Goal: Task Accomplishment & Management: Manage account settings

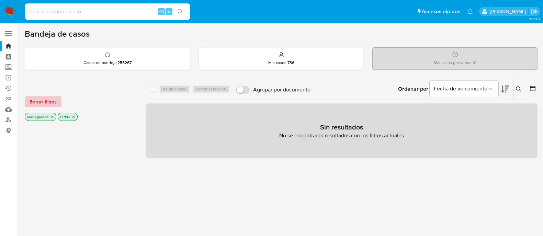
click at [45, 102] on span "Borrar filtros" at bounding box center [43, 102] width 27 height 10
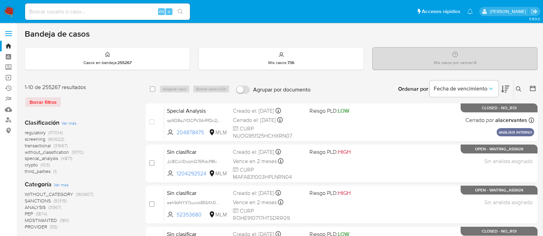
click at [36, 199] on span "SANCTIONS" at bounding box center [38, 201] width 26 height 7
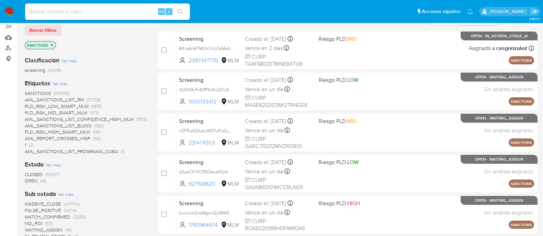
scroll to position [85, 0]
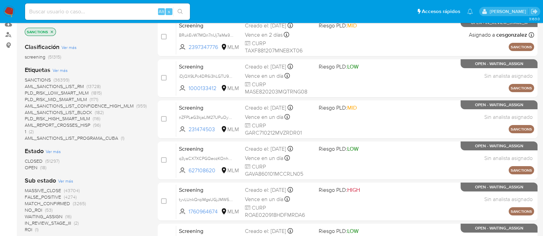
click at [26, 166] on span "OPEN" at bounding box center [31, 167] width 13 height 7
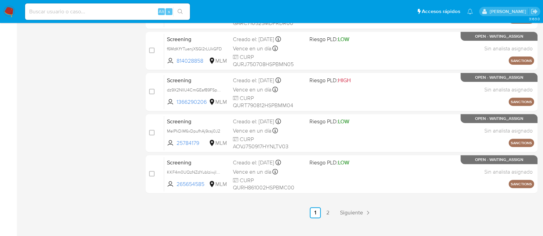
scroll to position [329, 0]
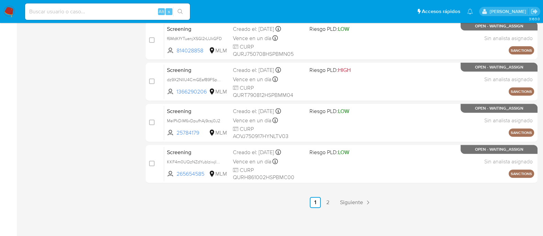
click at [341, 203] on span "Siguiente" at bounding box center [351, 202] width 23 height 5
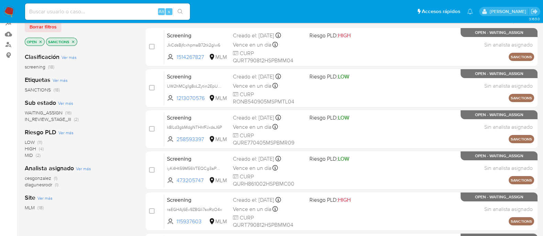
scroll to position [75, 0]
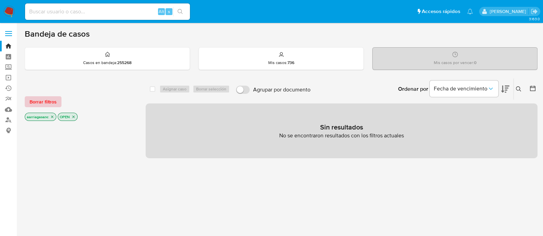
click at [42, 97] on span "Borrar filtros" at bounding box center [43, 102] width 27 height 10
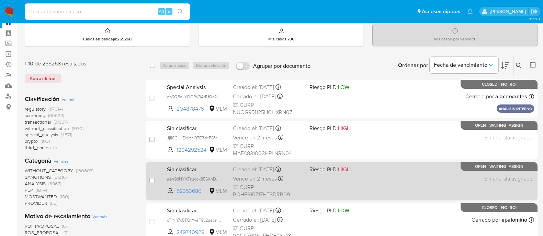
scroll to position [43, 0]
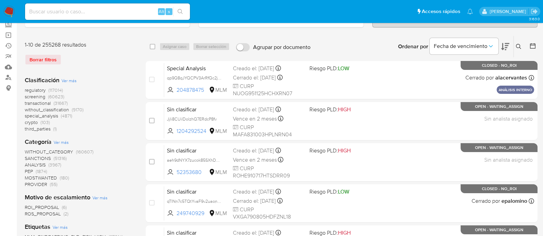
click at [41, 159] on span "SANCTIONS" at bounding box center [38, 158] width 26 height 7
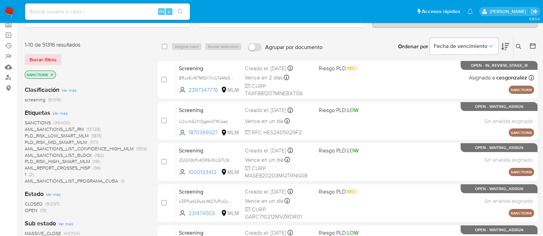
click at [27, 211] on span "OPEN" at bounding box center [31, 210] width 13 height 7
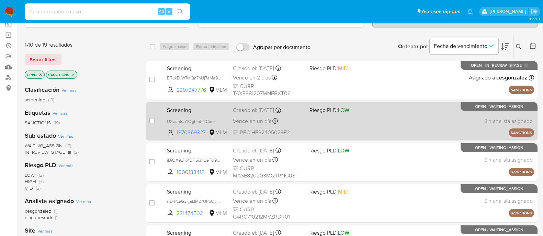
click at [376, 121] on div "Screening U2wJh5JYlQgbmtT1fCaezmBv 1870369327 MLM Riesgo PLD: LOW Creado el: 14…" at bounding box center [349, 121] width 370 height 35
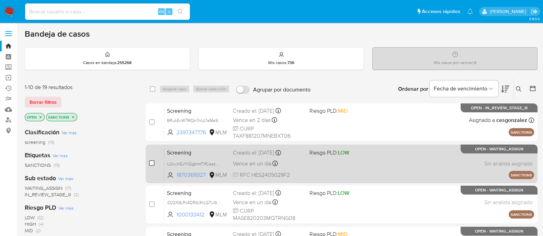
click at [153, 165] on input "checkbox" at bounding box center [151, 163] width 5 height 5
checkbox input "true"
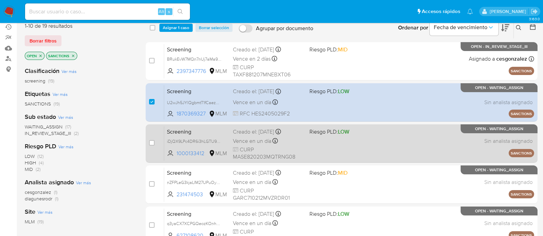
scroll to position [85, 0]
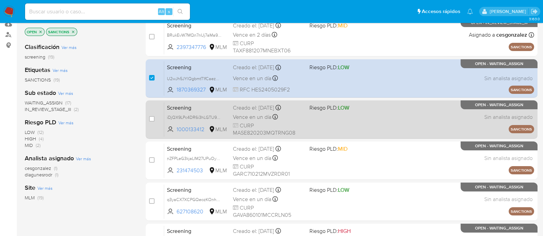
click at [308, 114] on div "Screening iDjQX9LPc4DR6i3hLGTU9ziN 1000133412 MLM Riesgo PLD: LOW Creado el: 14…" at bounding box center [349, 119] width 370 height 35
click at [150, 119] on input "checkbox" at bounding box center [151, 118] width 5 height 5
checkbox input "true"
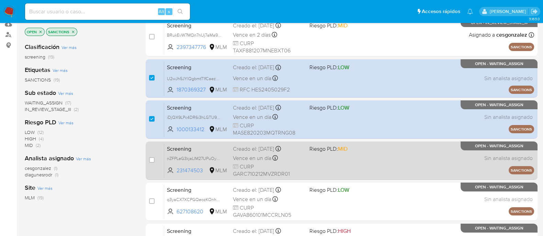
click at [307, 163] on div "Screening nZFPLeG3kjaLIM27UPuOyH90 231474503 MLM Riesgo PLD: MID Creado el: 14/…" at bounding box center [349, 160] width 370 height 35
click at [152, 159] on input "checkbox" at bounding box center [151, 160] width 5 height 5
checkbox input "true"
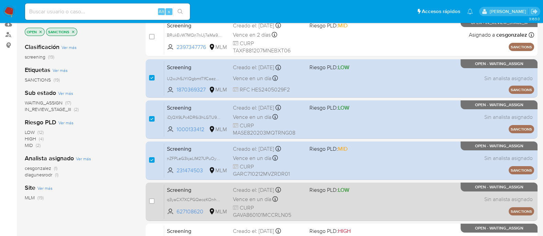
scroll to position [129, 0]
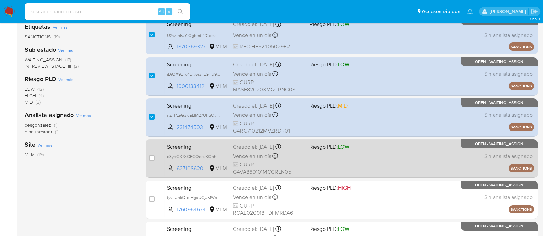
click at [323, 161] on div "Screening q3yaCX7XCPGQeozKOnh7kU4s 627108620 MLM Riesgo PLD: LOW Creado el: 14/…" at bounding box center [349, 158] width 370 height 35
click at [153, 158] on input "checkbox" at bounding box center [151, 157] width 5 height 5
checkbox input "true"
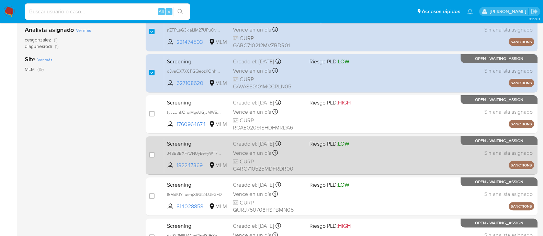
scroll to position [214, 0]
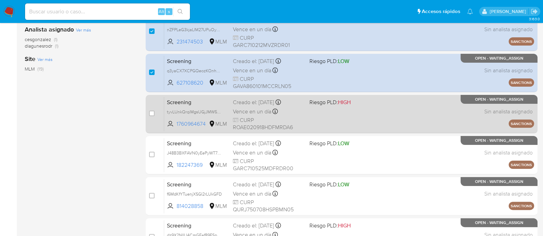
click at [324, 117] on div "Screening tyvLUnkQrqiMgsUGjJMW5Cu9 1760964674 MLM Riesgo PLD: HIGH Creado el: 1…" at bounding box center [349, 114] width 370 height 35
click at [150, 113] on input "checkbox" at bounding box center [151, 113] width 5 height 5
checkbox input "true"
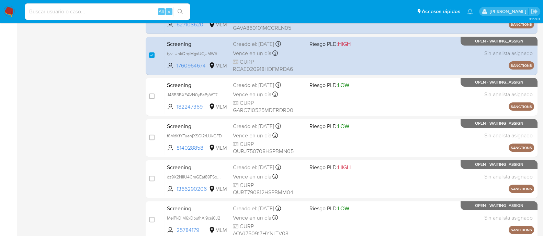
scroll to position [300, 0]
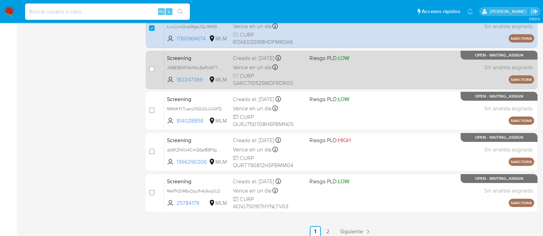
click at [321, 71] on div "Screening J48B3BXFAVN0yEePyWT73L4H 182247369 MLM Riesgo PLD: LOW Creado el: 14/…" at bounding box center [349, 70] width 370 height 35
click at [151, 67] on input "checkbox" at bounding box center [151, 69] width 5 height 5
checkbox input "true"
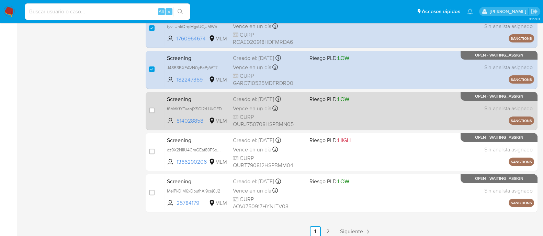
click at [327, 119] on div "Screening f6MdKfYTuenjXSGI2rLUkGFD 814028858 MLM Riesgo PLD: LOW Creado el: 14/…" at bounding box center [349, 111] width 370 height 35
click at [148, 107] on div "case-item-checkbox No es posible asignar el caso Screening f6MdKfYTuenjXSGI2rLU…" at bounding box center [342, 111] width 392 height 38
click at [152, 108] on input "checkbox" at bounding box center [151, 110] width 5 height 5
checkbox input "true"
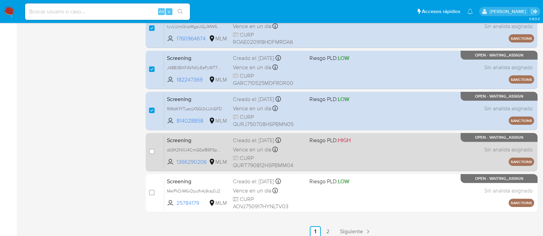
click at [320, 150] on div "Screening dz9X2NIIU4CmGEaf89FSpbaG 1366290206 MLM Riesgo PLD: HIGH Creado el: 1…" at bounding box center [349, 152] width 370 height 35
click at [152, 150] on input "checkbox" at bounding box center [151, 151] width 5 height 5
checkbox input "true"
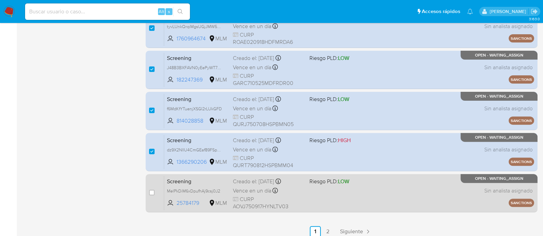
click at [350, 196] on div "Screening MelPkDiM6xDpufhAj9csj0J2 25784179 MLM Riesgo PLD: LOW Creado el: 14/1…" at bounding box center [349, 193] width 370 height 35
click at [150, 191] on input "checkbox" at bounding box center [151, 192] width 5 height 5
checkbox input "true"
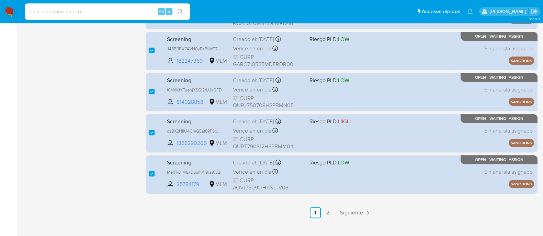
scroll to position [329, 0]
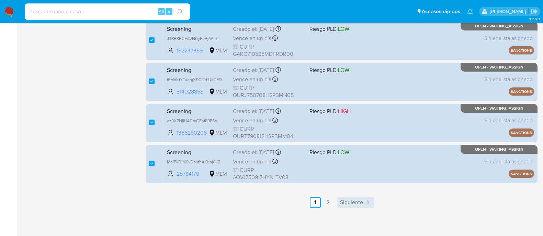
click at [344, 200] on span "Siguiente" at bounding box center [351, 202] width 23 height 5
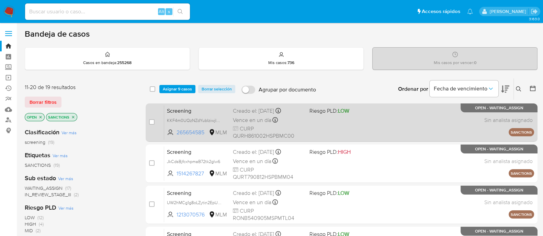
click at [349, 132] on div "Screening KKF4m0UQzNZdYubIziwjIHqS 265654585 MLM Riesgo PLD: LOW Creado el: 14/…" at bounding box center [349, 122] width 370 height 35
drag, startPoint x: 151, startPoint y: 119, endPoint x: 190, endPoint y: 133, distance: 41.0
click at [151, 120] on input "checkbox" at bounding box center [151, 121] width 5 height 5
checkbox input "true"
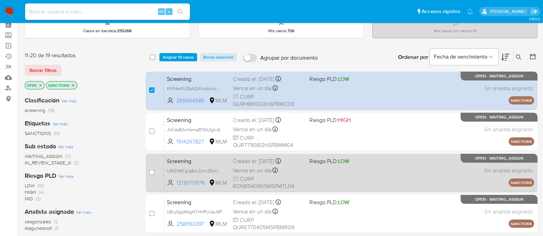
scroll to position [85, 0]
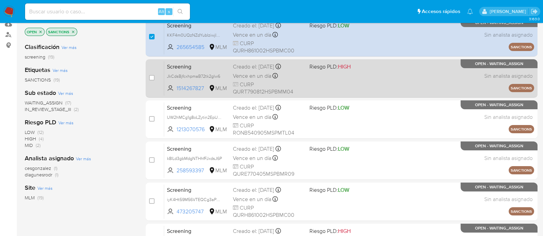
click at [318, 79] on div "Screening JkCdsBjfcxhpmaB72tk2glw6 1514267827 MLM Riesgo PLD: HIGH Creado el: 1…" at bounding box center [349, 78] width 370 height 35
click at [152, 78] on input "checkbox" at bounding box center [151, 77] width 5 height 5
checkbox input "true"
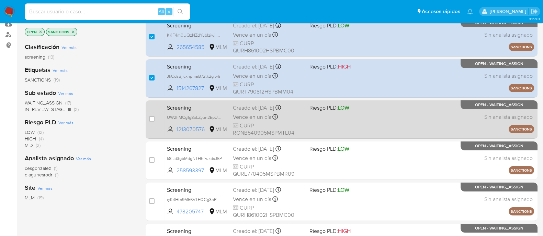
click at [328, 123] on div "Screening UW2hMCg1g8oLZytin2EpU7OQ 1213070576 MLM Riesgo PLD: LOW Creado el: 14…" at bounding box center [349, 119] width 370 height 35
click at [150, 117] on input "checkbox" at bounding box center [151, 118] width 5 height 5
checkbox input "true"
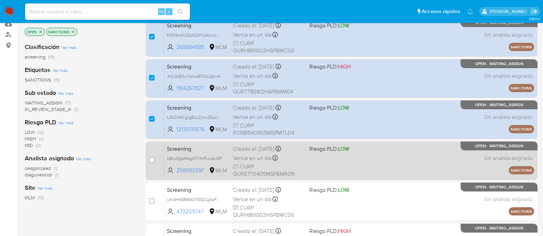
click at [340, 162] on div "Screening k8ILd3gbMdgNTHhfFJxdsJ6P 258593397 MLM Riesgo PLD: LOW Creado el: 14/…" at bounding box center [349, 160] width 370 height 35
click at [151, 160] on input "checkbox" at bounding box center [151, 160] width 5 height 5
checkbox input "true"
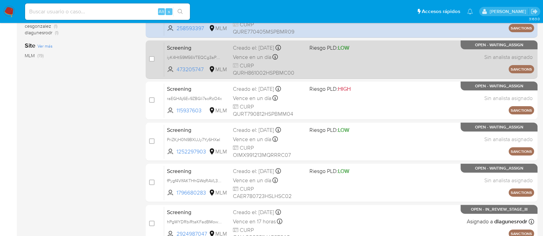
scroll to position [214, 0]
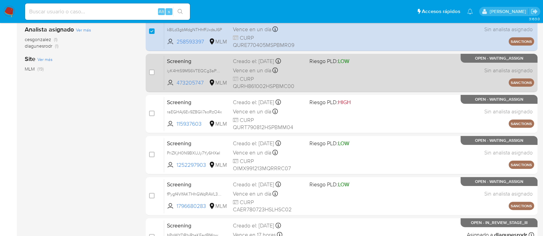
click at [311, 70] on span at bounding box center [344, 70] width 71 height 1
click at [152, 71] on input "checkbox" at bounding box center [151, 72] width 5 height 5
checkbox input "true"
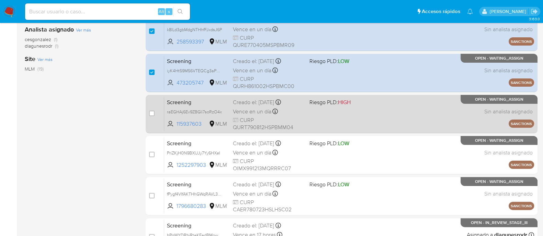
click at [335, 117] on div "Screening raEGHAj6Ev9ZBGIi7soRzO4x 115937603 MLM Riesgo PLD: HIGH Creado el: 14…" at bounding box center [349, 114] width 370 height 35
click at [154, 115] on input "checkbox" at bounding box center [151, 113] width 5 height 5
checkbox input "true"
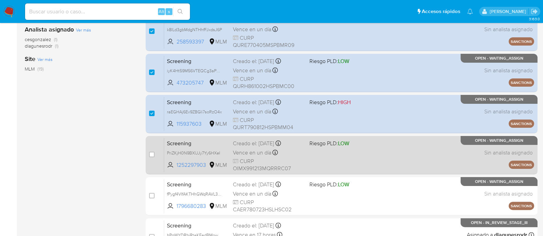
click at [322, 155] on div "Screening PriZKjH0N9BXIJJy7Yy6HXeI 1252297903 MLM Riesgo PLD: LOW Creado el: 14…" at bounding box center [349, 155] width 370 height 35
click at [149, 154] on input "checkbox" at bounding box center [151, 154] width 5 height 5
checkbox input "true"
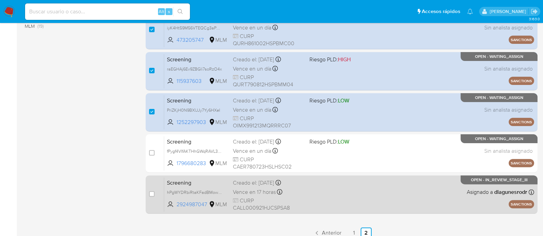
scroll to position [288, 0]
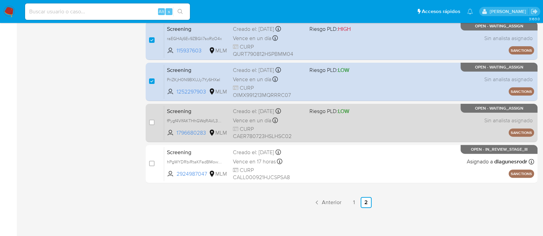
click at [316, 124] on div "Screening fPygf4VIfAKTHhGWqRAVL3zg 1796680283 MLM Riesgo PLD: LOW Creado el: 14…" at bounding box center [349, 123] width 370 height 35
click at [152, 121] on input "checkbox" at bounding box center [151, 122] width 5 height 5
checkbox input "true"
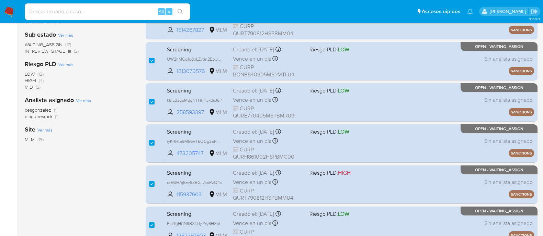
scroll to position [0, 0]
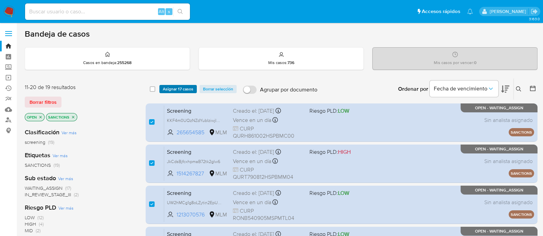
click at [165, 90] on span "Asignar 17 casos" at bounding box center [178, 89] width 31 height 7
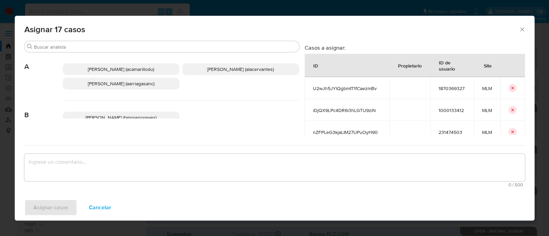
click at [144, 84] on span "Ana Maria Arriaga (aarriagasanc)" at bounding box center [121, 83] width 67 height 7
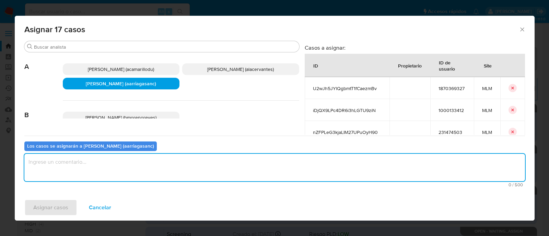
click at [104, 164] on textarea "assign-modal" at bounding box center [274, 167] width 501 height 27
type textarea "AMAS"
click at [43, 214] on span "Asignar casos" at bounding box center [50, 207] width 35 height 15
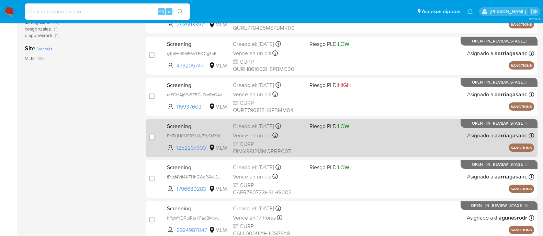
scroll to position [288, 0]
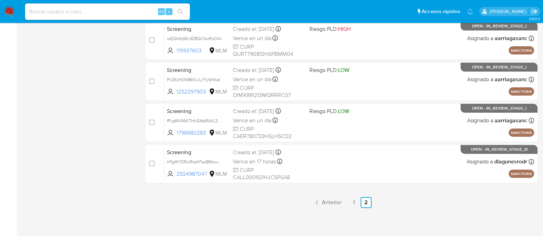
click at [11, 5] on nav "Pausado Ver notificaciones Alt s Accesos rápidos Presiona las siguientes teclas…" at bounding box center [271, 11] width 543 height 23
click at [10, 13] on img at bounding box center [9, 12] width 12 height 12
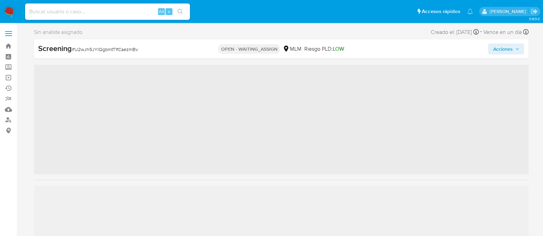
scroll to position [339, 0]
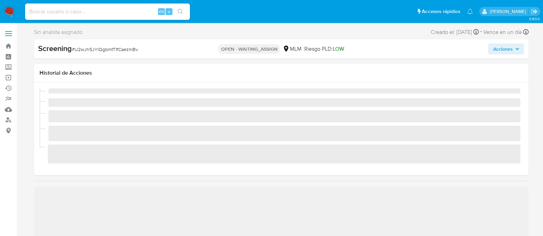
select select "10"
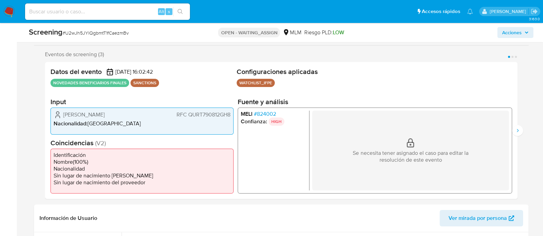
scroll to position [129, 0]
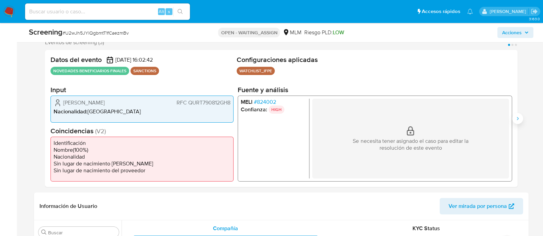
click at [515, 120] on icon "Siguiente" at bounding box center [516, 118] width 5 height 5
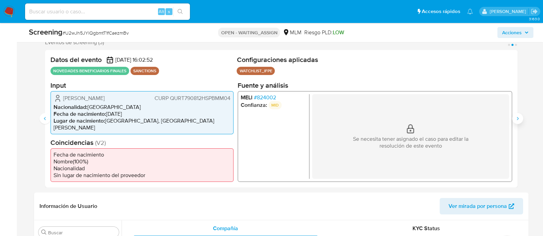
click at [515, 120] on icon "Siguiente" at bounding box center [516, 118] width 5 height 5
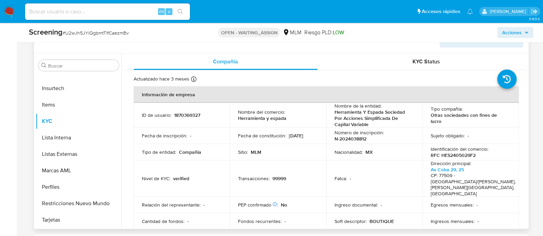
scroll to position [300, 0]
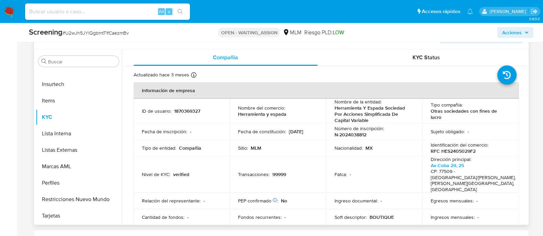
click at [182, 112] on p "1870369327" at bounding box center [187, 111] width 26 height 6
copy p "1870369327"
click at [314, 152] on td "Sitio : MLM" at bounding box center [278, 148] width 96 height 16
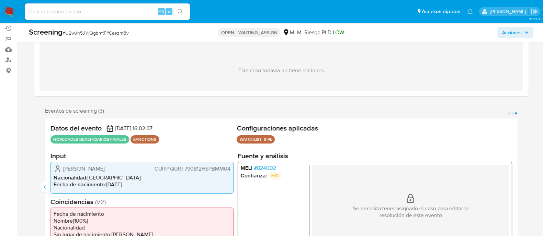
scroll to position [129, 0]
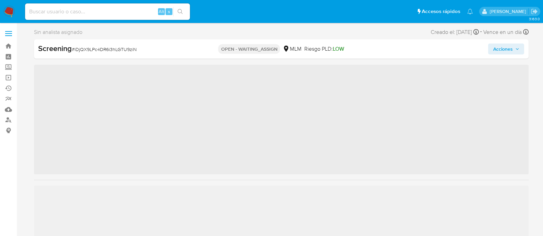
scroll to position [339, 0]
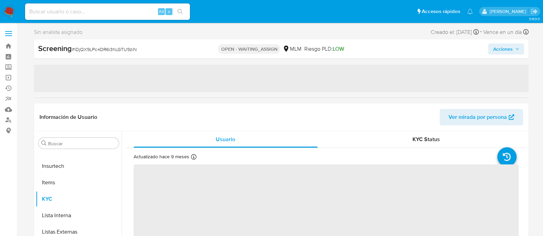
select select "10"
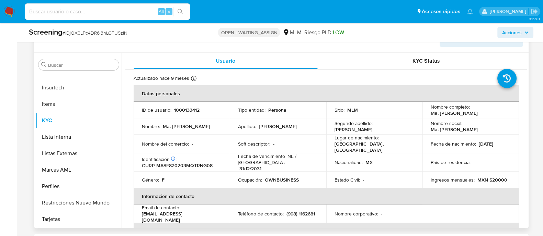
scroll to position [300, 0]
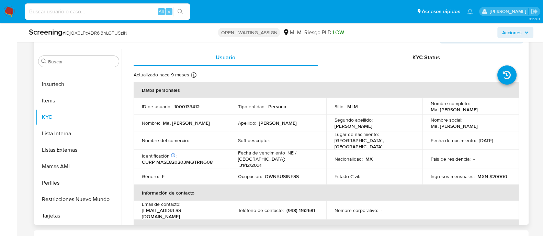
click at [290, 128] on td "Apellido : Martell" at bounding box center [278, 123] width 96 height 16
click at [182, 106] on p "1000133412" at bounding box center [186, 107] width 25 height 6
copy p "1000133412"
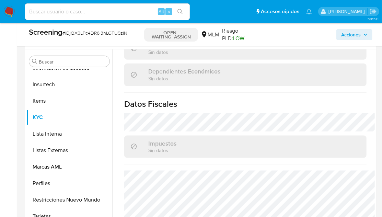
scroll to position [466, 0]
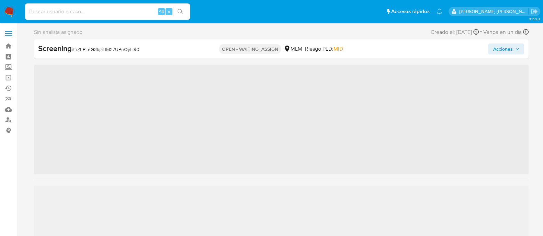
scroll to position [339, 0]
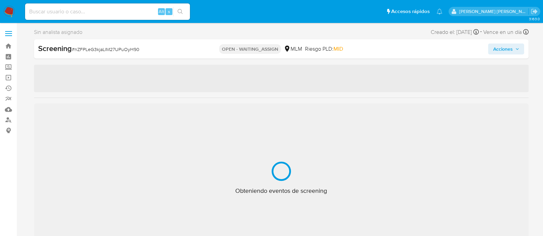
select select "10"
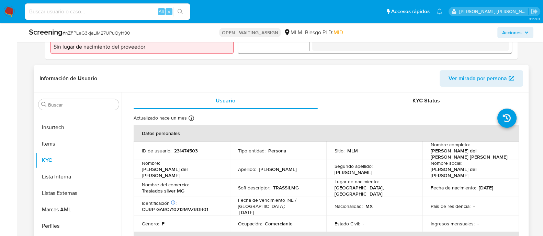
scroll to position [257, 0]
click at [184, 152] on p "231474503" at bounding box center [186, 150] width 24 height 6
copy p "231474503"
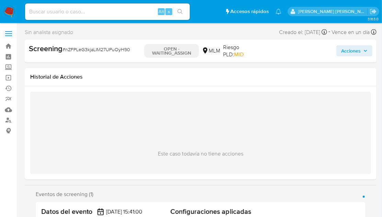
scroll to position [460, 0]
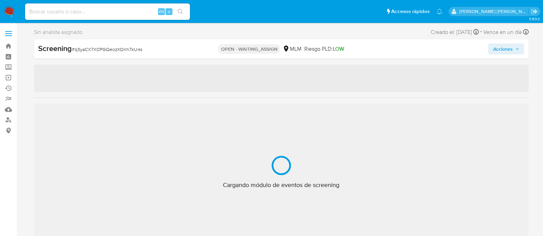
scroll to position [339, 0]
select select "10"
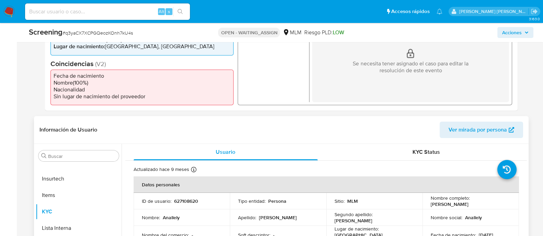
scroll to position [214, 0]
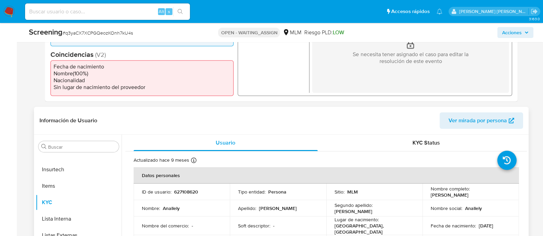
click at [190, 189] on p "627108620" at bounding box center [186, 192] width 24 height 6
copy p "627108620"
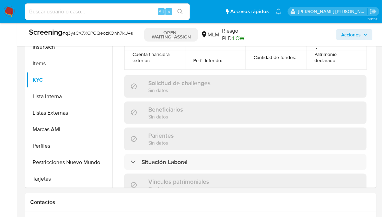
scroll to position [290, 0]
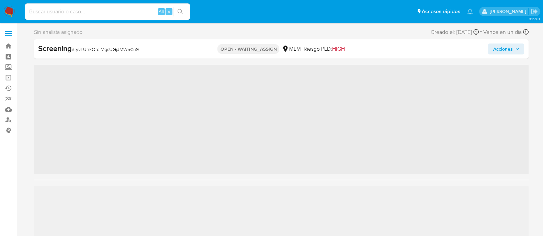
scroll to position [339, 0]
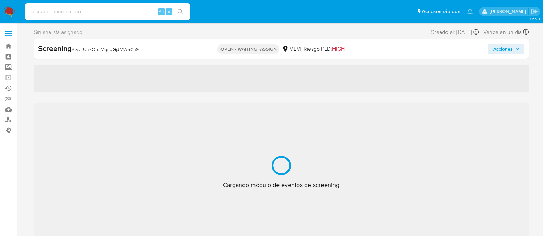
select select "10"
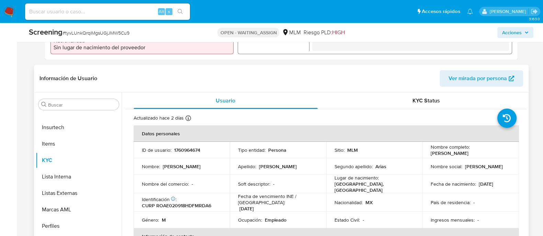
scroll to position [257, 0]
click at [187, 151] on p "1760964674" at bounding box center [187, 150] width 26 height 6
copy p "1760964674"
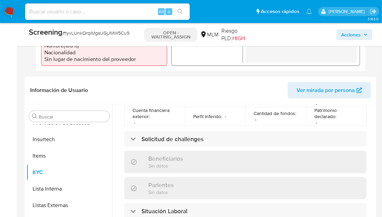
scroll to position [337, 0]
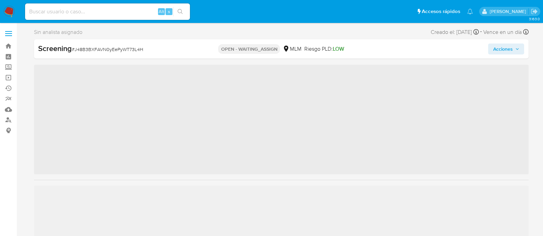
scroll to position [339, 0]
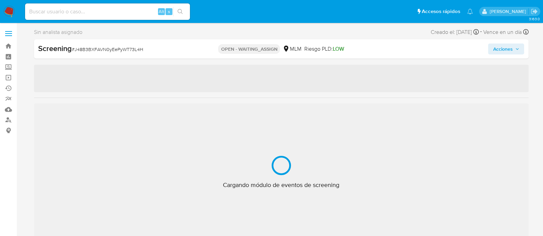
select select "10"
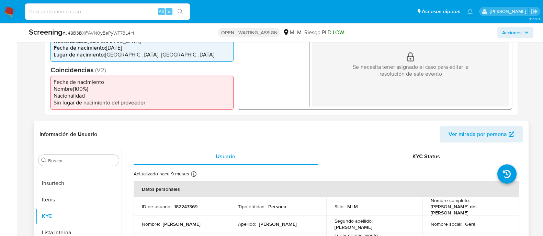
scroll to position [214, 0]
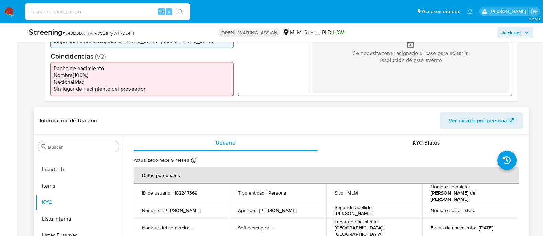
click at [190, 193] on p "182247369" at bounding box center [185, 193] width 23 height 6
copy p "182247369"
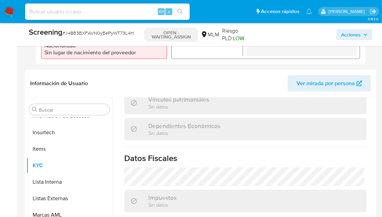
scroll to position [474, 0]
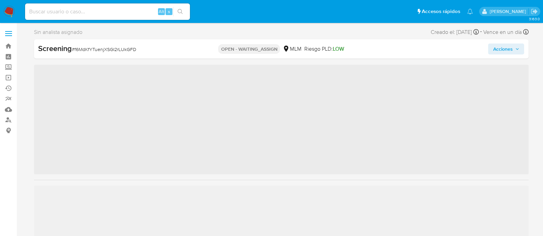
scroll to position [323, 0]
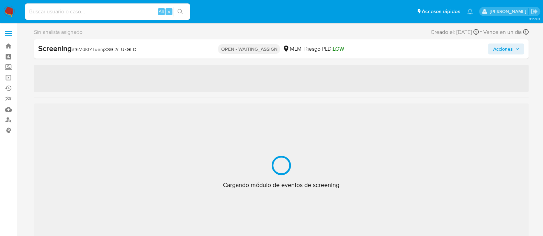
select select "10"
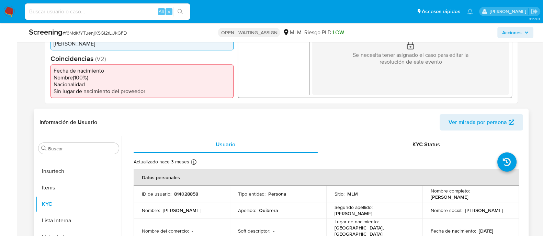
scroll to position [214, 0]
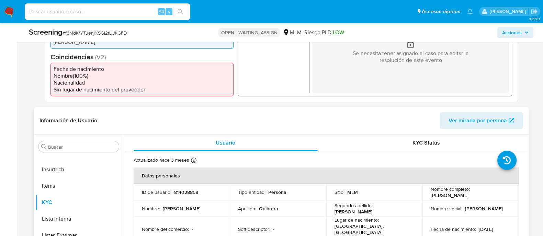
click at [189, 190] on p "814028858" at bounding box center [186, 192] width 24 height 6
copy p "814028858"
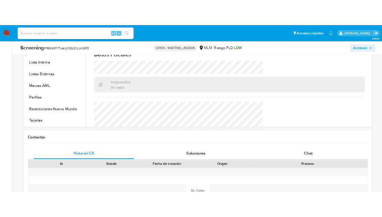
scroll to position [423, 0]
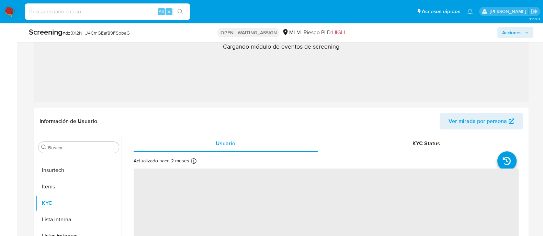
scroll to position [129, 0]
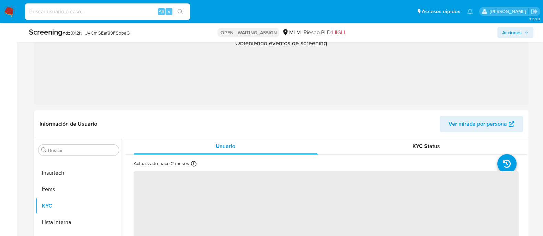
select select "10"
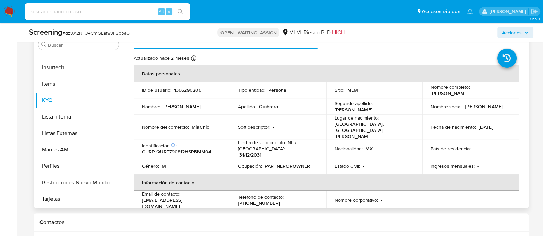
scroll to position [343, 0]
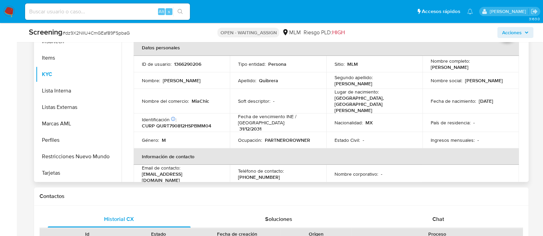
click at [182, 64] on p "1366290206" at bounding box center [187, 64] width 27 height 6
click at [182, 65] on p "1366290206" at bounding box center [187, 64] width 27 height 6
copy p "1366290206"
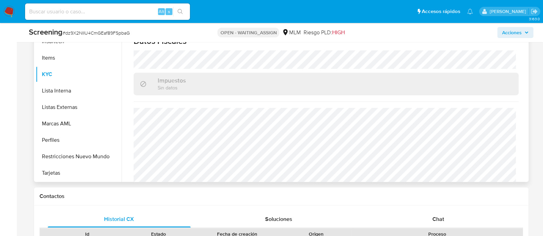
scroll to position [420, 0]
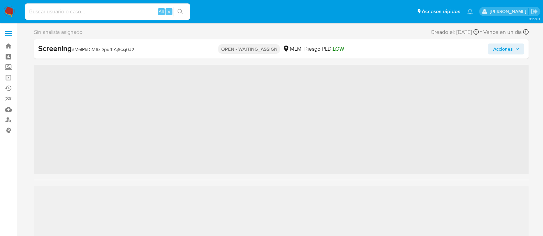
scroll to position [339, 0]
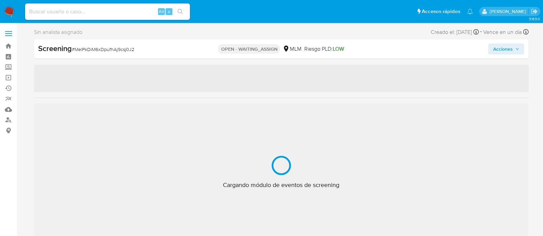
select select "10"
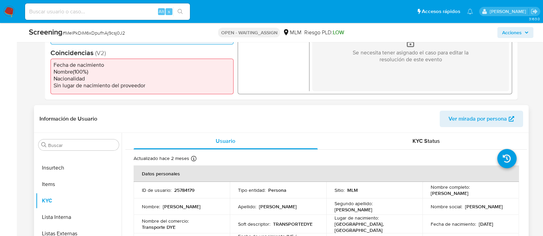
scroll to position [257, 0]
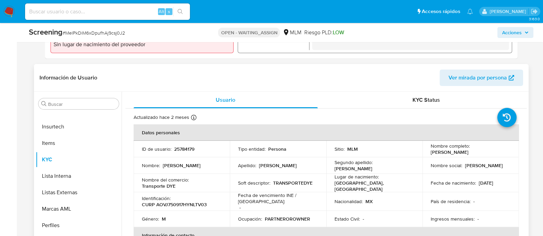
click at [182, 152] on p "25784179" at bounding box center [184, 149] width 20 height 6
copy p "25784179"
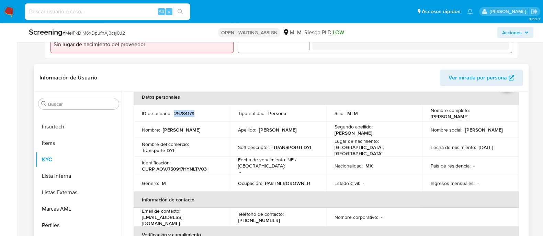
scroll to position [0, 0]
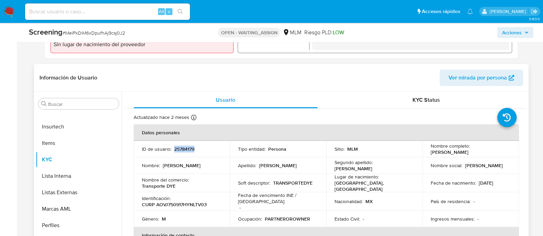
click at [186, 150] on p "25784179" at bounding box center [184, 149] width 20 height 6
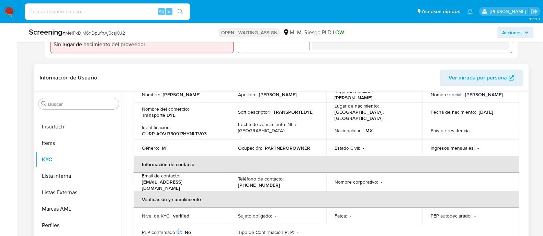
scroll to position [47, 0]
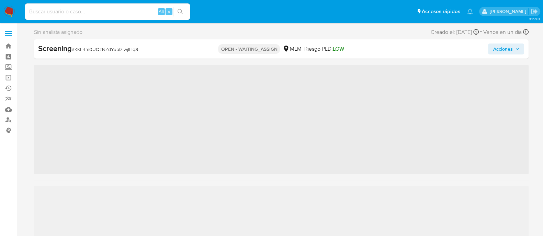
scroll to position [339, 0]
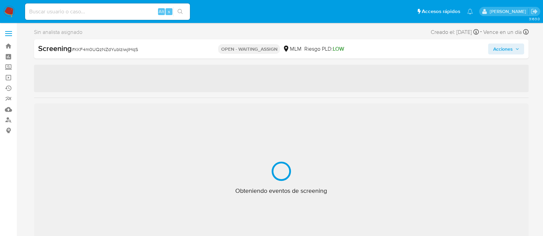
select select "10"
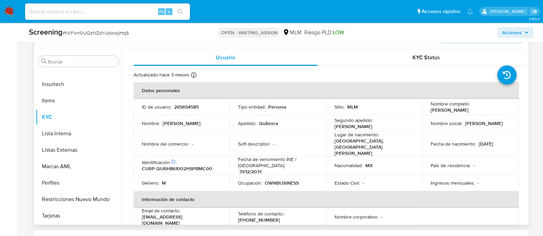
scroll to position [300, 0]
click at [180, 109] on p "265654585" at bounding box center [186, 107] width 25 height 6
copy p "265654585"
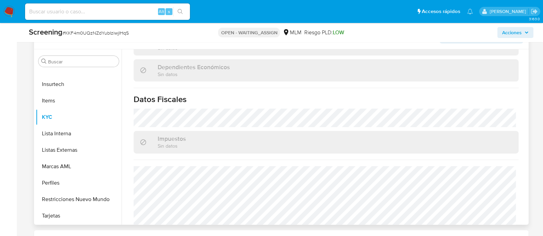
scroll to position [433, 0]
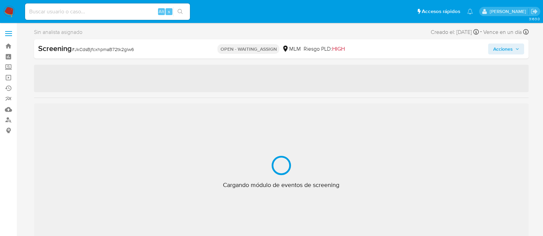
scroll to position [339, 0]
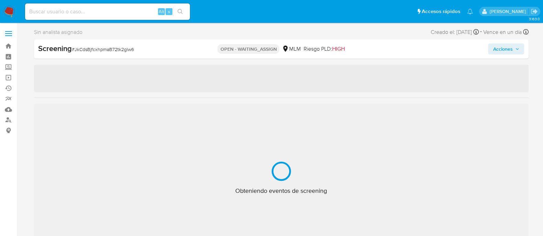
select select "10"
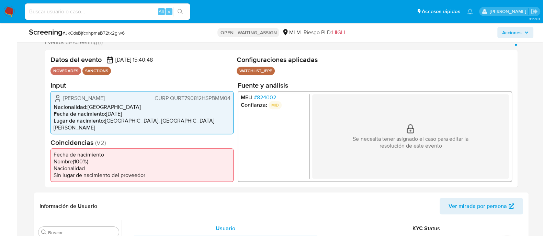
scroll to position [257, 0]
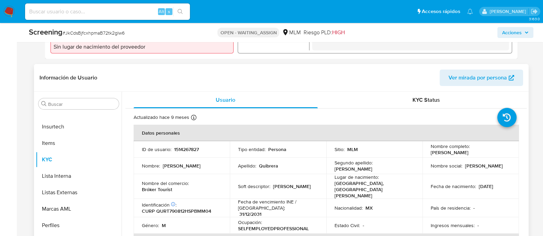
click at [185, 147] on p "1514267827" at bounding box center [186, 150] width 25 height 6
copy p "1514267827"
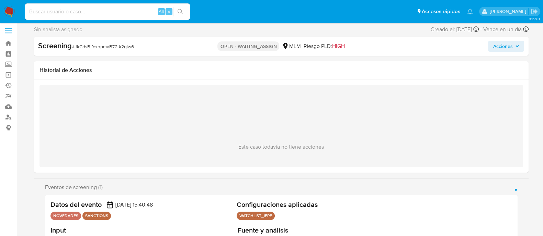
scroll to position [0, 0]
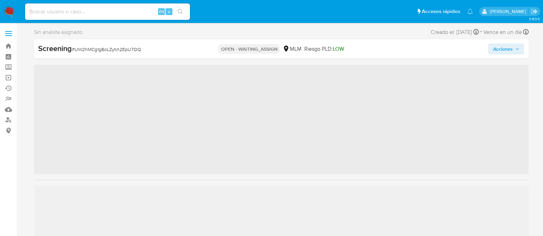
scroll to position [339, 0]
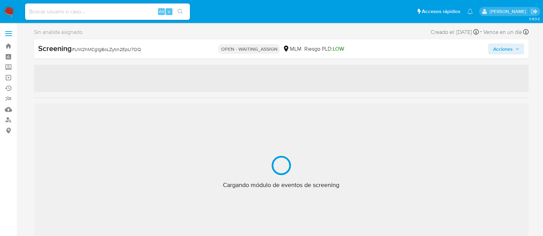
select select "10"
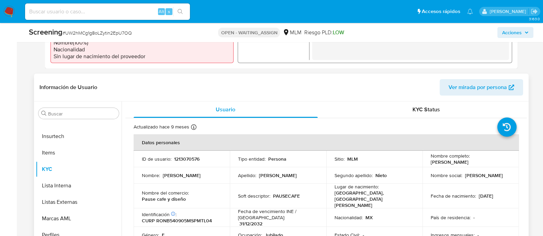
scroll to position [257, 0]
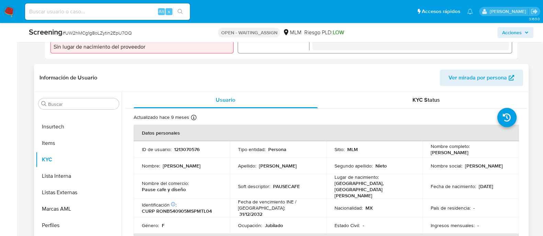
click at [183, 152] on p "1213070576" at bounding box center [186, 150] width 25 height 6
copy p "1213070576"
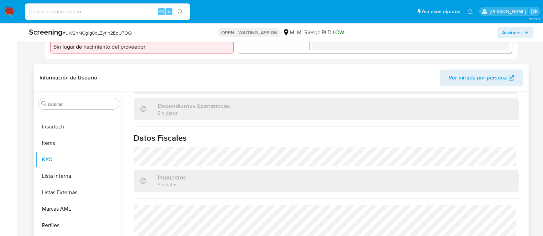
scroll to position [433, 0]
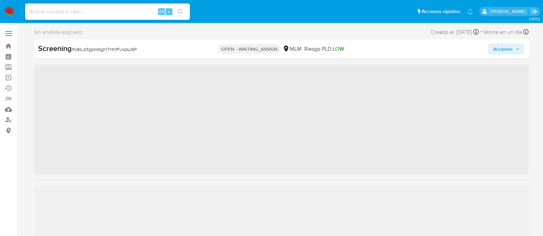
scroll to position [339, 0]
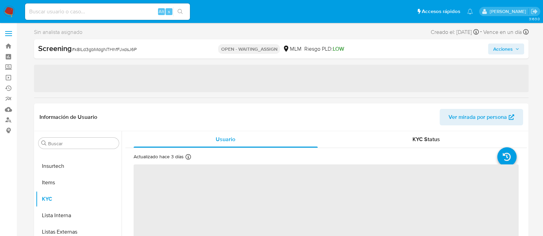
select select "10"
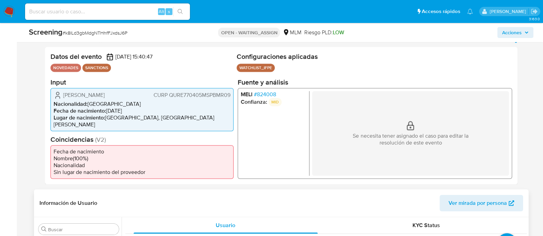
scroll to position [257, 0]
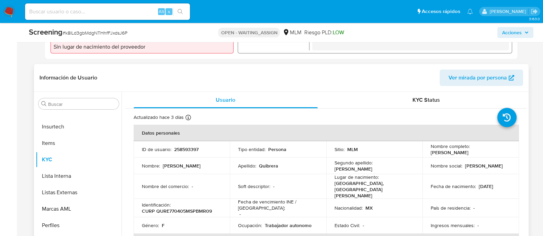
click at [193, 147] on p "258593397" at bounding box center [186, 150] width 24 height 6
copy p "258593397"
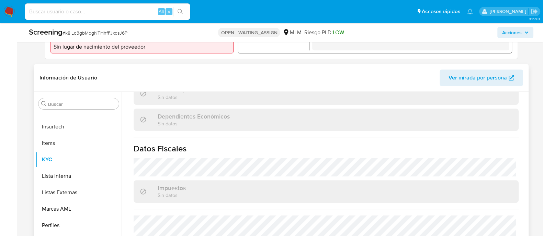
scroll to position [433, 0]
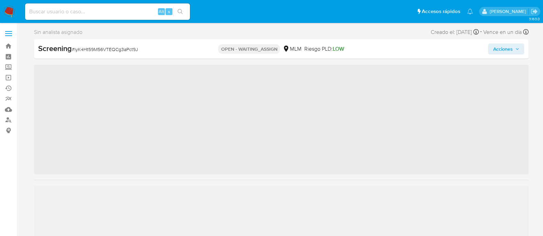
scroll to position [339, 0]
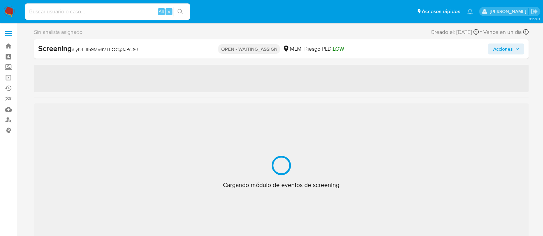
select select "10"
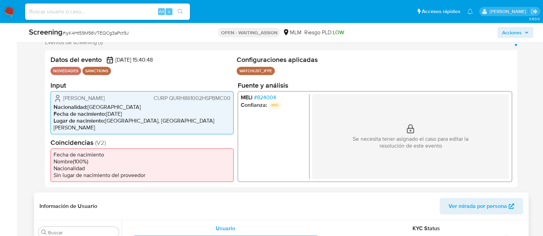
scroll to position [214, 0]
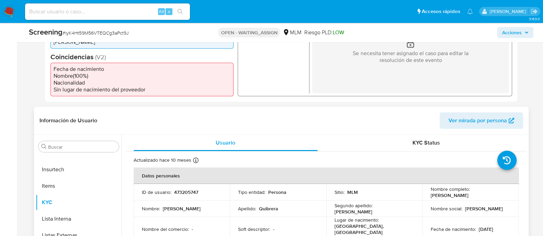
click at [179, 192] on p "473205747" at bounding box center [186, 192] width 24 height 6
copy p "473205747"
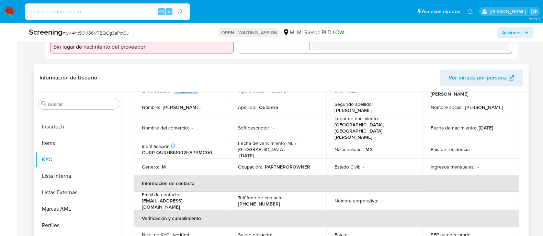
scroll to position [0, 0]
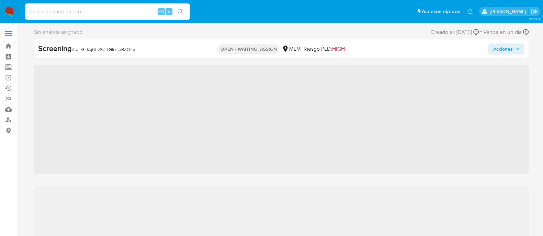
scroll to position [339, 0]
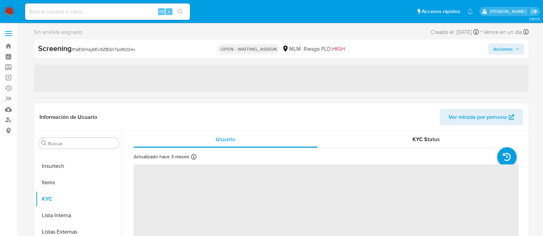
select select "10"
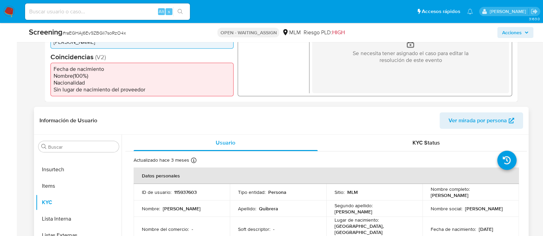
scroll to position [43, 0]
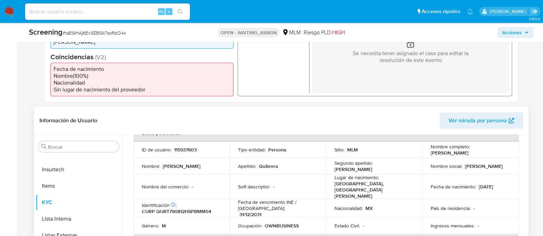
click at [175, 148] on p "115937603" at bounding box center [185, 150] width 23 height 6
copy p "115937603"
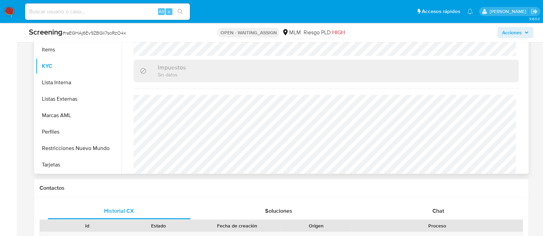
scroll to position [343, 0]
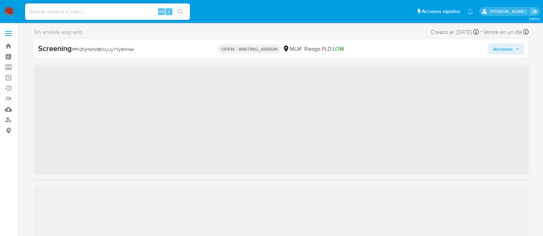
scroll to position [339, 0]
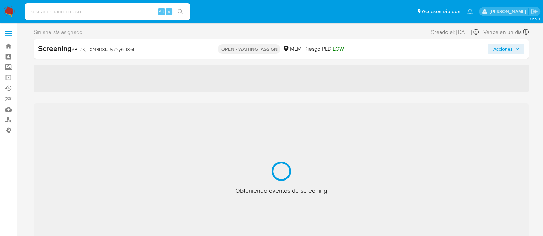
select select "10"
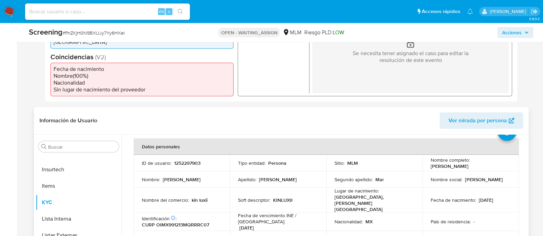
scroll to position [43, 0]
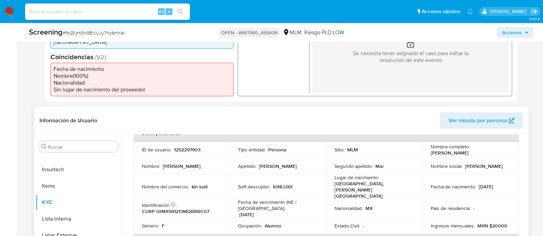
click at [186, 153] on td "ID de usuario : 1252297903" at bounding box center [181, 150] width 96 height 16
click at [185, 148] on p "1252297903" at bounding box center [187, 150] width 26 height 6
copy p "1252297903"
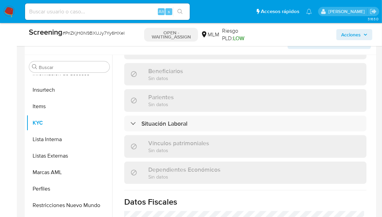
scroll to position [376, 0]
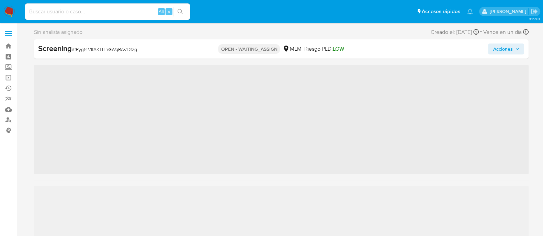
scroll to position [339, 0]
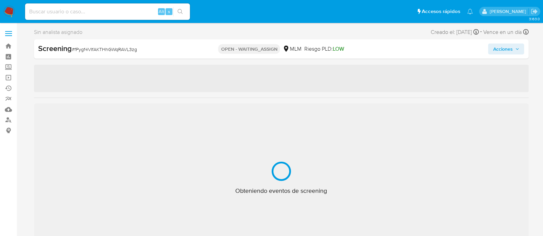
select select "10"
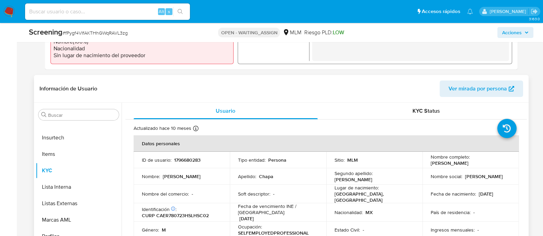
scroll to position [257, 0]
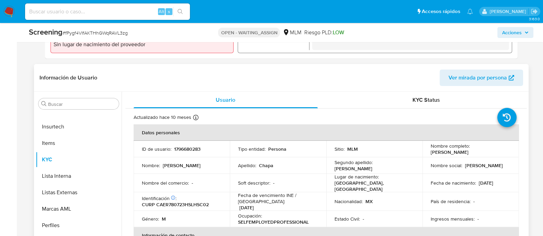
click at [187, 149] on p "1796680283" at bounding box center [187, 149] width 26 height 6
click at [186, 149] on p "1796680283" at bounding box center [187, 149] width 26 height 6
copy p "1796680283"
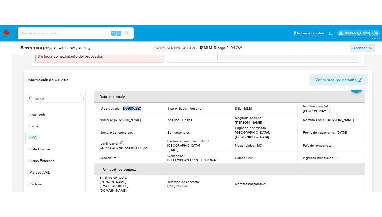
scroll to position [0, 0]
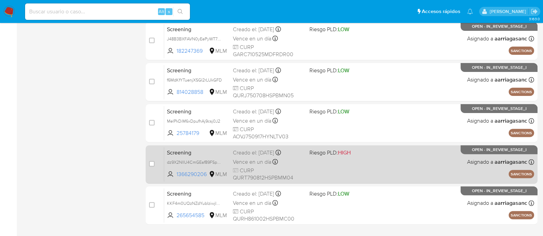
scroll to position [300, 0]
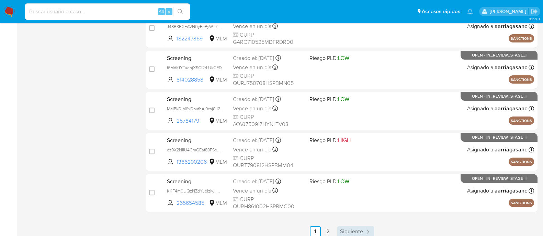
click at [345, 231] on span "Siguiente" at bounding box center [351, 231] width 23 height 5
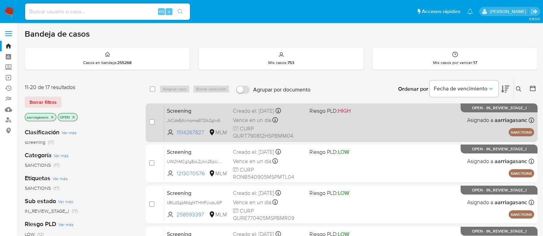
click at [370, 121] on div "Screening JkCdsBjfcxhpmaB72tk2glw6 1514267827 MLM Riesgo PLD: HIGH Creado el: 1…" at bounding box center [349, 122] width 370 height 35
click at [151, 120] on input "checkbox" at bounding box center [151, 121] width 5 height 5
checkbox input "true"
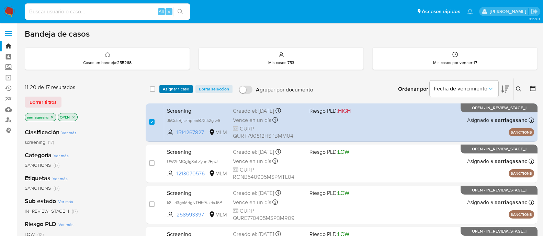
click at [170, 93] on span "Asignar 1 caso" at bounding box center [176, 89] width 26 height 7
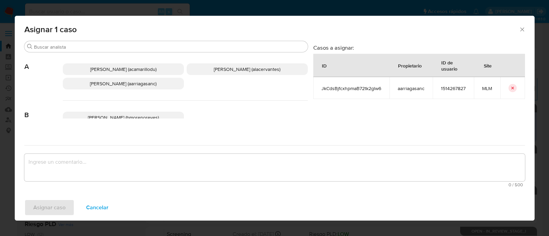
click at [137, 82] on span "Ana Maria Arriaga (aarriagasanc)" at bounding box center [123, 83] width 67 height 7
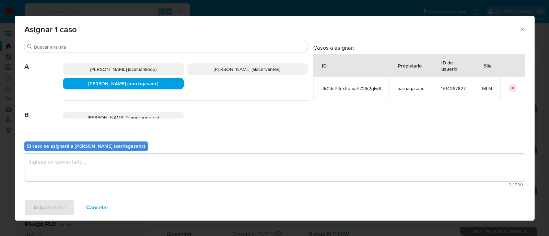
click at [137, 163] on textarea "assign-modal" at bounding box center [274, 167] width 501 height 27
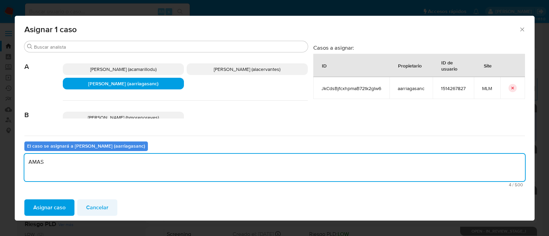
type textarea "AMAS"
click at [98, 208] on span "Cancelar" at bounding box center [97, 207] width 22 height 15
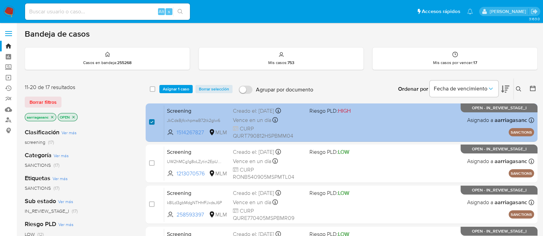
click at [152, 119] on input "checkbox" at bounding box center [151, 121] width 5 height 5
checkbox input "false"
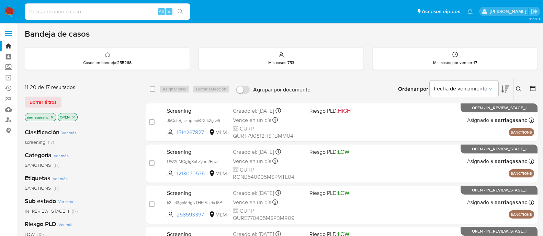
click at [6, 15] on img at bounding box center [9, 12] width 12 height 12
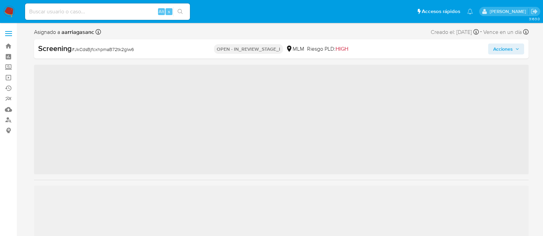
scroll to position [339, 0]
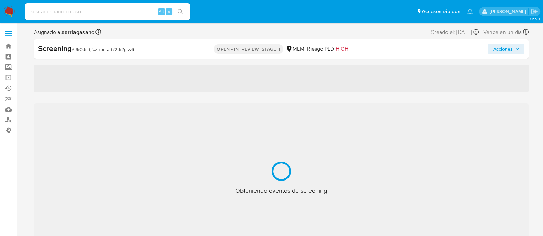
select select "10"
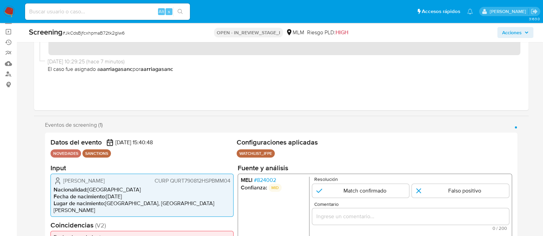
scroll to position [85, 0]
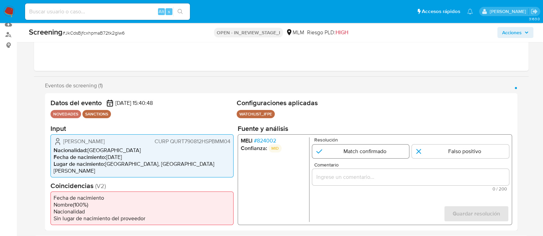
click at [365, 151] on input "1 de 1" at bounding box center [360, 151] width 97 height 14
radio input "true"
click at [367, 174] on div "1 de 1" at bounding box center [410, 177] width 197 height 16
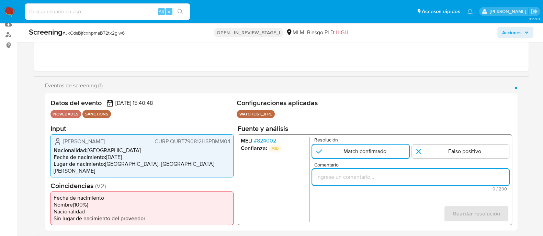
click at [367, 175] on input "Comentario" at bounding box center [410, 177] width 197 height 9
paste input "SE CONFIRMA COINCIDENCIA CON CLIENTE PERSONA FISICA EN LISTA LPB POR NOMBRE COM…"
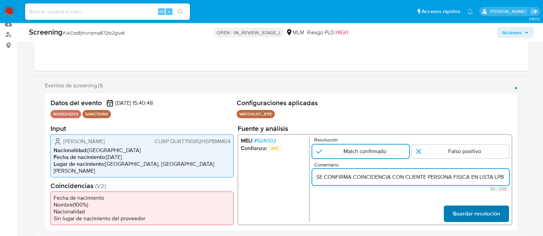
scroll to position [0, 146]
type input "SE CONFIRMA COINCIDENCIA CON CLIENTE PERSONA FISICA EN LISTA LPB POR NOMBRE COM…"
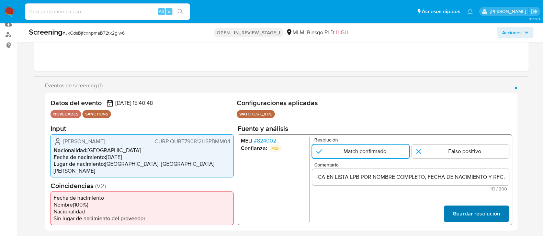
click at [458, 212] on span "Guardar resolución" at bounding box center [475, 213] width 47 height 15
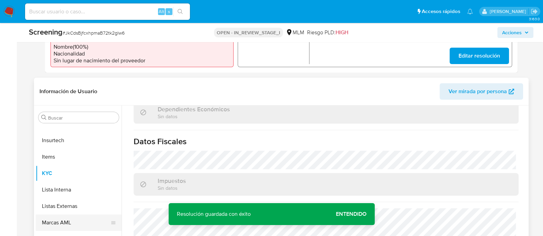
scroll to position [257, 0]
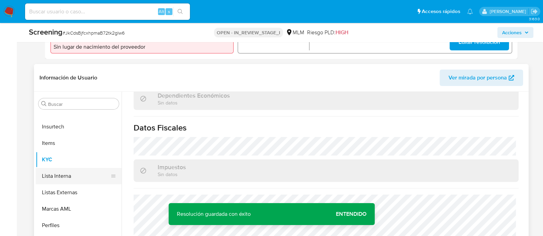
click at [68, 179] on button "Lista Interna" at bounding box center [76, 176] width 80 height 16
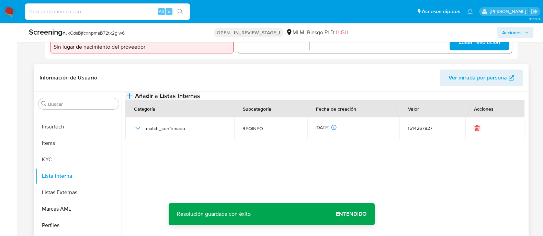
click at [200, 100] on span "Añadir a Listas Internas" at bounding box center [167, 96] width 65 height 8
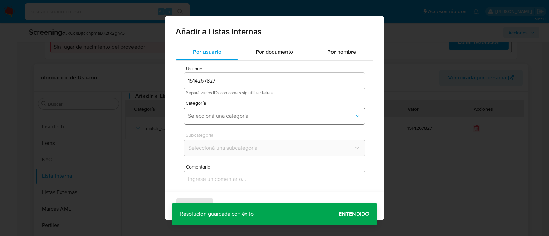
click at [234, 110] on button "Seleccioná una categoría" at bounding box center [274, 116] width 181 height 16
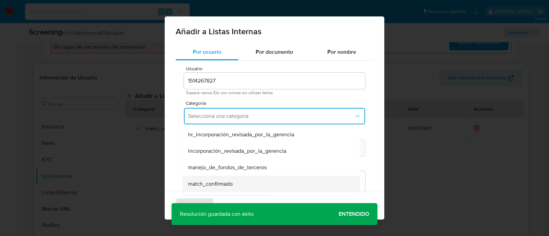
click at [225, 183] on span "match_confirmado" at bounding box center [210, 184] width 45 height 7
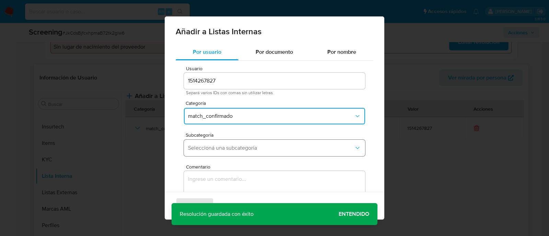
click at [230, 148] on span "Seleccioná una subcategoría" at bounding box center [271, 148] width 166 height 7
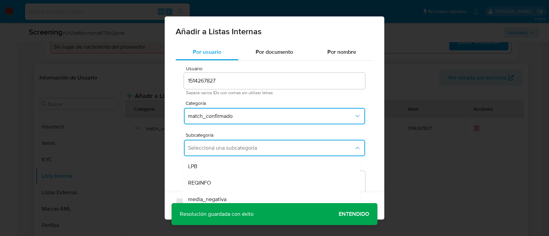
click at [197, 163] on span "LPB" at bounding box center [192, 166] width 9 height 7
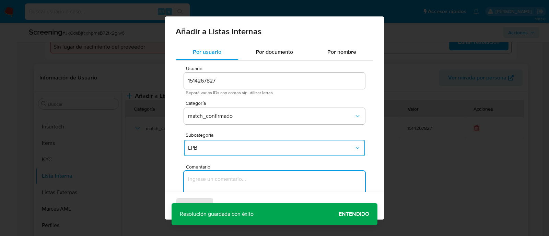
click at [197, 184] on textarea "Comentario" at bounding box center [274, 204] width 181 height 66
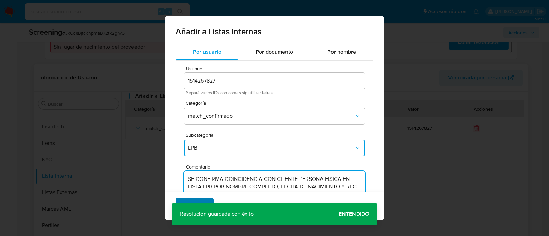
type textarea "SE CONFIRMA COINCIDENCIA CON CLIENTE PERSONA FISICA EN LISTA LPB POR NOMBRE COM…"
click at [201, 202] on span "Agregar" at bounding box center [195, 206] width 20 height 15
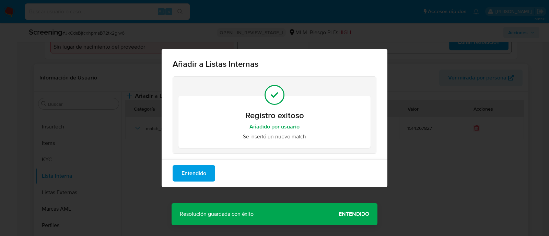
click at [355, 214] on div "Añadir a Listas Internas Registro exitoso Añadido por usuario Se insertó un nue…" at bounding box center [274, 118] width 549 height 236
click at [199, 168] on span "Entendido" at bounding box center [194, 173] width 25 height 15
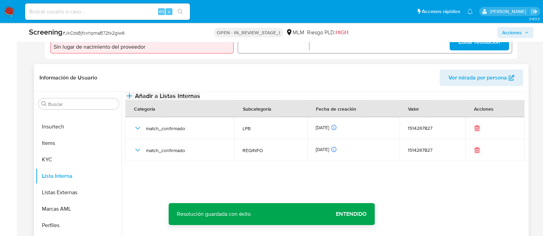
click at [200, 100] on span "Añadir a Listas Internas" at bounding box center [167, 96] width 65 height 8
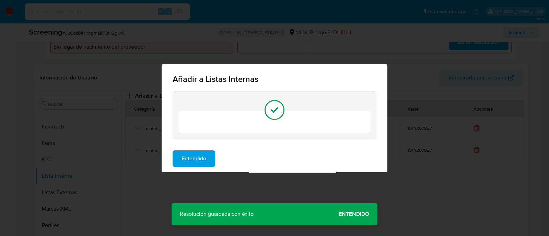
drag, startPoint x: 199, startPoint y: 151, endPoint x: 199, endPoint y: 155, distance: 4.1
click at [199, 152] on span "Entendido" at bounding box center [194, 158] width 25 height 15
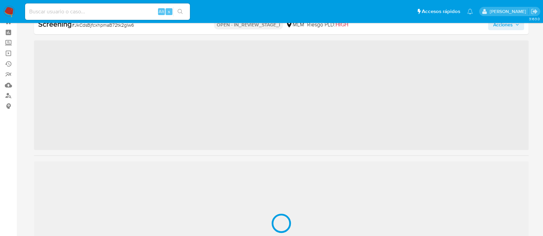
scroll to position [339, 0]
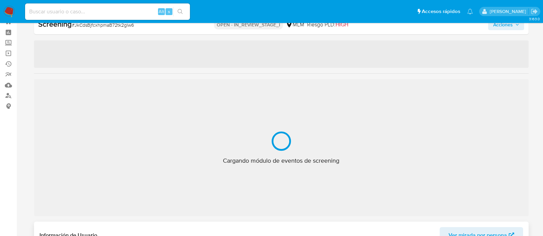
select select "10"
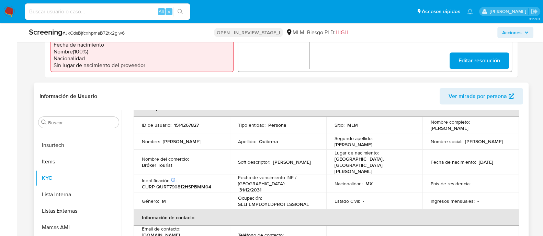
scroll to position [85, 0]
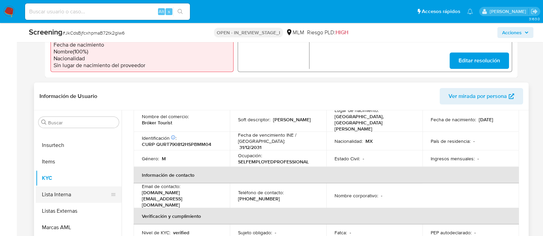
click at [63, 200] on button "Lista Interna" at bounding box center [76, 195] width 80 height 16
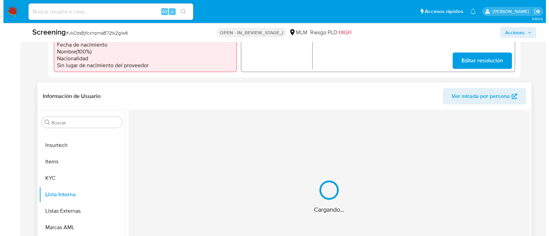
scroll to position [0, 0]
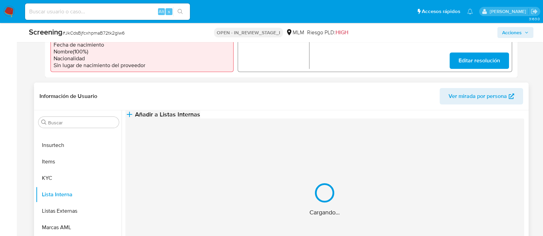
click at [200, 118] on span "Añadir a Listas Internas" at bounding box center [167, 115] width 65 height 8
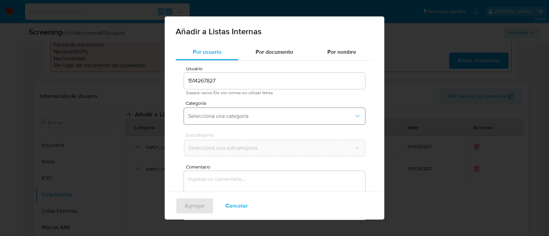
click at [239, 121] on button "Seleccioná una categoría" at bounding box center [274, 116] width 181 height 16
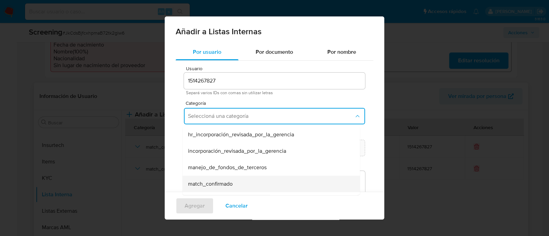
click at [220, 186] on span "match_confirmado" at bounding box center [210, 184] width 45 height 7
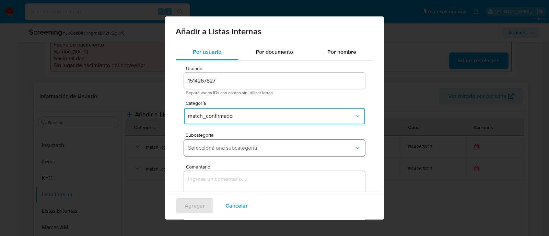
click at [217, 145] on span "Seleccioná una subcategoría" at bounding box center [271, 148] width 166 height 7
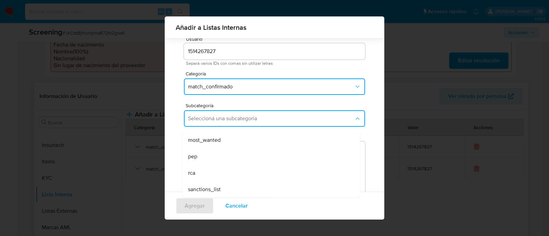
scroll to position [37, 0]
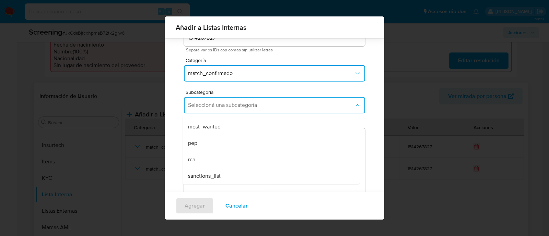
click at [221, 178] on div "sanctions_list" at bounding box center [269, 176] width 162 height 16
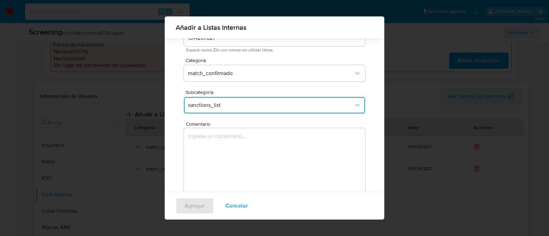
click at [216, 157] on textarea "Comentario" at bounding box center [274, 161] width 181 height 66
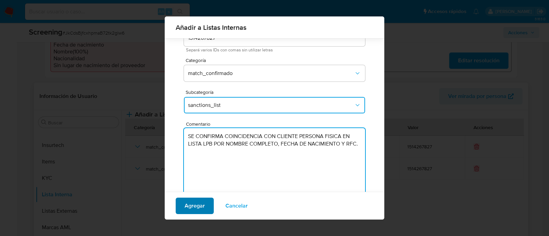
type textarea "SE CONFIRMA COINCIDENCIA CON CLIENTE PERSONA FISICA EN LISTA LPB POR NOMBRE COM…"
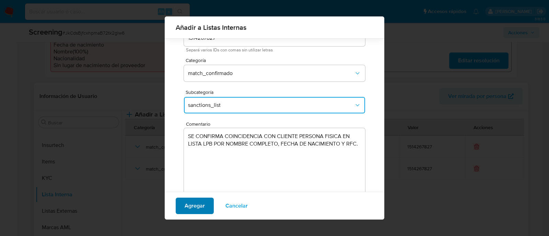
click at [207, 205] on button "Agregar" at bounding box center [195, 206] width 38 height 16
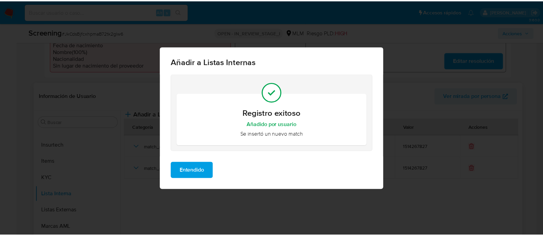
scroll to position [0, 0]
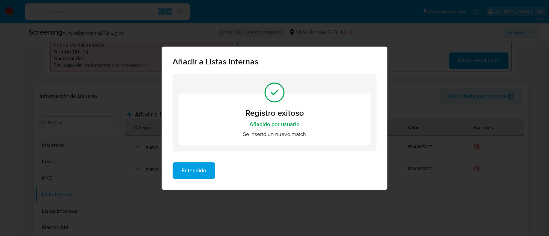
click at [185, 175] on span "Entendido" at bounding box center [194, 170] width 25 height 15
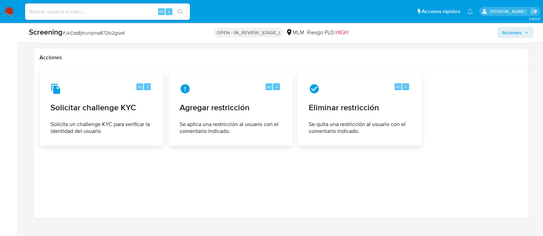
scroll to position [1050, 0]
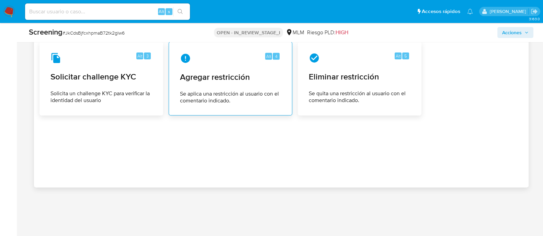
click at [252, 84] on div "Alt 4 Agregar restricción Se aplica una restricción al usuario con el comentari…" at bounding box center [230, 78] width 112 height 62
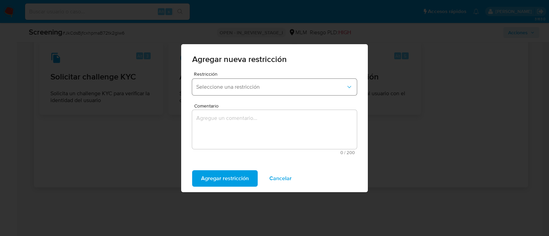
click at [234, 92] on button "Seleccione una restricción" at bounding box center [274, 87] width 165 height 16
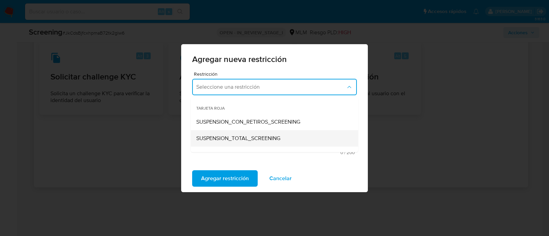
click at [232, 139] on span "SUSPENSION_TOTAL_SCREENING" at bounding box center [238, 138] width 84 height 7
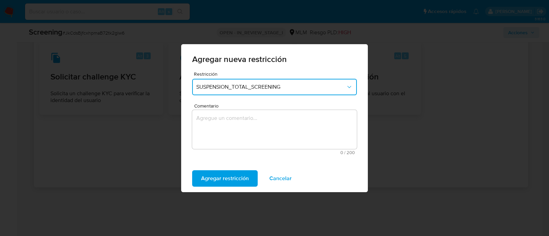
click at [213, 138] on textarea "Comentario" at bounding box center [274, 129] width 165 height 39
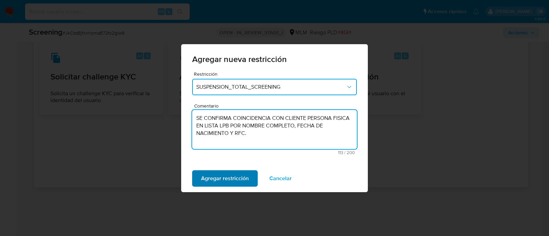
type textarea "SE CONFIRMA COINCIDENCIA CON CLIENTE PERSONA FISICA EN LISTA LPB POR NOMBRE COM…"
click at [228, 174] on span "Agregar restricción" at bounding box center [225, 178] width 48 height 15
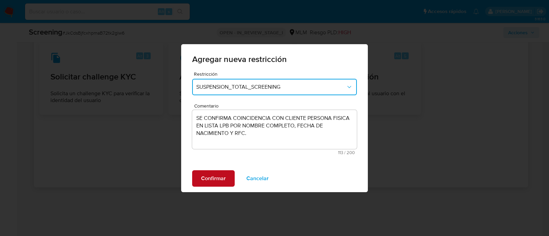
click at [224, 172] on span "Confirmar" at bounding box center [213, 178] width 25 height 15
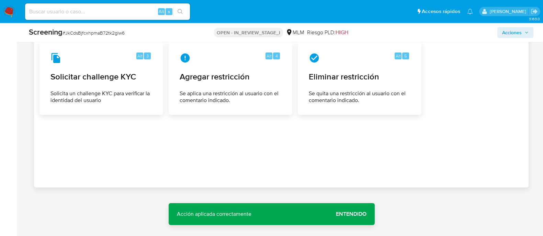
click at [349, 214] on span "Entendido" at bounding box center [351, 214] width 31 height 0
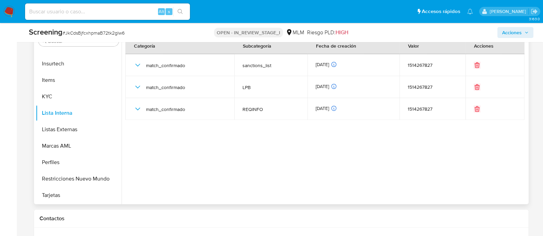
scroll to position [278, 0]
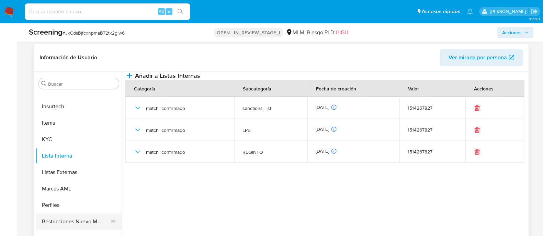
click at [76, 216] on button "Restricciones Nuevo Mundo" at bounding box center [76, 222] width 80 height 16
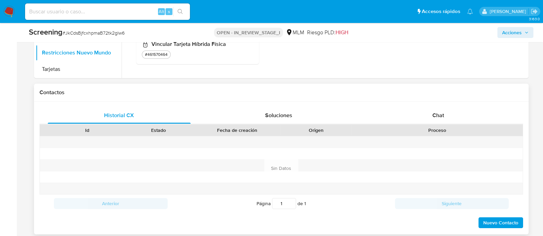
scroll to position [449, 0]
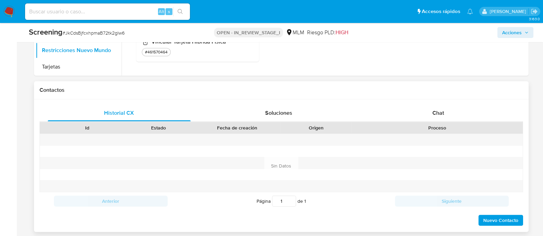
click at [485, 216] on span "Nuevo Contacto" at bounding box center [500, 221] width 35 height 10
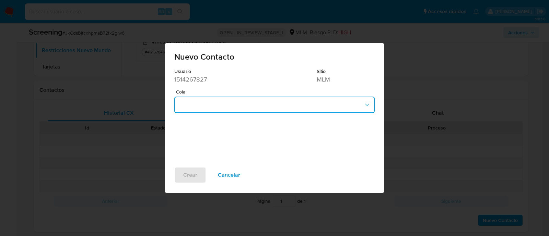
click at [208, 108] on button "button" at bounding box center [274, 105] width 200 height 16
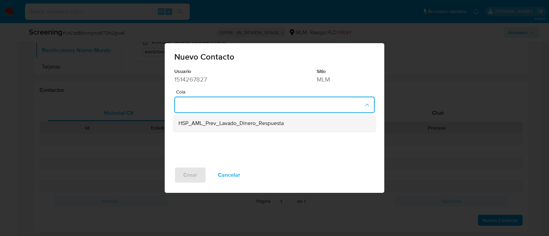
click at [206, 128] on div "HSP_AML_Prev_Lavado_Dinero_Respuesta" at bounding box center [272, 124] width 188 height 16
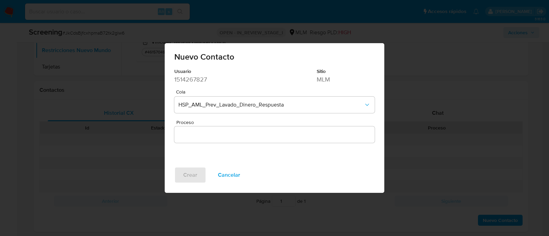
click at [189, 136] on input "Proceso" at bounding box center [274, 134] width 200 height 9
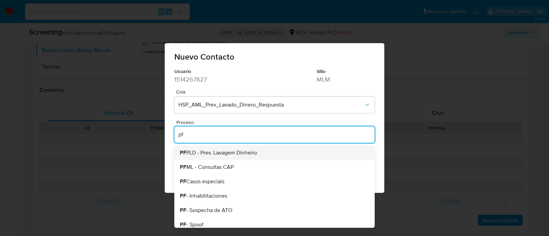
click at [219, 155] on span "PF PLD - Prev. Lavagem Dinheiro" at bounding box center [218, 152] width 77 height 5
type input "PF PLD - Prev. Lavagem Dinheiro"
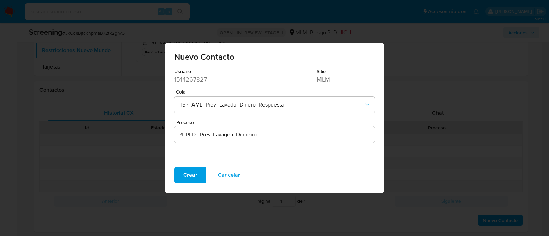
click at [173, 183] on div "Crear Cancelar" at bounding box center [275, 180] width 220 height 26
click at [181, 179] on button "Crear" at bounding box center [190, 175] width 32 height 16
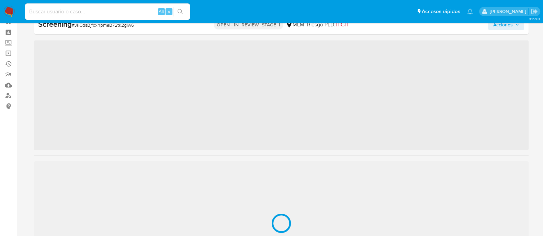
scroll to position [339, 0]
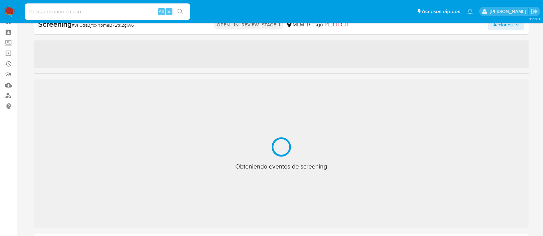
select select "10"
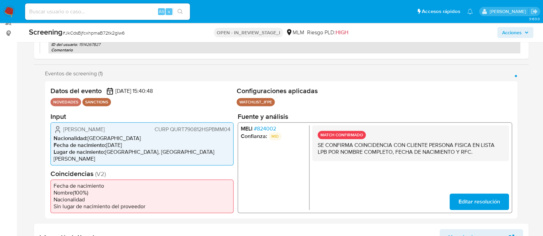
scroll to position [110, 0]
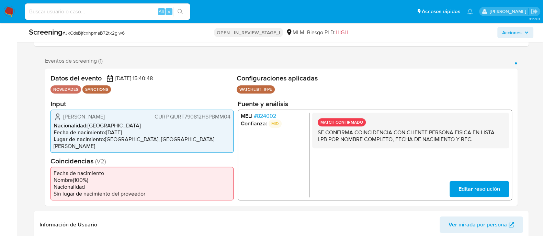
drag, startPoint x: 63, startPoint y: 119, endPoint x: 145, endPoint y: 118, distance: 82.4
click at [105, 118] on span "[PERSON_NAME]" at bounding box center [84, 116] width 42 height 7
drag, startPoint x: 106, startPoint y: 135, endPoint x: 138, endPoint y: 131, distance: 31.8
click at [138, 131] on li "Fecha de nacimiento : 12/08/1979" at bounding box center [142, 132] width 177 height 7
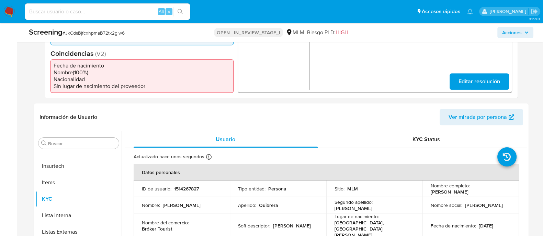
scroll to position [282, 0]
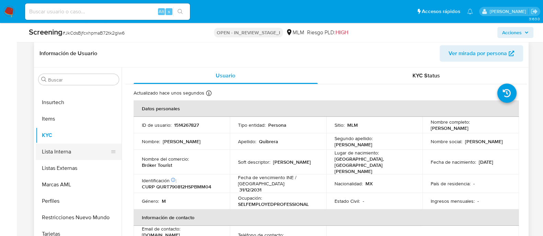
click at [66, 154] on button "Lista Interna" at bounding box center [76, 152] width 80 height 16
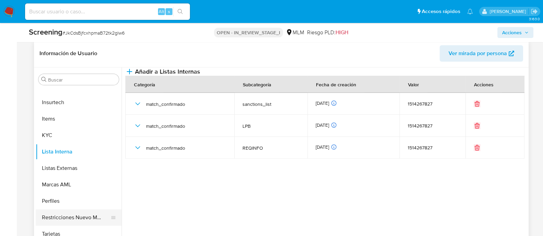
click at [83, 214] on button "Restricciones Nuevo Mundo" at bounding box center [76, 218] width 80 height 16
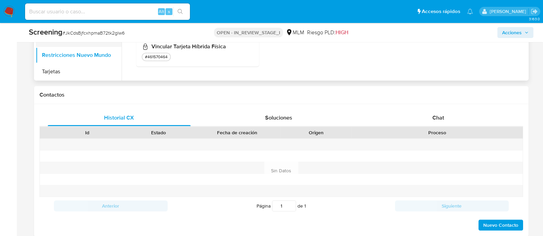
scroll to position [325, 0]
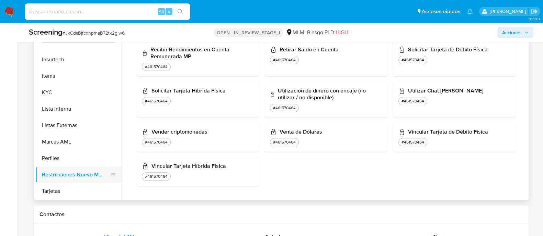
click at [88, 177] on button "Restricciones Nuevo Mundo" at bounding box center [76, 175] width 80 height 16
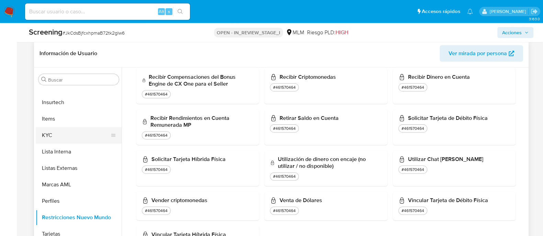
scroll to position [211, 0]
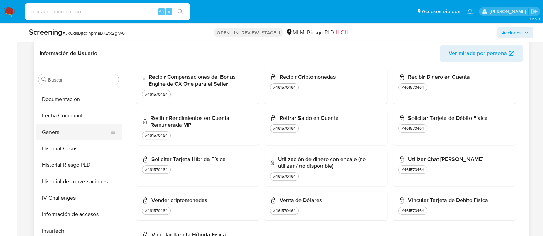
click at [68, 132] on button "General" at bounding box center [76, 132] width 80 height 16
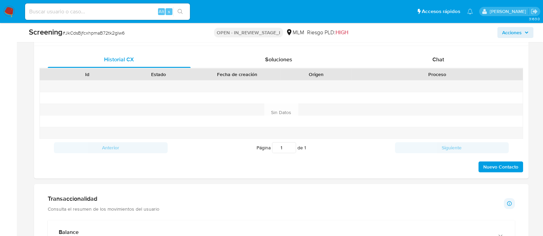
scroll to position [453, 0]
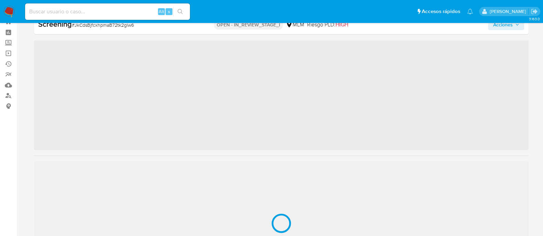
scroll to position [339, 0]
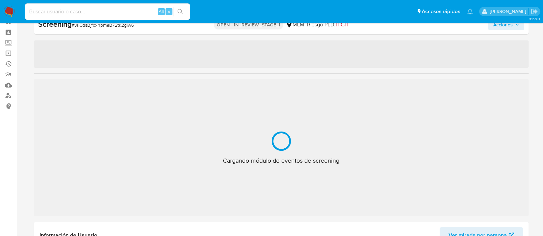
select select "10"
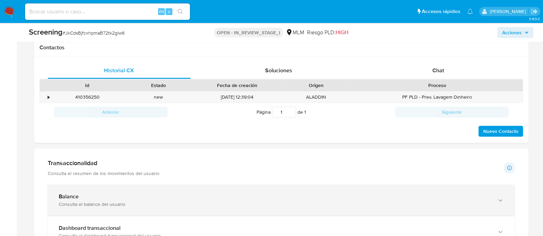
scroll to position [496, 0]
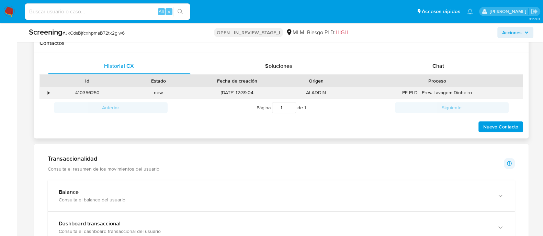
click at [50, 94] on div "•" at bounding box center [46, 92] width 12 height 11
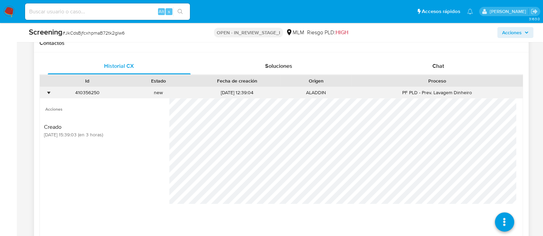
click at [50, 91] on div "•" at bounding box center [49, 93] width 2 height 7
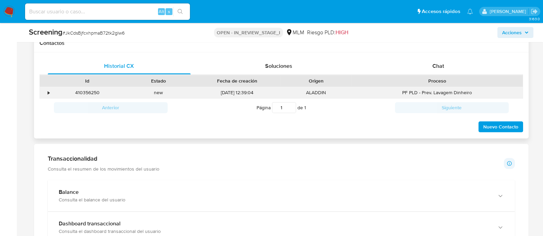
click at [49, 91] on div "•" at bounding box center [49, 93] width 2 height 7
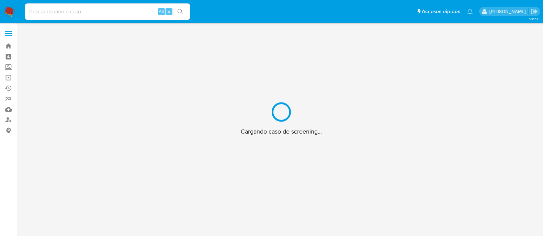
scroll to position [24, 0]
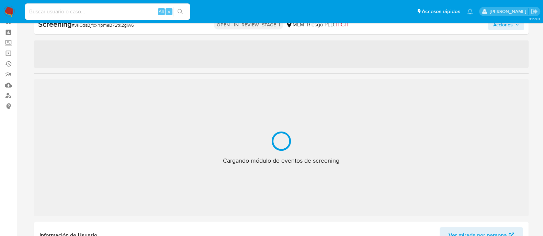
select select "10"
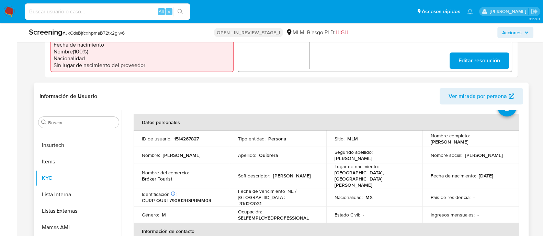
scroll to position [43, 0]
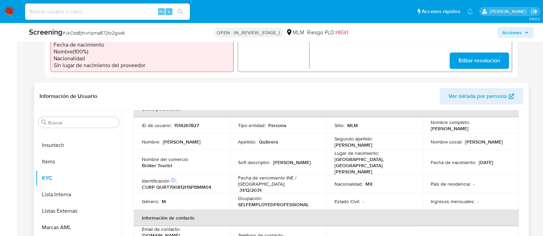
drag, startPoint x: 429, startPoint y: 126, endPoint x: 504, endPoint y: 129, distance: 75.2
click at [504, 129] on div "Nombre completo : Tomas Alejandro Quibrera Romero" at bounding box center [470, 125] width 80 height 12
copy p "[PERSON_NAME]"
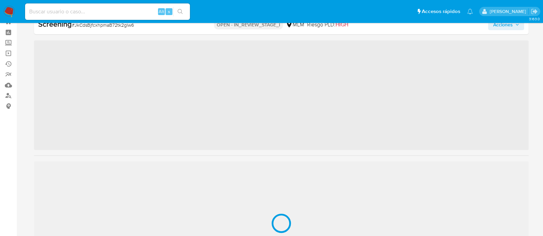
scroll to position [339, 0]
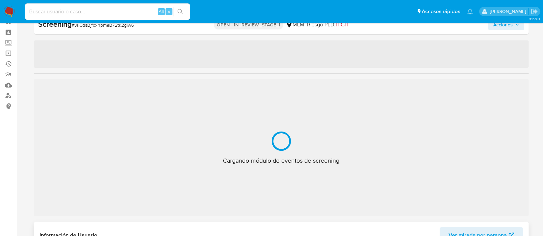
select select "10"
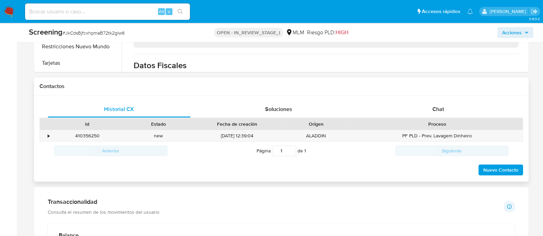
scroll to position [453, 0]
click at [48, 135] on div "•" at bounding box center [49, 135] width 2 height 7
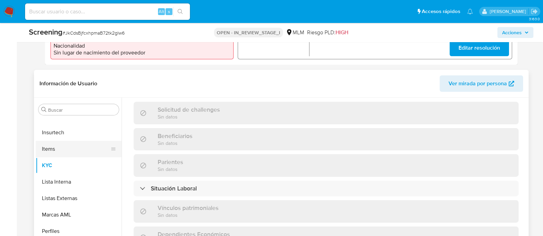
scroll to position [257, 0]
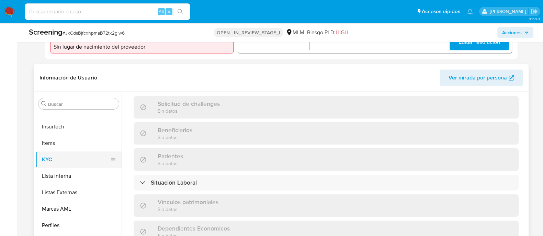
click at [77, 158] on button "KYC" at bounding box center [76, 160] width 80 height 16
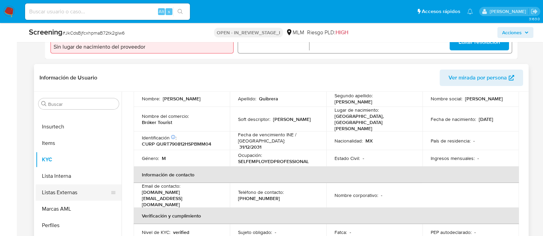
scroll to position [85, 0]
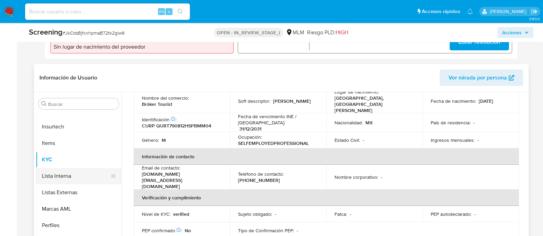
click at [58, 179] on button "Lista Interna" at bounding box center [76, 176] width 80 height 16
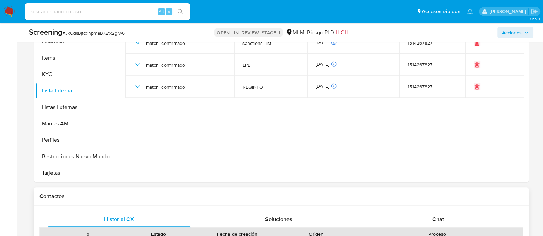
scroll to position [429, 0]
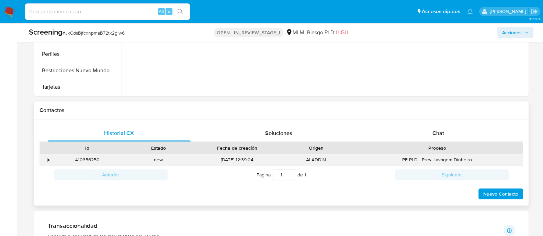
click at [48, 163] on div "•" at bounding box center [46, 159] width 12 height 11
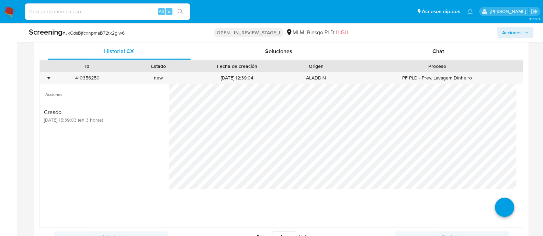
scroll to position [515, 0]
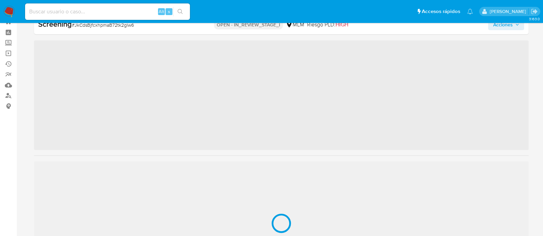
scroll to position [339, 0]
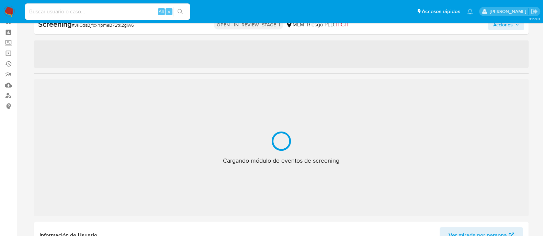
select select "10"
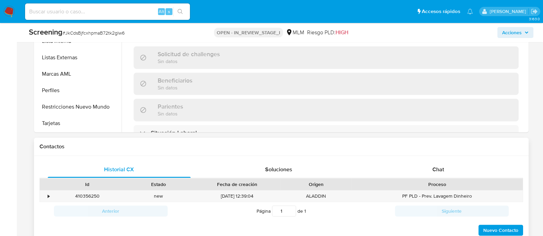
scroll to position [453, 0]
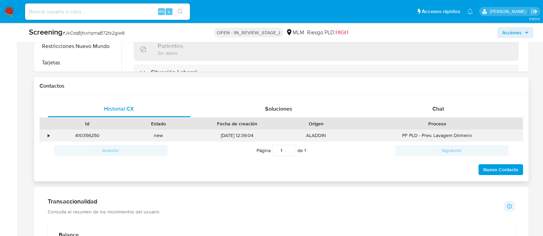
click at [51, 133] on div "•" at bounding box center [46, 135] width 12 height 11
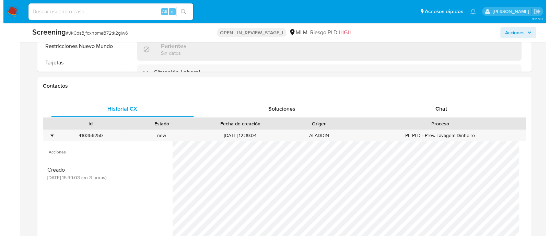
scroll to position [539, 0]
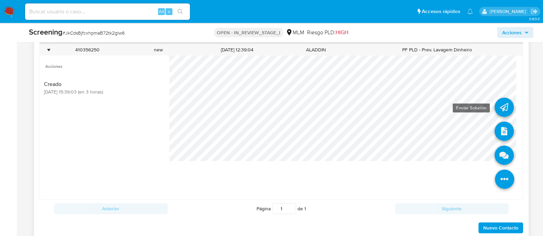
click at [500, 107] on icon at bounding box center [503, 107] width 19 height 19
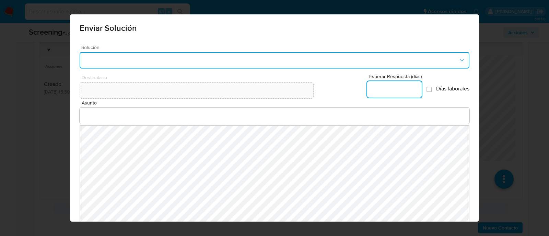
click at [164, 59] on button "button" at bounding box center [275, 60] width 390 height 16
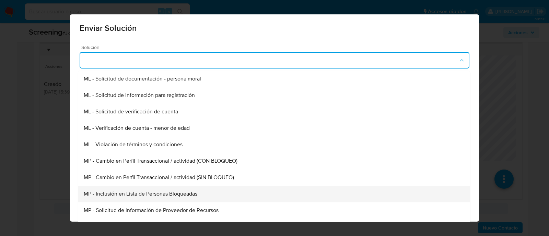
click at [166, 195] on span "MP - Inclusión en Lista de Personas Bloqueadas" at bounding box center [141, 194] width 114 height 7
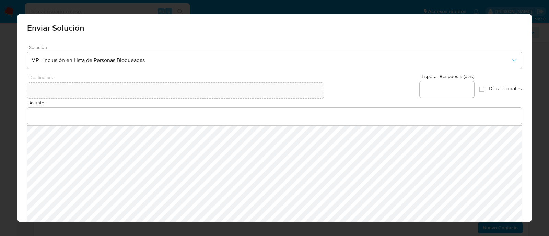
click at [438, 95] on div at bounding box center [447, 89] width 55 height 16
click at [435, 90] on input "Esperar Respuesta (días)" at bounding box center [447, 89] width 55 height 9
type input "0"
click at [193, 118] on input "Asunto" at bounding box center [274, 116] width 495 height 9
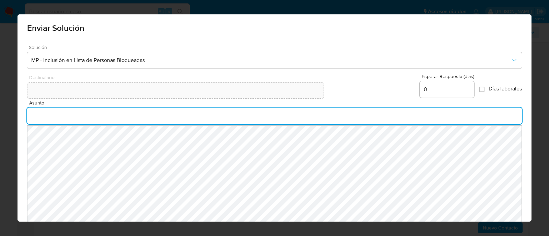
type input "INFORMACIÓN IMPORTANTE SOBRE TU CUENTA MERCADO PAGO"
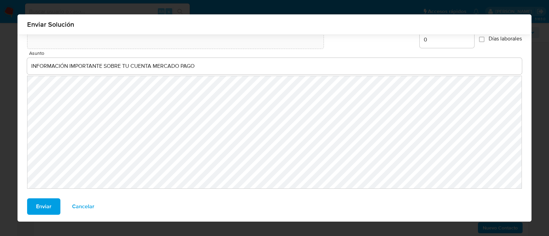
scroll to position [47, 0]
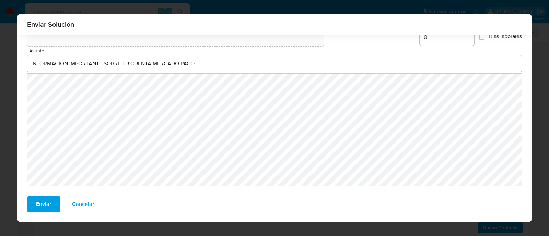
click at [29, 203] on button "Enviar" at bounding box center [43, 204] width 33 height 16
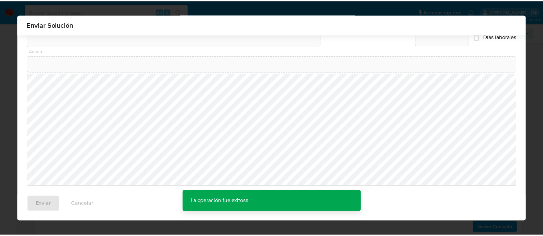
scroll to position [37, 0]
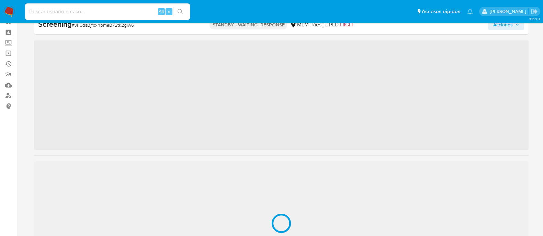
scroll to position [339, 0]
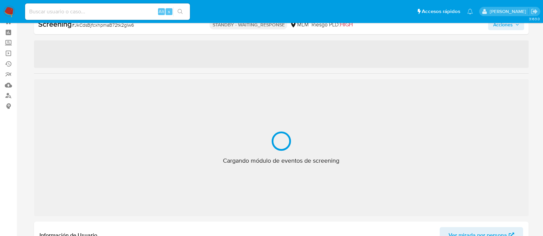
select select "10"
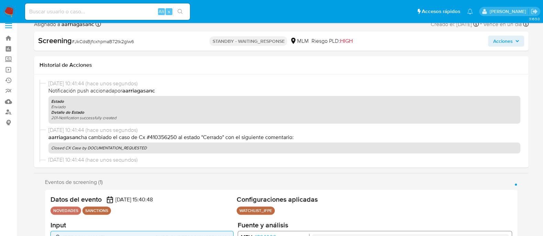
scroll to position [0, 0]
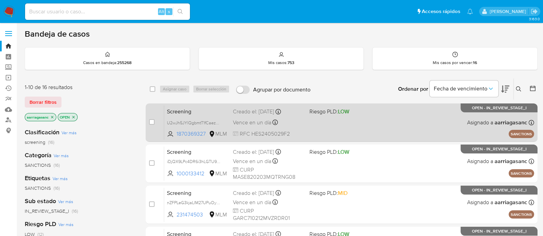
click at [310, 130] on div "Screening U2wJh5JYlQgbmtT1fCaezmBv 1870369327 MLM Riesgo PLD: LOW Creado el: 14…" at bounding box center [349, 122] width 370 height 35
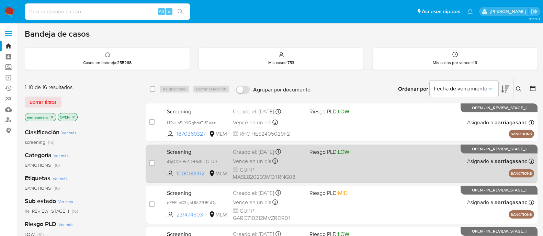
click at [299, 157] on div "Vence en un día Vence el 15/10/2025 09:41:02" at bounding box center [268, 161] width 71 height 9
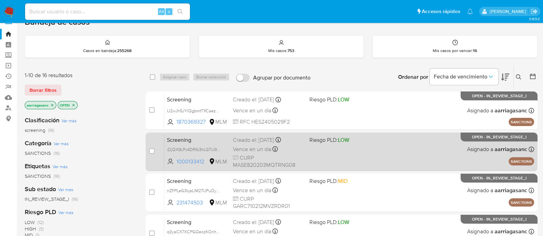
scroll to position [43, 0]
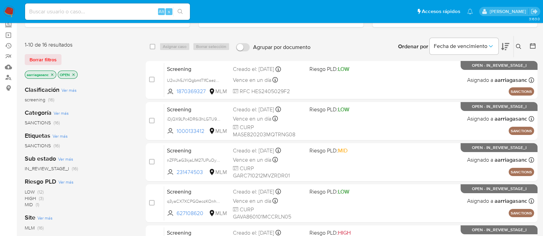
click at [7, 13] on img at bounding box center [9, 12] width 12 height 12
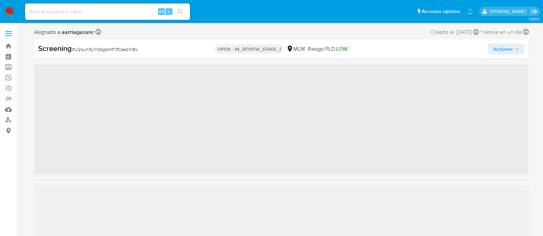
scroll to position [339, 0]
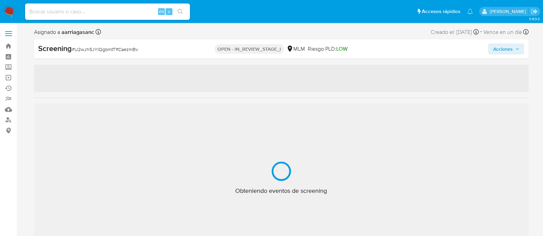
select select "10"
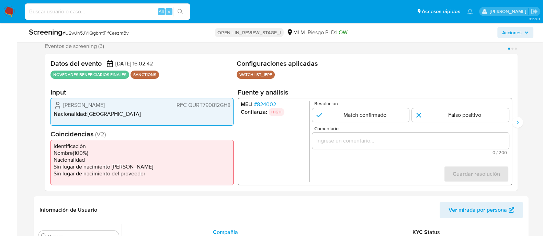
scroll to position [129, 0]
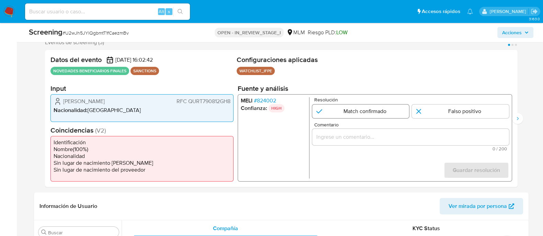
click at [360, 114] on input "1 de 3" at bounding box center [360, 112] width 97 height 14
radio input "true"
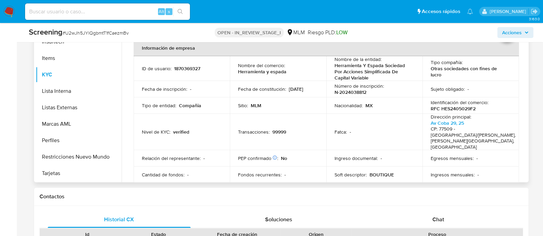
scroll to position [343, 0]
click at [300, 129] on div "Transacciones : 99999" at bounding box center [278, 132] width 80 height 6
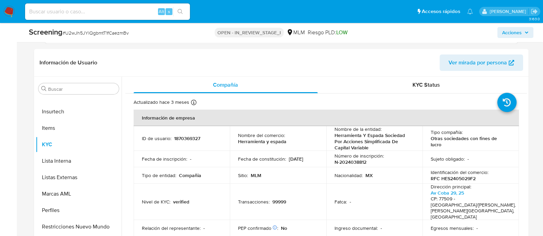
scroll to position [171, 0]
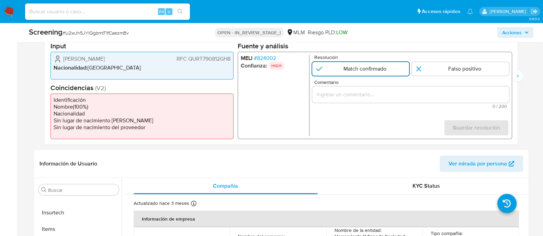
click at [376, 66] on input "1 de 3" at bounding box center [360, 69] width 97 height 14
click at [371, 99] on div "1 de 3" at bounding box center [410, 94] width 197 height 16
click at [369, 96] on input "Comentario" at bounding box center [410, 94] width 197 height 9
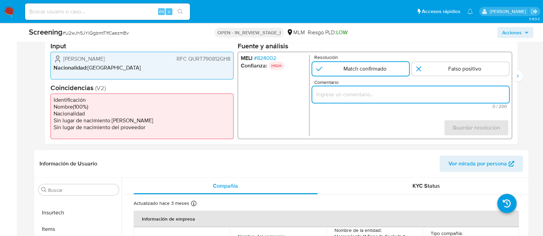
paste input "SE CONFIRMA COINCIDENCIA CON CLIENTE PERSONA FISICA EN LISTA LPB POR NOMBRE COM…"
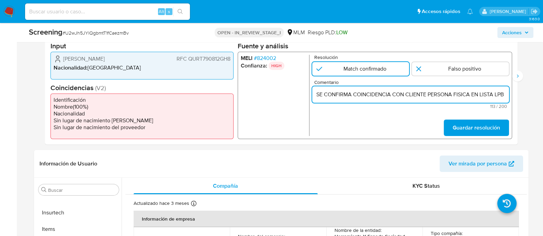
scroll to position [0, 151]
type input "SE CONFIRMA COINCIDENCIA CON CLIENTE PERSONA FISICA EN LISTA LPB POR NOMBRE COM…"
click at [468, 124] on span "Guardar resolución" at bounding box center [475, 127] width 47 height 15
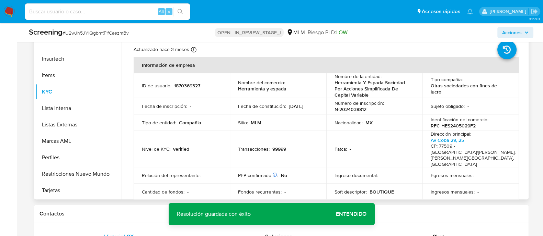
scroll to position [343, 0]
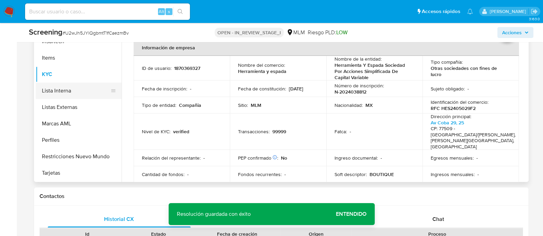
click at [65, 86] on button "Lista Interna" at bounding box center [76, 91] width 80 height 16
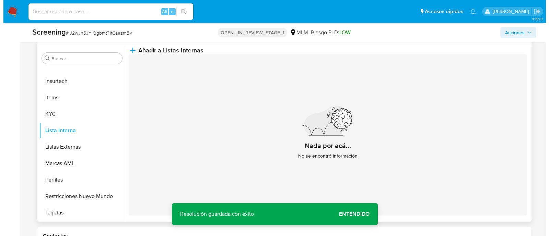
scroll to position [257, 0]
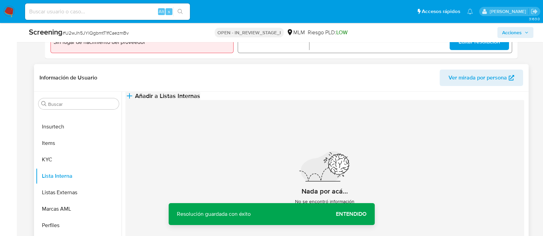
click at [200, 100] on span "Añadir a Listas Internas" at bounding box center [167, 96] width 65 height 8
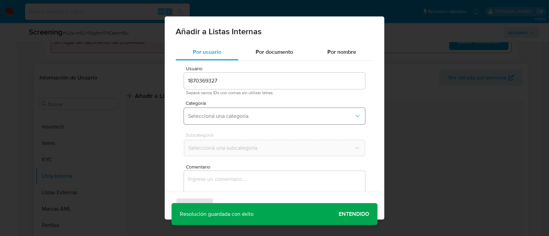
click at [251, 116] on span "Seleccioná una categoría" at bounding box center [271, 116] width 166 height 7
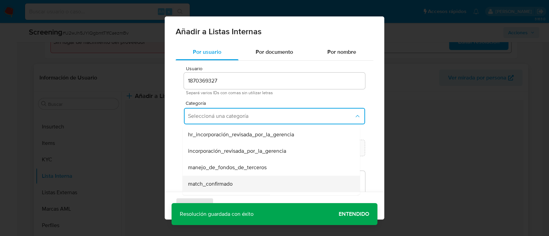
click at [219, 178] on div "match_confirmado" at bounding box center [269, 184] width 162 height 16
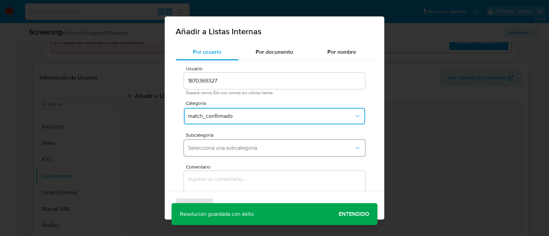
click at [214, 147] on span "Seleccioná una subcategoría" at bounding box center [271, 148] width 166 height 7
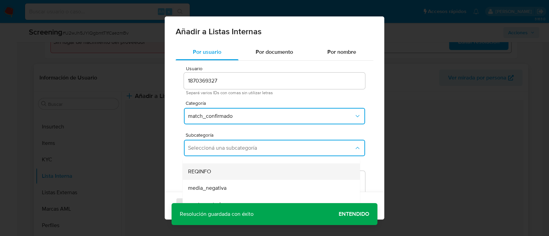
scroll to position [0, 0]
click at [201, 164] on div "LPB" at bounding box center [269, 167] width 162 height 16
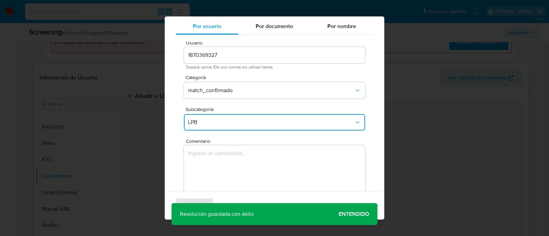
scroll to position [37, 0]
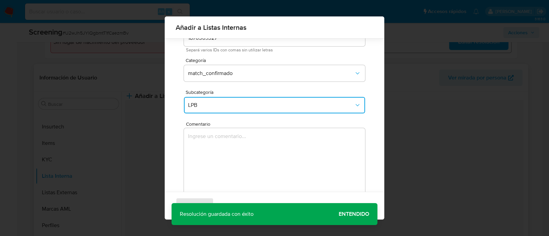
click at [217, 143] on textarea "Comentario" at bounding box center [274, 161] width 181 height 66
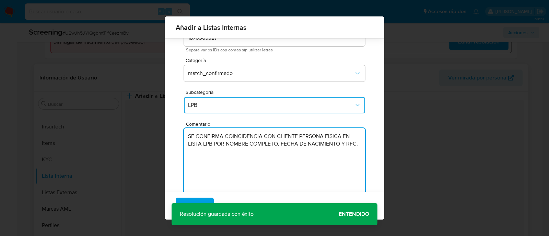
type textarea "SE CONFIRMA COINCIDENCIA CON CLIENTE PERSONA FISICA EN LISTA LPB POR NOMBRE COM…"
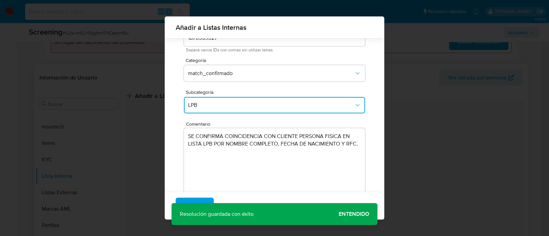
click at [349, 215] on div "Agregar Cancelar" at bounding box center [275, 206] width 220 height 28
click at [206, 198] on div "Agregar Cancelar" at bounding box center [275, 206] width 220 height 28
click at [184, 200] on button "Agregar" at bounding box center [195, 206] width 38 height 16
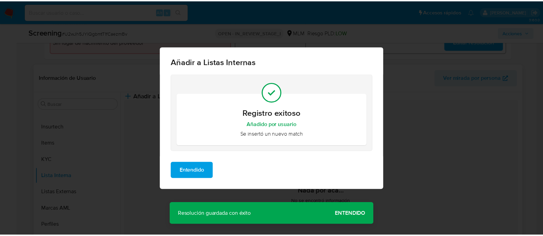
scroll to position [0, 0]
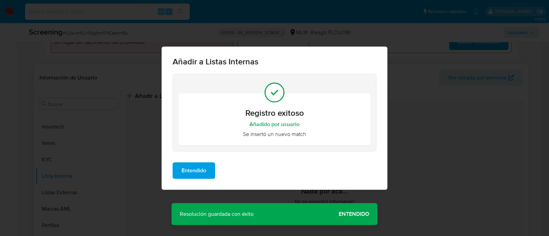
click at [200, 174] on span "Entendido" at bounding box center [194, 170] width 25 height 15
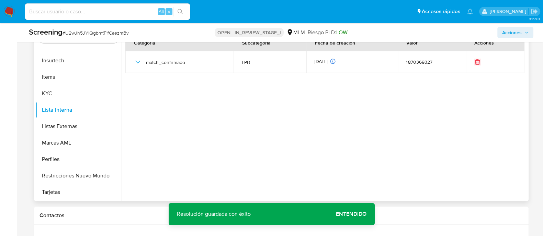
scroll to position [343, 0]
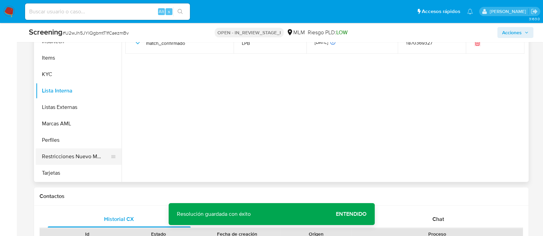
click at [91, 153] on button "Restricciones Nuevo Mundo" at bounding box center [76, 157] width 80 height 16
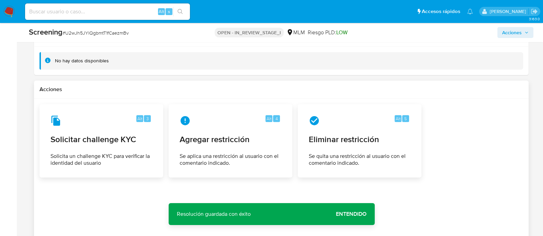
scroll to position [1030, 0]
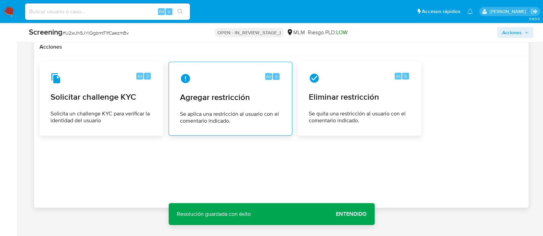
click at [268, 80] on div "Alt 4" at bounding box center [272, 78] width 14 height 11
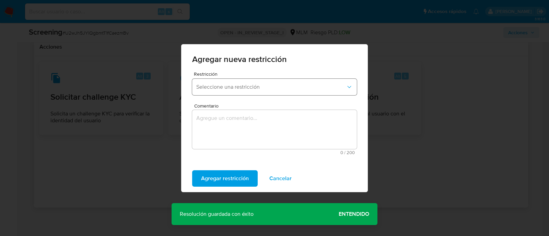
click at [229, 93] on button "Seleccione una restricción" at bounding box center [274, 87] width 165 height 16
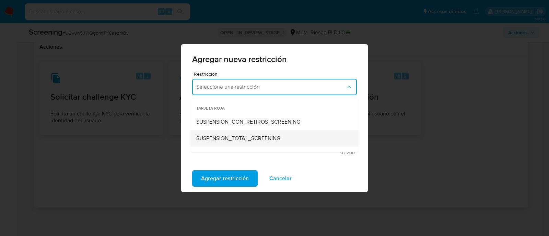
click at [227, 137] on span "SUSPENSION_TOTAL_SCREENING" at bounding box center [238, 138] width 84 height 7
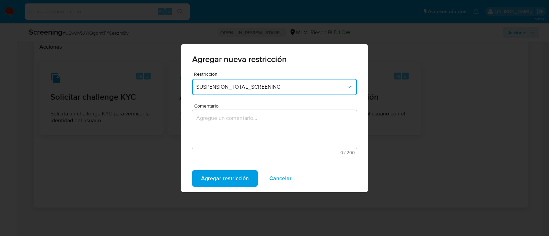
click at [223, 133] on textarea "Comentario" at bounding box center [274, 129] width 165 height 39
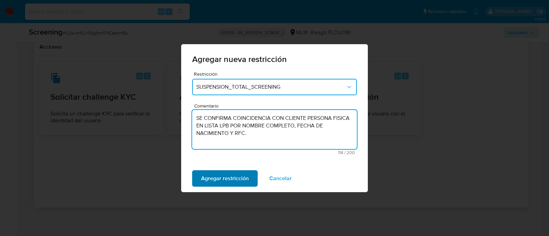
type textarea "SE CONFIRMA COINCIDENCIA CON CLIENTE PERSONA FISICA EN LISTA LPB POR NOMBRE COM…"
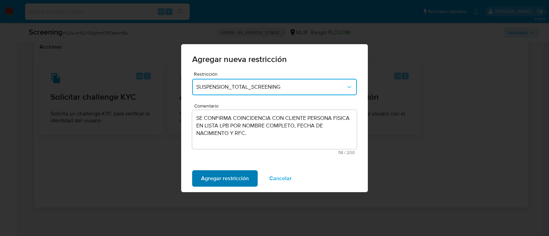
click at [227, 176] on span "Agregar restricción" at bounding box center [225, 178] width 48 height 15
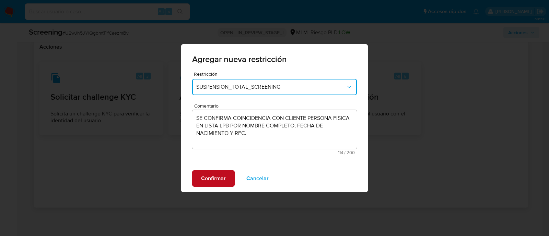
click at [207, 175] on span "Confirmar" at bounding box center [213, 178] width 25 height 15
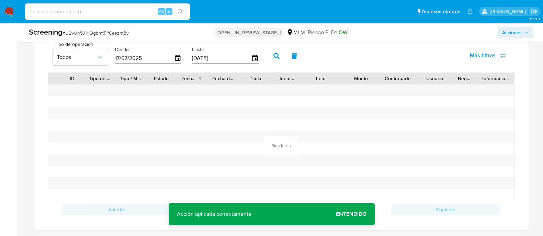
scroll to position [686, 0]
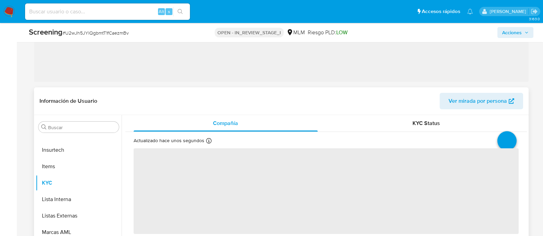
scroll to position [153, 0]
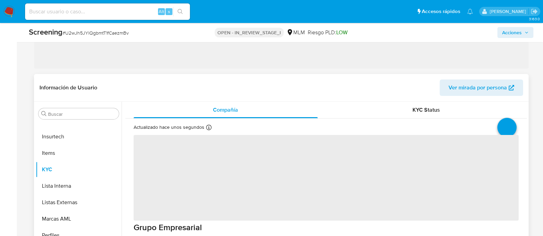
select select "10"
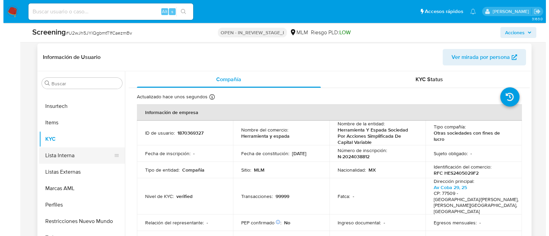
scroll to position [282, 0]
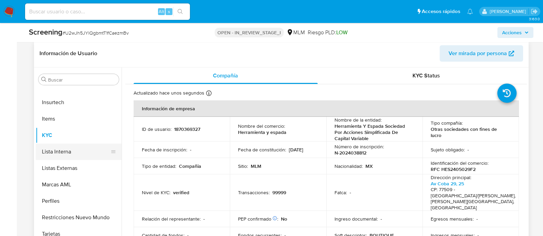
click at [84, 148] on button "Lista Interna" at bounding box center [76, 152] width 80 height 16
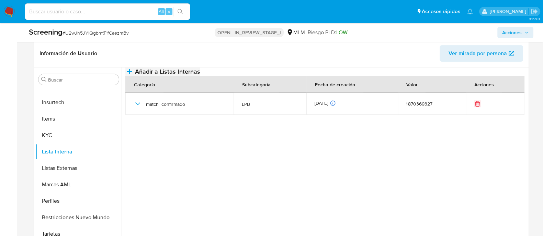
click at [200, 76] on span "Añadir a Listas Internas" at bounding box center [167, 72] width 65 height 8
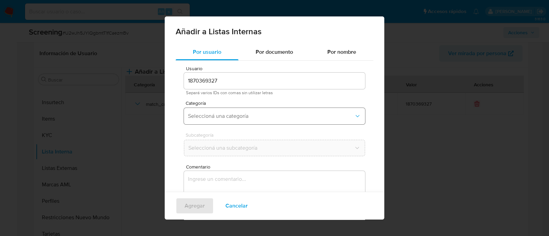
click at [301, 118] on span "Seleccioná una categoría" at bounding box center [271, 116] width 166 height 7
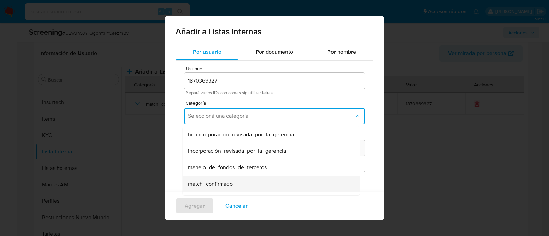
click at [263, 179] on div "match_confirmado" at bounding box center [269, 184] width 162 height 16
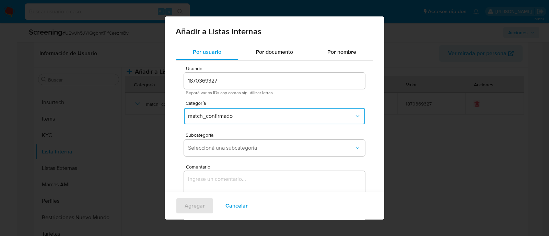
click at [234, 136] on span "Subcategoría" at bounding box center [276, 135] width 181 height 5
click at [233, 143] on button "Seleccioná una subcategoría" at bounding box center [274, 148] width 181 height 16
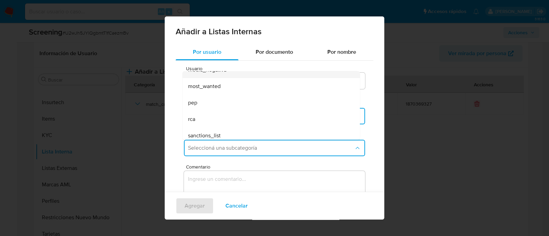
scroll to position [46, 0]
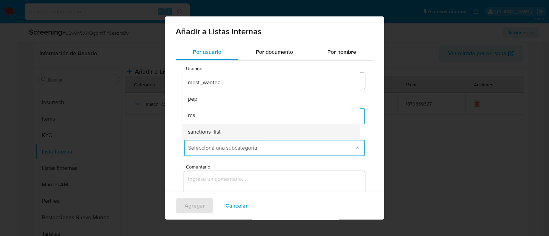
click at [227, 135] on div "sanctions_list" at bounding box center [269, 132] width 162 height 16
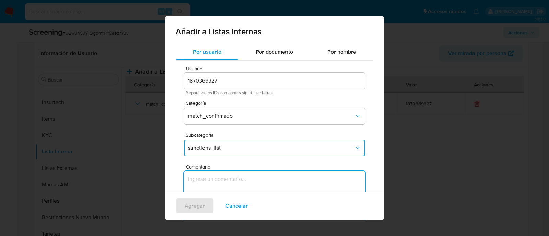
click at [250, 190] on textarea "Comentario" at bounding box center [274, 204] width 181 height 66
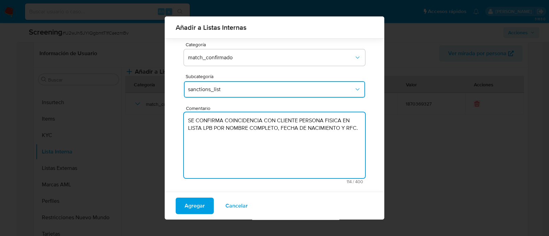
scroll to position [56, 0]
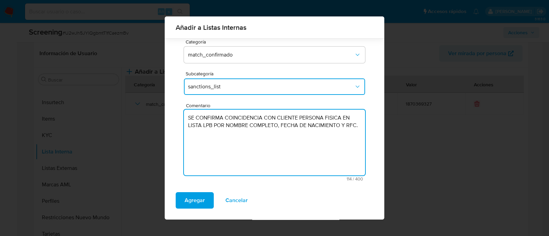
type textarea "SE CONFIRMA COINCIDENCIA CON CLIENTE PERSONA FISICA EN LISTA LPB POR NOMBRE COM…"
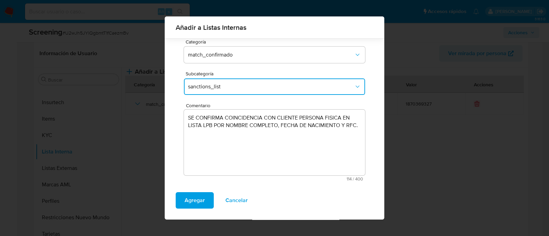
click at [206, 191] on div "Agregar Cancelar" at bounding box center [275, 203] width 220 height 33
click at [207, 195] on button "Agregar" at bounding box center [195, 201] width 38 height 16
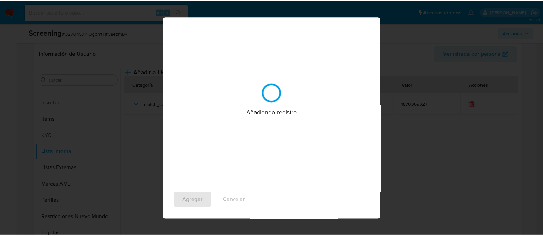
scroll to position [0, 0]
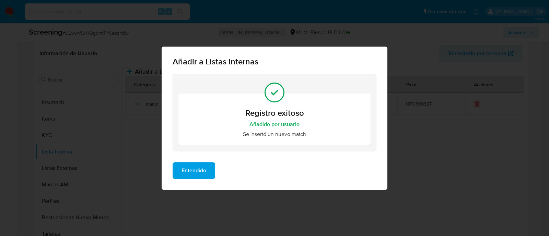
click at [202, 166] on span "Entendido" at bounding box center [194, 170] width 25 height 15
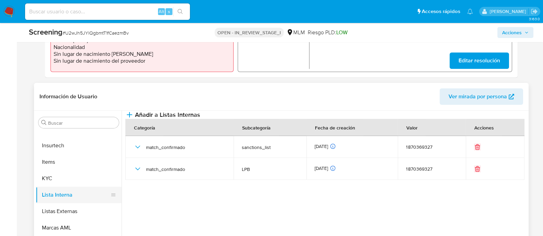
scroll to position [239, 0]
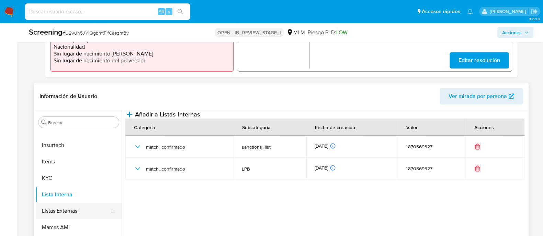
click at [67, 215] on button "Listas Externas" at bounding box center [76, 211] width 80 height 16
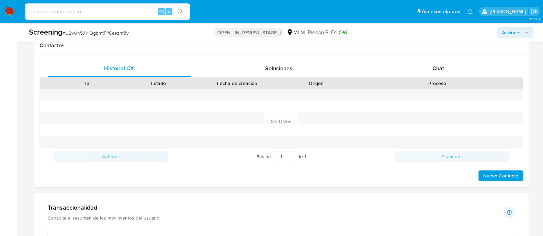
scroll to position [496, 0]
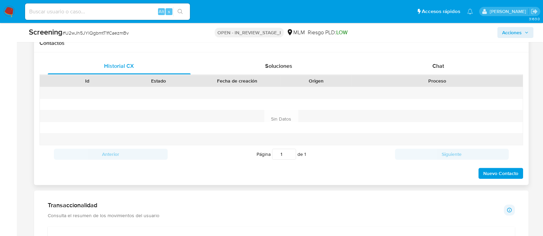
click at [487, 176] on span "Nuevo Contacto" at bounding box center [500, 174] width 35 height 10
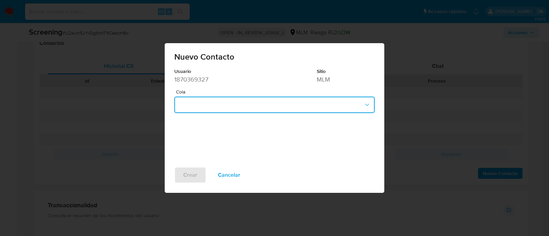
click at [205, 104] on button "button" at bounding box center [274, 105] width 200 height 16
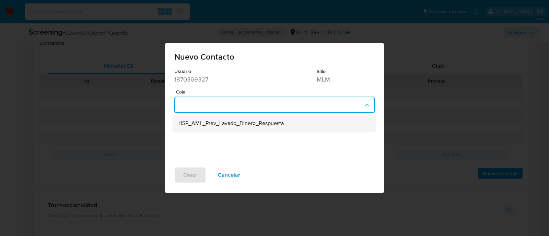
click at [197, 128] on div "HSP_AML_Prev_Lavado_Dinero_Respuesta" at bounding box center [272, 124] width 188 height 16
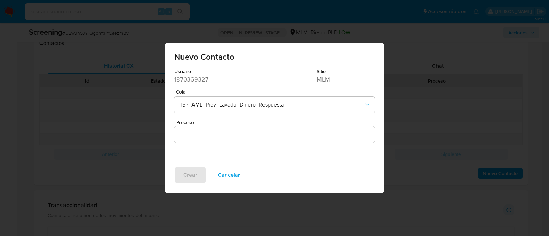
click at [194, 141] on div at bounding box center [274, 135] width 200 height 16
click at [194, 134] on input "Proceso" at bounding box center [274, 134] width 200 height 9
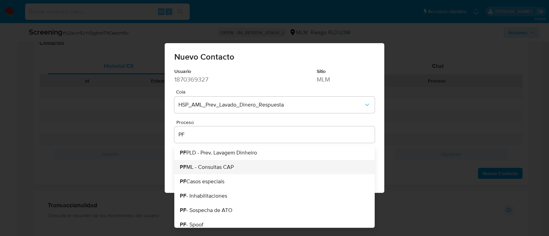
click at [201, 162] on li "PF ML - Consultas CAP" at bounding box center [274, 167] width 200 height 14
type input "PFML - Consultas CAP"
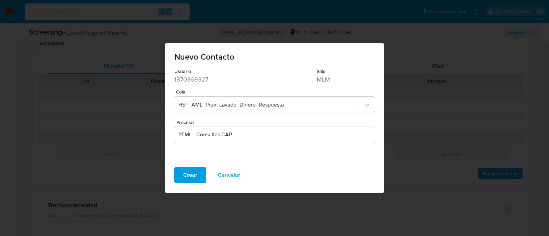
click at [194, 135] on input "PFML - Consultas CAP" at bounding box center [274, 134] width 200 height 9
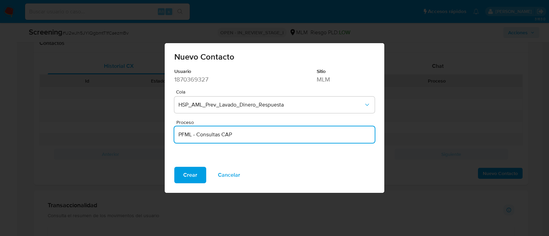
click at [225, 137] on input "PFML - Consultas CAP" at bounding box center [274, 134] width 200 height 9
click at [279, 172] on div "Crear Cancelar" at bounding box center [275, 180] width 220 height 26
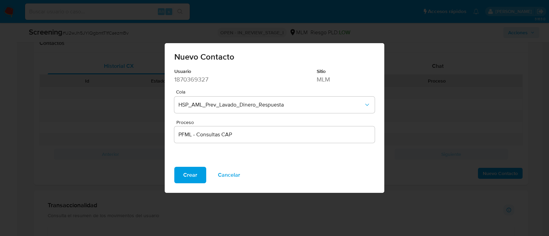
click at [309, 138] on input "PFML - Consultas CAP" at bounding box center [274, 134] width 200 height 9
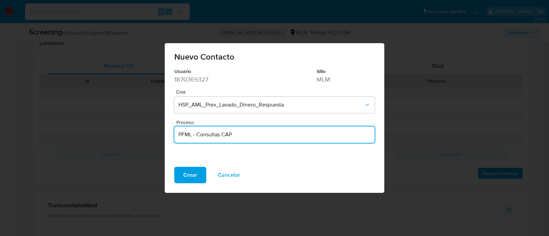
click at [309, 138] on input "PFML - Consultas CAP" at bounding box center [274, 134] width 200 height 9
click at [306, 139] on input "Proceso" at bounding box center [274, 134] width 200 height 9
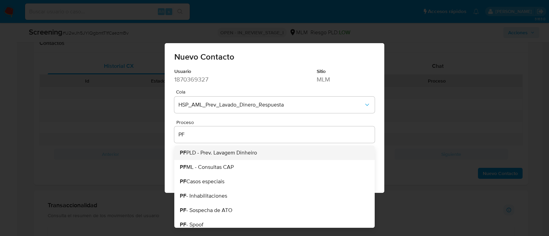
click at [252, 153] on span "PF PLD - Prev. Lavagem Dinheiro" at bounding box center [218, 152] width 77 height 5
type input "PF PLD - Prev. Lavagem Dinheiro"
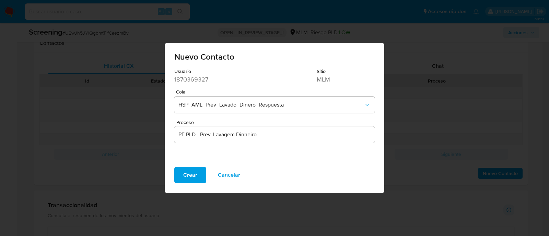
click at [183, 171] on span "Crear" at bounding box center [190, 175] width 14 height 15
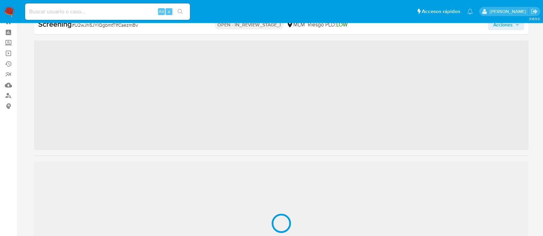
scroll to position [339, 0]
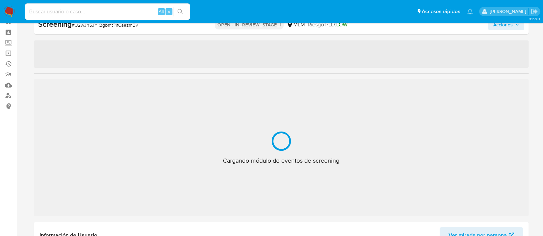
select select "10"
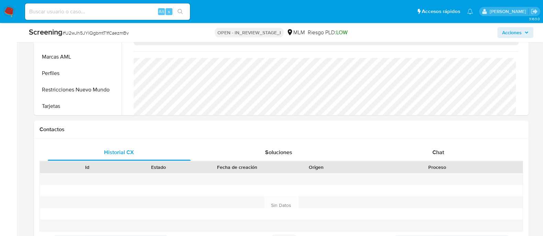
scroll to position [410, 0]
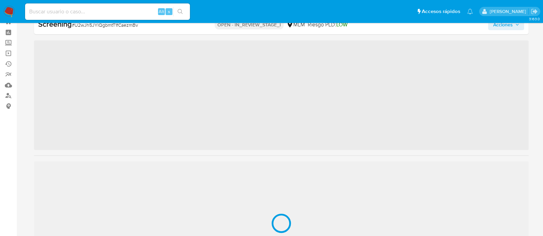
scroll to position [339, 0]
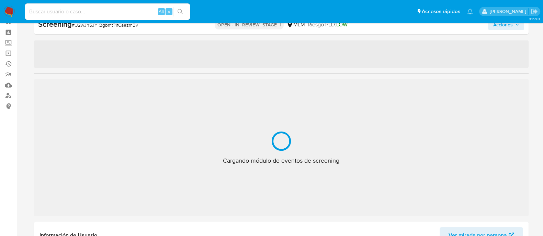
select select "10"
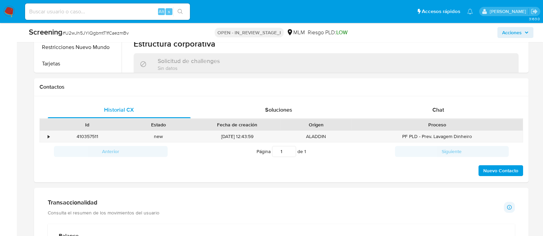
scroll to position [453, 0]
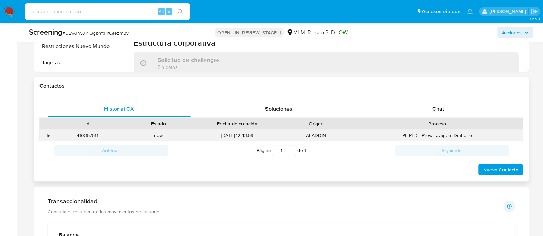
click at [49, 136] on div "•" at bounding box center [49, 135] width 2 height 7
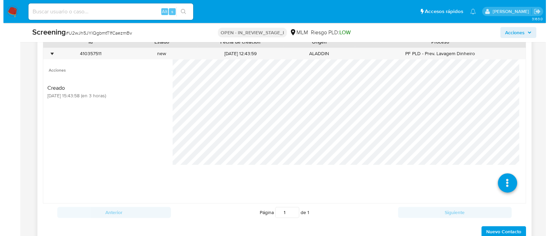
scroll to position [539, 0]
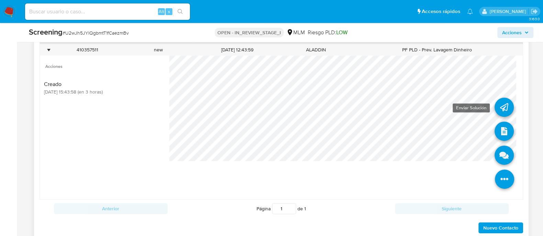
click at [496, 106] on icon at bounding box center [503, 107] width 19 height 19
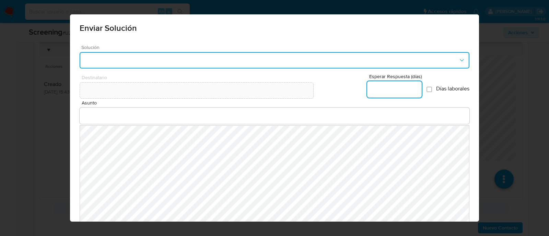
drag, startPoint x: 176, startPoint y: 57, endPoint x: 174, endPoint y: 65, distance: 8.4
click at [176, 57] on button "button" at bounding box center [275, 60] width 390 height 16
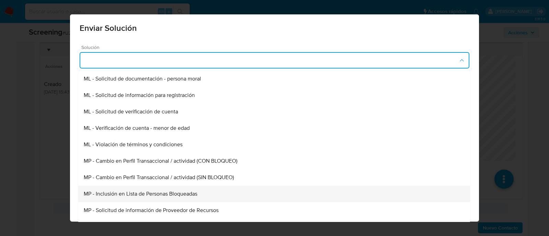
click at [160, 196] on span "MP - Inclusión en Lista de Personas Bloqueadas" at bounding box center [141, 194] width 114 height 7
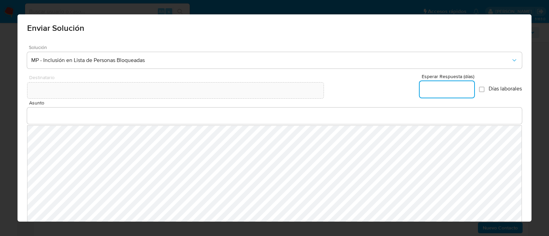
click at [446, 90] on input "Esperar Respuesta (días)" at bounding box center [447, 89] width 55 height 9
type input "0"
click at [177, 110] on div at bounding box center [274, 116] width 495 height 16
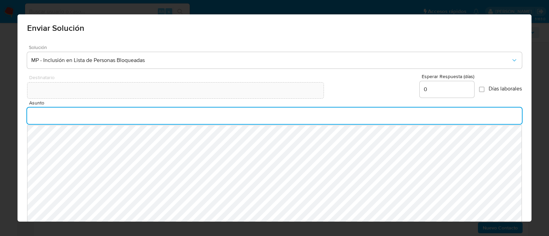
drag, startPoint x: 172, startPoint y: 112, endPoint x: 169, endPoint y: 115, distance: 3.6
click at [171, 112] on input "Asunto" at bounding box center [274, 116] width 495 height 9
type input "INFORMACION IMPORTANTE DE TU CUENTA MERCADO PAGO"
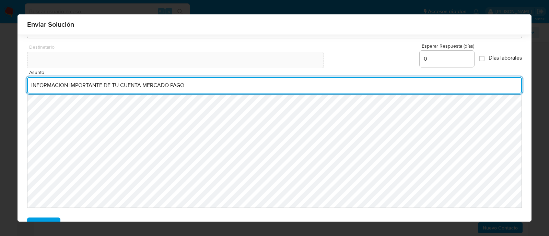
scroll to position [47, 0]
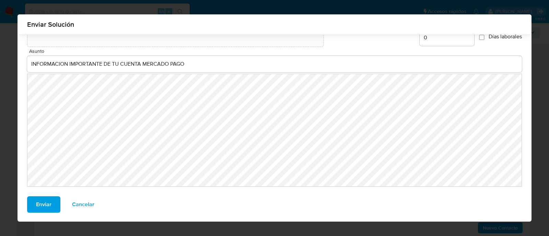
click at [91, 200] on button "Cancelar" at bounding box center [83, 205] width 40 height 16
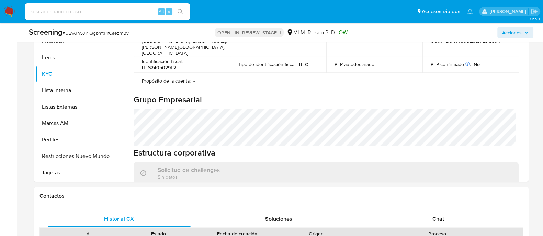
scroll to position [343, 0]
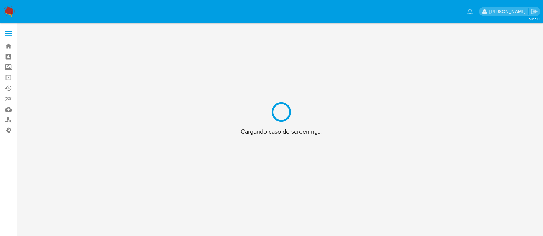
scroll to position [24, 0]
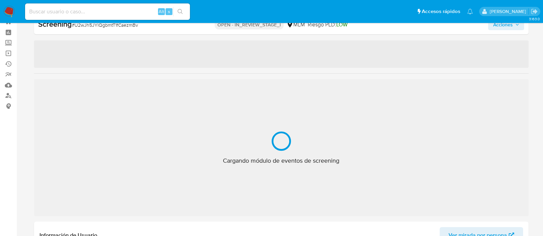
select select "10"
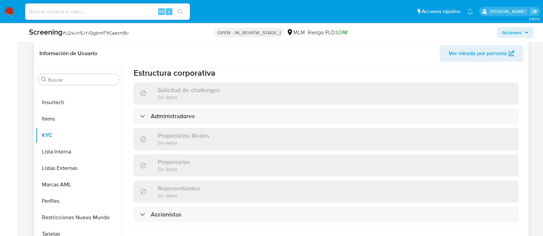
scroll to position [386, 0]
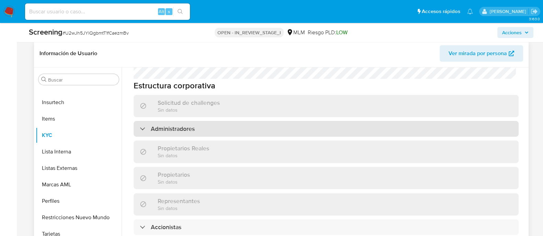
click at [177, 125] on h3 "Administradores" at bounding box center [173, 129] width 44 height 8
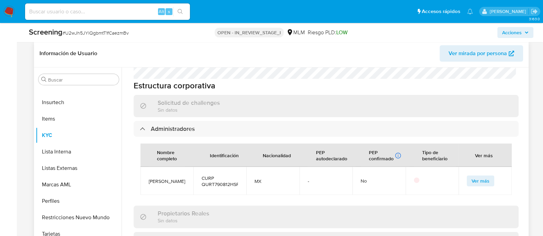
click at [477, 176] on span "Ver más" at bounding box center [480, 181] width 18 height 10
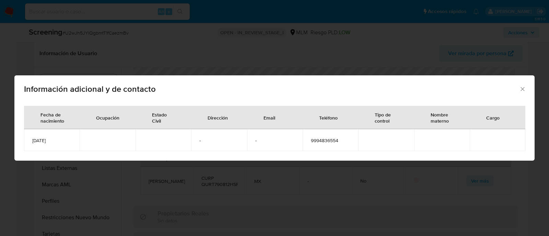
click at [231, 228] on div "Información adicional y de contacto Fecha de nacimiento Ocupación Estado Civil …" at bounding box center [274, 118] width 549 height 236
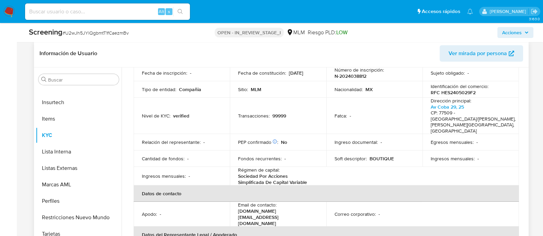
scroll to position [0, 0]
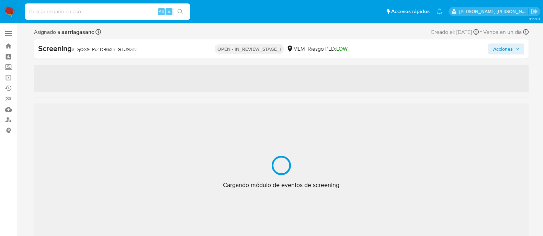
scroll to position [339, 0]
select select "10"
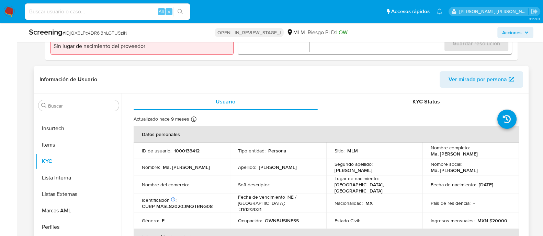
scroll to position [171, 0]
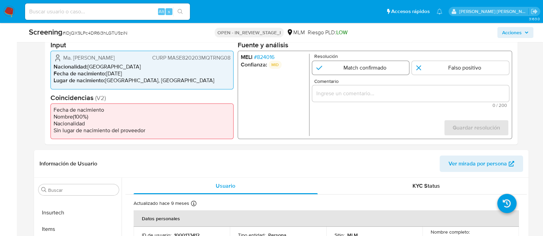
click at [363, 65] on input "1 de 1" at bounding box center [360, 68] width 97 height 14
radio input "true"
click at [321, 98] on div "1 de 1" at bounding box center [410, 93] width 197 height 16
click at [323, 92] on input "Comentario" at bounding box center [410, 93] width 197 height 9
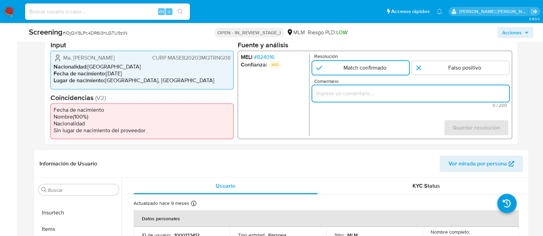
paste input "SE CONFIRMA COINCIDENCIA CON CLIENTE PERSONA FISICA EN LISTA LPB POR NOMBRE COM…"
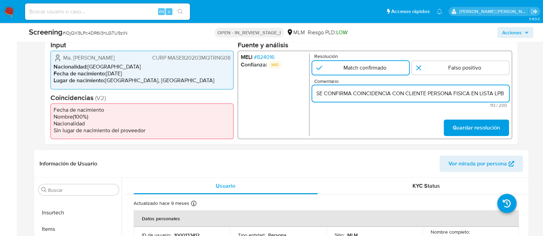
scroll to position [0, 151]
type input "SE CONFIRMA COINCIDENCIA CON CLIENTE PERSONA FISICA EN LISTA LPB POR NOMBRE COM…"
click at [470, 130] on span "Guardar resolución" at bounding box center [475, 127] width 47 height 15
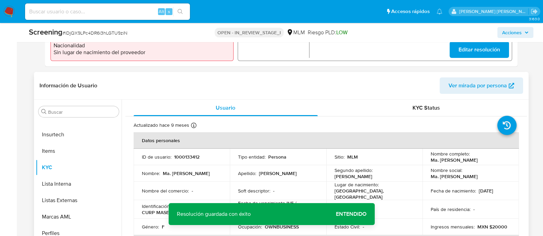
scroll to position [257, 0]
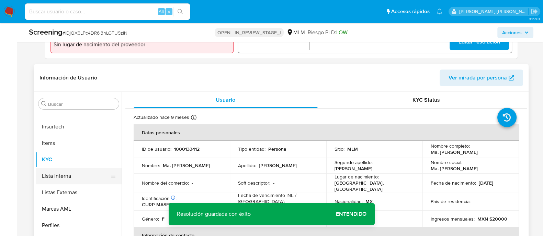
click at [75, 173] on button "Lista Interna" at bounding box center [76, 176] width 80 height 16
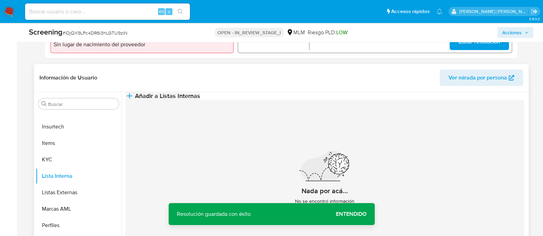
click at [200, 100] on span "Añadir a Listas Internas" at bounding box center [167, 96] width 65 height 8
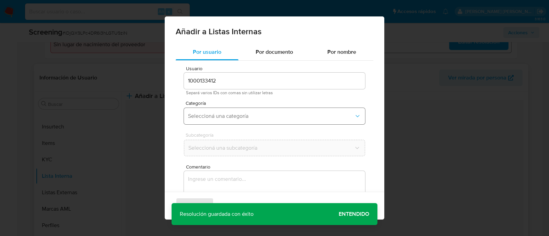
click at [202, 120] on button "Seleccioná una categoría" at bounding box center [274, 116] width 181 height 16
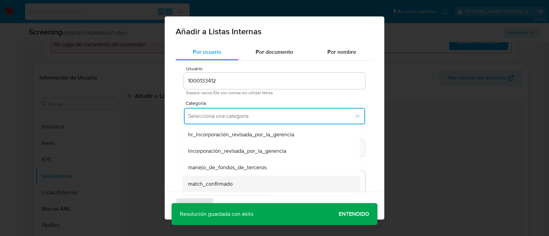
click at [213, 183] on span "match_confirmado" at bounding box center [210, 184] width 45 height 7
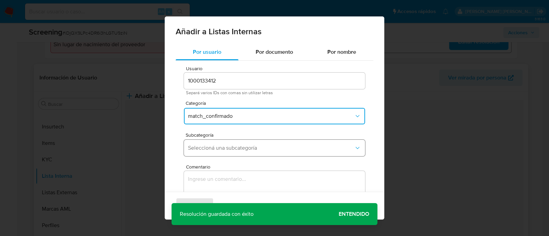
click at [214, 153] on button "Seleccioná una subcategoría" at bounding box center [274, 148] width 181 height 16
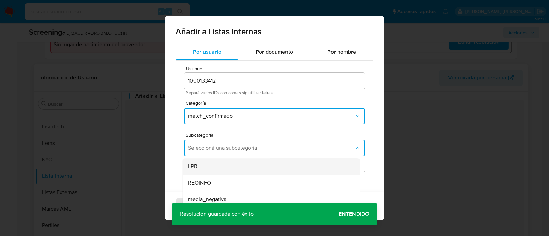
drag, startPoint x: 217, startPoint y: 182, endPoint x: 213, endPoint y: 167, distance: 15.2
click at [213, 167] on ul "LPB REQINFO media_negativa most_wanted pep rca sanctions_list" at bounding box center [271, 216] width 177 height 115
click at [211, 167] on div "LPB" at bounding box center [269, 167] width 162 height 16
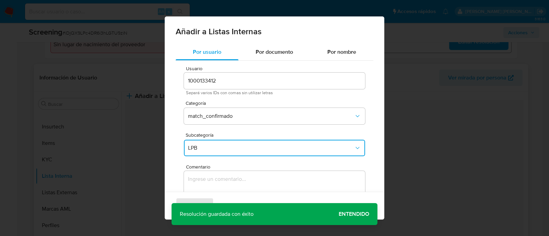
click at [211, 168] on span "Comentario" at bounding box center [276, 167] width 181 height 5
click at [211, 171] on textarea "Comentario" at bounding box center [274, 204] width 181 height 66
click at [203, 182] on textarea "Comentario" at bounding box center [274, 204] width 181 height 66
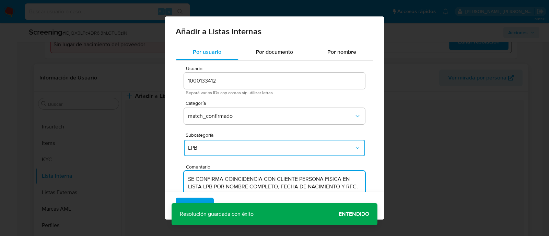
type textarea "SE CONFIRMA COINCIDENCIA CON CLIENTE PERSONA FISICA EN LISTA LPB POR NOMBRE COM…"
click at [351, 215] on div "Agregar Cancelar" at bounding box center [275, 206] width 220 height 28
click at [203, 200] on span "Agregar" at bounding box center [195, 206] width 20 height 15
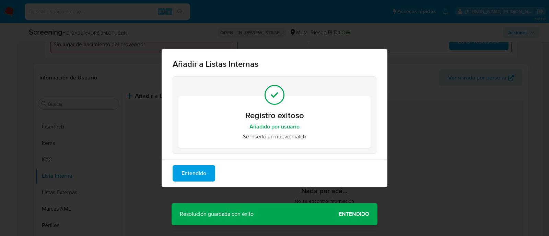
click at [187, 172] on span "Entendido" at bounding box center [194, 173] width 25 height 15
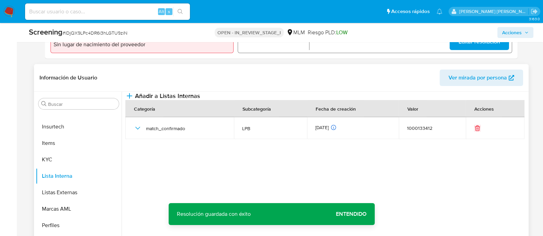
scroll to position [300, 0]
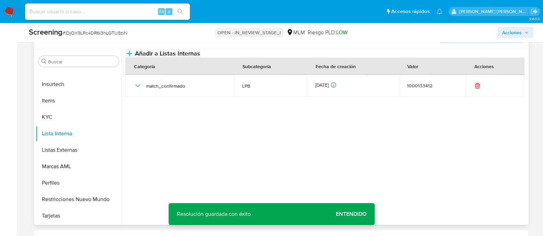
click at [200, 57] on span "Añadir a Listas Internas" at bounding box center [167, 54] width 65 height 8
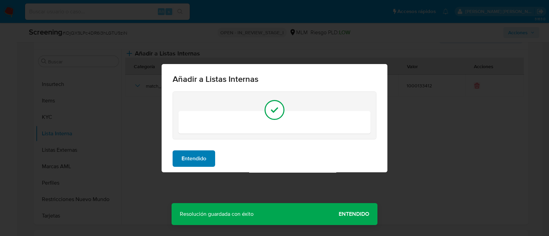
click at [199, 161] on span "Entendido" at bounding box center [194, 158] width 25 height 15
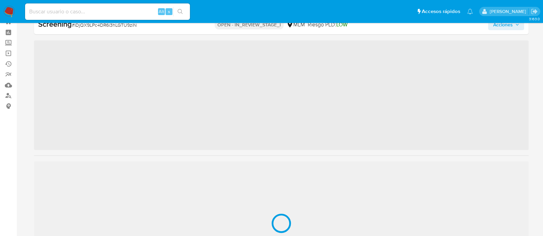
scroll to position [339, 0]
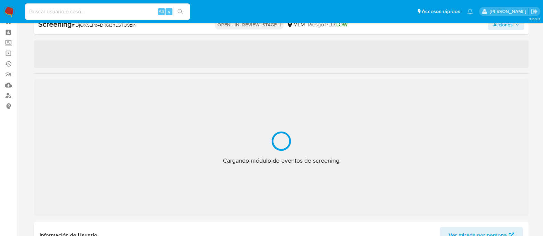
select select "10"
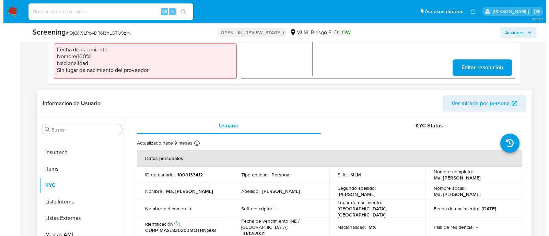
scroll to position [282, 0]
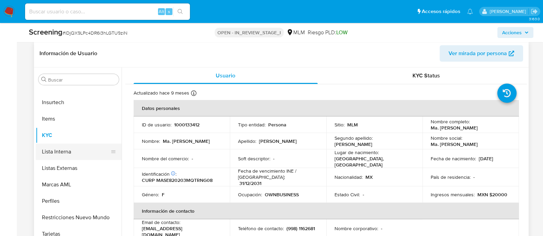
click at [77, 155] on button "Lista Interna" at bounding box center [76, 152] width 80 height 16
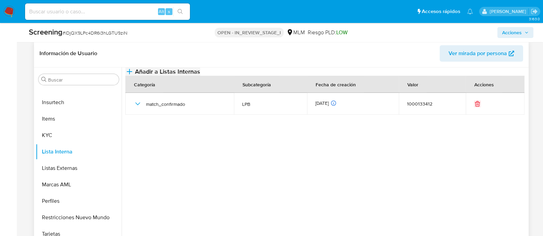
click at [200, 76] on span "Añadir a Listas Internas" at bounding box center [167, 72] width 65 height 8
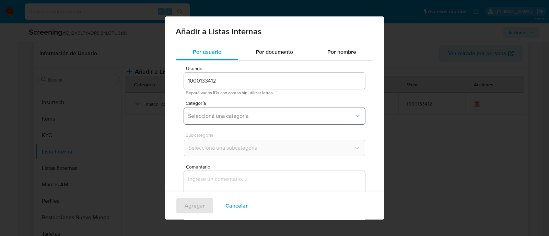
click at [245, 116] on span "Seleccioná una categoría" at bounding box center [271, 116] width 166 height 7
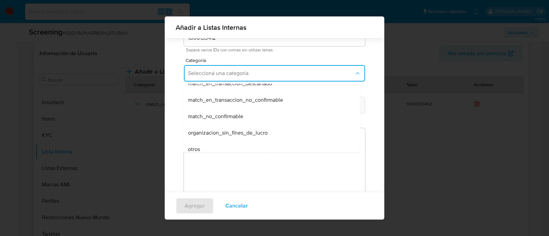
scroll to position [33, 0]
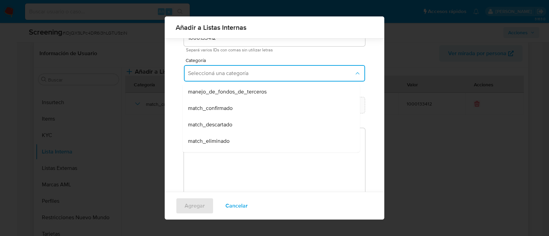
click at [179, 138] on div "Usuario 1000133412 Separá varios IDs con comas sin utilizar letras Categoría Se…" at bounding box center [275, 112] width 198 height 188
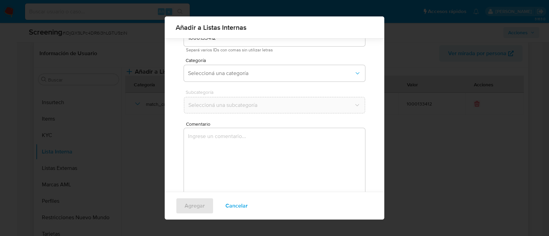
scroll to position [0, 0]
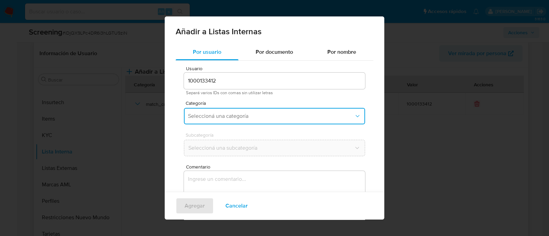
click at [247, 110] on button "Seleccioná una categoría" at bounding box center [274, 116] width 181 height 16
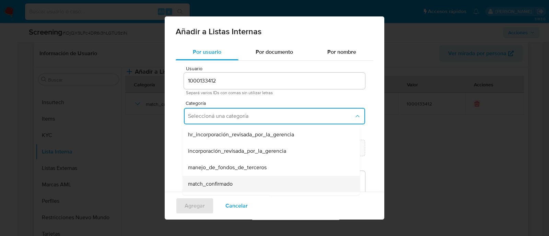
click at [225, 180] on div "match_confirmado" at bounding box center [269, 184] width 162 height 16
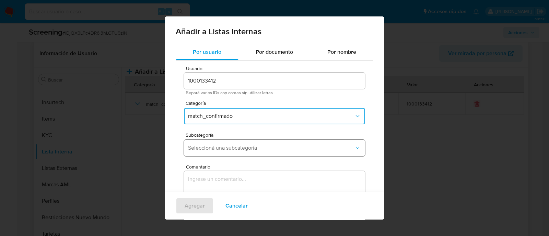
click at [213, 153] on button "Seleccioná una subcategoría" at bounding box center [274, 148] width 181 height 16
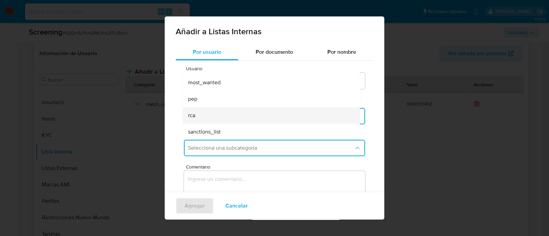
scroll to position [56, 0]
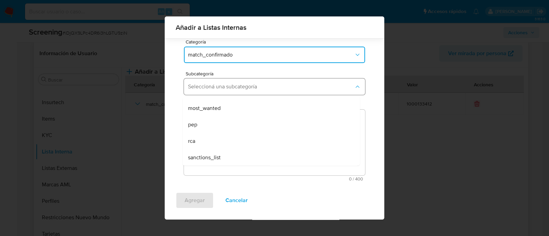
click at [208, 88] on span "Seleccioná una subcategoría" at bounding box center [271, 86] width 166 height 7
click at [218, 53] on span "match_confirmado" at bounding box center [271, 54] width 166 height 7
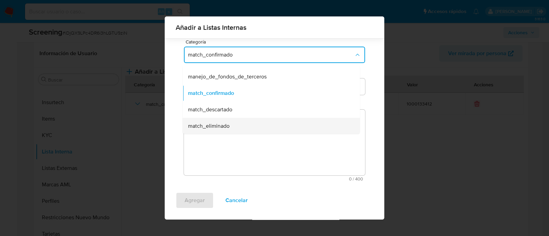
scroll to position [43, 0]
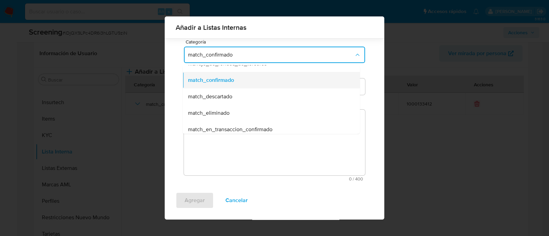
click at [212, 77] on span "match_confirmado" at bounding box center [211, 80] width 46 height 7
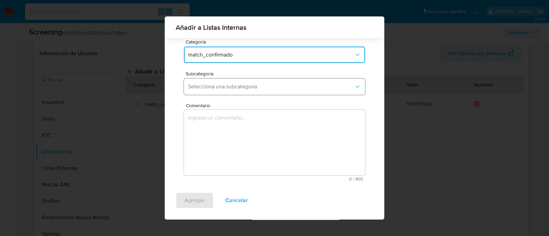
click at [212, 87] on span "Seleccioná una subcategoría" at bounding box center [271, 86] width 166 height 7
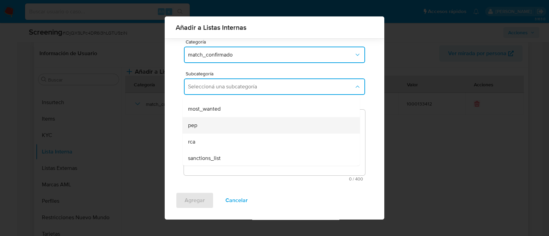
scroll to position [46, 0]
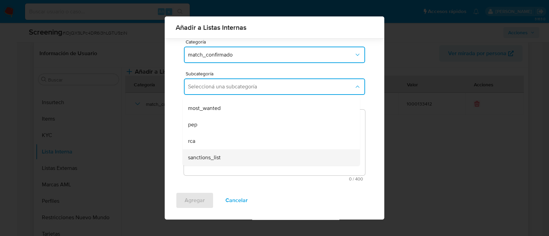
click at [212, 155] on span "sanctions_list" at bounding box center [204, 157] width 33 height 7
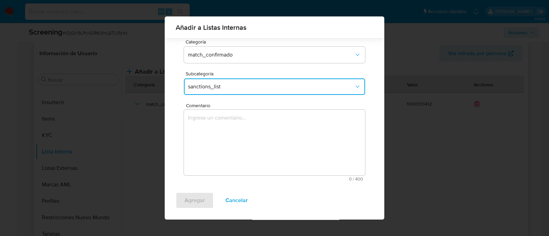
click at [206, 143] on textarea "Comentario" at bounding box center [274, 143] width 181 height 66
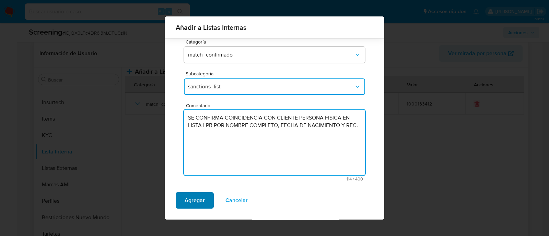
type textarea "SE CONFIRMA COINCIDENCIA CON CLIENTE PERSONA FISICA EN LISTA LPB POR NOMBRE COM…"
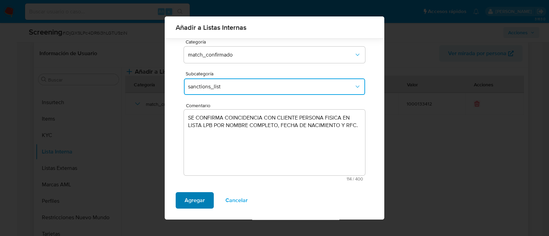
click at [205, 197] on button "Agregar" at bounding box center [195, 201] width 38 height 16
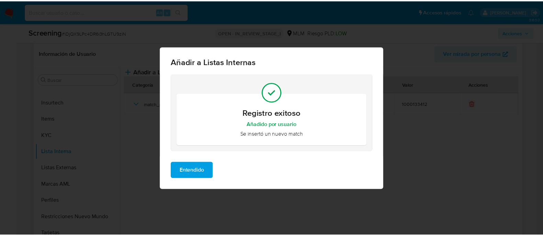
scroll to position [0, 0]
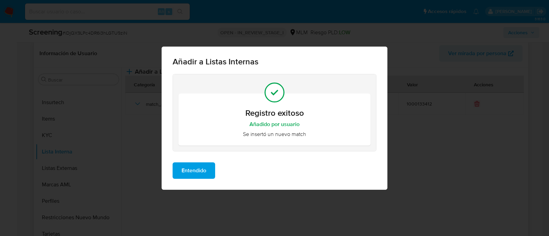
click at [193, 167] on span "Entendido" at bounding box center [194, 170] width 25 height 15
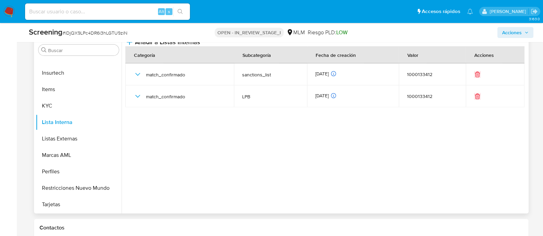
scroll to position [325, 0]
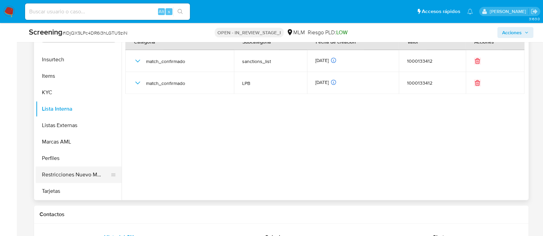
click at [85, 175] on button "Restricciones Nuevo Mundo" at bounding box center [76, 175] width 80 height 16
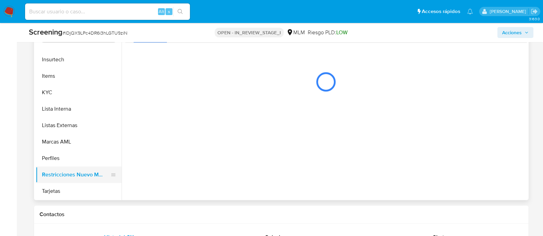
click at [69, 172] on button "Restricciones Nuevo Mundo" at bounding box center [76, 175] width 80 height 16
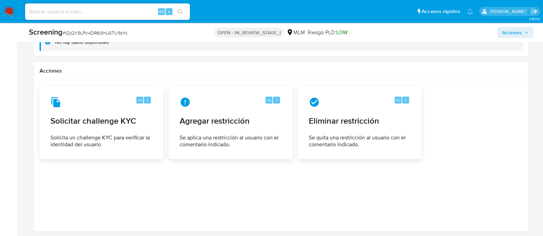
scroll to position [1060, 0]
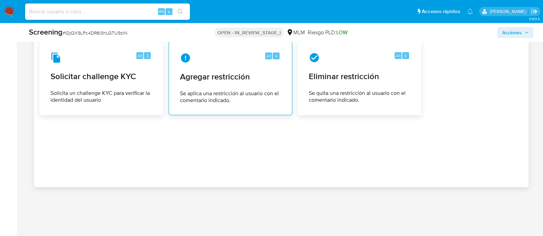
click at [251, 79] on span "Agregar restricción" at bounding box center [230, 77] width 101 height 10
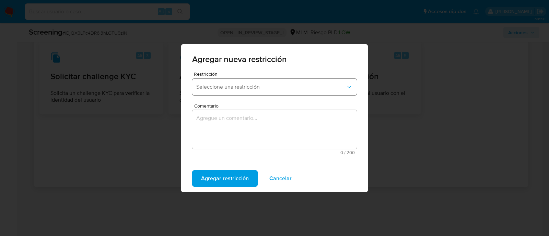
click at [246, 83] on button "Seleccione una restricción" at bounding box center [274, 87] width 165 height 16
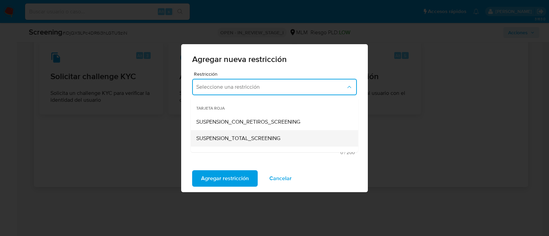
click at [235, 139] on span "SUSPENSION_TOTAL_SCREENING" at bounding box center [238, 138] width 84 height 7
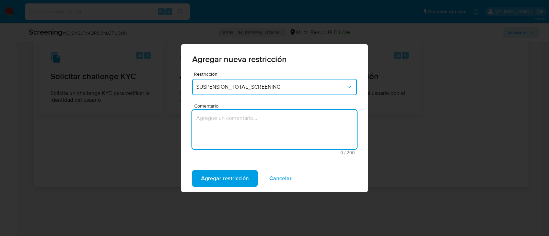
click at [224, 134] on textarea "Comentario" at bounding box center [274, 129] width 165 height 39
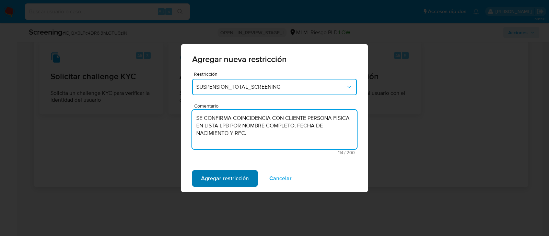
type textarea "SE CONFIRMA COINCIDENCIA CON CLIENTE PERSONA FISICA EN LISTA LPB POR NOMBRE COM…"
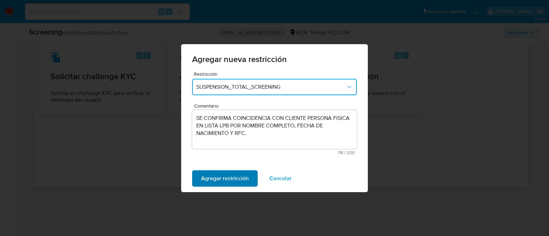
click at [224, 184] on span "Agregar restricción" at bounding box center [225, 178] width 48 height 15
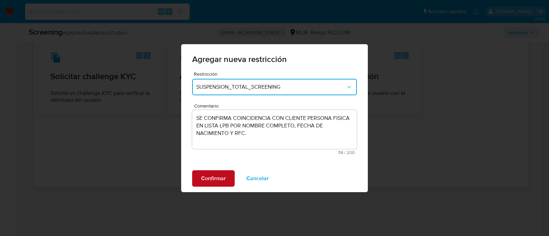
click at [222, 179] on span "Confirmar" at bounding box center [213, 178] width 25 height 15
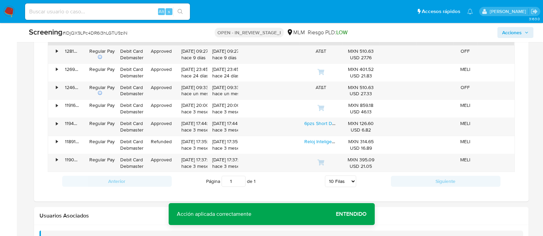
scroll to position [803, 0]
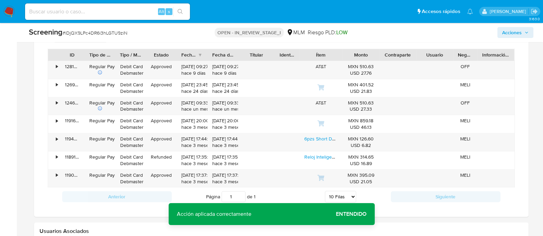
click at [348, 214] on span "Entendido" at bounding box center [351, 214] width 31 height 0
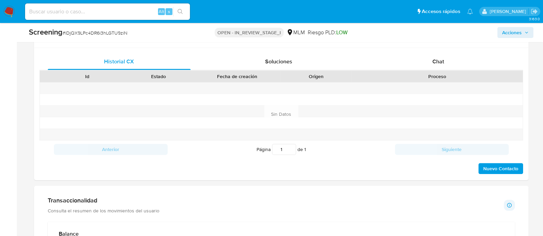
scroll to position [503, 0]
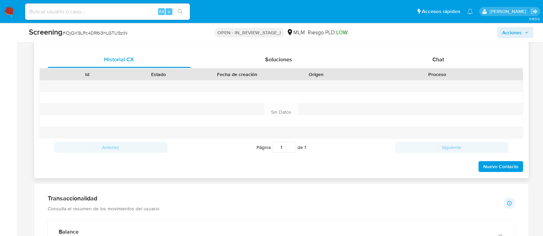
click at [512, 164] on span "Nuevo Contacto" at bounding box center [500, 167] width 35 height 10
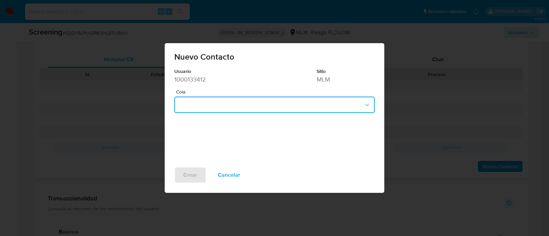
click at [218, 107] on button "button" at bounding box center [274, 105] width 200 height 16
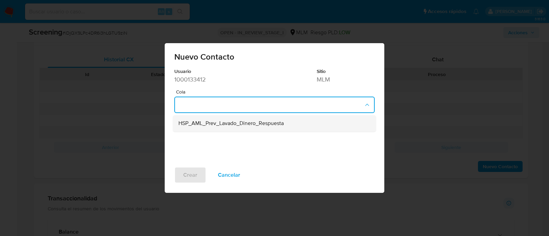
click at [218, 127] on span "HSP_AML_Prev_Lavado_Dinero_Respuesta" at bounding box center [230, 123] width 105 height 7
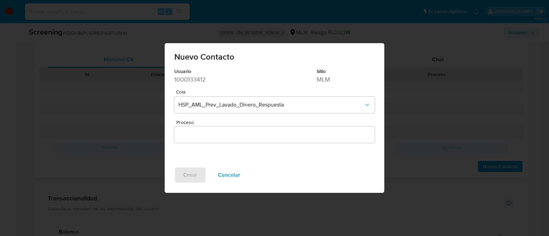
click at [204, 138] on input "Proceso" at bounding box center [274, 134] width 200 height 9
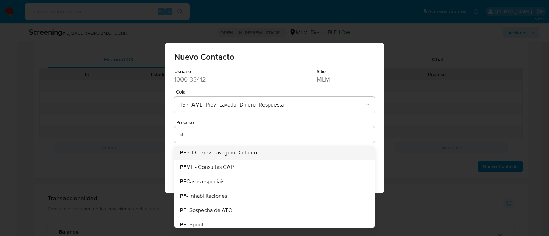
click at [207, 156] on span "PF PLD - Prev. Lavagem Dinheiro" at bounding box center [218, 152] width 77 height 5
type input "PF PLD - Prev. Lavagem Dinheiro"
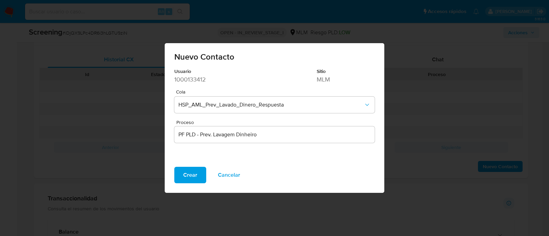
click at [191, 161] on div "Usuario 1000133412 Sitio MLM Cola HSP_AML_Prev_Lavado_Dinero_Respuesta Proceso …" at bounding box center [275, 117] width 220 height 99
click at [190, 168] on span "Crear" at bounding box center [190, 175] width 14 height 15
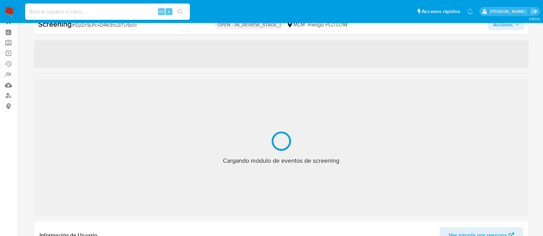
scroll to position [339, 0]
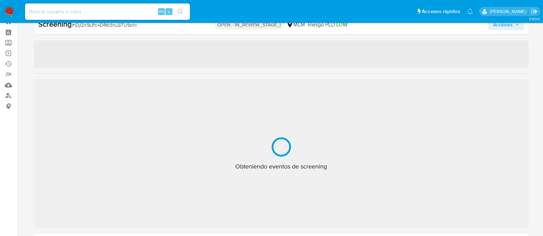
select select "10"
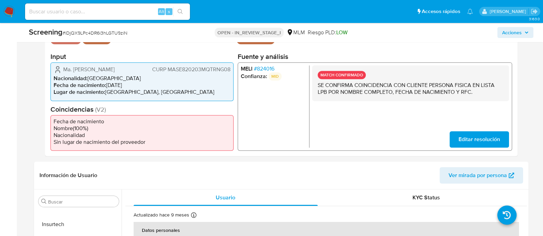
scroll to position [110, 0]
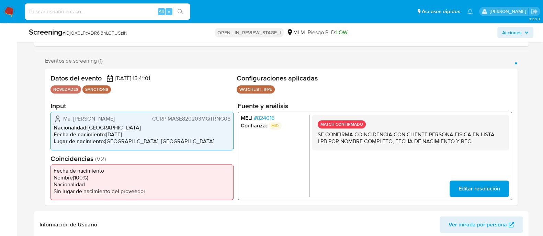
drag, startPoint x: 63, startPoint y: 121, endPoint x: 138, endPoint y: 122, distance: 74.8
click at [134, 116] on div "Ma. Eugenia Martell Sanchez CURP MASE820203MQTRNG08" at bounding box center [142, 119] width 177 height 8
drag, startPoint x: 107, startPoint y: 136, endPoint x: 134, endPoint y: 132, distance: 27.7
click at [134, 132] on li "Fecha de nacimiento : 03/02/1982" at bounding box center [142, 134] width 177 height 7
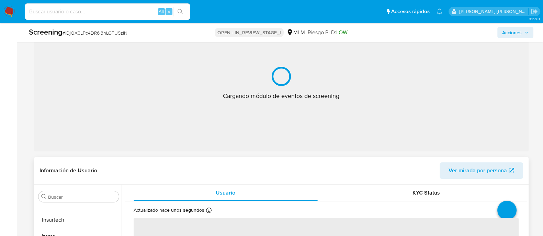
scroll to position [153, 0]
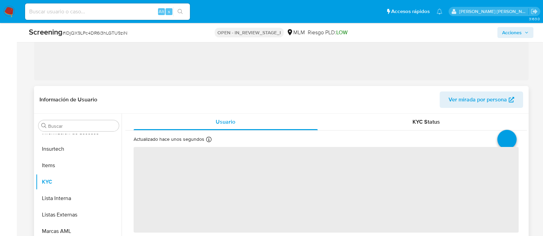
select select "10"
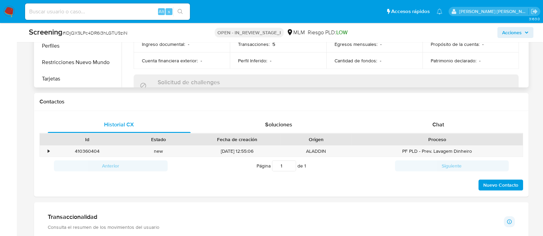
scroll to position [453, 0]
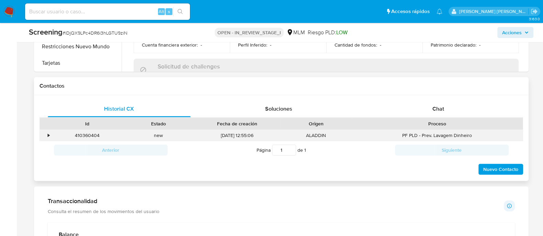
click at [46, 135] on div "•" at bounding box center [46, 135] width 12 height 11
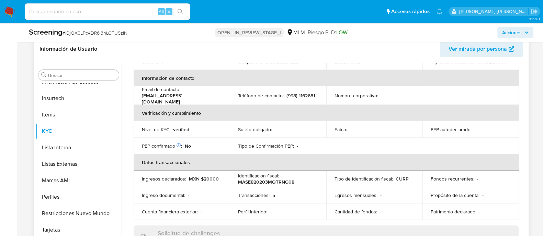
scroll to position [282, 0]
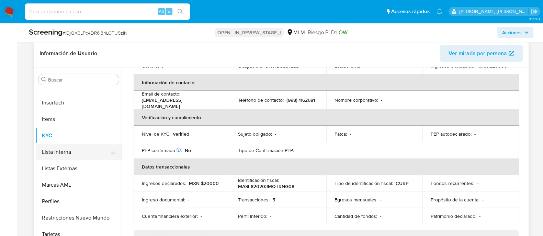
click at [65, 158] on button "Lista Interna" at bounding box center [76, 152] width 80 height 16
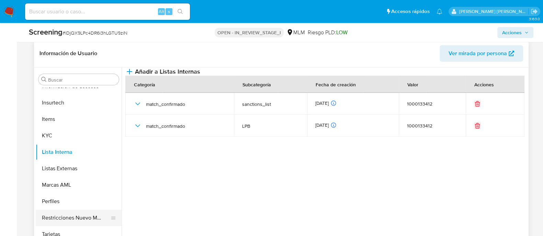
click at [86, 213] on button "Restricciones Nuevo Mundo" at bounding box center [76, 218] width 80 height 16
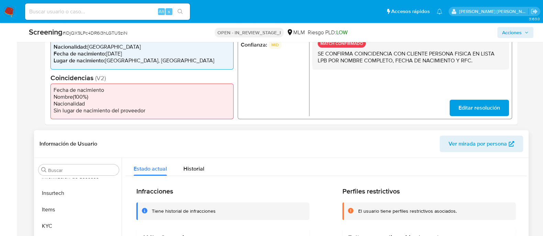
scroll to position [282, 0]
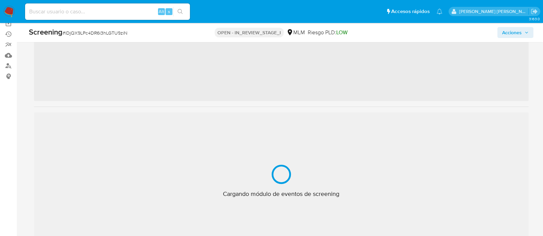
scroll to position [339, 0]
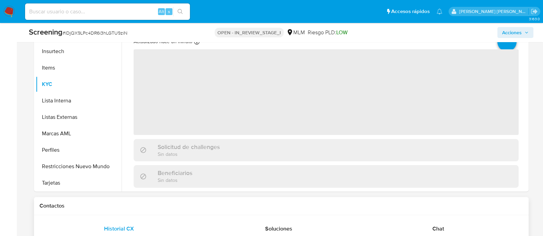
select select "10"
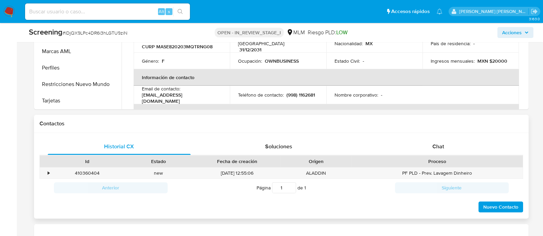
scroll to position [368, 0]
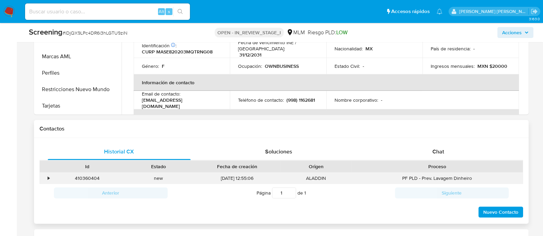
click at [48, 179] on div "•" at bounding box center [49, 178] width 2 height 7
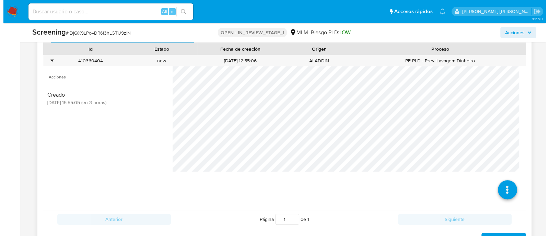
scroll to position [539, 0]
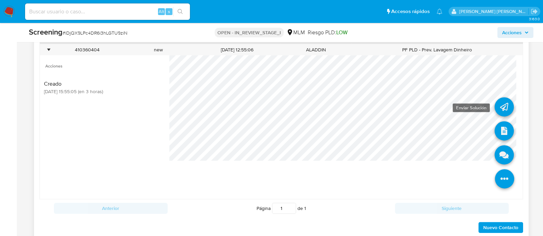
click at [501, 100] on icon at bounding box center [503, 106] width 19 height 19
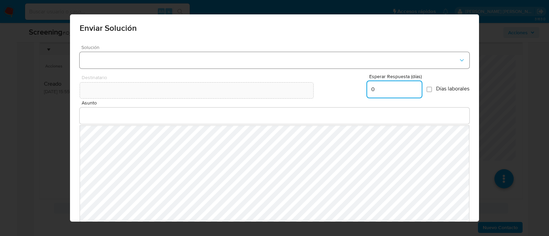
type input "0"
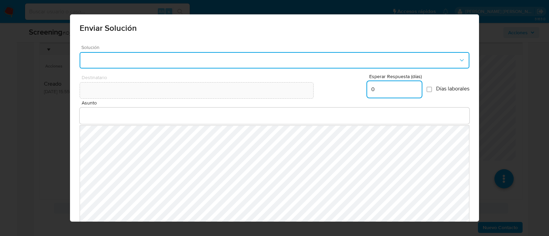
click at [141, 54] on button "button" at bounding box center [275, 60] width 390 height 16
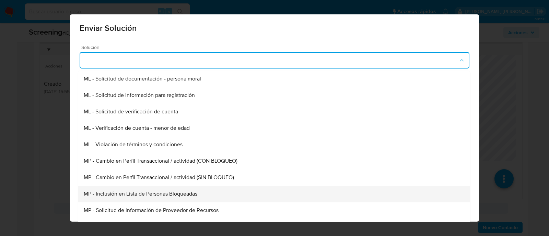
click at [161, 192] on span "MP - Inclusión en Lista de Personas Bloqueadas" at bounding box center [141, 194] width 114 height 7
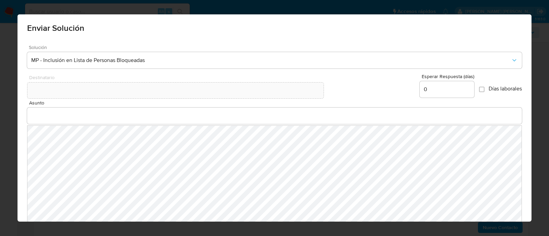
click at [109, 115] on input "Asunto" at bounding box center [274, 116] width 495 height 9
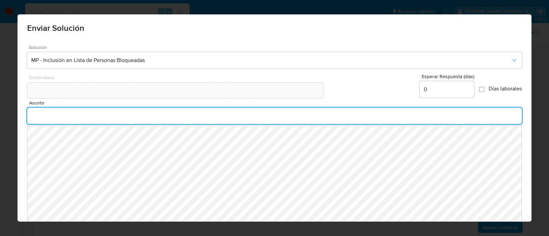
type input "INFORMACIÓN IMPORTANTE SOBRE TU CUENTA MERCADO PAGO"
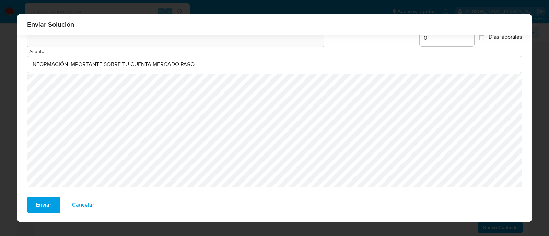
scroll to position [47, 0]
click at [43, 198] on span "Enviar" at bounding box center [43, 204] width 15 height 15
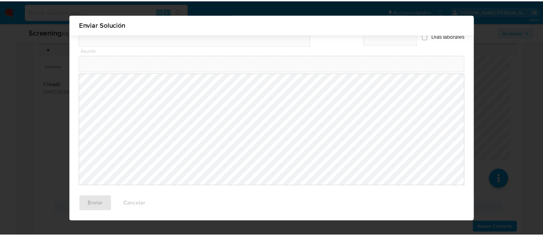
scroll to position [37, 0]
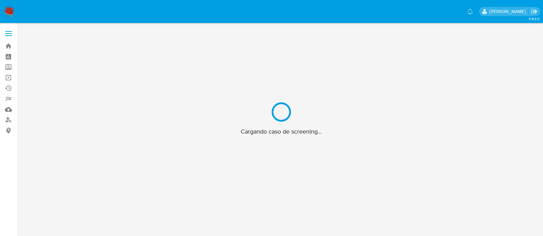
scroll to position [24, 0]
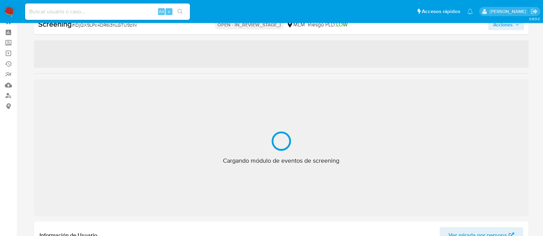
select select "10"
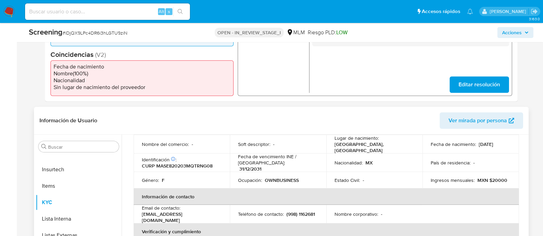
scroll to position [43, 0]
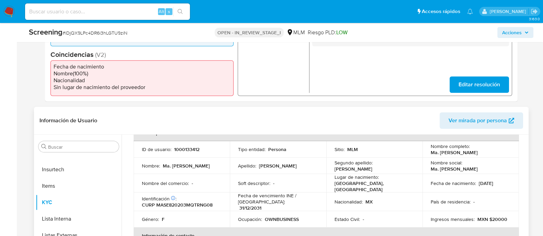
drag, startPoint x: 429, startPoint y: 151, endPoint x: 498, endPoint y: 155, distance: 68.8
click at [498, 155] on div "Nombre completo : Ma. [PERSON_NAME]" at bounding box center [470, 149] width 80 height 12
copy p "Ma. [PERSON_NAME]"
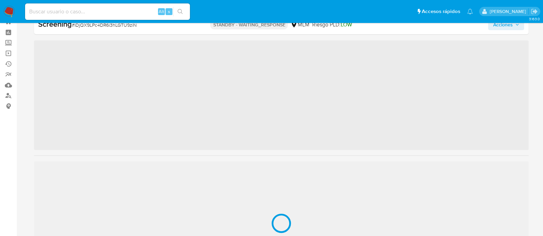
scroll to position [339, 0]
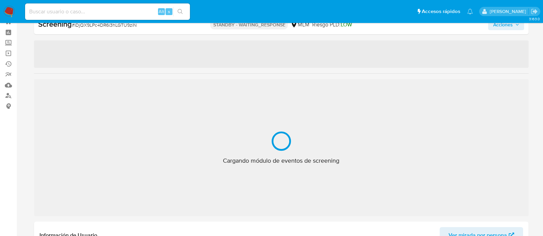
select select "10"
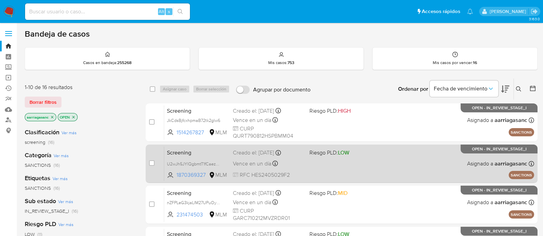
scroll to position [43, 0]
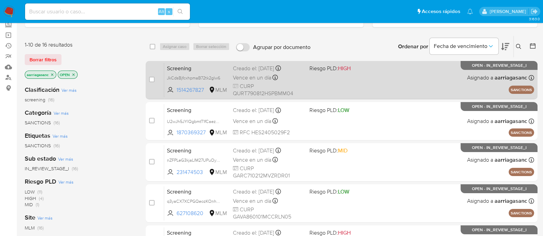
click at [362, 85] on div "Screening JkCdsBjfcxhpmaB72tk2glw6 1514267827 MLM Riesgo PLD: HIGH Creado el: 1…" at bounding box center [349, 80] width 370 height 35
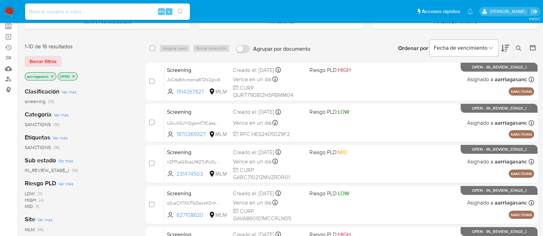
scroll to position [0, 0]
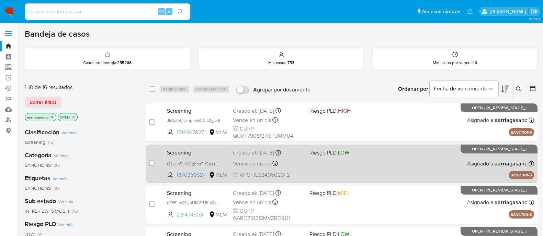
click at [336, 163] on span at bounding box center [344, 163] width 71 height 1
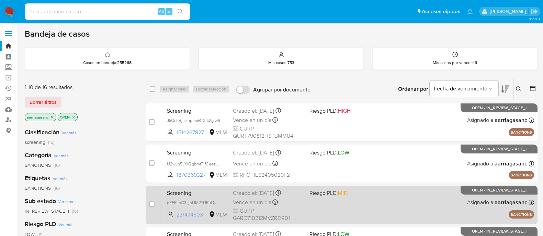
click at [377, 210] on div "Screening nZFPLeG3kjaLIM27UPuOyH90 231474503 MLM Riesgo PLD: MID Creado el: 14/…" at bounding box center [349, 205] width 370 height 35
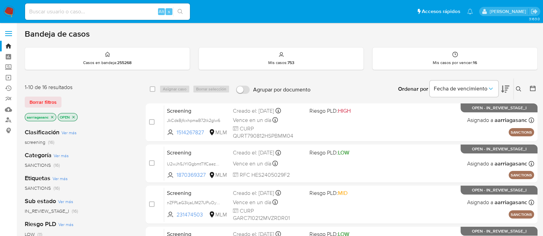
click at [6, 11] on img at bounding box center [9, 12] width 12 height 12
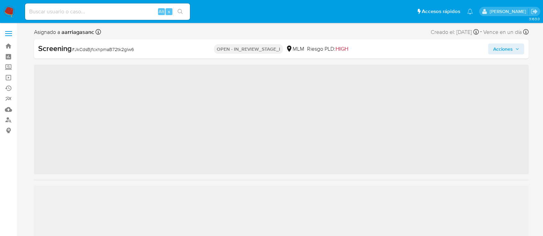
scroll to position [339, 0]
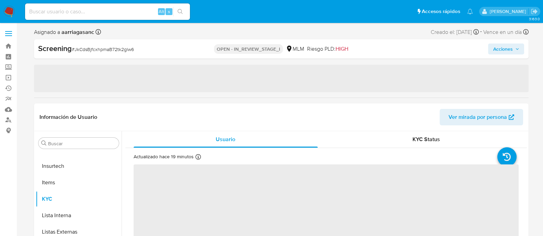
select select "10"
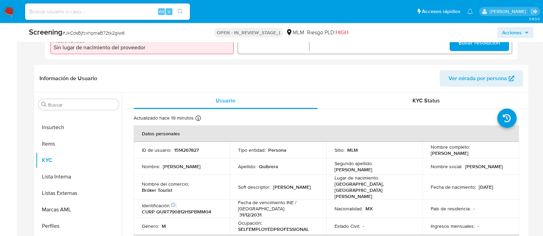
scroll to position [257, 0]
click at [350, 183] on p "[GEOGRAPHIC_DATA], [GEOGRAPHIC_DATA][PERSON_NAME]" at bounding box center [372, 190] width 77 height 19
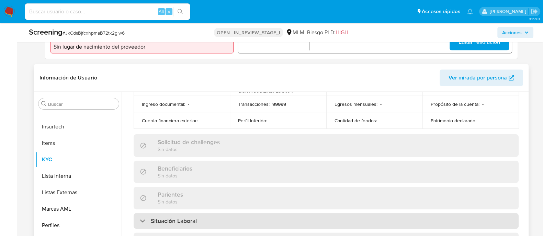
scroll to position [47, 0]
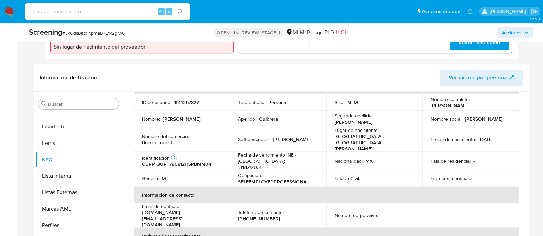
click at [506, 30] on span "Acciones" at bounding box center [512, 32] width 20 height 11
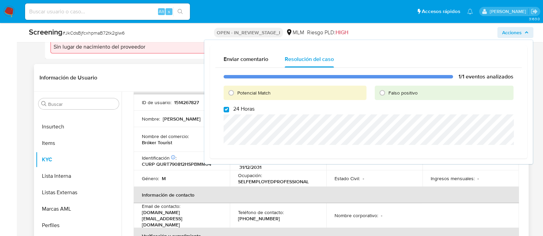
click at [160, 72] on header "Información de Usuario Ver mirada por persona" at bounding box center [280, 78] width 483 height 16
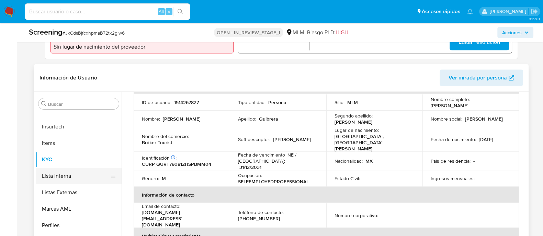
click at [46, 176] on button "Lista Interna" at bounding box center [76, 176] width 80 height 16
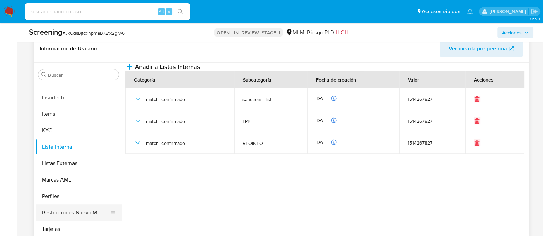
scroll to position [300, 0]
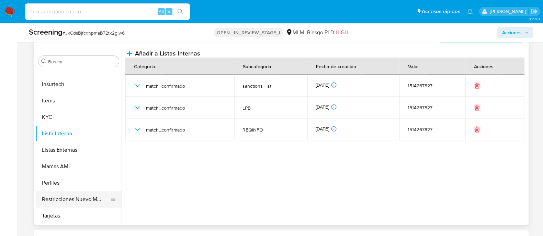
click at [82, 199] on button "Restricciones Nuevo Mundo" at bounding box center [76, 199] width 80 height 16
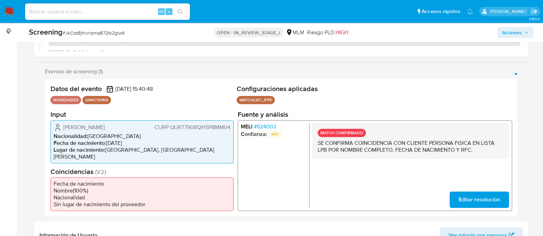
scroll to position [43, 0]
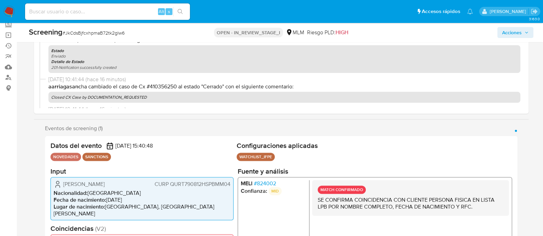
click at [510, 28] on span "Acciones" at bounding box center [512, 32] width 20 height 11
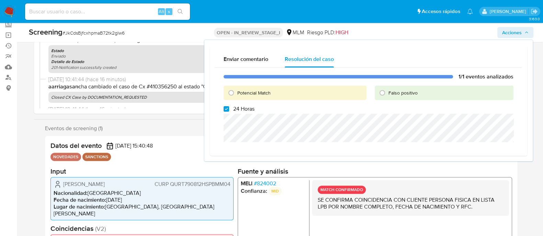
click at [236, 92] on input "Potencial Match" at bounding box center [230, 93] width 11 height 11
radio input "true"
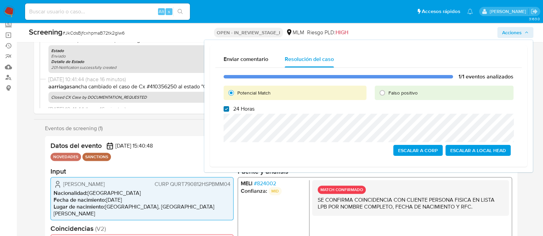
click at [227, 109] on input "24 Horas" at bounding box center [225, 108] width 5 height 5
click at [225, 106] on input "24 Horas" at bounding box center [225, 108] width 5 height 5
checkbox input "true"
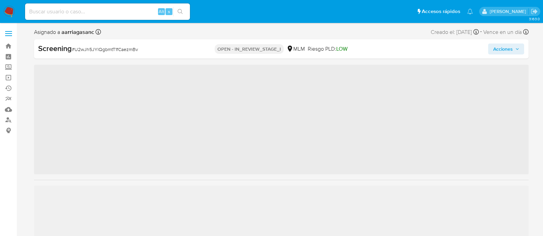
scroll to position [339, 0]
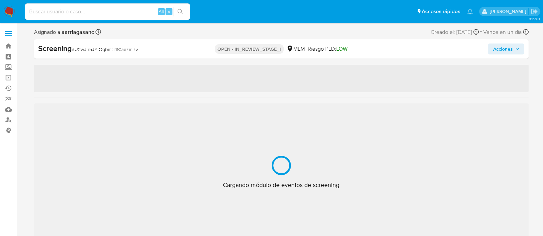
select select "10"
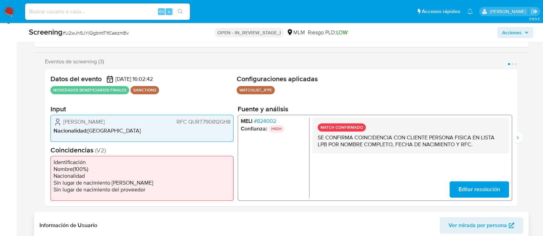
scroll to position [129, 0]
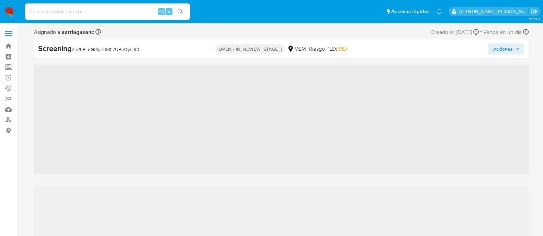
scroll to position [43, 0]
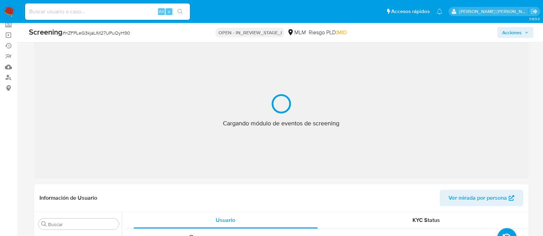
select select "10"
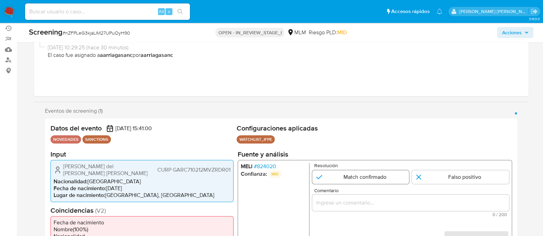
scroll to position [85, 0]
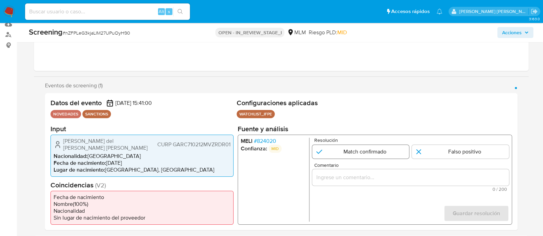
click at [367, 152] on input "1 de 1" at bounding box center [360, 152] width 97 height 14
radio input "true"
click at [357, 178] on input "Comentario" at bounding box center [410, 177] width 197 height 9
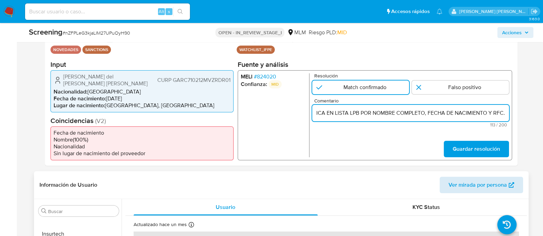
scroll to position [171, 0]
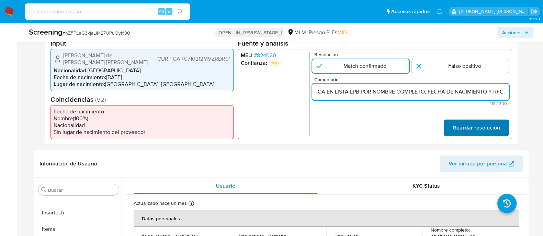
type input "SE CONFIRMA COINCIDENCIA CON CLIENTE PERSONA FISICA EN LISTA LPB POR NOMBRE COM…"
click at [473, 129] on span "Guardar resolución" at bounding box center [475, 127] width 47 height 15
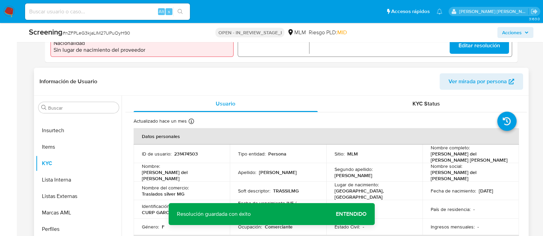
scroll to position [257, 0]
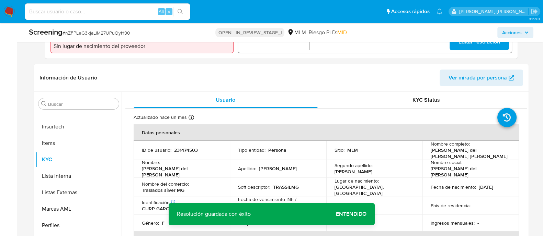
click at [361, 214] on span "Entendido" at bounding box center [351, 214] width 31 height 0
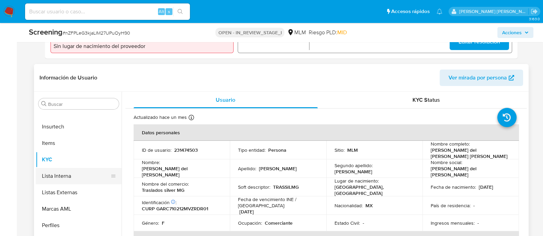
click at [51, 174] on button "Lista Interna" at bounding box center [76, 176] width 80 height 16
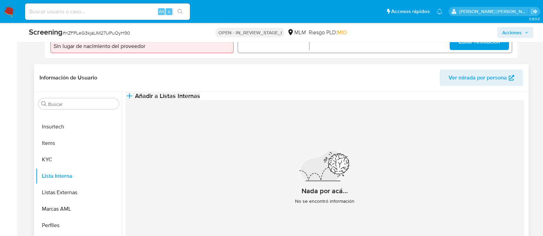
click at [200, 100] on span "Añadir a Listas Internas" at bounding box center [167, 96] width 65 height 8
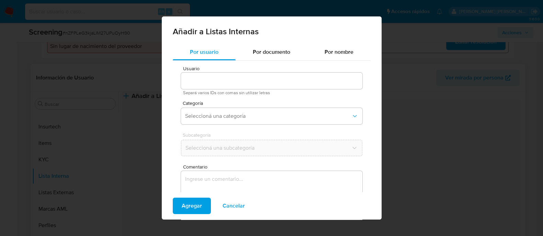
type input "231474503"
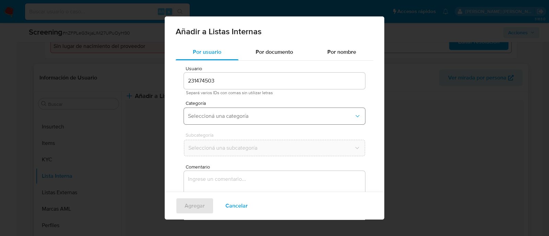
click at [235, 109] on button "Seleccioná una categoría" at bounding box center [274, 116] width 181 height 16
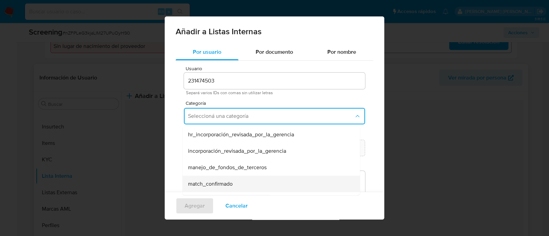
click at [223, 182] on span "match_confirmado" at bounding box center [210, 184] width 45 height 7
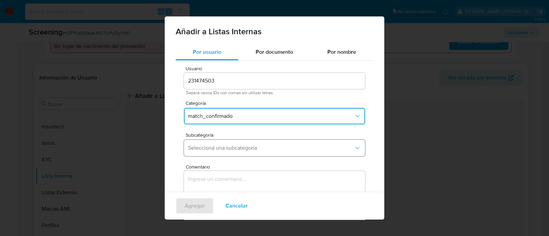
click at [219, 150] on span "Seleccioná una subcategoría" at bounding box center [271, 148] width 166 height 7
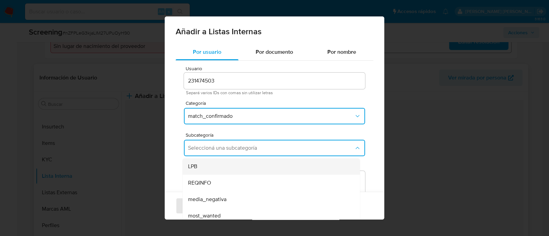
click at [204, 165] on div "LPB" at bounding box center [269, 167] width 162 height 16
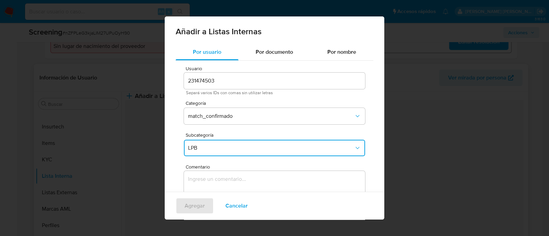
click at [211, 193] on div "Agregar Cancelar" at bounding box center [275, 206] width 220 height 28
click at [214, 183] on textarea "Comentario" at bounding box center [274, 204] width 181 height 66
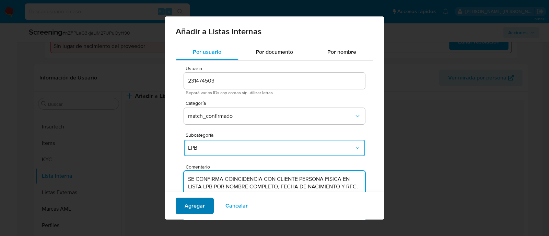
type textarea "SE CONFIRMA COINCIDENCIA CON CLIENTE PERSONA FISICA EN LISTA LPB POR NOMBRE COM…"
click at [204, 203] on span "Agregar" at bounding box center [195, 206] width 20 height 15
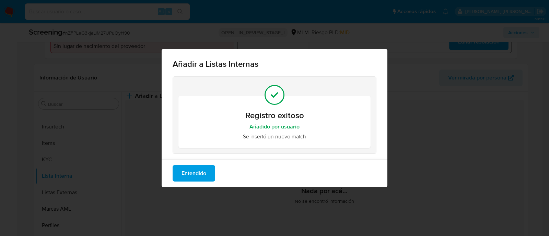
click at [206, 168] on span "Entendido" at bounding box center [194, 173] width 25 height 15
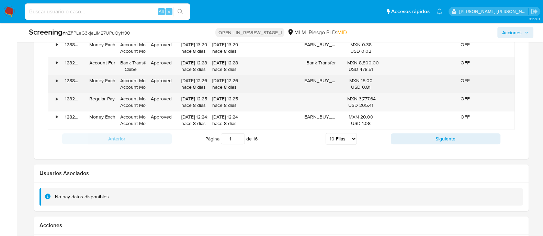
scroll to position [987, 0]
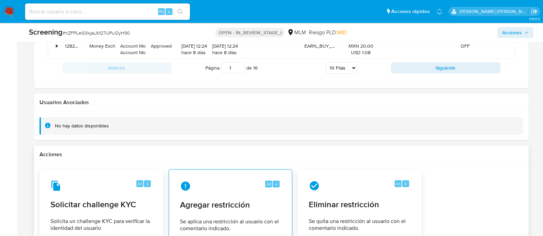
click at [228, 201] on span "Agregar restricción" at bounding box center [230, 205] width 101 height 10
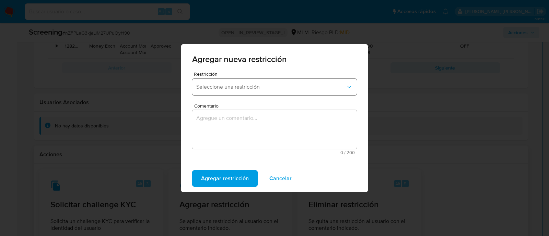
click at [300, 82] on button "Seleccione una restricción" at bounding box center [274, 87] width 165 height 16
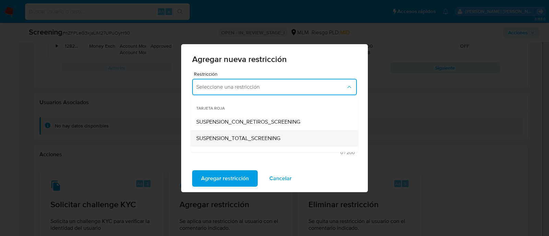
click at [229, 141] on span "SUSPENSION_TOTAL_SCREENING" at bounding box center [238, 138] width 84 height 7
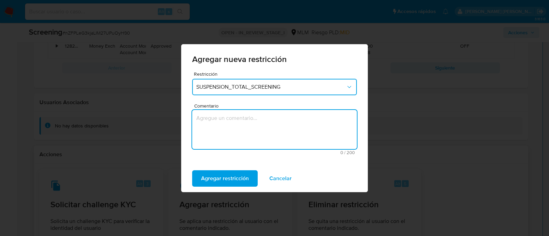
click at [229, 141] on textarea "Comentario" at bounding box center [274, 129] width 165 height 39
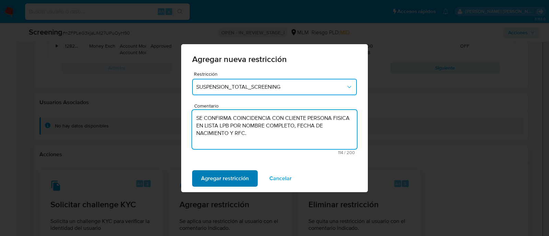
type textarea "SE CONFIRMA COINCIDENCIA CON CLIENTE PERSONA FISICA EN LISTA LPB POR NOMBRE COM…"
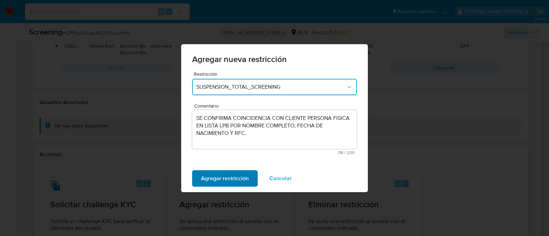
click at [232, 174] on span "Agregar restricción" at bounding box center [225, 178] width 48 height 15
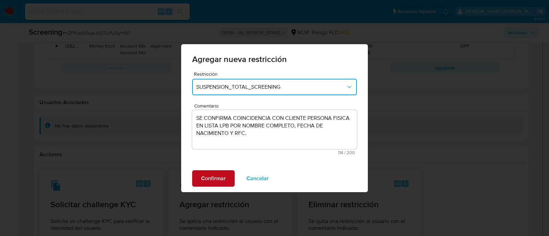
click at [225, 176] on button "Confirmar" at bounding box center [213, 179] width 43 height 16
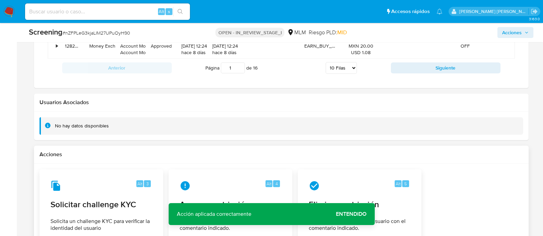
click at [349, 214] on span "Entendido" at bounding box center [351, 214] width 31 height 0
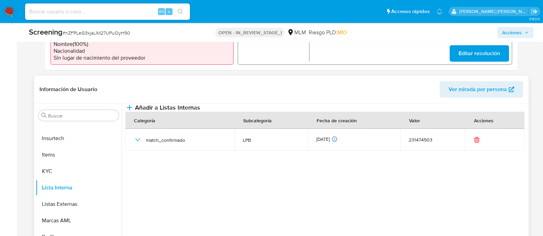
scroll to position [257, 0]
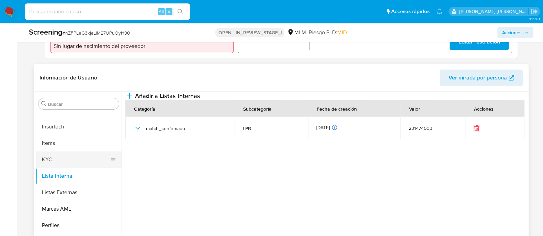
click at [84, 160] on button "KYC" at bounding box center [76, 160] width 80 height 16
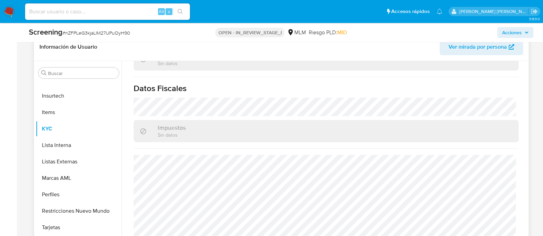
scroll to position [300, 0]
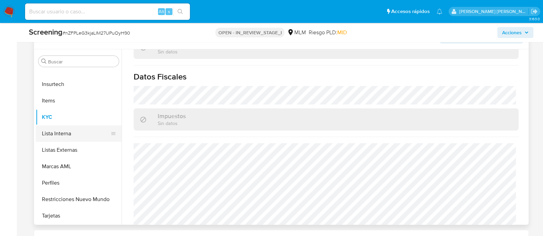
click at [94, 133] on button "Lista Interna" at bounding box center [76, 134] width 80 height 16
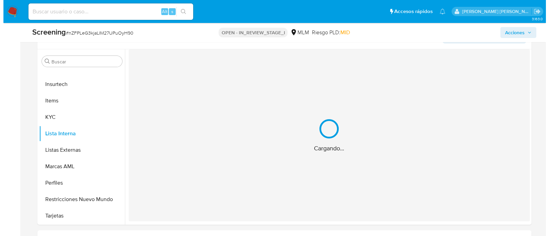
scroll to position [0, 0]
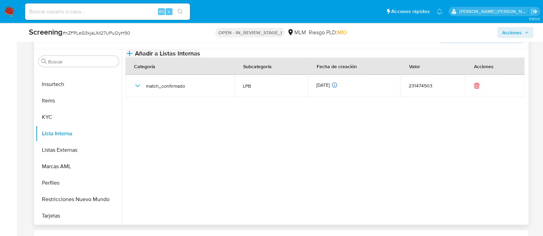
click at [200, 58] on button "Añadir a Listas Internas" at bounding box center [162, 53] width 75 height 8
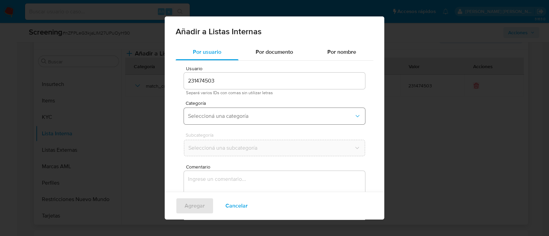
click at [232, 118] on span "Seleccioná una categoría" at bounding box center [271, 116] width 166 height 7
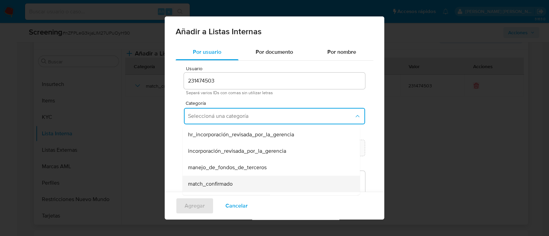
click at [229, 181] on span "match_confirmado" at bounding box center [210, 184] width 45 height 7
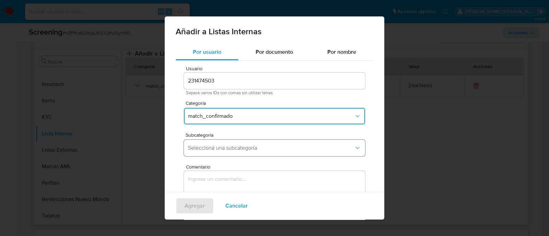
click at [233, 151] on span "Seleccioná una subcategoría" at bounding box center [271, 148] width 166 height 7
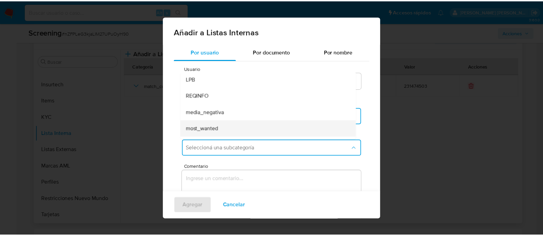
scroll to position [46, 0]
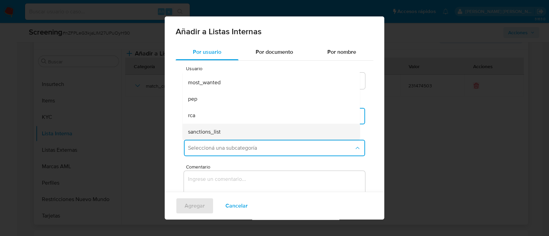
click at [209, 133] on span "sanctions_list" at bounding box center [204, 132] width 33 height 7
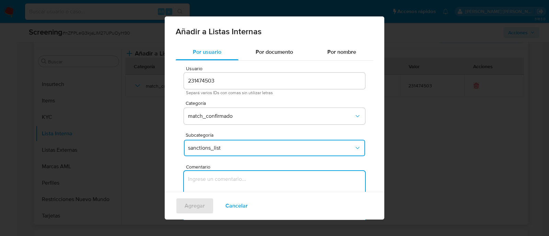
click at [202, 171] on textarea "Comentario" at bounding box center [274, 204] width 181 height 66
type textarea "GARC710212I31"
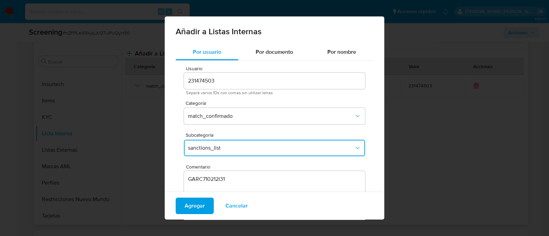
click at [213, 203] on div "Agregar Cancelar" at bounding box center [275, 206] width 220 height 28
click at [211, 205] on button "Agregar" at bounding box center [195, 206] width 38 height 16
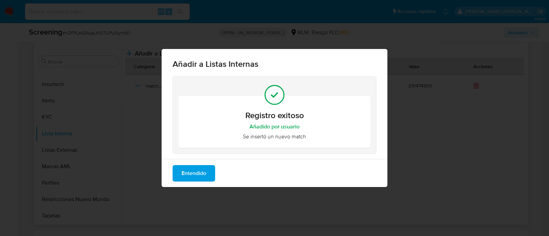
click at [174, 184] on div "Entendido" at bounding box center [275, 174] width 226 height 28
click at [179, 179] on button "Entendido" at bounding box center [194, 173] width 43 height 16
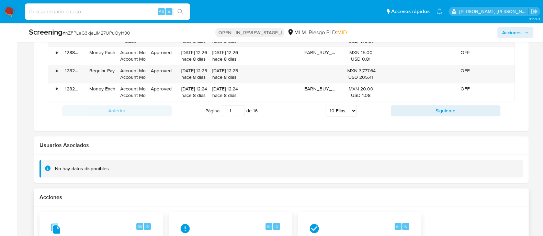
scroll to position [1115, 0]
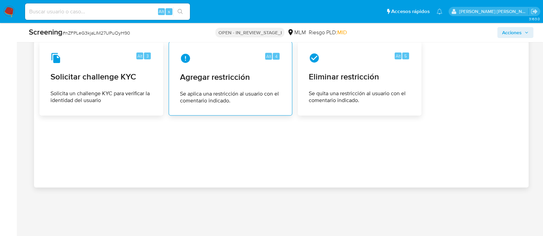
click at [220, 82] on div "Alt 4 Agregar restricción Se aplica una restricción al usuario con el comentari…" at bounding box center [230, 78] width 112 height 62
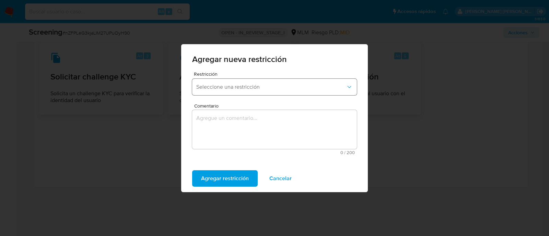
click at [243, 84] on span "Seleccione una restricción" at bounding box center [271, 87] width 150 height 7
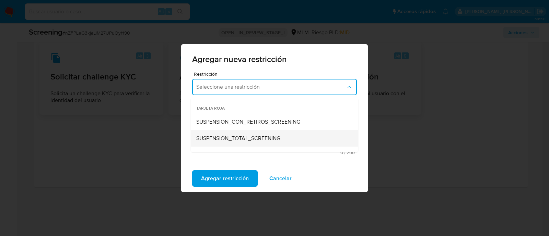
click at [240, 137] on span "SUSPENSION_TOTAL_SCREENING" at bounding box center [238, 138] width 84 height 7
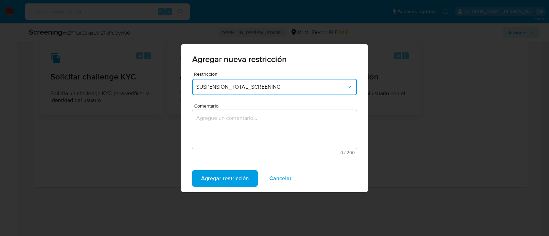
click at [223, 126] on textarea "Comentario" at bounding box center [274, 129] width 165 height 39
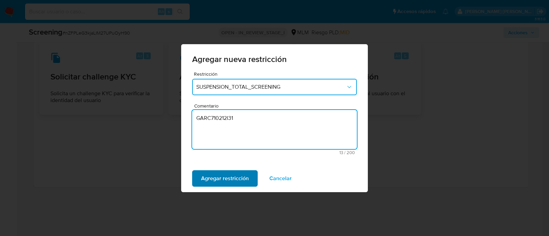
type textarea "GARC710212I31"
click at [216, 179] on span "Agregar restricción" at bounding box center [225, 178] width 48 height 15
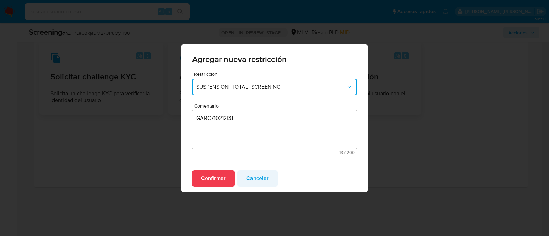
click at [246, 181] on span "Cancelar" at bounding box center [257, 178] width 22 height 15
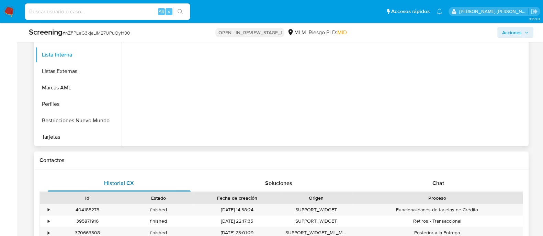
scroll to position [300, 0]
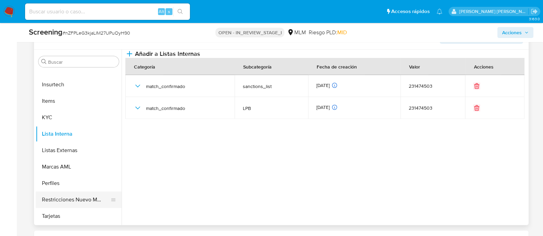
click at [69, 200] on button "Restricciones Nuevo Mundo" at bounding box center [76, 200] width 80 height 16
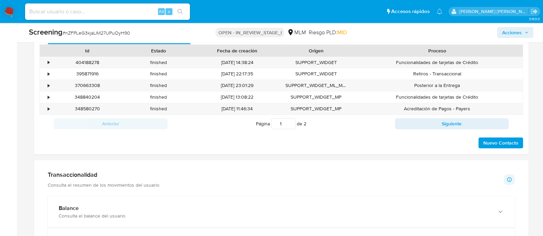
scroll to position [514, 0]
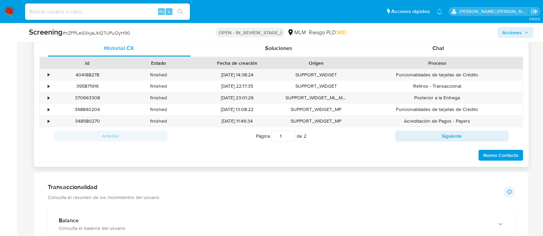
click at [506, 152] on span "Nuevo Contacto" at bounding box center [500, 156] width 35 height 10
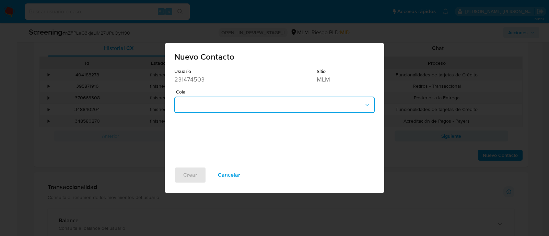
click at [218, 99] on button "button" at bounding box center [274, 105] width 200 height 16
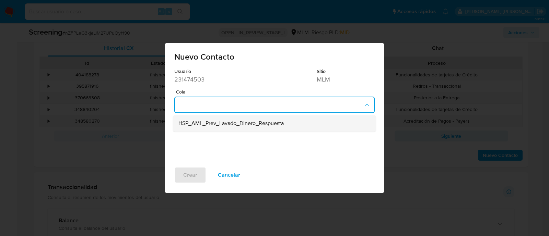
click at [219, 127] on span "HSP_AML_Prev_Lavado_Dinero_Respuesta" at bounding box center [230, 123] width 105 height 7
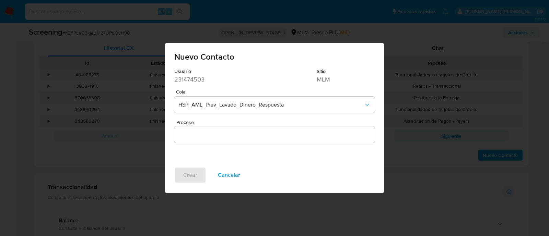
click at [197, 135] on input "Proceso" at bounding box center [274, 134] width 200 height 9
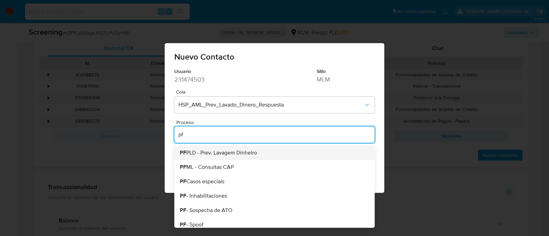
click at [204, 152] on span "PF PLD - Prev. Lavagem Dinheiro" at bounding box center [218, 152] width 77 height 5
type input "PF PLD - Prev. Lavagem Dinheiro"
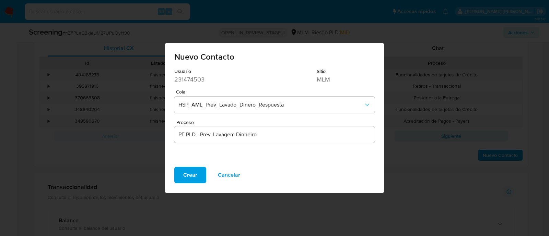
click at [188, 169] on span "Crear" at bounding box center [190, 175] width 14 height 15
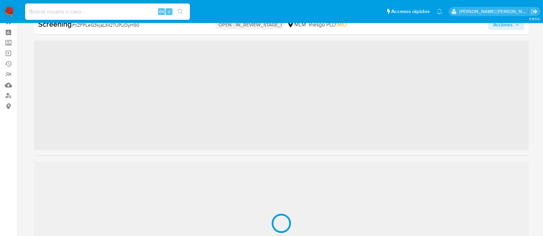
scroll to position [339, 0]
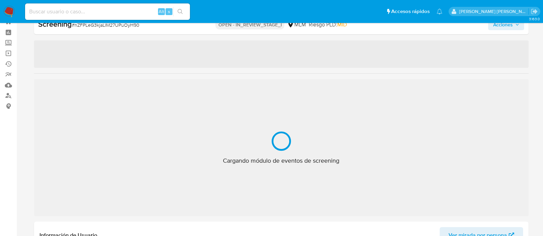
select select "10"
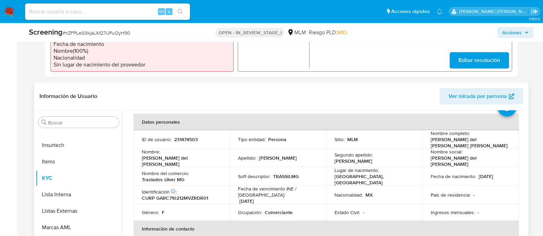
scroll to position [43, 0]
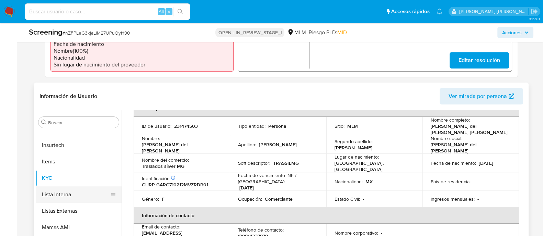
click at [84, 193] on button "Lista Interna" at bounding box center [76, 195] width 80 height 16
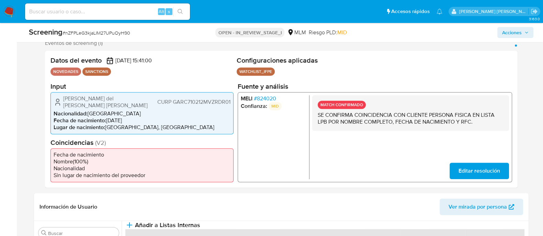
scroll to position [129, 0]
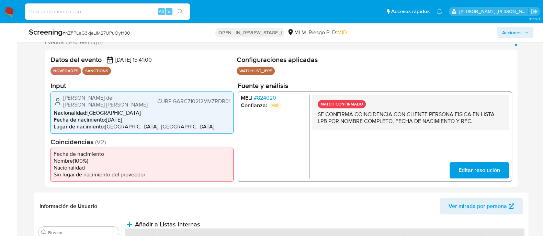
drag, startPoint x: 63, startPoint y: 101, endPoint x: 148, endPoint y: 98, distance: 85.5
click at [148, 98] on div "Maria del Carmen Garcia Rodriguez CURP GARC710212MVZRDR01" at bounding box center [142, 101] width 177 height 14
drag, startPoint x: 108, startPoint y: 117, endPoint x: 135, endPoint y: 116, distance: 26.8
click at [135, 116] on li "Fecha de nacimiento : 12/02/1971" at bounding box center [142, 119] width 177 height 7
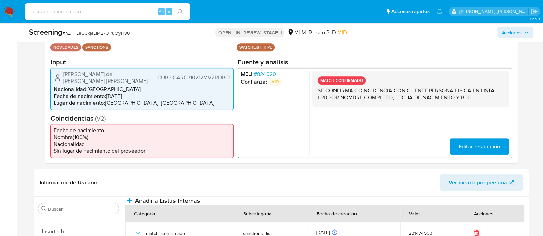
scroll to position [171, 0]
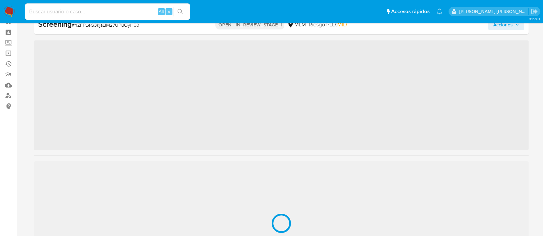
scroll to position [339, 0]
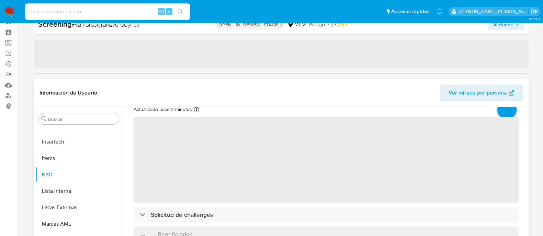
select select "10"
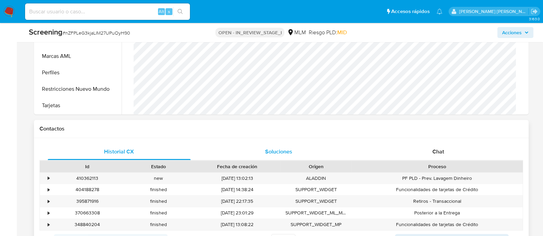
scroll to position [453, 0]
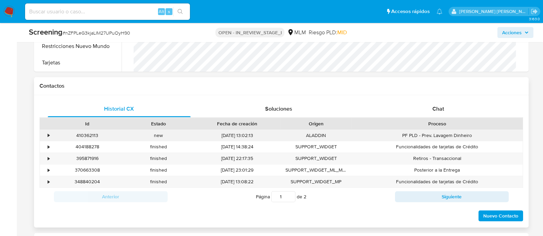
drag, startPoint x: 43, startPoint y: 136, endPoint x: 47, endPoint y: 135, distance: 3.8
click at [44, 135] on div "•" at bounding box center [46, 135] width 12 height 11
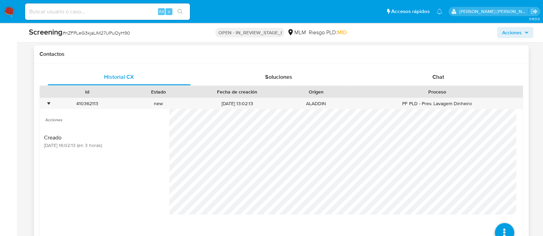
scroll to position [496, 0]
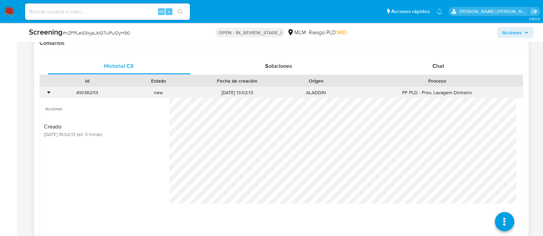
click at [46, 93] on div "•" at bounding box center [46, 92] width 12 height 11
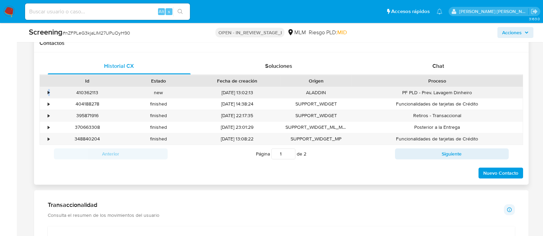
click at [46, 93] on div "•" at bounding box center [46, 92] width 12 height 11
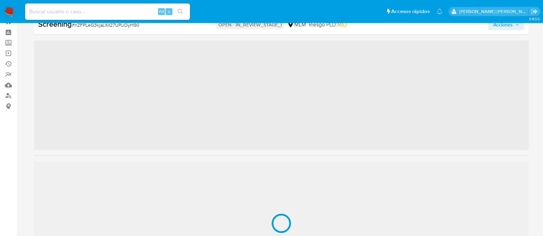
scroll to position [339, 0]
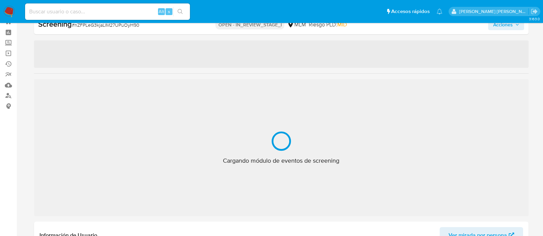
select select "10"
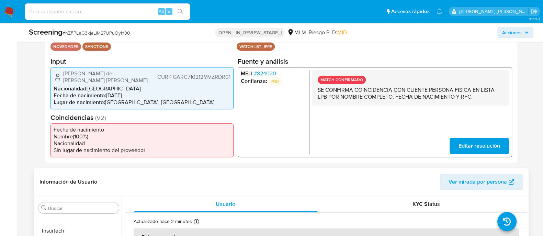
scroll to position [239, 0]
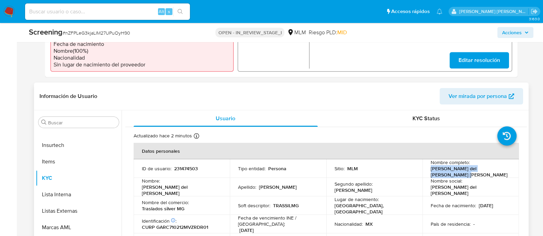
drag, startPoint x: 430, startPoint y: 171, endPoint x: 509, endPoint y: 170, distance: 79.3
click at [509, 170] on td "Nombre completo : [PERSON_NAME] del [PERSON_NAME] [PERSON_NAME]" at bounding box center [470, 169] width 96 height 19
copy p "[PERSON_NAME] del [PERSON_NAME] [PERSON_NAME]"
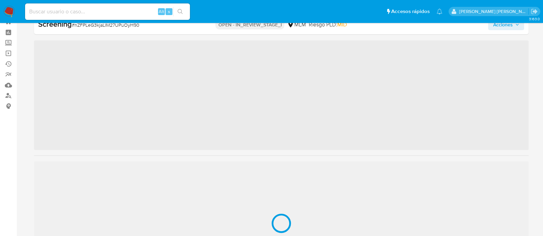
scroll to position [339, 0]
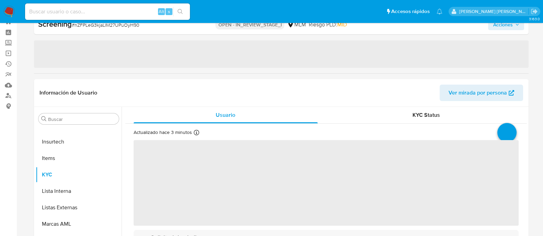
select select "10"
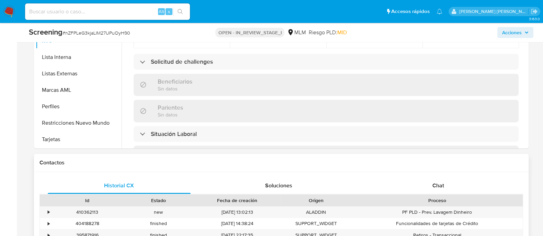
scroll to position [453, 0]
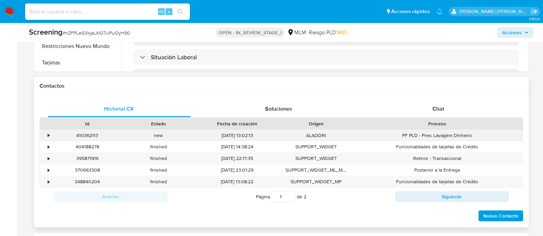
click at [46, 137] on div "•" at bounding box center [46, 135] width 12 height 11
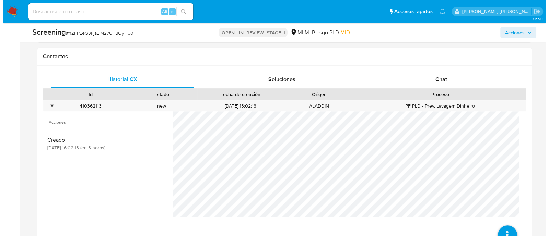
scroll to position [496, 0]
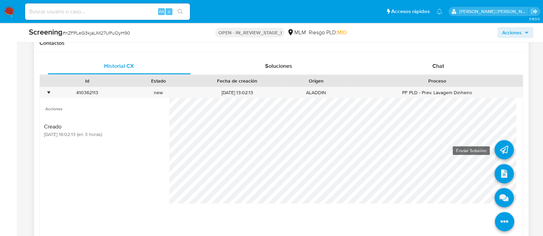
click at [494, 150] on icon at bounding box center [503, 149] width 19 height 19
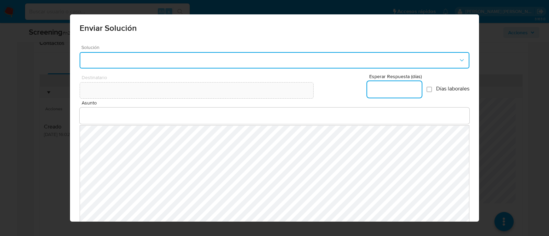
click at [333, 64] on button "button" at bounding box center [275, 60] width 390 height 16
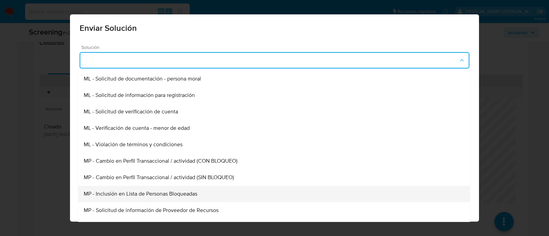
click at [179, 196] on span "MP - Inclusión en Lista de Personas Bloqueadas" at bounding box center [141, 194] width 114 height 7
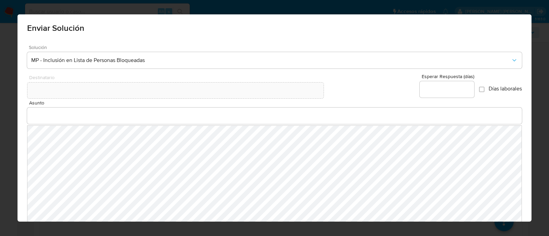
click at [447, 94] on div at bounding box center [447, 89] width 55 height 16
click at [437, 92] on input "Esperar Respuesta (días)" at bounding box center [447, 89] width 55 height 9
type input "0"
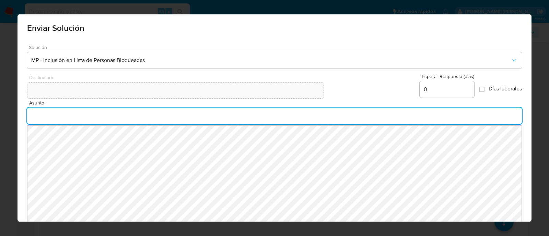
click at [161, 118] on input "Asunto" at bounding box center [274, 116] width 495 height 9
click at [106, 115] on input "INFORMACION IMPORTANTE EN TU CUENTA MERCADO PAGO" at bounding box center [274, 116] width 495 height 9
type input "INFORMACION IMPORTANTE SOBRE TU CUENTA MERCADO PAGO"
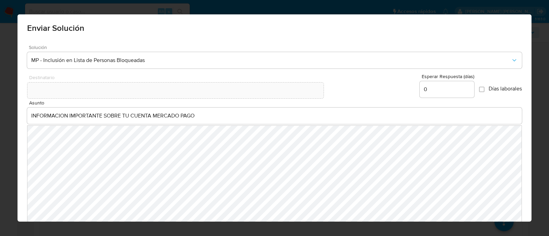
scroll to position [38, 0]
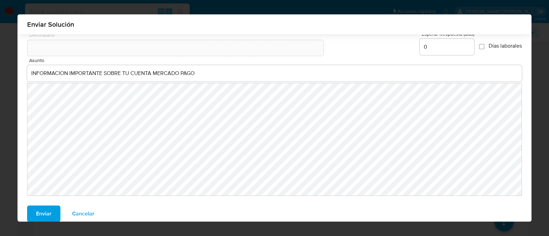
click at [40, 207] on span "Enviar" at bounding box center [43, 214] width 15 height 15
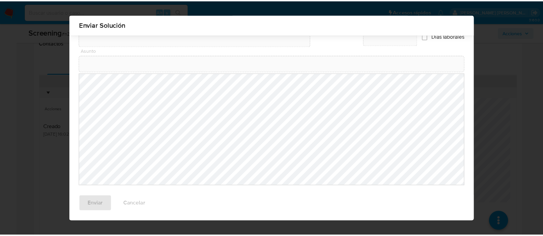
scroll to position [28, 0]
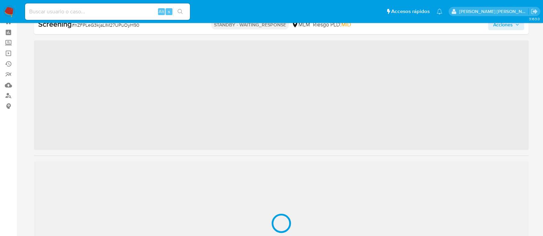
scroll to position [339, 0]
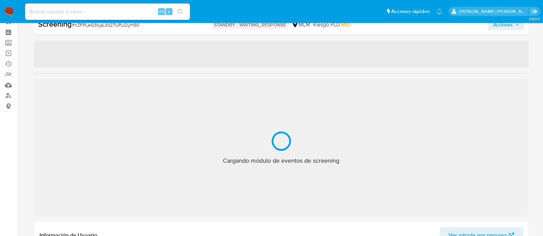
select select "10"
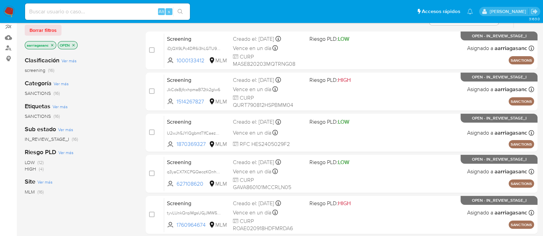
scroll to position [85, 0]
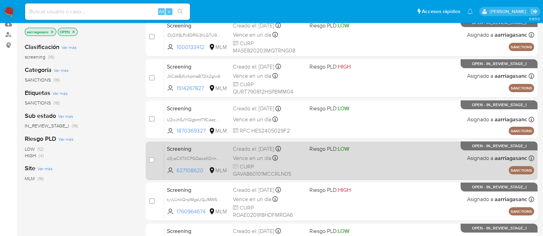
click at [355, 164] on div "Screening q3yaCX7XCPGQeozKOnh7kU4s 627108620 MLM Riesgo PLD: LOW Creado el: [DA…" at bounding box center [349, 160] width 370 height 35
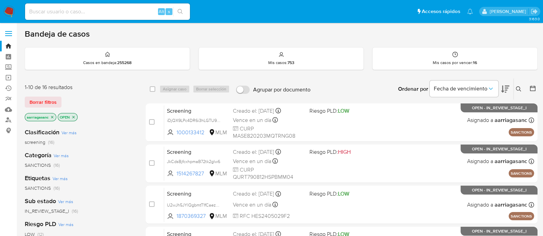
scroll to position [43, 0]
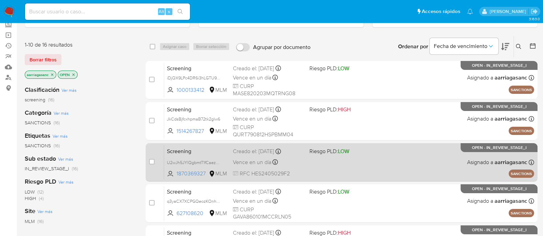
click at [332, 162] on span at bounding box center [344, 162] width 71 height 1
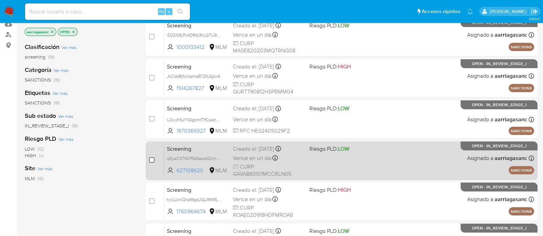
click at [152, 158] on input "checkbox" at bounding box center [151, 160] width 5 height 5
checkbox input "true"
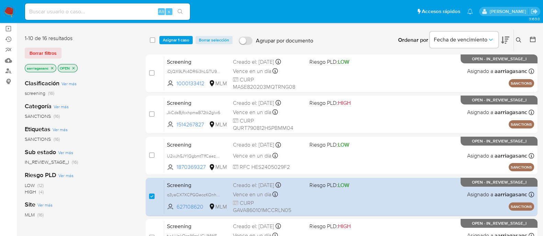
scroll to position [0, 0]
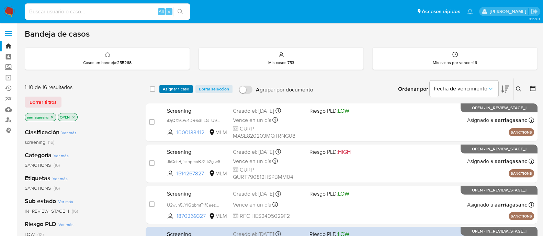
click at [168, 86] on span "Asignar 1 caso" at bounding box center [176, 89] width 26 height 7
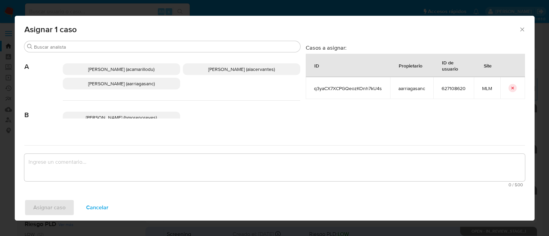
click at [116, 84] on span "[PERSON_NAME] (aarriagasanc)" at bounding box center [121, 83] width 67 height 7
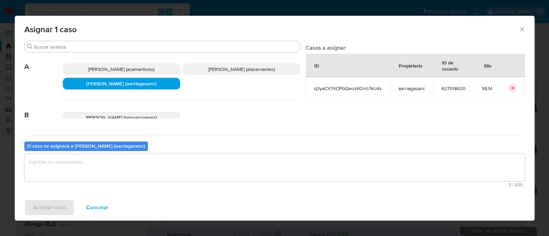
click at [106, 164] on textarea "assign-modal" at bounding box center [274, 167] width 501 height 27
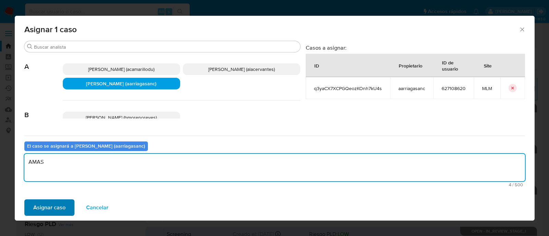
type textarea "AMAS"
click at [59, 211] on span "Asignar caso" at bounding box center [49, 207] width 32 height 15
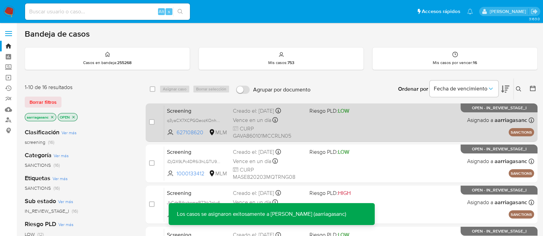
click at [341, 128] on div "Screening q3yaCX7XCPGQeozKOnh7kU4s 627108620 MLM Riesgo PLD: LOW Creado el: [DA…" at bounding box center [349, 122] width 370 height 35
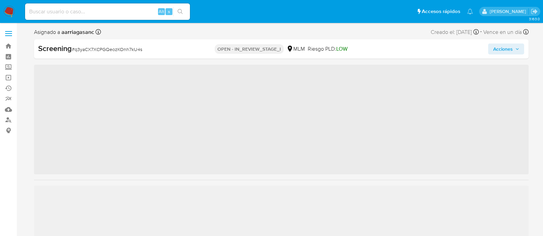
scroll to position [339, 0]
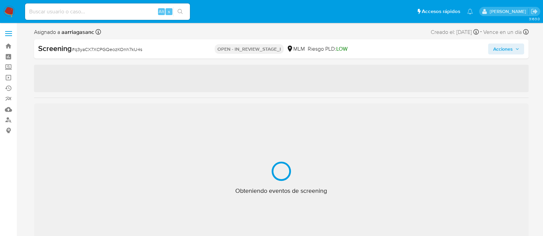
select select "10"
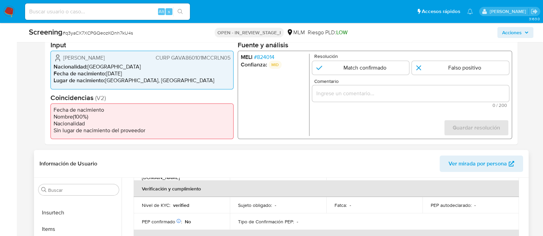
scroll to position [171, 0]
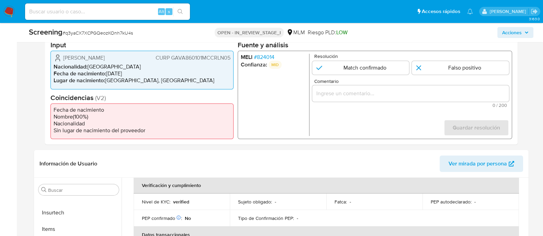
click at [524, 127] on div "Eventos de screening (1) Página 1 Datos del evento [DATE] 15:41:01 NOVEDADES SA…" at bounding box center [281, 71] width 494 height 148
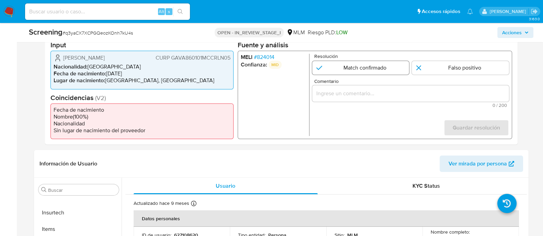
click at [355, 74] on input "1 de 1" at bounding box center [360, 68] width 97 height 14
radio input "true"
click at [329, 97] on input "Comentario" at bounding box center [410, 93] width 197 height 9
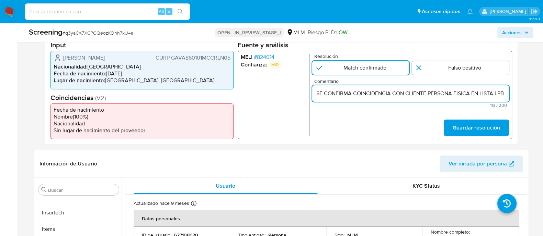
scroll to position [0, 151]
type input "SE CONFIRMA COINCIDENCIA CON CLIENTE PERSONA FISICA EN LISTA LPB POR NOMBRE COM…"
click at [460, 128] on span "Guardar resolución" at bounding box center [475, 127] width 47 height 15
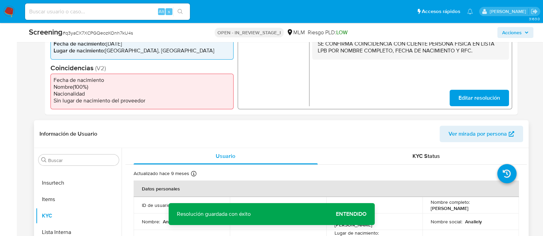
scroll to position [257, 0]
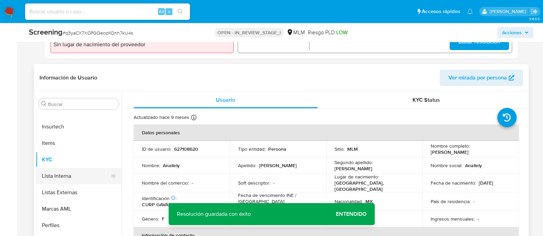
click at [71, 175] on button "Lista Interna" at bounding box center [76, 176] width 80 height 16
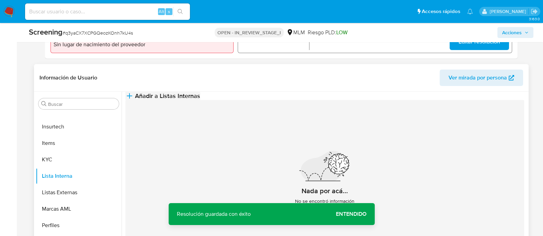
click at [200, 100] on button "Añadir a Listas Internas" at bounding box center [162, 96] width 75 height 8
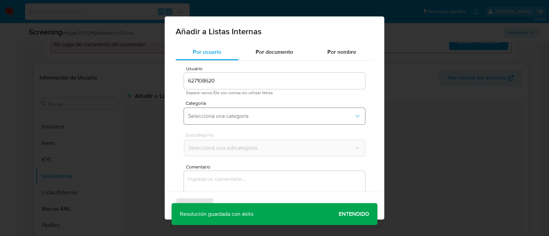
drag, startPoint x: 244, startPoint y: 117, endPoint x: 244, endPoint y: 124, distance: 6.5
click at [244, 117] on span "Seleccioná una categoría" at bounding box center [271, 116] width 166 height 7
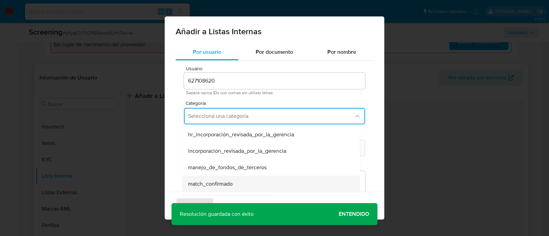
click at [212, 183] on span "match_confirmado" at bounding box center [210, 184] width 45 height 7
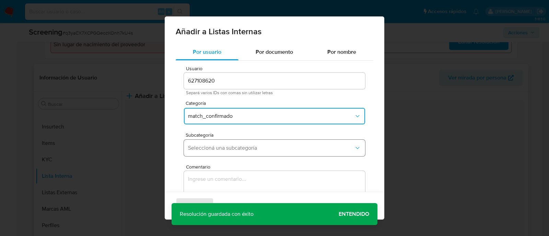
click at [217, 141] on button "Seleccioná una subcategoría" at bounding box center [274, 148] width 181 height 16
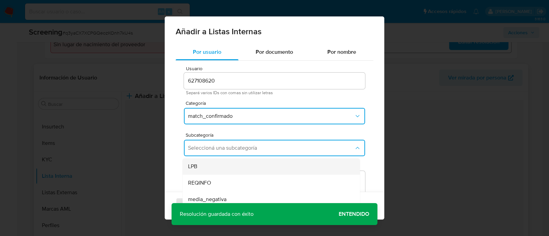
click at [211, 172] on div "LPB" at bounding box center [269, 167] width 162 height 16
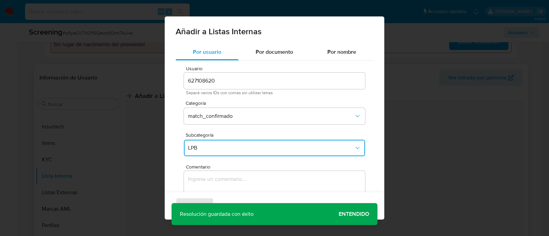
click at [209, 178] on textarea "Comentario" at bounding box center [274, 204] width 181 height 66
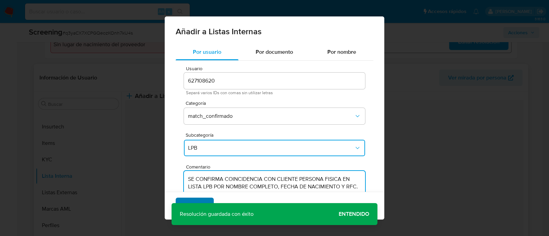
type textarea "SE CONFIRMA COINCIDENCIA CON CLIENTE PERSONA FISICA EN LISTA LPB POR NOMBRE COM…"
click at [202, 199] on span "Agregar" at bounding box center [195, 206] width 20 height 15
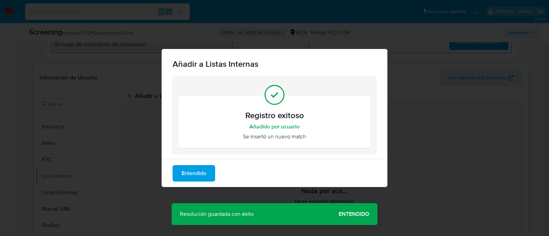
click at [345, 216] on div "Añadir a Listas Internas Registro exitoso Añadido por usuario Se insertó un nue…" at bounding box center [274, 118] width 549 height 236
click at [175, 169] on button "Entendido" at bounding box center [194, 173] width 43 height 16
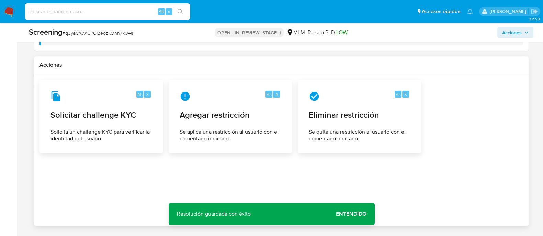
scroll to position [1115, 0]
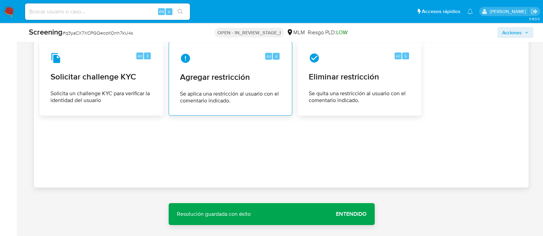
click at [231, 76] on span "Agregar restricción" at bounding box center [230, 77] width 101 height 10
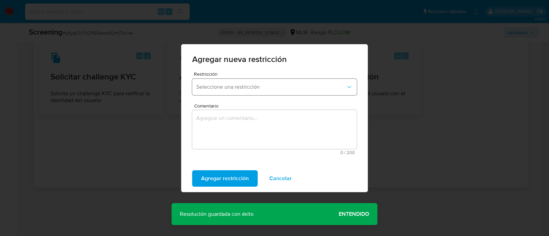
drag, startPoint x: 289, startPoint y: 86, endPoint x: 286, endPoint y: 94, distance: 8.0
click at [289, 86] on span "Seleccione una restricción" at bounding box center [271, 87] width 150 height 7
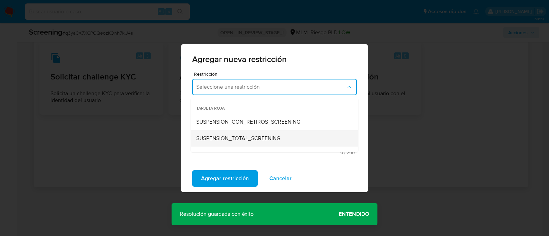
click at [237, 134] on div "SUSPENSION_TOTAL_SCREENING" at bounding box center [272, 138] width 152 height 16
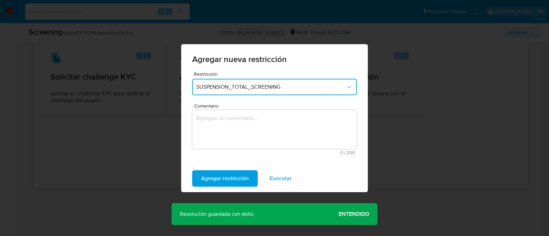
click at [235, 131] on textarea "Comentario" at bounding box center [274, 129] width 165 height 39
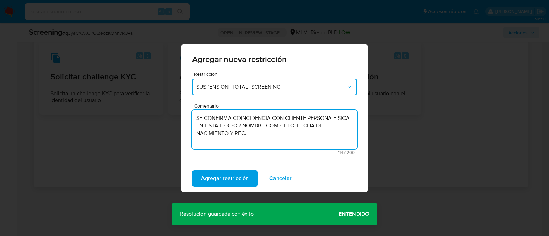
type textarea "SE CONFIRMA COINCIDENCIA CON CLIENTE PERSONA FISICA EN LISTA LPB POR NOMBRE COM…"
click at [223, 188] on div "Agregar restricción Cancelar" at bounding box center [274, 178] width 187 height 27
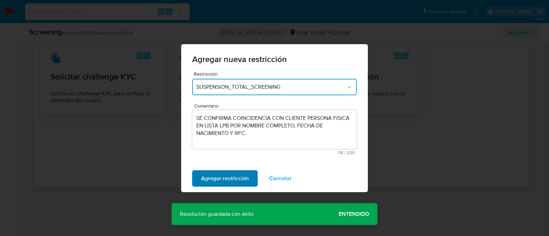
click at [221, 181] on span "Agregar restricción" at bounding box center [225, 178] width 48 height 15
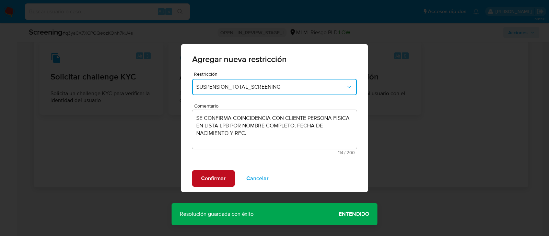
click at [221, 179] on span "Confirmar" at bounding box center [213, 178] width 25 height 15
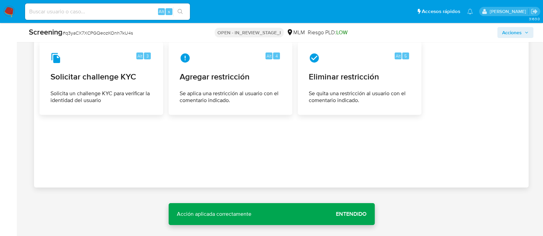
click at [348, 214] on span "Entendido" at bounding box center [351, 214] width 31 height 0
click at [342, 214] on span "Entendido" at bounding box center [351, 214] width 31 height 0
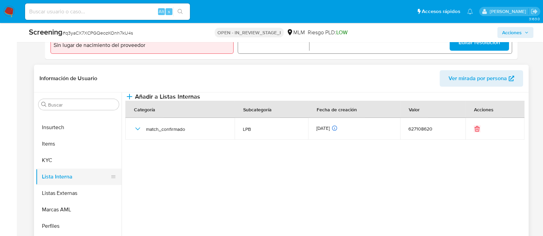
scroll to position [300, 0]
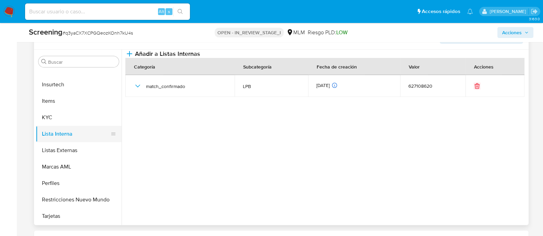
click at [74, 132] on button "Lista Interna" at bounding box center [76, 134] width 80 height 16
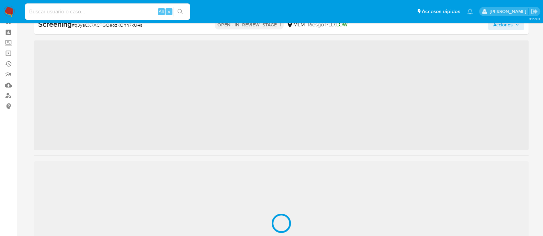
scroll to position [339, 0]
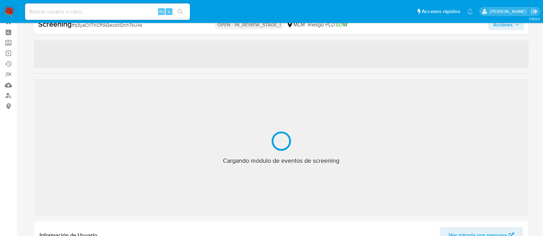
select select "10"
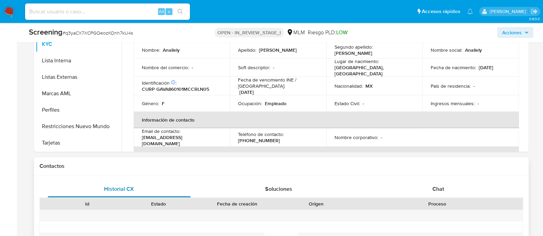
scroll to position [325, 0]
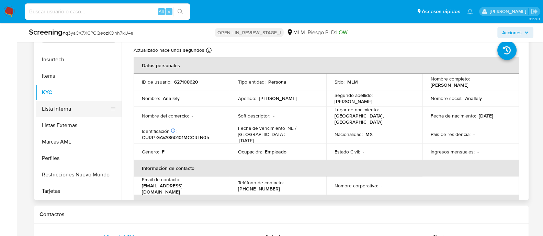
click at [55, 109] on button "Lista Interna" at bounding box center [76, 109] width 80 height 16
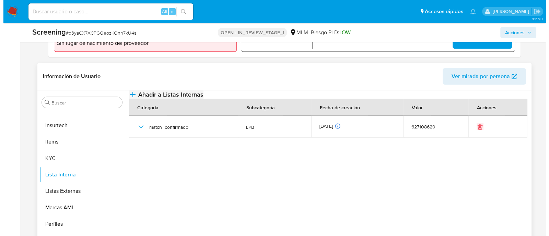
scroll to position [239, 0]
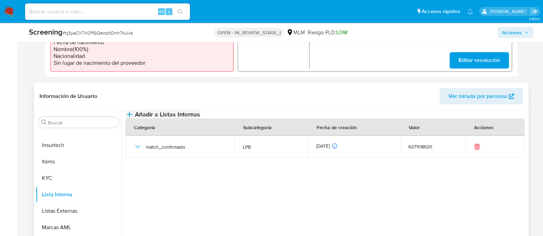
click at [200, 117] on span "Añadir a Listas Internas" at bounding box center [167, 115] width 65 height 8
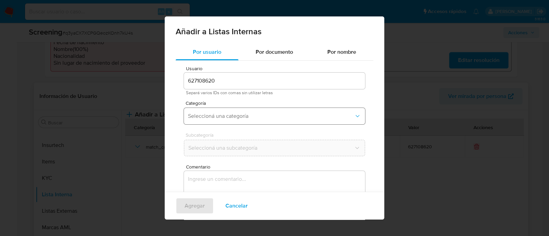
click at [231, 122] on button "Seleccioná una categoría" at bounding box center [274, 116] width 181 height 16
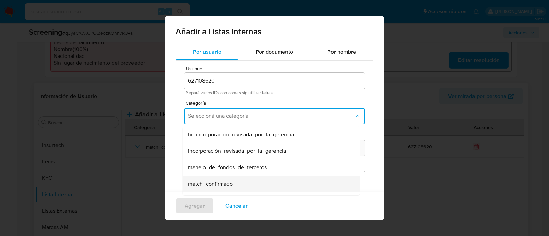
click at [218, 183] on span "match_confirmado" at bounding box center [210, 184] width 45 height 7
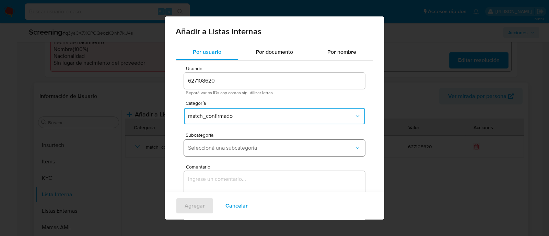
click at [222, 147] on span "Seleccioná una subcategoría" at bounding box center [271, 148] width 166 height 7
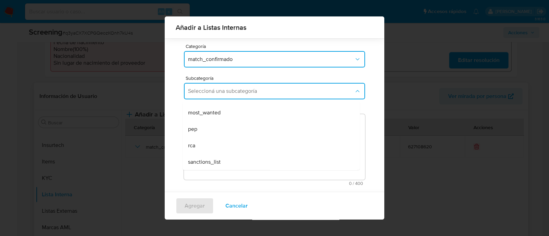
scroll to position [56, 0]
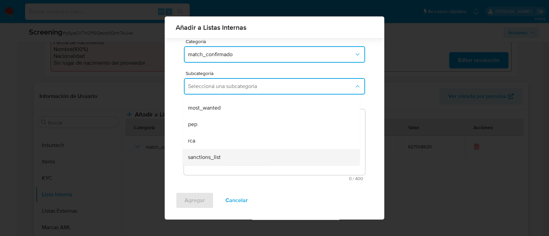
click at [212, 154] on span "sanctions_list" at bounding box center [204, 157] width 33 height 7
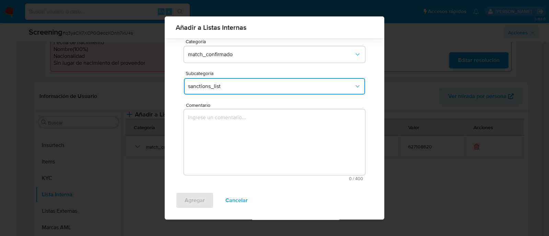
click at [212, 135] on textarea "Comentario" at bounding box center [274, 142] width 181 height 66
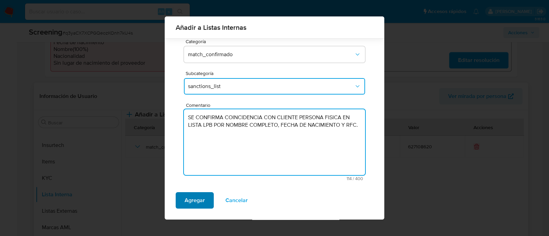
type textarea "SE CONFIRMA COINCIDENCIA CON CLIENTE PERSONA FISICA EN LISTA LPB POR NOMBRE COM…"
click at [183, 205] on button "Agregar" at bounding box center [195, 201] width 38 height 16
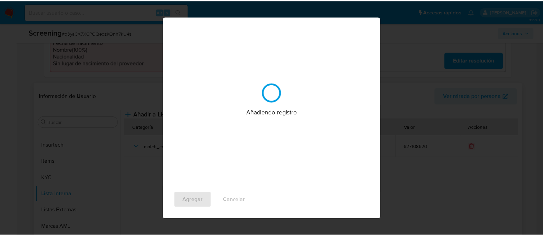
scroll to position [0, 0]
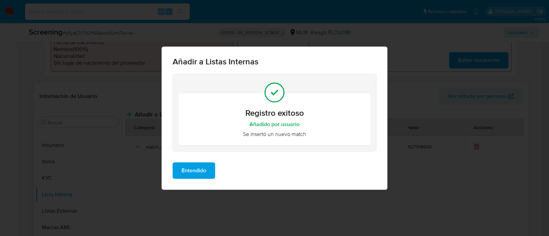
click at [195, 173] on span "Entendido" at bounding box center [194, 170] width 25 height 15
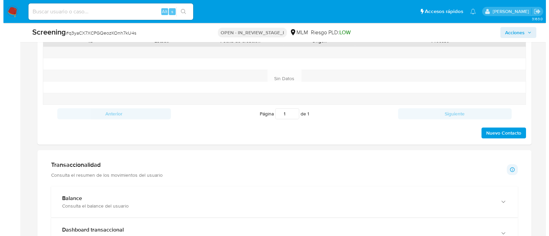
scroll to position [539, 0]
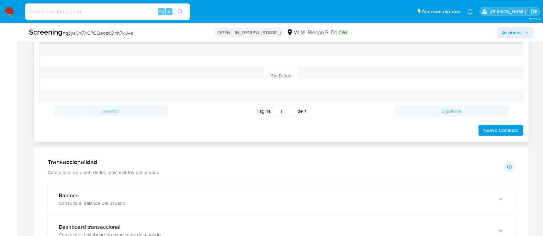
click at [496, 127] on span "Nuevo Contacto" at bounding box center [500, 131] width 35 height 10
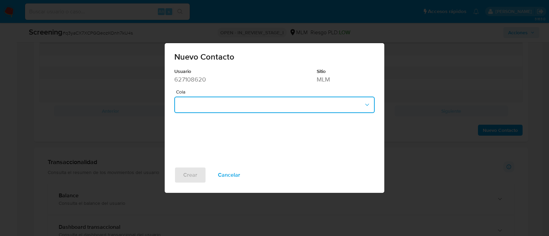
click at [202, 102] on button "button" at bounding box center [274, 105] width 200 height 16
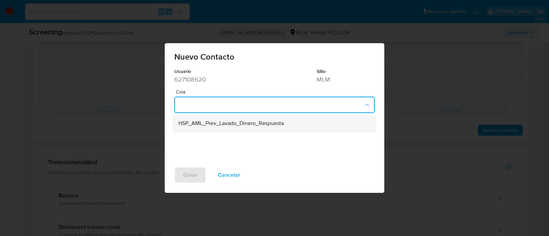
click at [205, 126] on span "HSP_AML_Prev_Lavado_Dinero_Respuesta" at bounding box center [230, 123] width 105 height 7
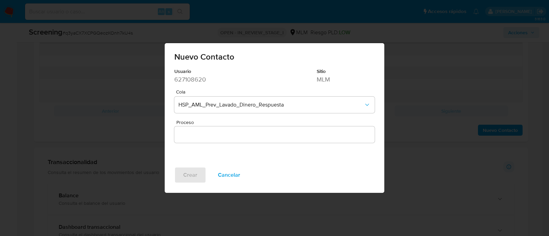
click at [205, 131] on input "Proceso" at bounding box center [274, 134] width 200 height 9
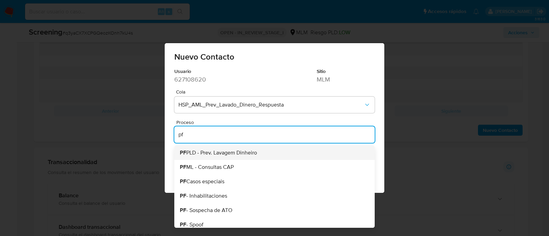
click at [209, 150] on span "PF PLD - Prev. Lavagem Dinheiro" at bounding box center [218, 152] width 77 height 5
type input "PF PLD - Prev. Lavagem Dinheiro"
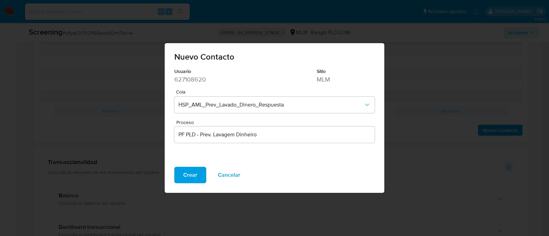
click at [192, 176] on span "Crear" at bounding box center [190, 175] width 14 height 15
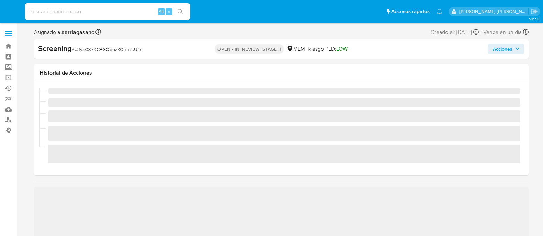
select select "10"
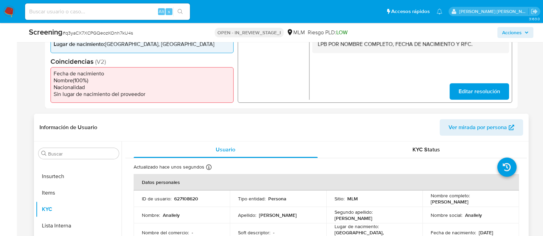
scroll to position [239, 0]
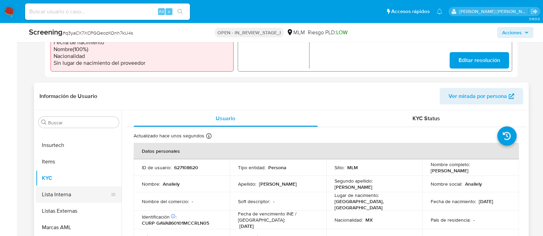
click at [76, 194] on button "Lista Interna" at bounding box center [76, 195] width 80 height 16
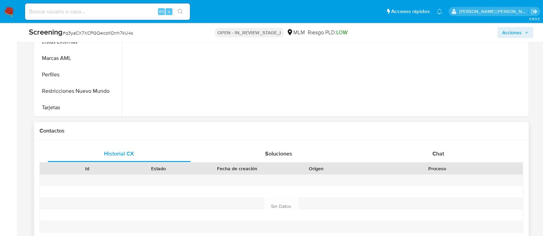
scroll to position [453, 0]
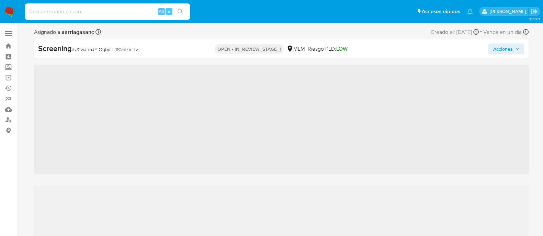
scroll to position [339, 0]
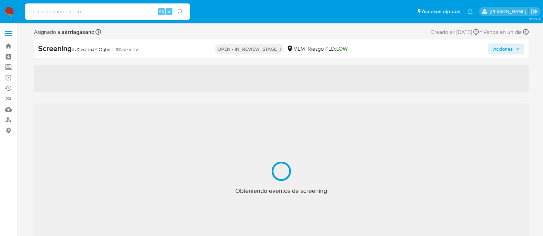
select select "10"
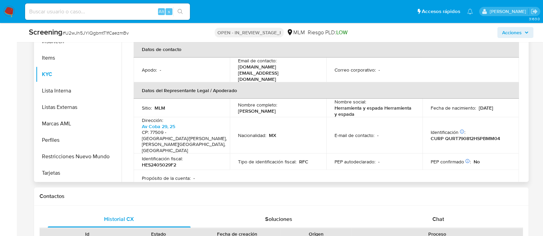
scroll to position [171, 0]
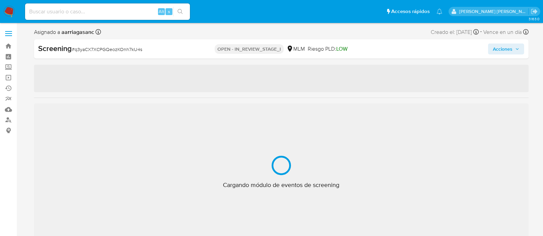
select select "10"
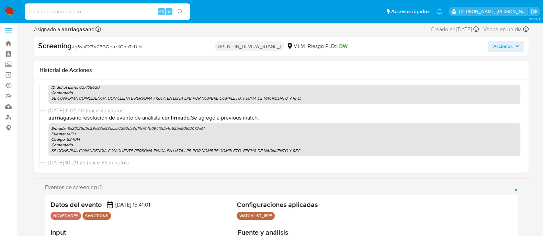
scroll to position [129, 0]
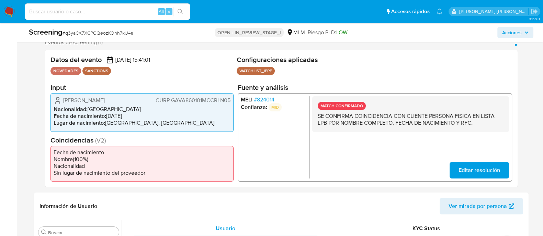
drag, startPoint x: 63, startPoint y: 101, endPoint x: 124, endPoint y: 101, distance: 60.7
click at [124, 101] on div "[PERSON_NAME] [PERSON_NAME] GAVA860101MCCRLN05" at bounding box center [142, 100] width 177 height 8
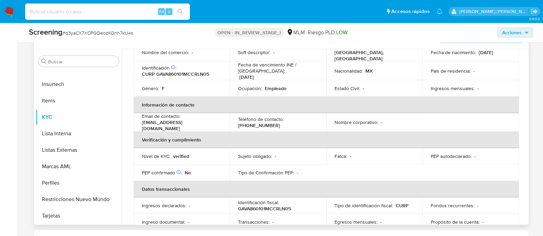
scroll to position [43, 0]
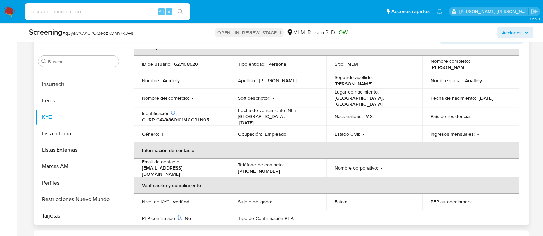
drag, startPoint x: 428, startPoint y: 68, endPoint x: 487, endPoint y: 68, distance: 59.7
click at [487, 68] on td "Nombre completo : Anallely Garcia Valerio" at bounding box center [470, 64] width 96 height 16
copy p "[PERSON_NAME]"
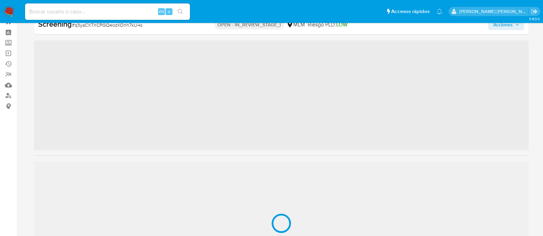
scroll to position [339, 0]
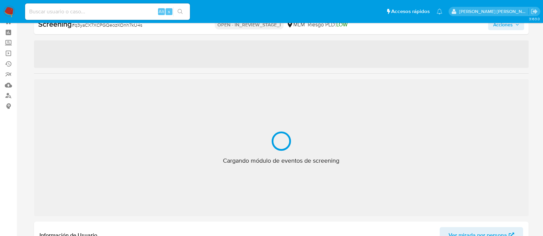
select select "10"
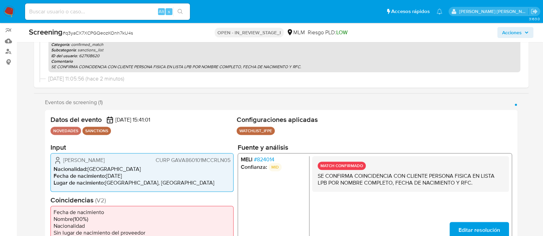
scroll to position [110, 0]
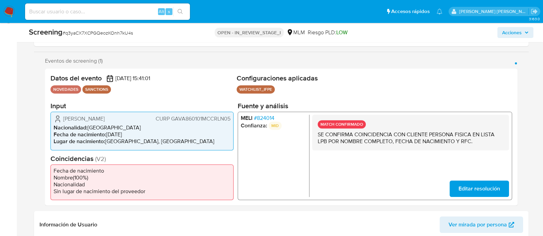
drag, startPoint x: 62, startPoint y: 120, endPoint x: 219, endPoint y: 155, distance: 160.4
click at [120, 116] on div "Anallely Garcia Valerio CURP GAVA860101MCCRLN05" at bounding box center [142, 119] width 177 height 8
drag, startPoint x: 106, startPoint y: 135, endPoint x: 137, endPoint y: 133, distance: 30.6
click at [137, 133] on li "Fecha de nacimiento : 01/01/1986" at bounding box center [142, 134] width 177 height 7
click at [189, 178] on li "Nombre ( 100 %)" at bounding box center [142, 177] width 177 height 7
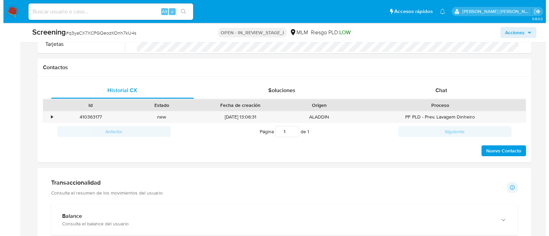
scroll to position [496, 0]
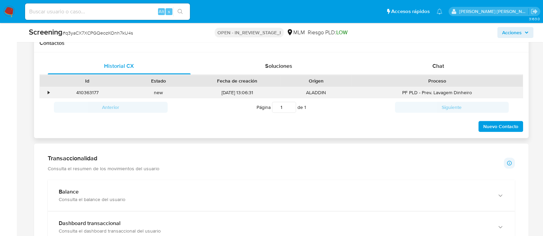
click at [47, 91] on div "•" at bounding box center [46, 92] width 12 height 11
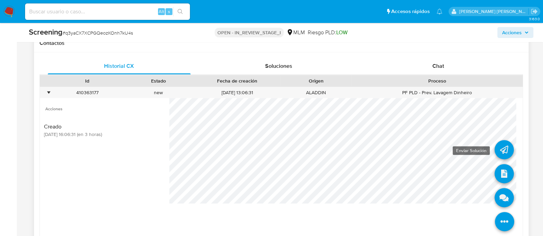
click at [494, 146] on icon at bounding box center [503, 149] width 19 height 19
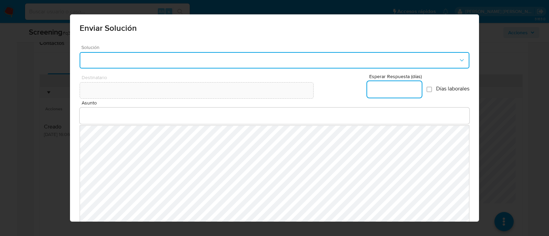
click at [266, 63] on button "button" at bounding box center [275, 60] width 390 height 16
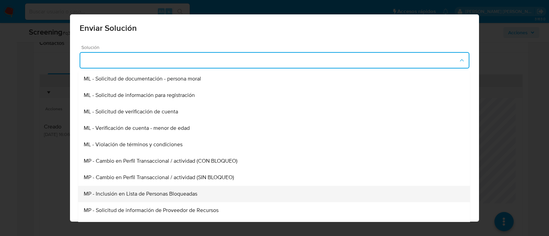
click at [138, 189] on div "MP - Inclusión en Lista de Personas Bloqueadas" at bounding box center [274, 194] width 381 height 16
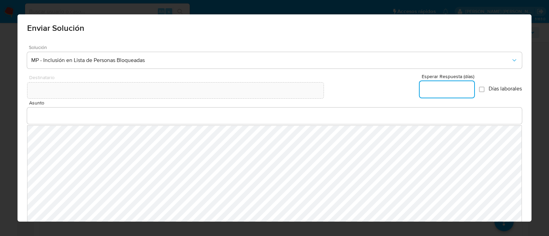
click at [431, 90] on input "Esperar Respuesta (días)" at bounding box center [447, 89] width 55 height 9
type input "0"
click at [44, 112] on input "Asunto" at bounding box center [274, 116] width 495 height 9
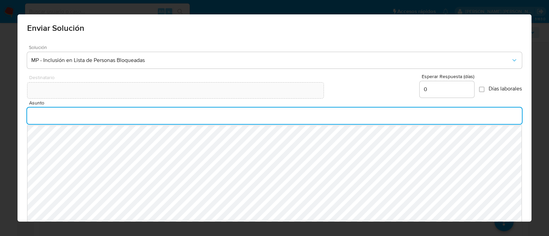
type input "INFORMACION IMPORTANTE SOBRE TU CUENTA MERCADO PAGO"
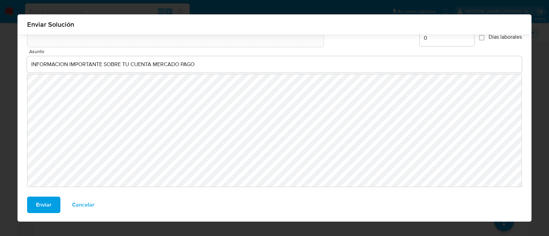
scroll to position [47, 0]
click at [43, 202] on span "Enviar" at bounding box center [43, 204] width 15 height 15
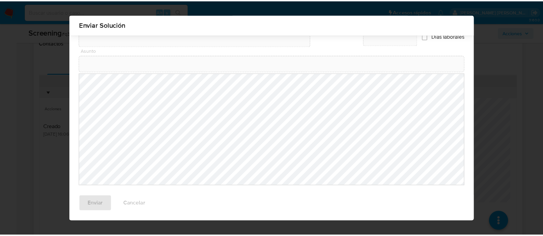
scroll to position [37, 0]
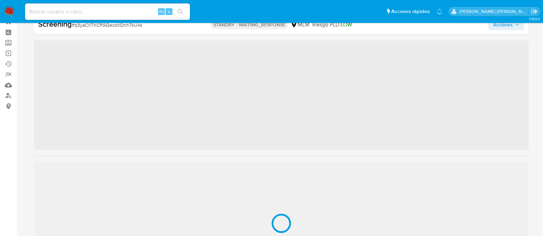
scroll to position [339, 0]
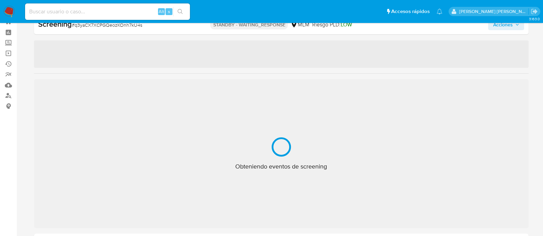
select select "10"
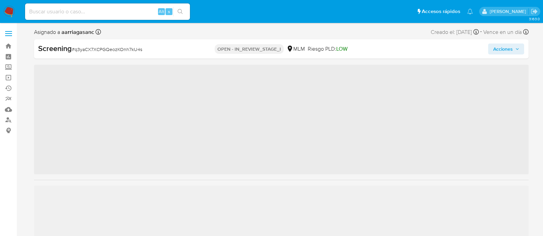
scroll to position [339, 0]
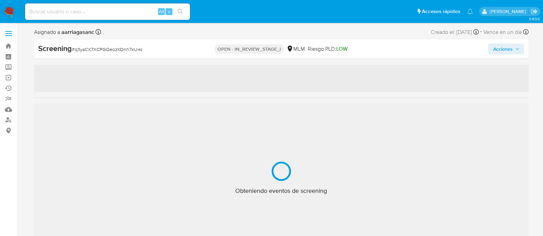
select select "10"
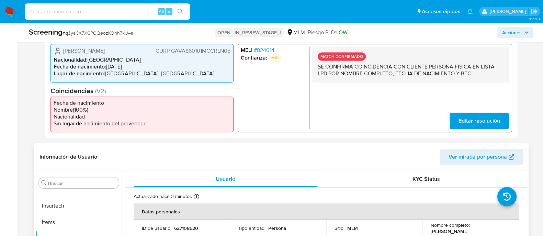
scroll to position [214, 0]
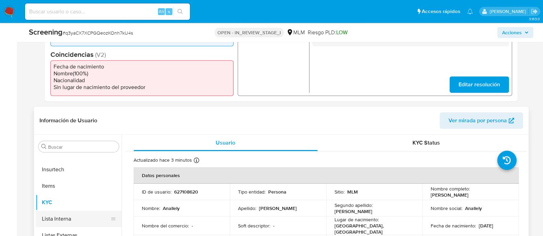
click at [52, 220] on button "Lista Interna" at bounding box center [76, 219] width 80 height 16
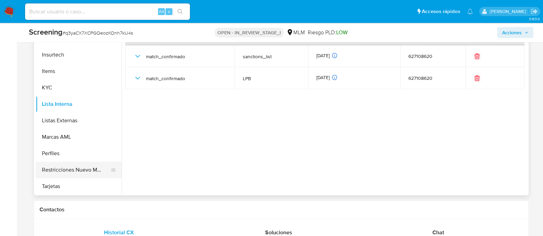
scroll to position [343, 0]
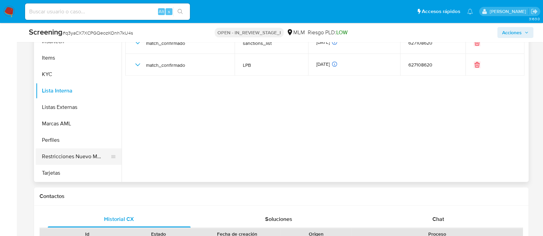
click at [96, 155] on button "Restricciones Nuevo Mundo" at bounding box center [76, 157] width 80 height 16
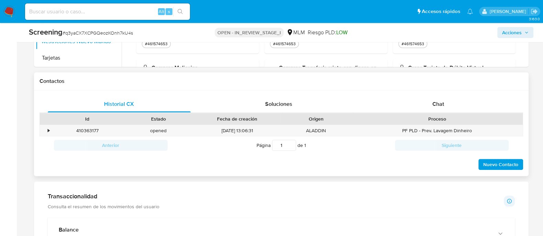
scroll to position [472, 0]
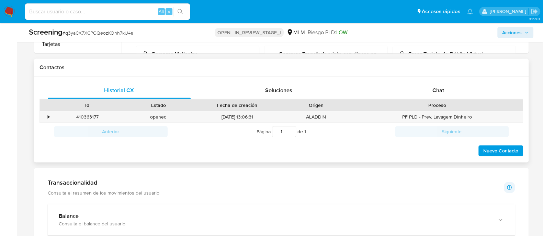
click at [278, 81] on div "Historial CX Soluciones Chat Id Estado Fecha de creación Origen Proceso • 41036…" at bounding box center [281, 120] width 494 height 86
click at [278, 90] on span "Soluciones" at bounding box center [278, 90] width 27 height 8
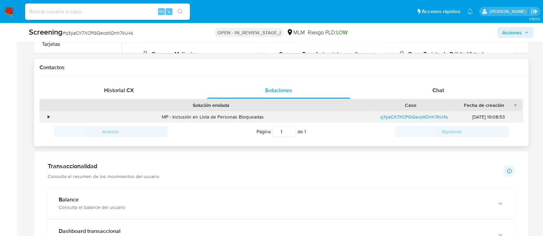
click at [49, 116] on div "•" at bounding box center [49, 117] width 2 height 7
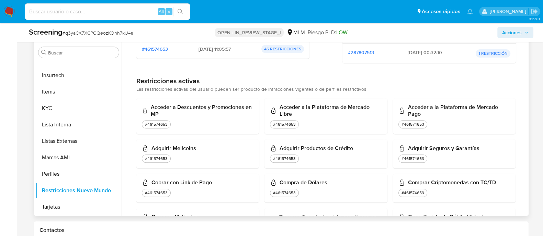
scroll to position [300, 0]
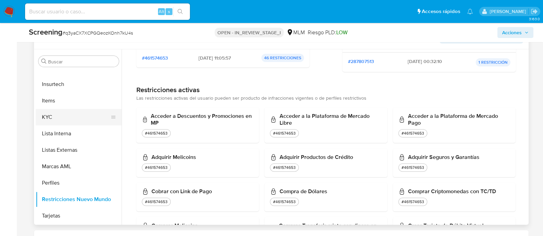
click at [58, 121] on button "KYC" at bounding box center [76, 117] width 80 height 16
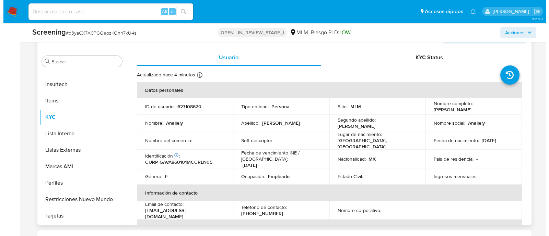
scroll to position [129, 0]
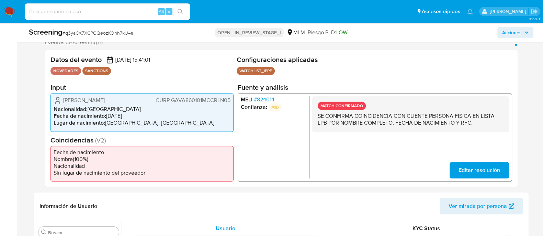
click at [508, 35] on span "Acciones" at bounding box center [512, 32] width 20 height 11
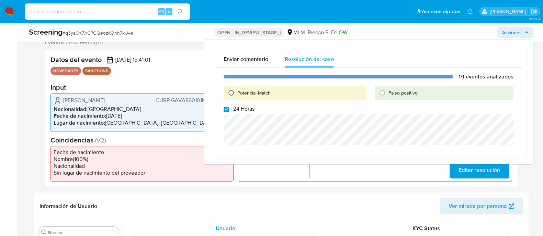
click at [235, 89] on input "Potencial Match" at bounding box center [230, 93] width 11 height 11
radio input "true"
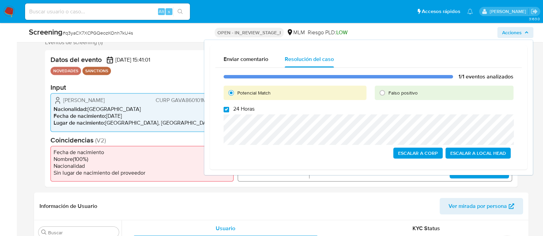
click at [225, 109] on input "24 Horas" at bounding box center [225, 109] width 5 height 5
checkbox input "true"
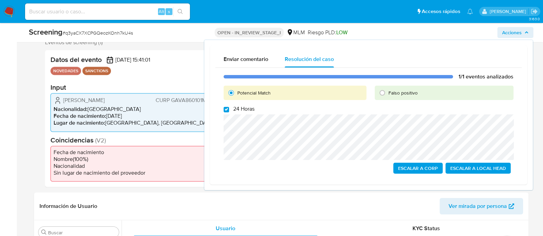
click at [458, 169] on span "Escalar a Local Head" at bounding box center [478, 169] width 56 height 10
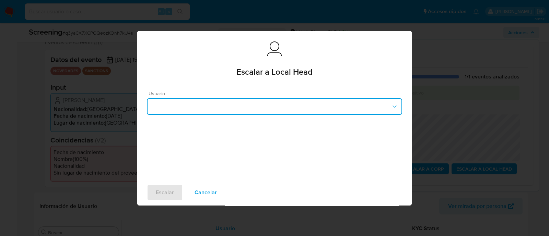
click at [329, 104] on button "button" at bounding box center [274, 106] width 255 height 16
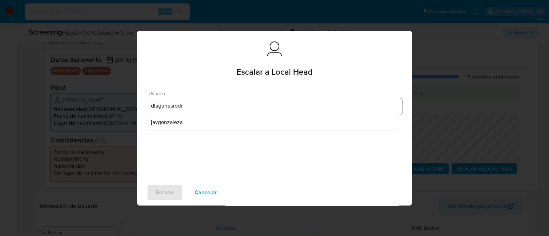
click at [232, 112] on div "dlagunesrodr" at bounding box center [271, 106] width 241 height 16
click at [174, 183] on div "Escalar Cancelar" at bounding box center [274, 193] width 275 height 26
click at [174, 190] on button "Escalar" at bounding box center [165, 193] width 36 height 16
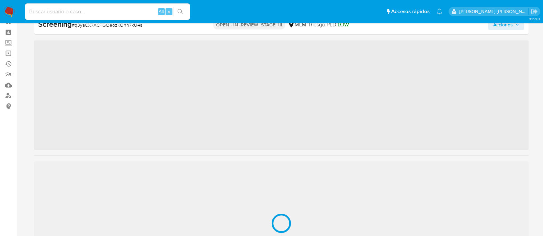
scroll to position [339, 0]
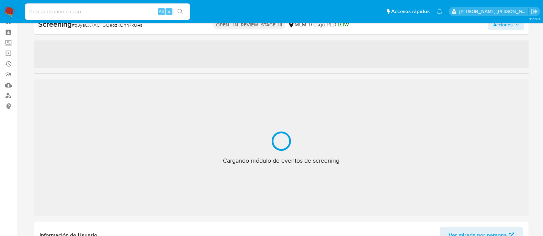
select select "10"
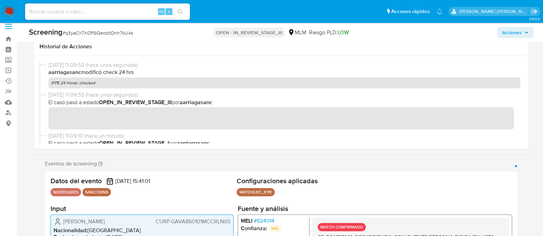
scroll to position [0, 0]
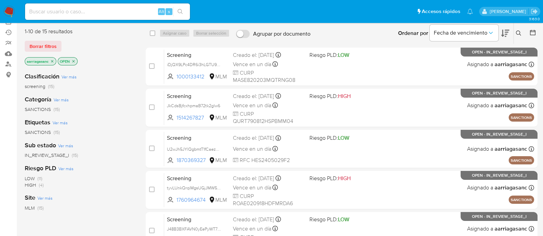
scroll to position [43, 0]
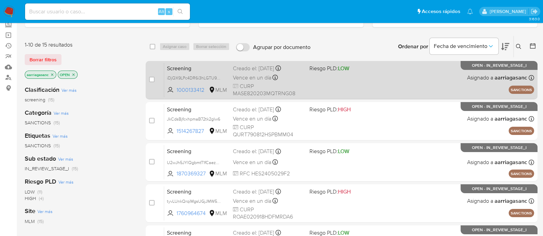
click at [329, 85] on div "Screening iDjQX9LPc4DR6i3hLGTU9ziN 1000133412 MLM Riesgo PLD: LOW Creado el: 14…" at bounding box center [349, 80] width 370 height 35
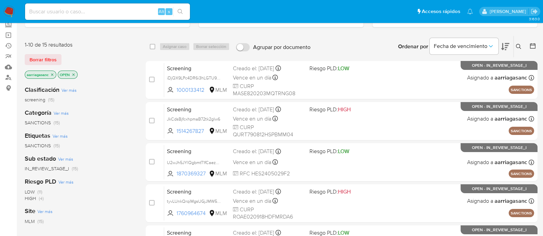
click at [10, 14] on img at bounding box center [9, 12] width 12 height 12
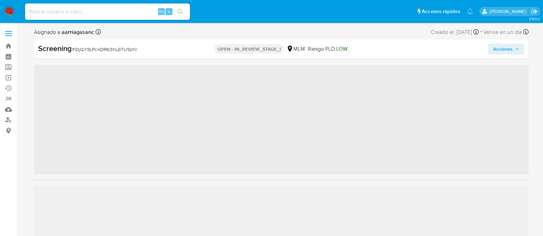
scroll to position [339, 0]
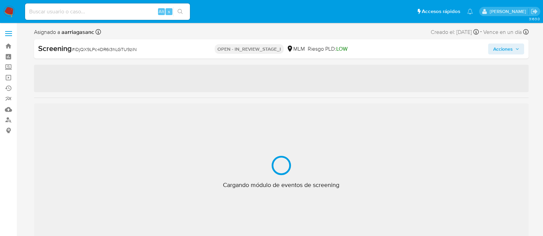
select select "10"
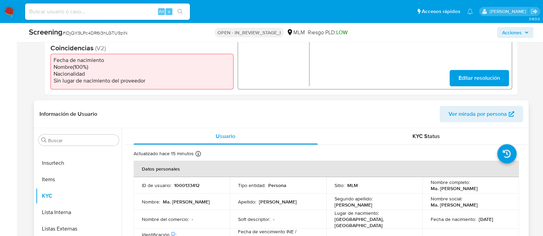
scroll to position [257, 0]
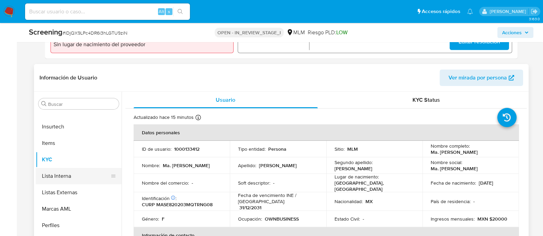
click at [57, 176] on button "Lista Interna" at bounding box center [76, 176] width 80 height 16
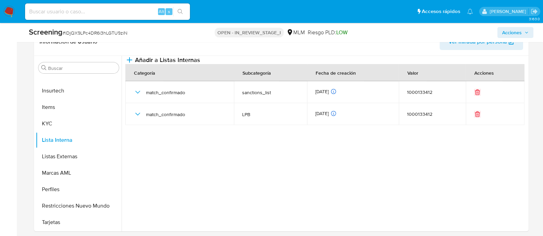
scroll to position [343, 0]
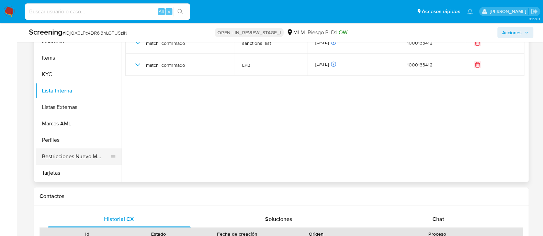
click at [57, 158] on button "Restricciones Nuevo Mundo" at bounding box center [76, 157] width 80 height 16
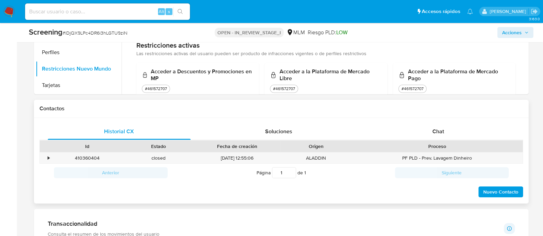
scroll to position [472, 0]
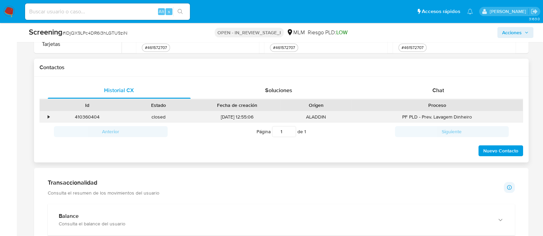
click at [50, 116] on div "•" at bounding box center [46, 117] width 12 height 11
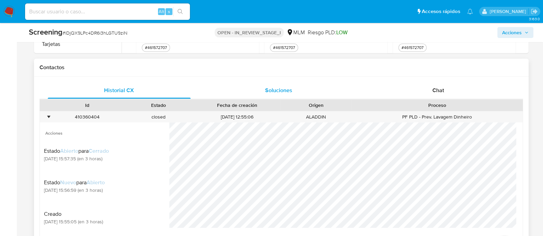
click at [277, 94] on div "Soluciones" at bounding box center [278, 90] width 143 height 16
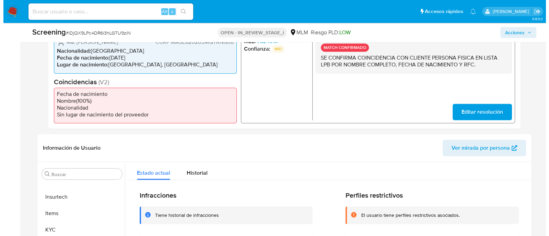
scroll to position [85, 0]
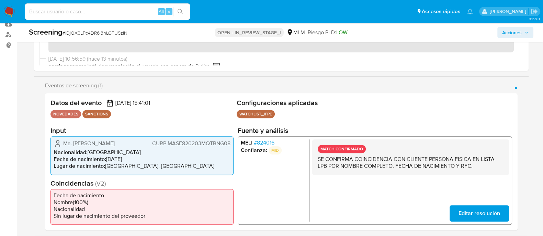
drag, startPoint x: 510, startPoint y: 29, endPoint x: 509, endPoint y: 33, distance: 4.2
click at [510, 29] on span "Acciones" at bounding box center [512, 32] width 20 height 11
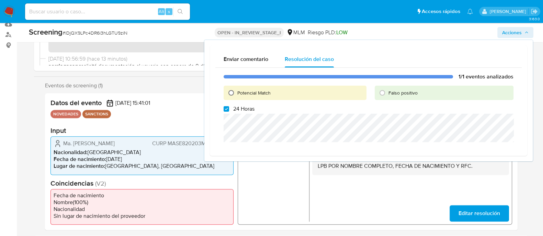
click at [229, 92] on input "Potencial Match" at bounding box center [230, 93] width 11 height 11
radio input "true"
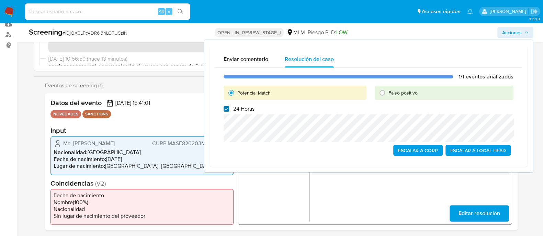
click at [224, 108] on input "24 Horas" at bounding box center [225, 108] width 5 height 5
click at [225, 108] on input "24 Horas" at bounding box center [225, 108] width 5 height 5
checkbox input "true"
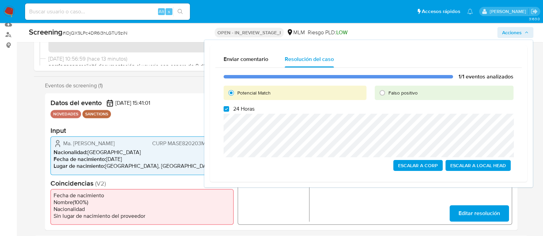
click at [474, 165] on span "Escalar a Local Head" at bounding box center [478, 166] width 56 height 10
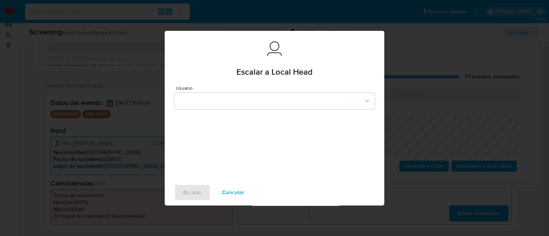
click at [233, 189] on span "Cancelar" at bounding box center [233, 192] width 22 height 15
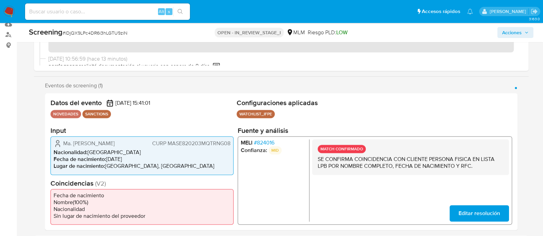
click at [510, 33] on span "Acciones" at bounding box center [512, 32] width 20 height 11
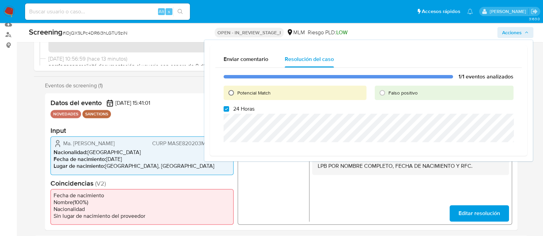
click at [233, 94] on input "Potencial Match" at bounding box center [230, 93] width 11 height 11
radio input "true"
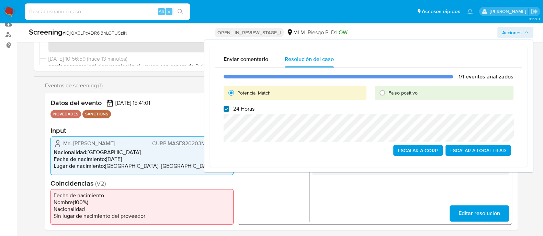
click at [225, 108] on input "24 Horas" at bounding box center [225, 108] width 5 height 5
checkbox input "true"
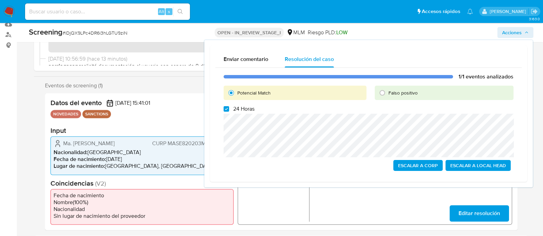
click at [458, 162] on span "Escalar a Local Head" at bounding box center [478, 166] width 56 height 10
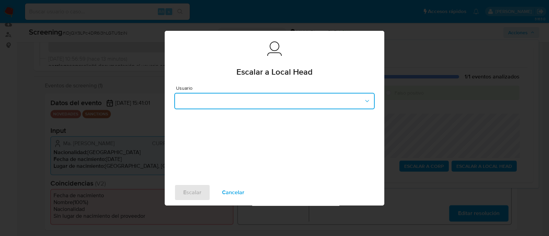
click at [211, 102] on button "button" at bounding box center [274, 101] width 200 height 16
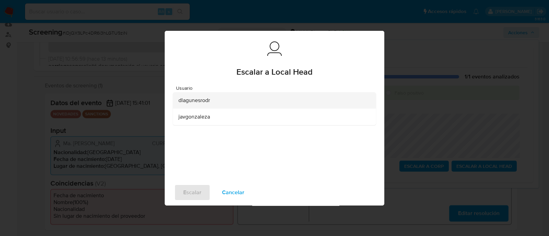
click at [200, 99] on span "dlagunesrodr" at bounding box center [194, 100] width 32 height 7
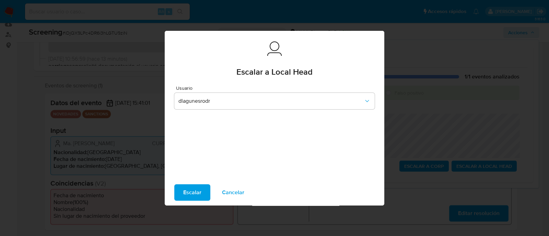
click at [191, 185] on span "Escalar" at bounding box center [192, 192] width 18 height 15
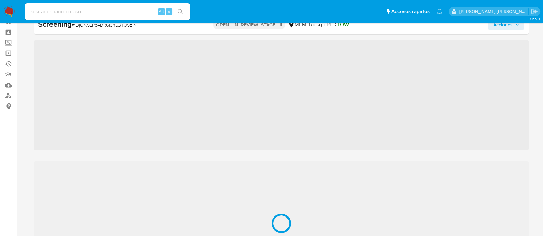
scroll to position [339, 0]
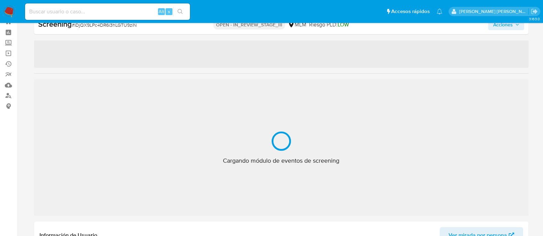
select select "10"
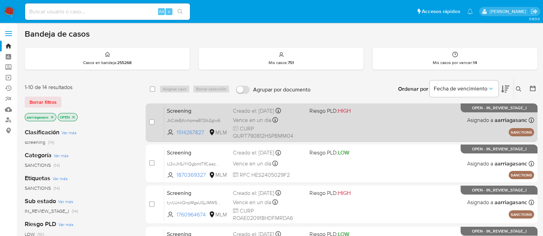
click at [356, 128] on div "Screening JkCdsBjfcxhpmaB72tk2glw6 1514267827 MLM Riesgo PLD: HIGH Creado el: 1…" at bounding box center [349, 122] width 370 height 35
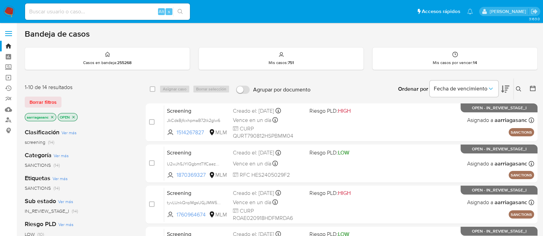
click at [9, 10] on img at bounding box center [9, 12] width 12 height 12
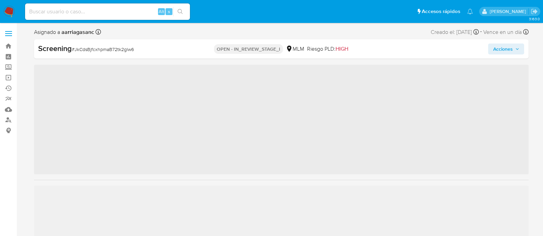
scroll to position [339, 0]
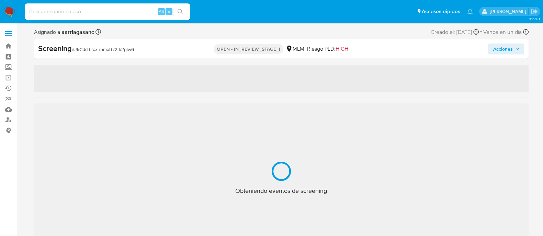
select select "10"
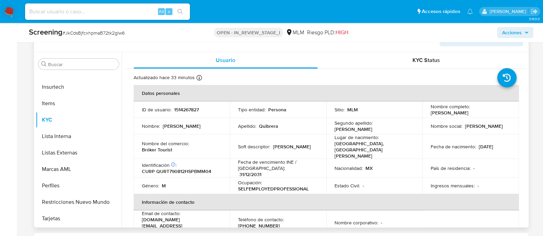
scroll to position [300, 0]
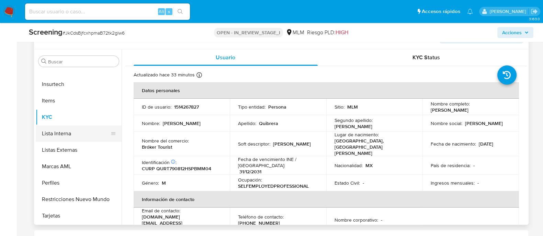
click at [57, 129] on button "Lista Interna" at bounding box center [76, 134] width 80 height 16
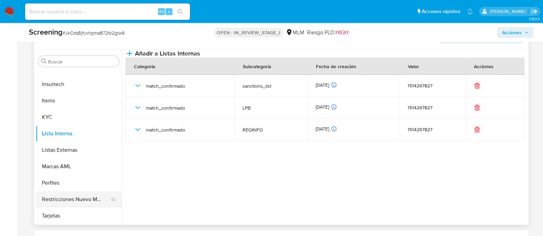
click at [70, 201] on button "Restricciones Nuevo Mundo" at bounding box center [76, 199] width 80 height 16
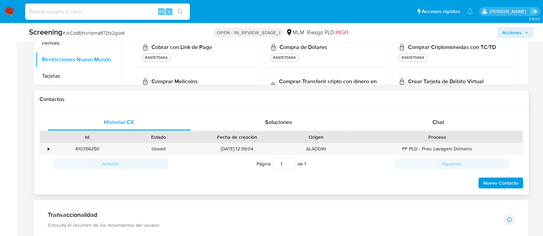
scroll to position [472, 0]
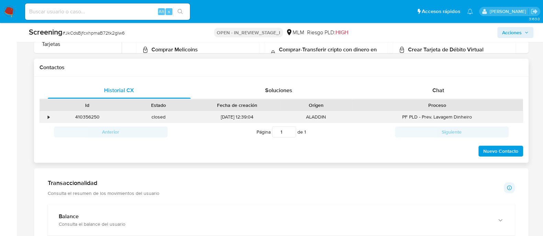
click at [48, 116] on div "•" at bounding box center [49, 117] width 2 height 7
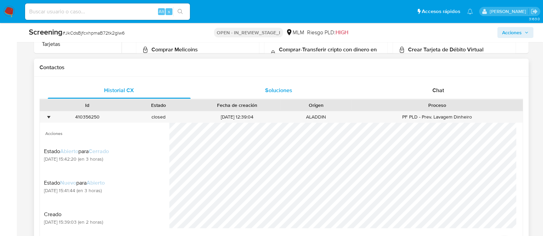
click at [279, 95] on div "Soluciones" at bounding box center [278, 90] width 143 height 16
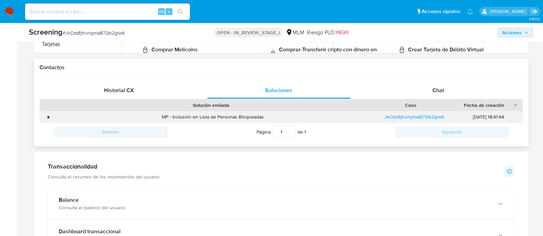
click at [50, 115] on div "•" at bounding box center [46, 117] width 12 height 11
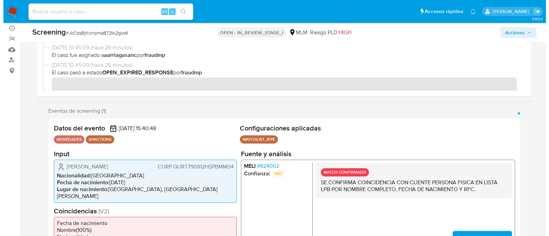
scroll to position [0, 0]
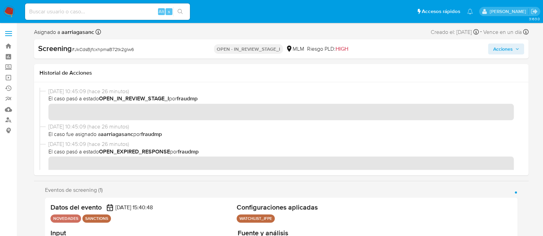
click at [511, 45] on span "Acciones" at bounding box center [502, 49] width 20 height 11
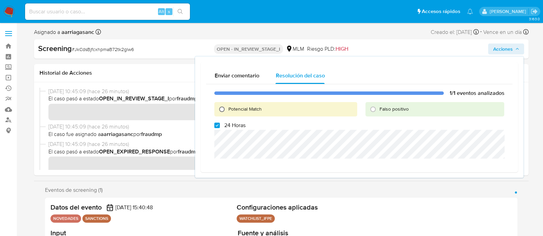
click at [218, 111] on input "Potencial Match" at bounding box center [221, 109] width 11 height 11
radio input "true"
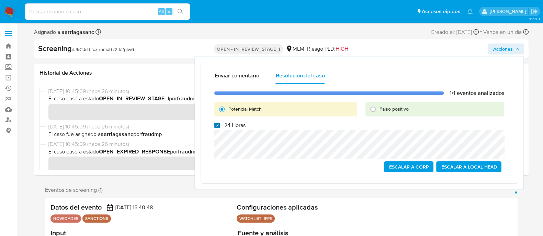
click at [219, 124] on input "24 Horas" at bounding box center [216, 125] width 5 height 5
checkbox input "true"
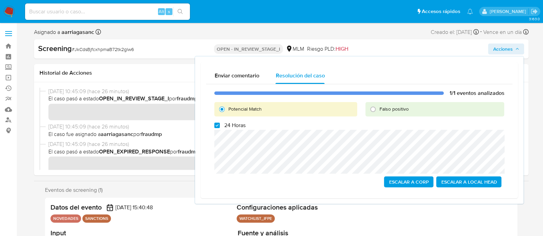
click at [470, 181] on span "Escalar a Local Head" at bounding box center [469, 182] width 56 height 10
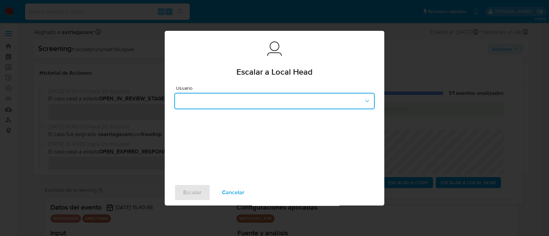
click at [213, 95] on button "button" at bounding box center [274, 101] width 200 height 16
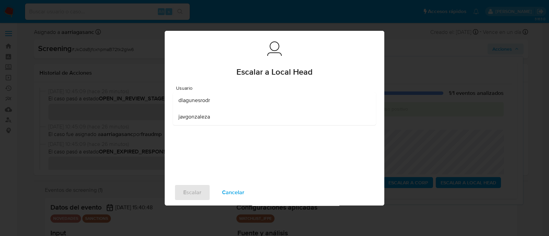
click at [199, 106] on div "dlagunesrodr" at bounding box center [272, 100] width 188 height 16
click at [205, 193] on button "Escalar" at bounding box center [192, 193] width 36 height 16
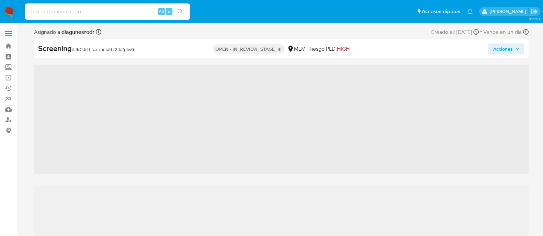
scroll to position [339, 0]
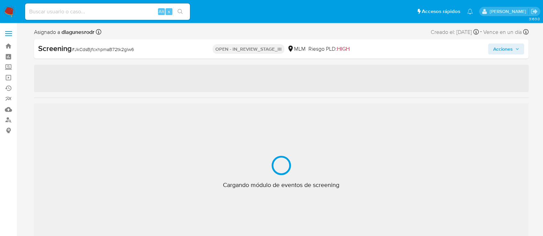
select select "10"
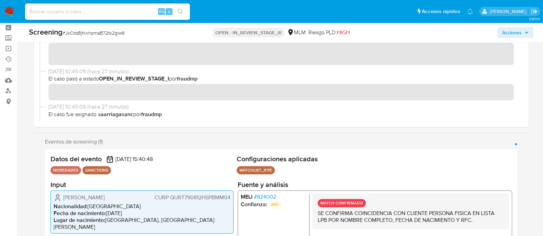
scroll to position [43, 0]
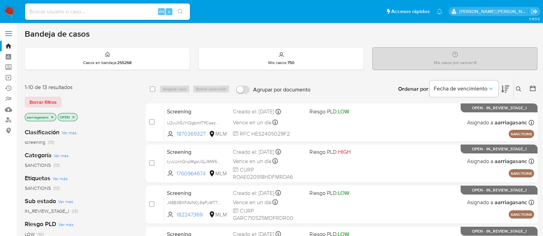
click at [9, 9] on img at bounding box center [9, 12] width 12 height 12
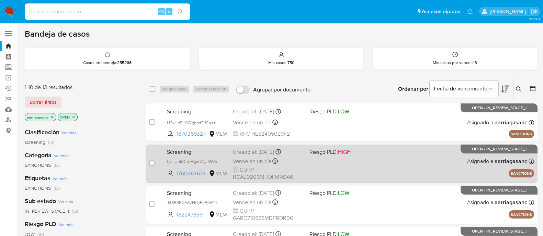
click at [341, 163] on div "Screening tyvLUnkQrqiMgsUGjJMW5Cu9 1760964674 MLM Riesgo PLD: HIGH Creado el: 1…" at bounding box center [349, 164] width 370 height 35
click at [148, 163] on div "case-item-checkbox No es posible asignar el caso Screening tyvLUnkQrqiMgsUGjJMW…" at bounding box center [342, 164] width 392 height 38
click at [152, 161] on input "checkbox" at bounding box center [151, 163] width 5 height 5
checkbox input "true"
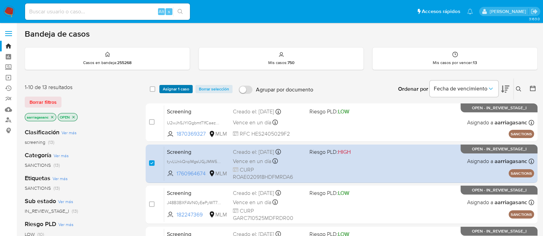
click at [173, 92] on span "Asignar 1 caso" at bounding box center [176, 89] width 26 height 7
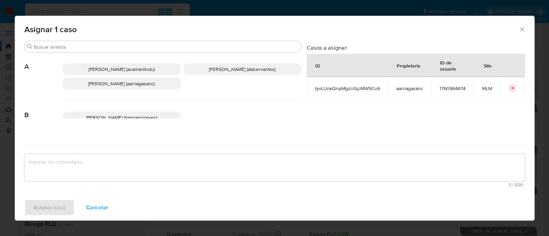
click at [140, 88] on p "Ana Maria Arriaga (aarriagasanc)" at bounding box center [122, 84] width 118 height 12
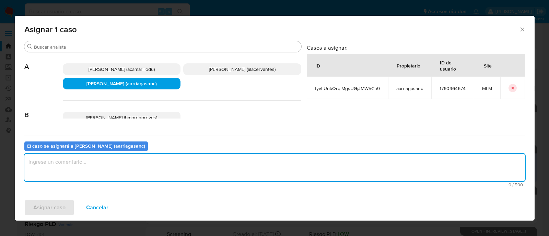
click at [133, 174] on textarea "assign-modal" at bounding box center [274, 167] width 501 height 27
type textarea "AMAS"
click at [38, 200] on span "Asignar caso" at bounding box center [49, 207] width 32 height 15
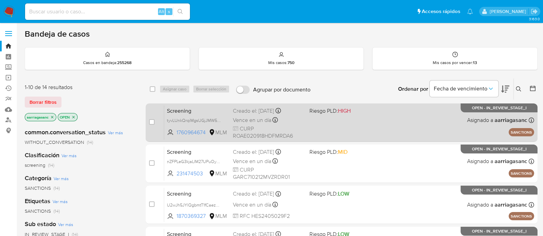
click at [345, 132] on div "Screening tyvLUnkQrqiMgsUGjJMW5Cu9 1760964674 MLM Riesgo PLD: HIGH Creado el: 1…" at bounding box center [349, 122] width 370 height 35
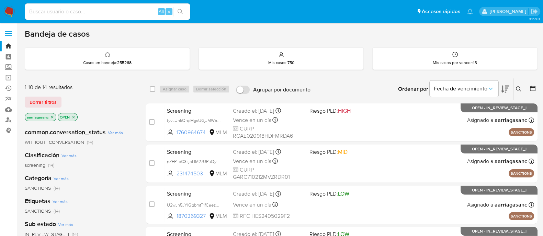
click at [3, 4] on nav "Pausado Ver notificaciones Alt s Accesos rápidos Presiona las siguientes teclas…" at bounding box center [271, 11] width 543 height 23
click at [3, 8] on img at bounding box center [9, 12] width 12 height 12
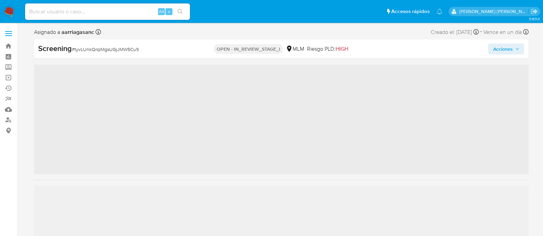
scroll to position [339, 0]
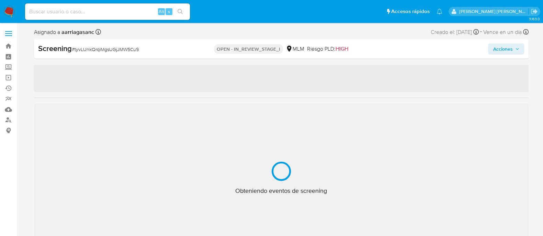
select select "10"
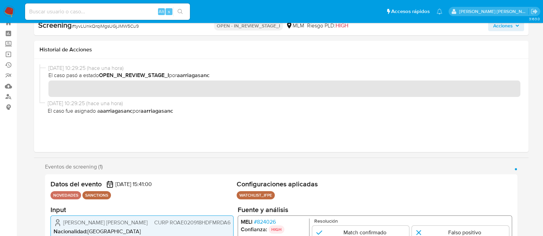
scroll to position [129, 0]
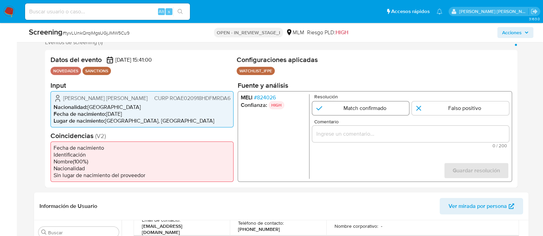
click at [360, 111] on input "1 de 1" at bounding box center [360, 108] width 97 height 14
radio input "true"
click at [322, 134] on input "Comentario" at bounding box center [410, 133] width 197 height 9
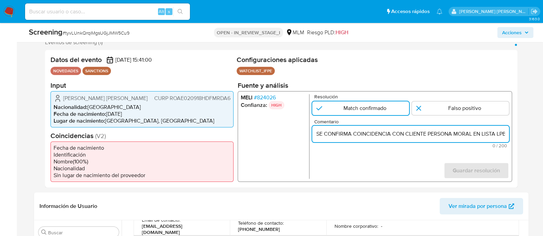
scroll to position [0, 71]
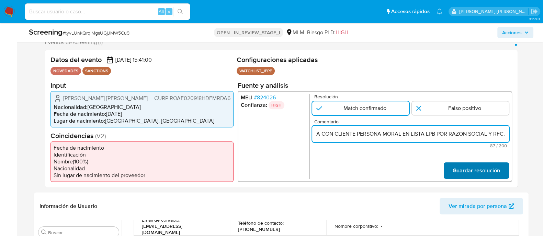
type input "SE CONFIRMA COINCIDENCIA CON CLIENTE PERSONA MORAL EN LISTA LPB POR RAZON SOCIA…"
click at [485, 167] on span "Guardar resolución" at bounding box center [475, 170] width 47 height 15
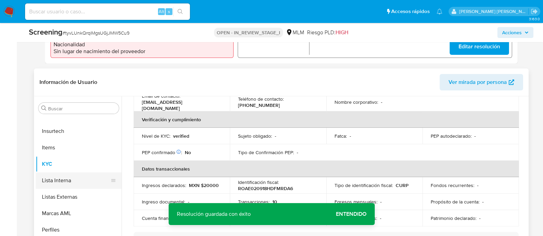
scroll to position [257, 0]
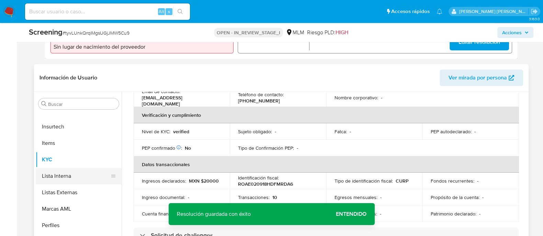
click at [80, 171] on button "Lista Interna" at bounding box center [76, 176] width 80 height 16
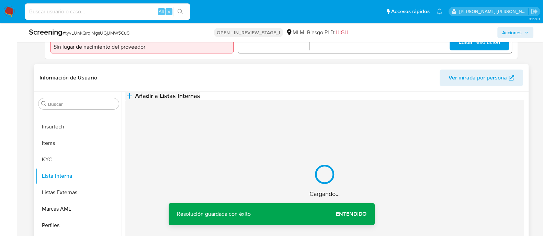
scroll to position [0, 0]
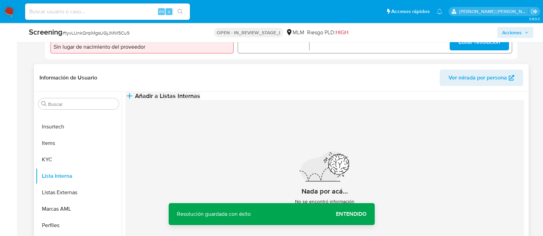
click at [200, 100] on span "Añadir a Listas Internas" at bounding box center [167, 96] width 65 height 8
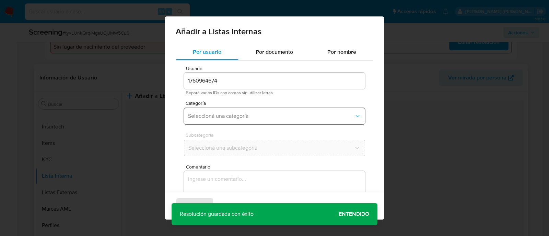
click at [218, 123] on button "Seleccioná una categoría" at bounding box center [274, 116] width 181 height 16
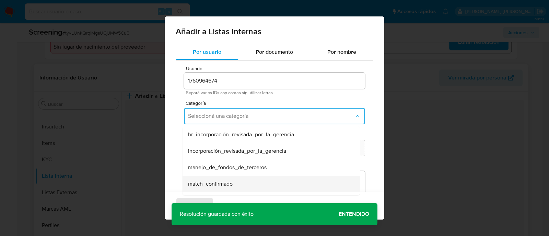
click at [223, 181] on span "match_confirmado" at bounding box center [210, 184] width 45 height 7
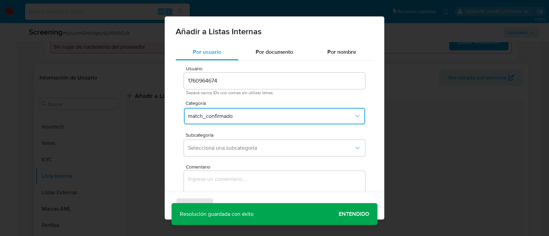
click at [214, 158] on div "Subcategoría Seleccioná una subcategoría" at bounding box center [274, 146] width 181 height 26
click at [208, 151] on span "Seleccioná una subcategoría" at bounding box center [271, 148] width 166 height 7
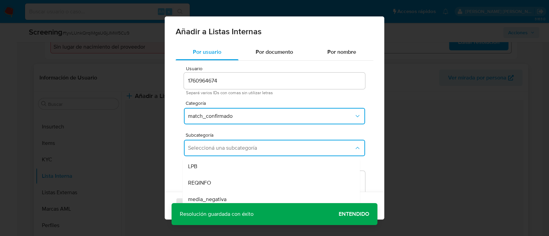
drag, startPoint x: 198, startPoint y: 166, endPoint x: 195, endPoint y: 180, distance: 14.0
click at [198, 167] on div "LPB" at bounding box center [269, 167] width 162 height 16
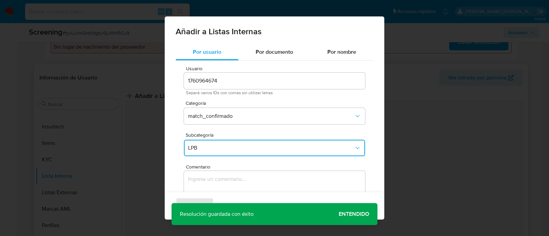
click at [195, 180] on textarea "Comentario" at bounding box center [274, 204] width 181 height 66
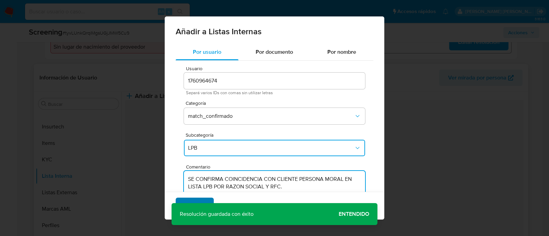
type textarea "SE CONFIRMA COINCIDENCIA CON CLIENTE PERSONA MORAL EN LISTA LPB POR RAZON SOCIA…"
click at [195, 201] on span "Agregar" at bounding box center [195, 206] width 20 height 15
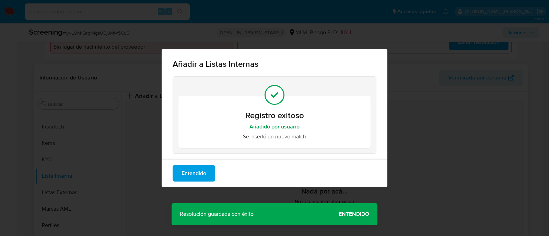
click at [347, 213] on div "Añadir a Listas Internas Registro exitoso Añadido por usuario Se insertó un nue…" at bounding box center [274, 118] width 549 height 236
click at [185, 177] on span "Entendido" at bounding box center [194, 173] width 25 height 15
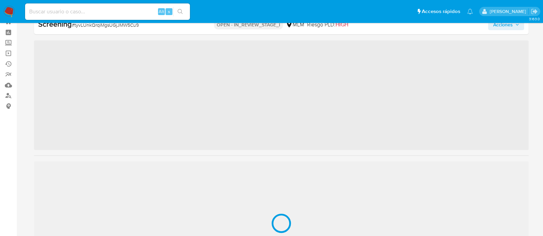
scroll to position [339, 0]
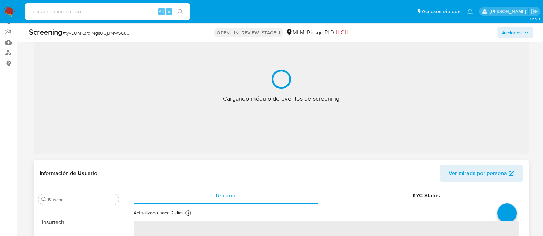
select select "10"
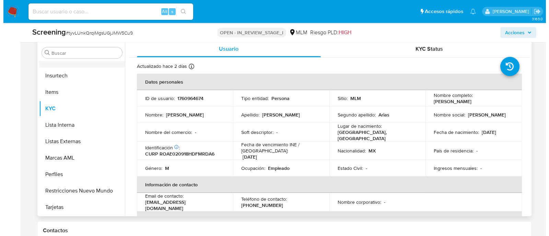
scroll to position [239, 0]
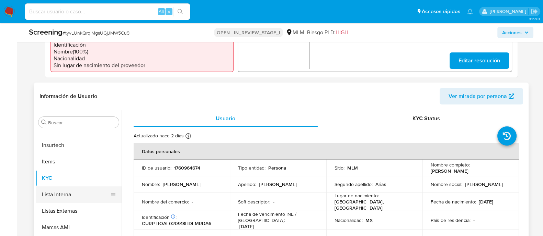
click at [72, 195] on button "Lista Interna" at bounding box center [76, 195] width 80 height 16
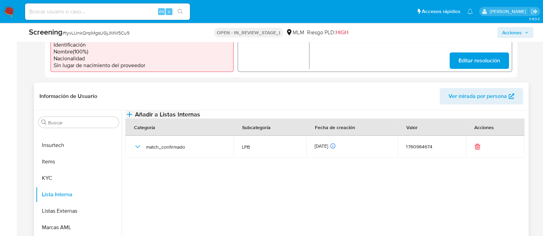
click at [200, 118] on span "Añadir a Listas Internas" at bounding box center [167, 115] width 65 height 8
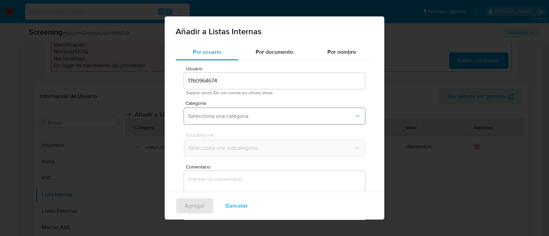
click at [225, 121] on button "Seleccioná una categoría" at bounding box center [274, 116] width 181 height 16
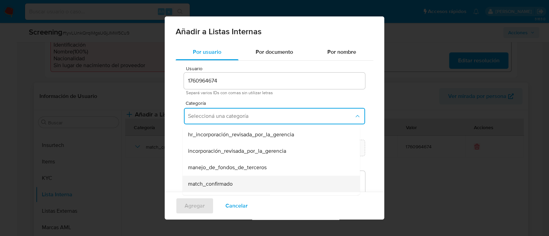
click at [217, 186] on span "match_confirmado" at bounding box center [210, 184] width 45 height 7
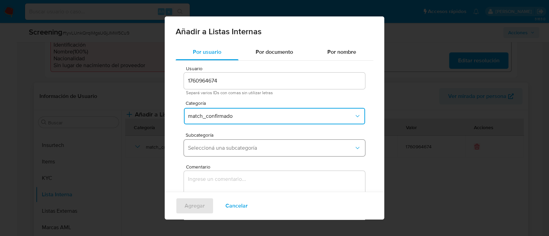
click at [210, 146] on span "Seleccioná una subcategoría" at bounding box center [271, 148] width 166 height 7
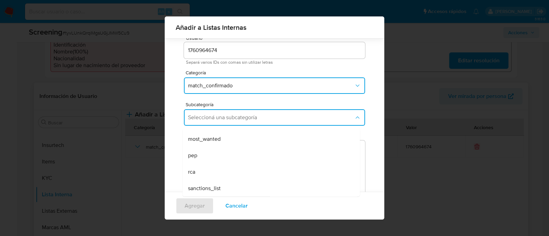
scroll to position [37, 0]
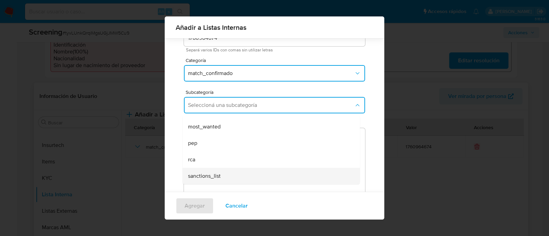
click at [208, 177] on span "sanctions_list" at bounding box center [204, 176] width 33 height 7
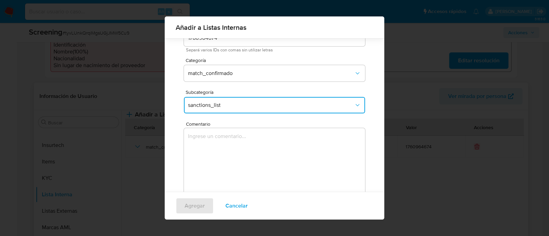
click at [195, 142] on textarea "Comentario" at bounding box center [274, 161] width 181 height 66
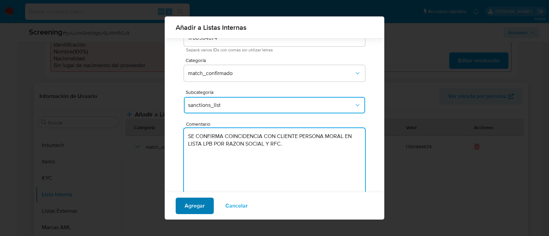
type textarea "SE CONFIRMA COINCIDENCIA CON CLIENTE PERSONA MORAL EN LISTA LPB POR RAZON SOCIA…"
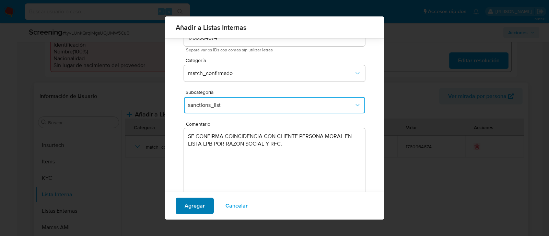
click at [201, 201] on span "Agregar" at bounding box center [195, 206] width 20 height 15
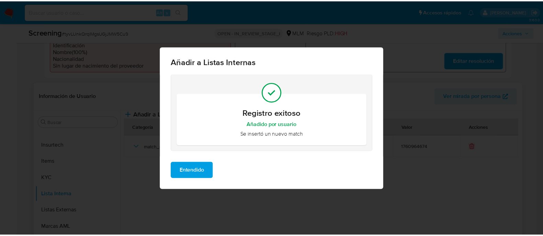
scroll to position [0, 0]
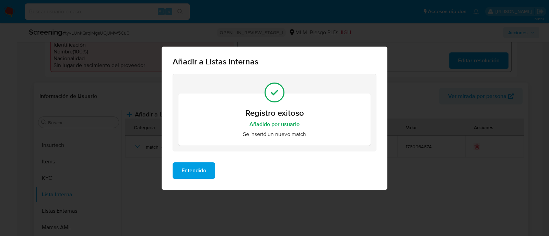
click at [202, 169] on span "Entendido" at bounding box center [194, 170] width 25 height 15
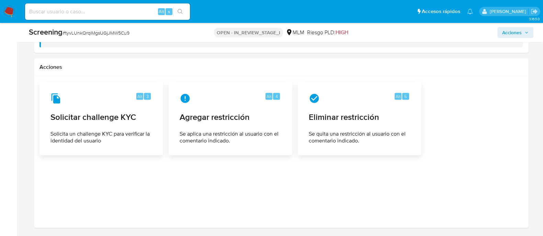
scroll to position [1054, 0]
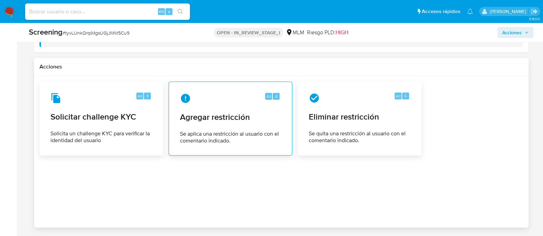
click at [220, 120] on span "Agregar restricción" at bounding box center [230, 117] width 101 height 10
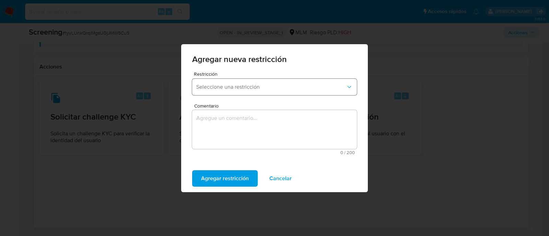
click at [245, 92] on button "Seleccione una restricción" at bounding box center [274, 87] width 165 height 16
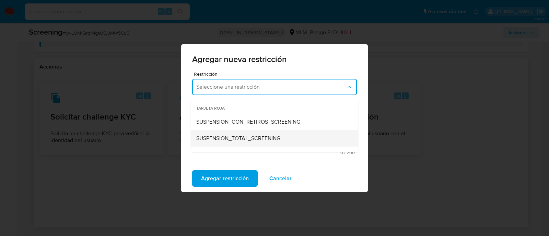
click at [223, 137] on span "SUSPENSION_TOTAL_SCREENING" at bounding box center [238, 138] width 84 height 7
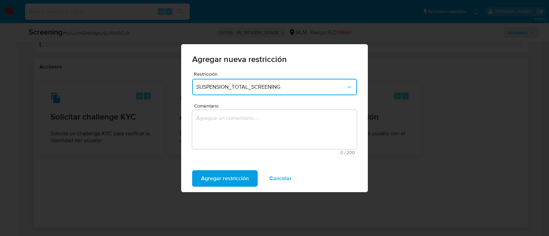
click at [216, 127] on textarea "Comentario" at bounding box center [274, 129] width 165 height 39
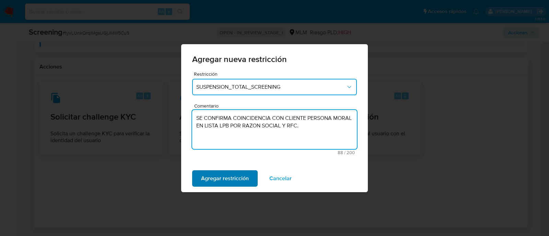
type textarea "SE CONFIRMA COINCIDENCIA CON CLIENTE PERSONA MORAL EN LISTA LPB POR RAZON SOCIA…"
click at [233, 172] on span "Agregar restricción" at bounding box center [225, 178] width 48 height 15
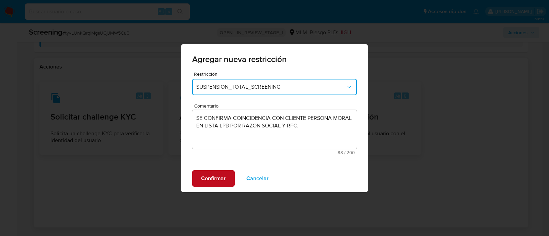
click at [228, 177] on button "Confirmar" at bounding box center [213, 179] width 43 height 16
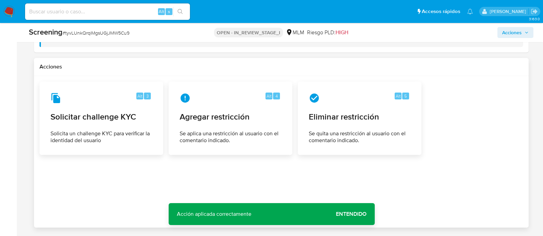
click at [348, 214] on span "Entendido" at bounding box center [351, 214] width 31 height 0
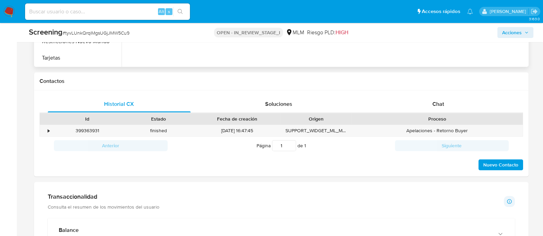
scroll to position [410, 0]
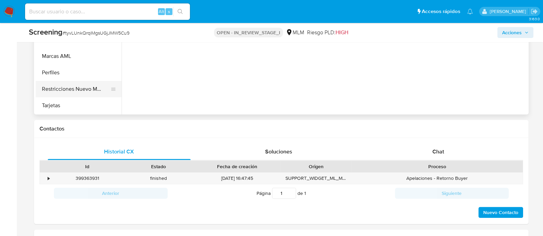
click at [87, 88] on button "Restricciones Nuevo Mundo" at bounding box center [76, 89] width 80 height 16
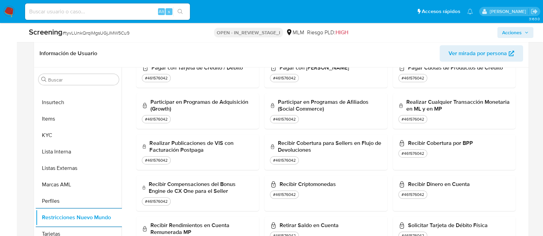
scroll to position [557, 0]
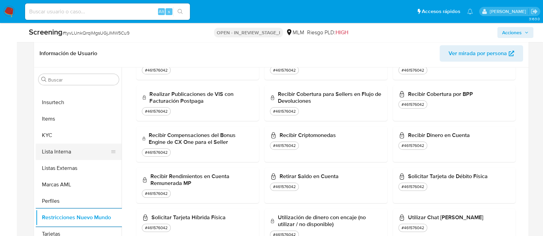
click at [53, 147] on button "Lista Interna" at bounding box center [76, 152] width 80 height 16
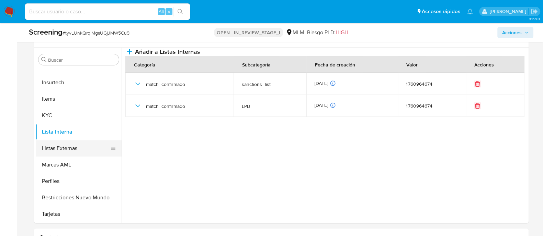
scroll to position [368, 0]
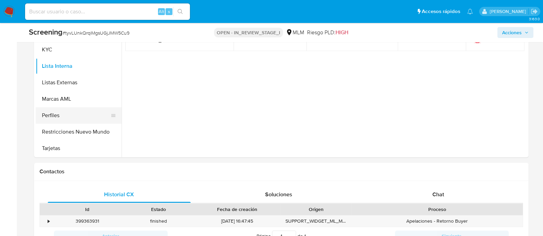
click at [66, 116] on button "Perfiles" at bounding box center [76, 115] width 80 height 16
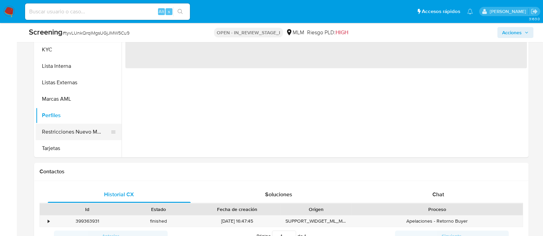
click at [65, 127] on button "Restricciones Nuevo Mundo" at bounding box center [76, 132] width 80 height 16
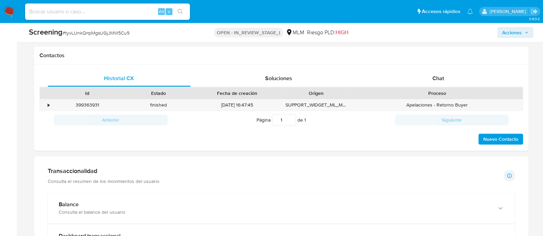
scroll to position [496, 0]
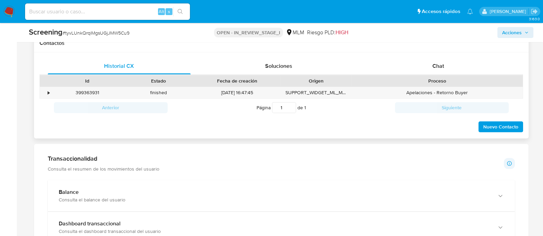
click at [496, 128] on span "Nuevo Contacto" at bounding box center [500, 127] width 35 height 10
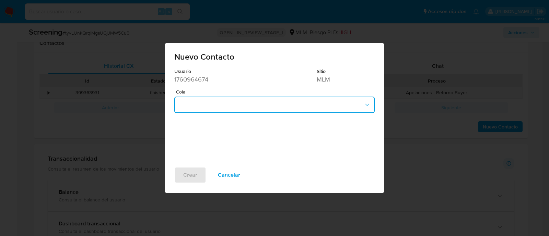
click at [205, 101] on button "button" at bounding box center [274, 105] width 200 height 16
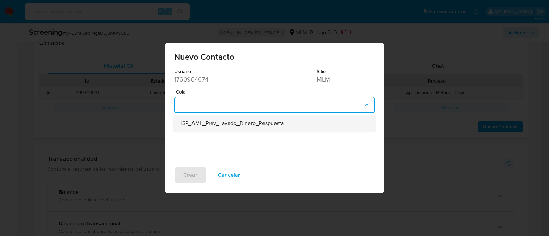
click at [201, 131] on div "HSP_AML_Prev_Lavado_Dinero_Respuesta" at bounding box center [272, 124] width 188 height 16
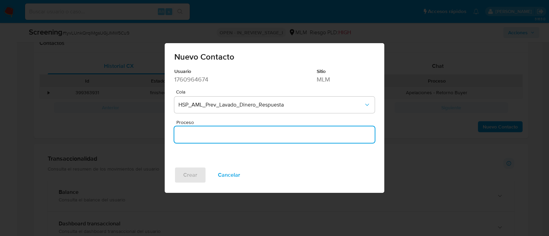
click at [197, 138] on input "Proceso" at bounding box center [274, 134] width 200 height 9
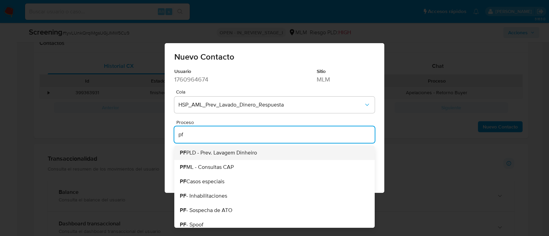
click at [205, 154] on span "PF PLD - Prev. Lavagem Dinheiro" at bounding box center [218, 152] width 77 height 5
type input "PF PLD - Prev. Lavagem Dinheiro"
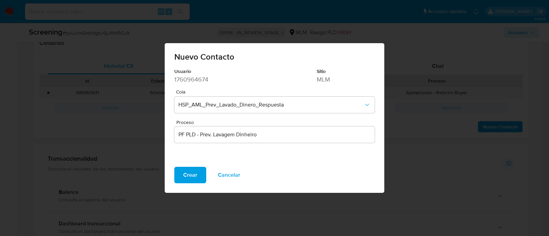
click at [189, 177] on span "Crear" at bounding box center [190, 175] width 14 height 15
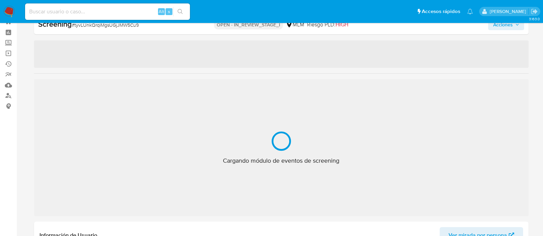
scroll to position [339, 0]
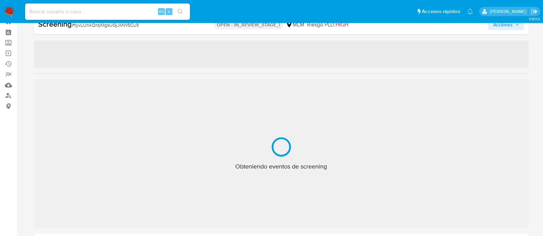
select select "10"
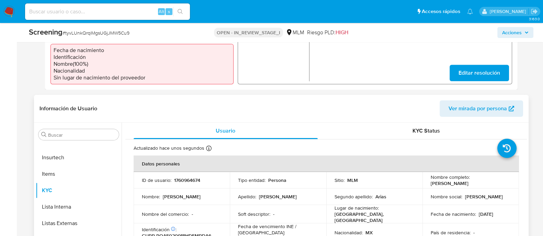
scroll to position [239, 0]
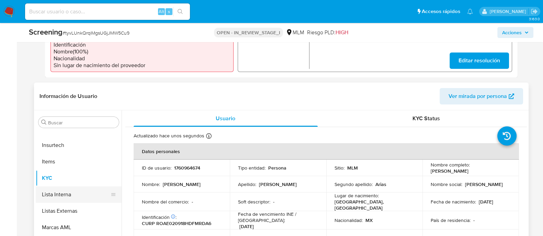
click at [64, 188] on button "Lista Interna" at bounding box center [76, 195] width 80 height 16
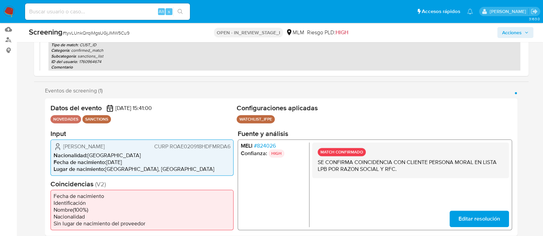
scroll to position [67, 0]
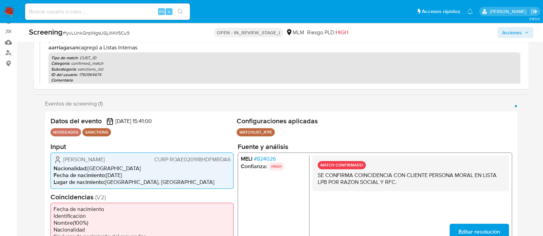
drag, startPoint x: 63, startPoint y: 160, endPoint x: 132, endPoint y: 162, distance: 69.0
click at [132, 162] on div "[PERSON_NAME] CURP ROAE020918HDFMRDA6" at bounding box center [142, 159] width 177 height 8
drag, startPoint x: 108, startPoint y: 177, endPoint x: 138, endPoint y: 174, distance: 30.0
click at [138, 174] on li "Fecha de nacimiento : [DEMOGRAPHIC_DATA]" at bounding box center [142, 175] width 177 height 7
click at [113, 174] on li "Fecha de nacimiento : [DEMOGRAPHIC_DATA]" at bounding box center [142, 175] width 177 height 7
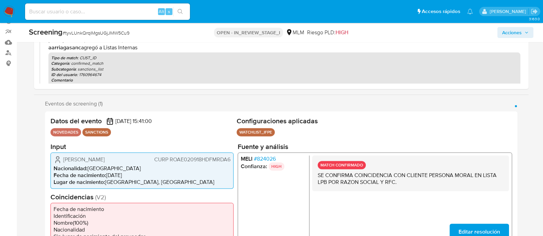
drag, startPoint x: 106, startPoint y: 175, endPoint x: 139, endPoint y: 175, distance: 32.9
click at [139, 175] on li "Fecha de nacimiento : [DEMOGRAPHIC_DATA]" at bounding box center [142, 175] width 177 height 7
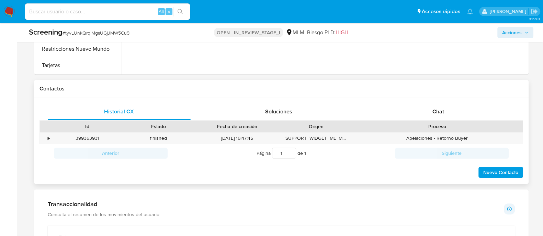
scroll to position [453, 0]
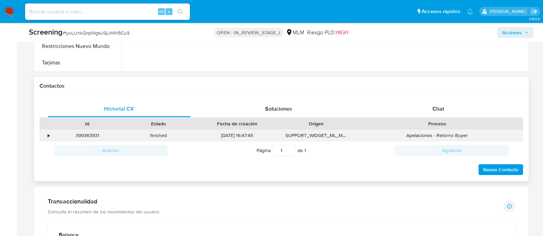
drag, startPoint x: 49, startPoint y: 133, endPoint x: 53, endPoint y: 138, distance: 6.1
click at [49, 133] on div "•" at bounding box center [49, 135] width 2 height 7
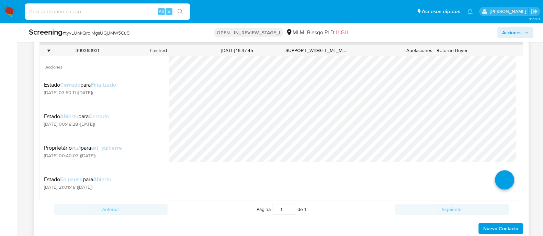
scroll to position [539, 0]
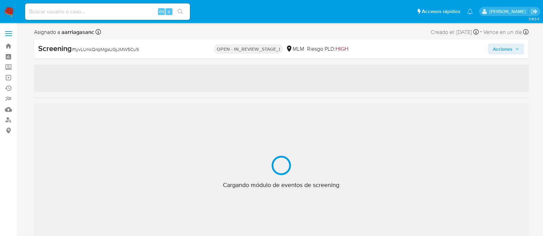
select select "10"
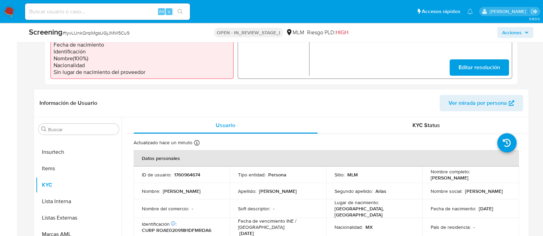
scroll to position [239, 0]
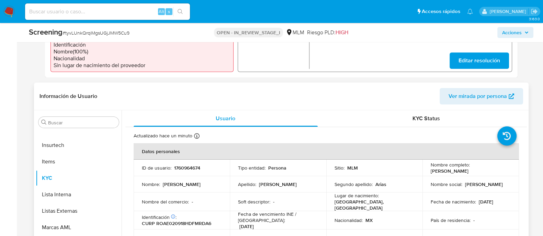
drag, startPoint x: 426, startPoint y: 173, endPoint x: 492, endPoint y: 168, distance: 66.5
click at [492, 168] on td "Nombre completo : [PERSON_NAME]" at bounding box center [470, 168] width 96 height 16
copy p "[PERSON_NAME]"
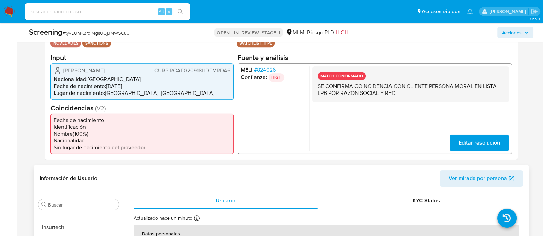
scroll to position [24, 0]
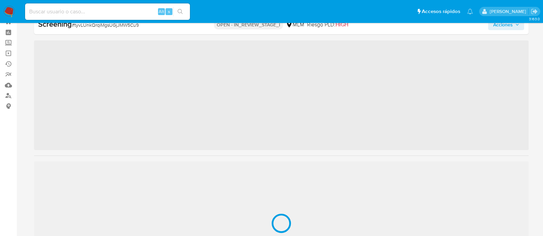
scroll to position [339, 0]
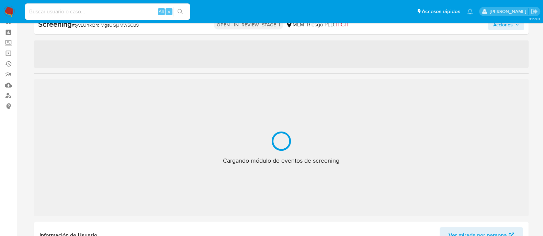
select select "10"
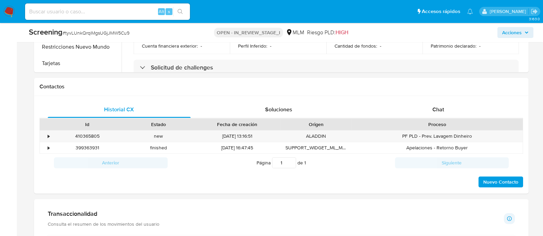
scroll to position [453, 0]
click at [45, 138] on div "•" at bounding box center [46, 135] width 12 height 11
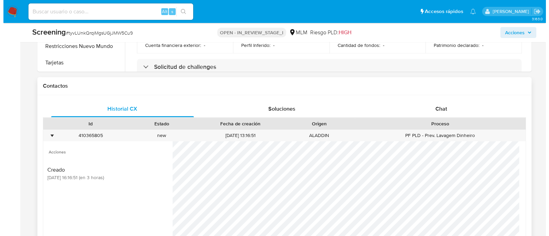
scroll to position [496, 0]
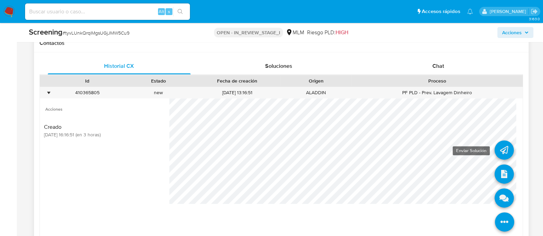
click at [494, 147] on icon at bounding box center [503, 150] width 19 height 19
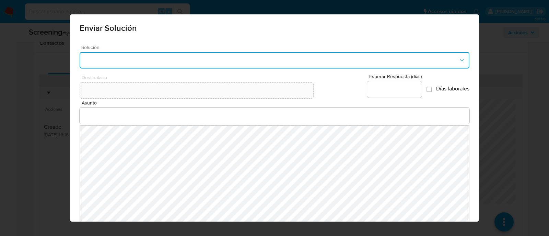
click at [333, 61] on button "button" at bounding box center [275, 60] width 390 height 16
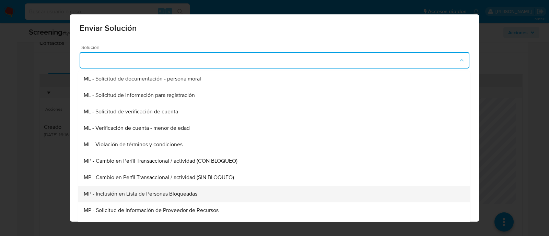
click at [181, 200] on div "MP - Inclusión en Lista de Personas Bloqueadas" at bounding box center [274, 194] width 381 height 16
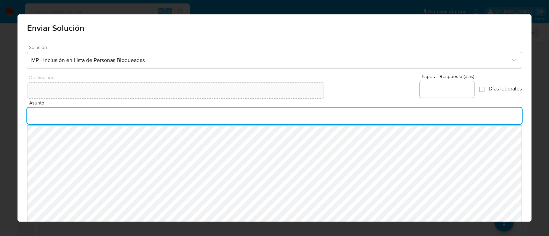
click at [141, 117] on input "Asunto" at bounding box center [274, 116] width 495 height 9
type input "INFORMACIÓN IMPORTANTE SOBRE TU CUENTA MERCADO PAGO"
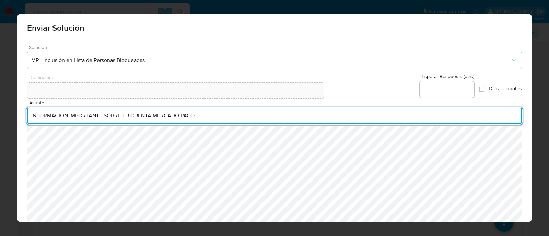
click at [450, 84] on div at bounding box center [447, 89] width 55 height 16
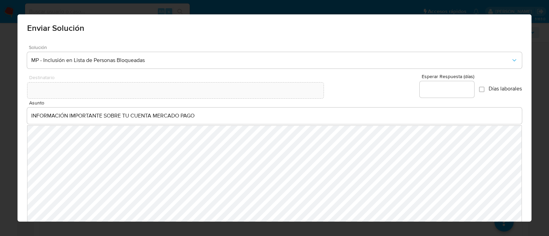
click at [450, 86] on input "Esperar Respuesta (días)" at bounding box center [447, 89] width 55 height 9
type input "0"
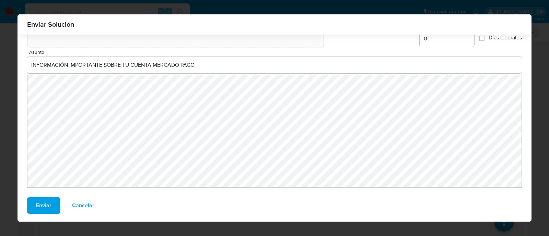
scroll to position [47, 0]
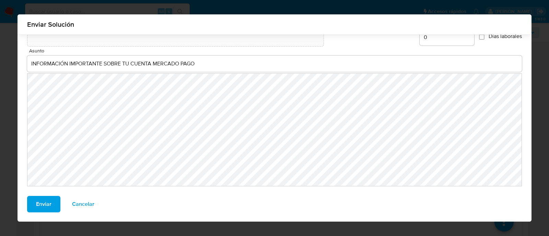
click at [27, 208] on button "Enviar" at bounding box center [43, 204] width 33 height 16
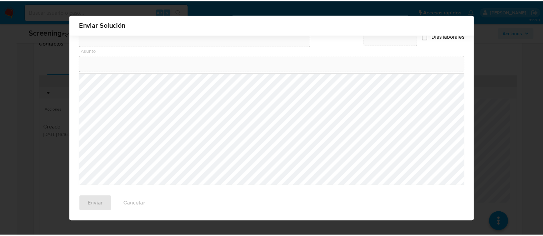
scroll to position [37, 0]
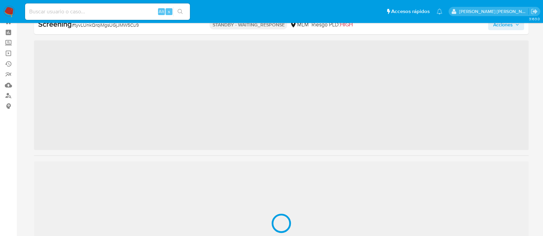
scroll to position [339, 0]
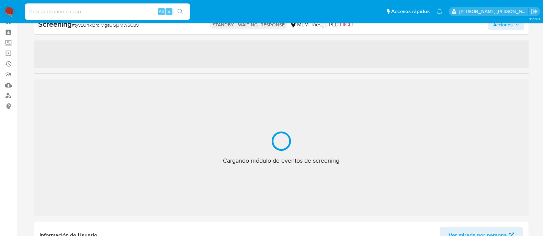
select select "10"
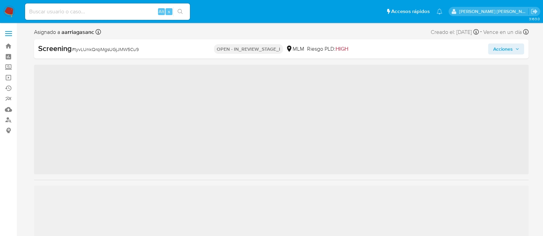
scroll to position [339, 0]
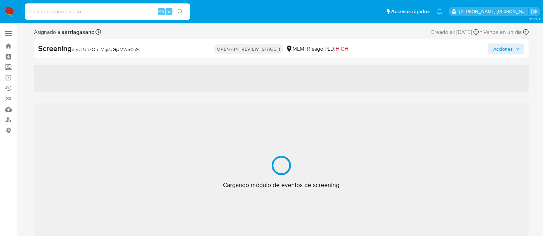
select select "10"
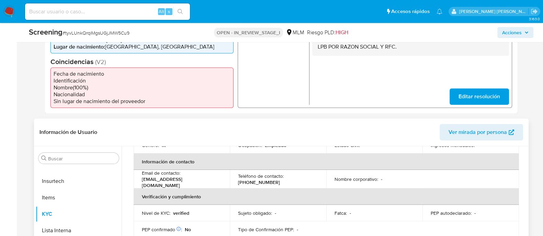
scroll to position [300, 0]
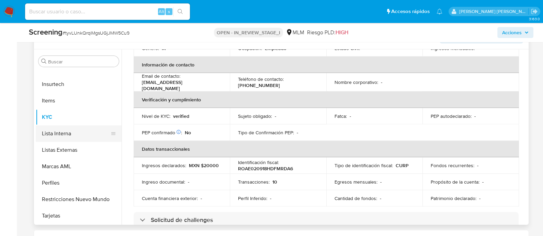
click at [71, 131] on button "Lista Interna" at bounding box center [76, 134] width 80 height 16
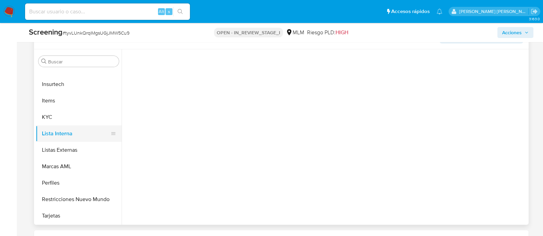
scroll to position [0, 0]
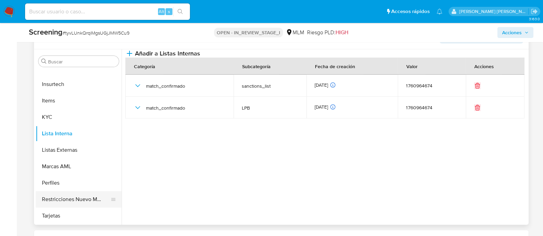
click at [76, 201] on button "Restricciones Nuevo Mundo" at bounding box center [76, 199] width 80 height 16
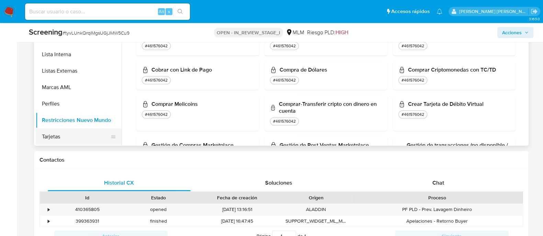
scroll to position [386, 0]
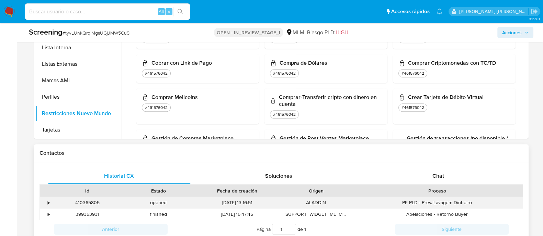
click at [49, 200] on div "•" at bounding box center [49, 203] width 2 height 7
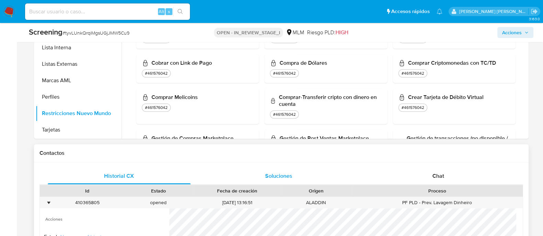
click at [271, 180] on div "Soluciones" at bounding box center [278, 176] width 143 height 16
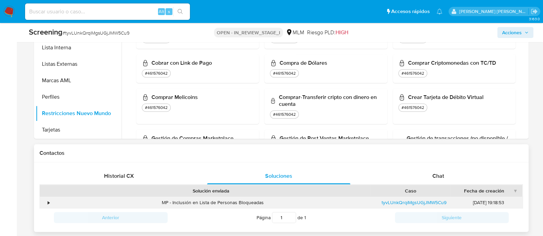
click at [53, 199] on div "MP - Inclusión en Lista de Personas Bloqueadas" at bounding box center [213, 202] width 322 height 11
click at [54, 201] on div "MP - Inclusión en Lista de Personas Bloqueadas" at bounding box center [213, 202] width 322 height 11
click at [50, 201] on div "•" at bounding box center [46, 202] width 12 height 11
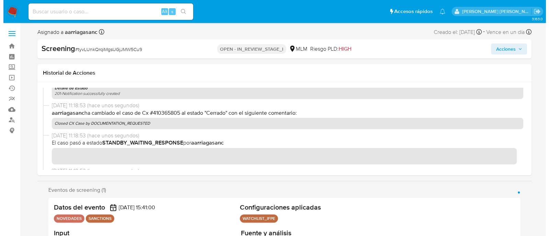
scroll to position [0, 0]
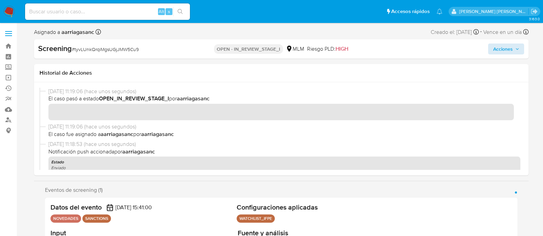
click at [498, 54] on div "Screening # tyvLUnkQrqiMgsUGjJMW5Cu9 OPEN - IN_REVIEW_STAGE_I MLM Riesgo PLD: H…" at bounding box center [281, 48] width 494 height 19
click at [507, 48] on span "Acciones" at bounding box center [502, 49] width 20 height 11
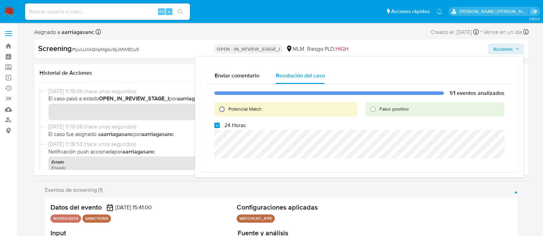
click at [223, 107] on input "Potencial Match" at bounding box center [221, 109] width 11 height 11
radio input "true"
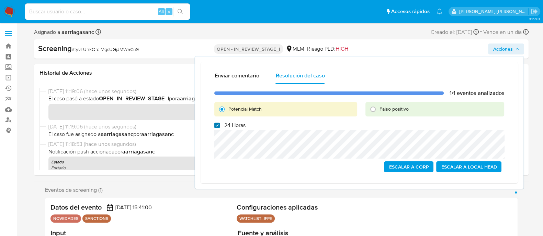
click at [215, 126] on input "24 Horas" at bounding box center [216, 125] width 5 height 5
checkbox input "true"
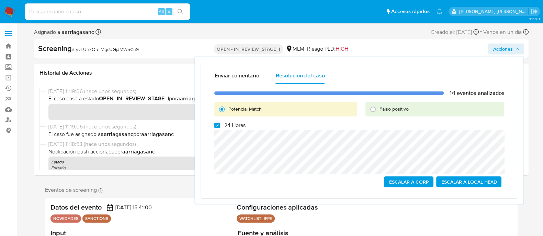
click at [457, 184] on span "Escalar a Local Head" at bounding box center [469, 182] width 56 height 10
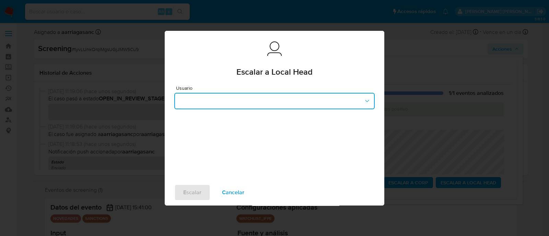
click at [264, 100] on button "button" at bounding box center [274, 101] width 200 height 16
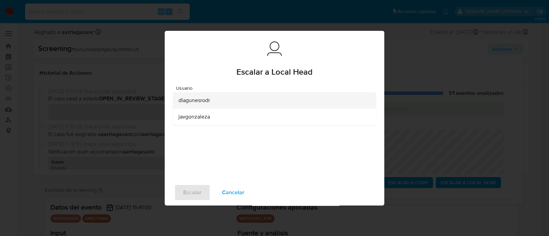
click at [201, 104] on span "dlagunesrodr" at bounding box center [194, 100] width 32 height 7
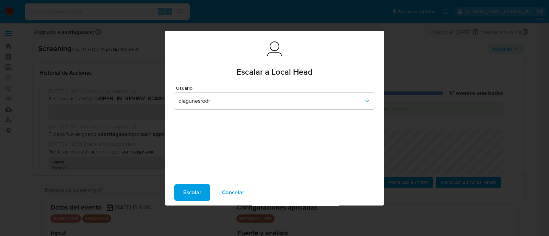
click at [195, 194] on span "Escalar" at bounding box center [192, 192] width 18 height 15
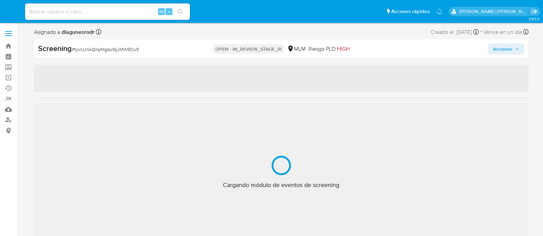
select select "10"
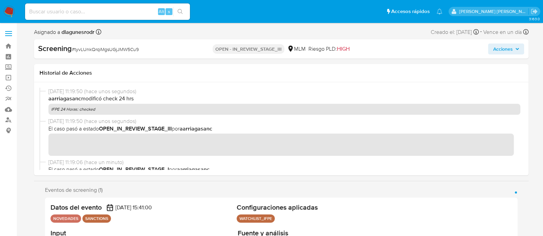
scroll to position [339, 0]
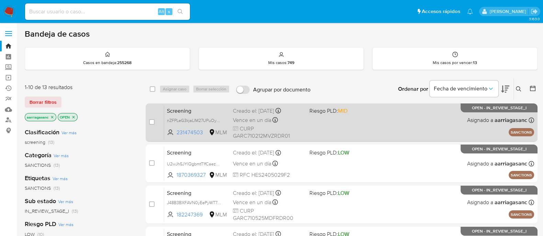
click at [372, 132] on div "Screening nZFPLeG3kjaLIM27UPuOyH90 231474503 MLM Riesgo PLD: MID Creado el: [DA…" at bounding box center [349, 122] width 370 height 35
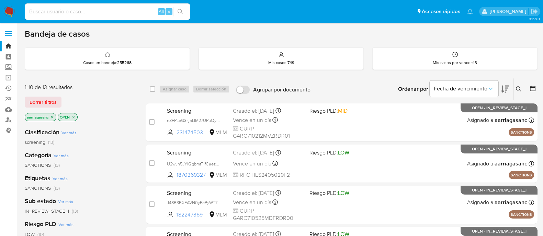
click at [9, 10] on img at bounding box center [9, 12] width 12 height 12
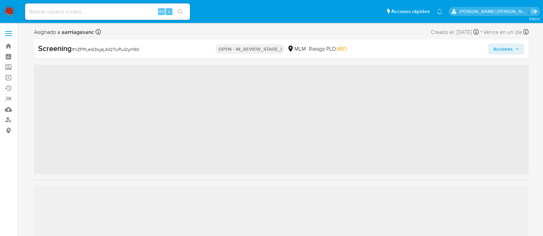
scroll to position [339, 0]
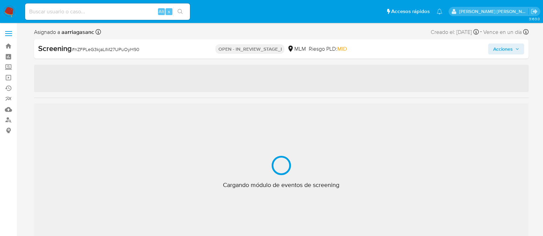
select select "10"
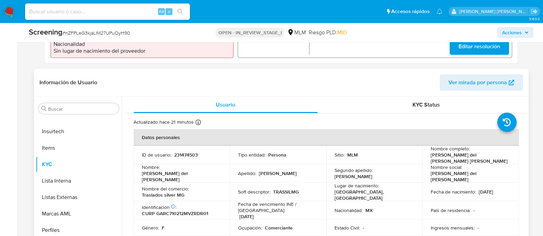
scroll to position [257, 0]
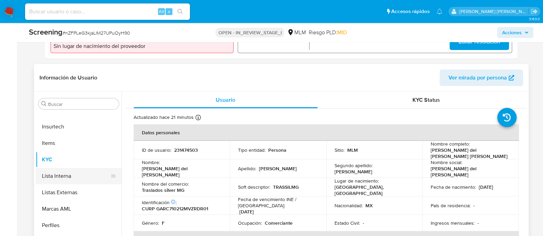
click at [74, 173] on button "Lista Interna" at bounding box center [76, 176] width 80 height 16
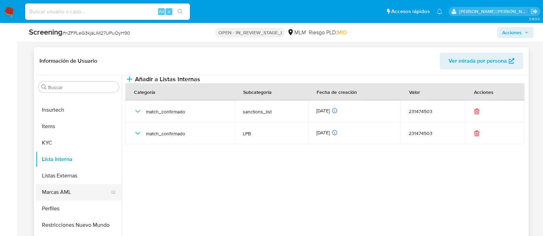
scroll to position [300, 0]
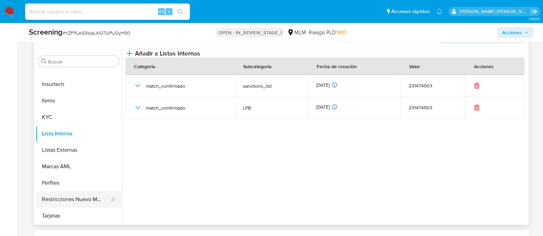
click at [73, 195] on button "Restricciones Nuevo Mundo" at bounding box center [76, 199] width 80 height 16
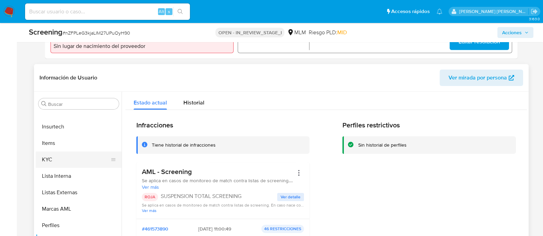
scroll to position [297, 0]
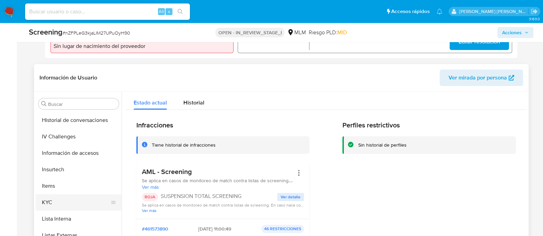
click at [63, 199] on button "KYC" at bounding box center [76, 203] width 80 height 16
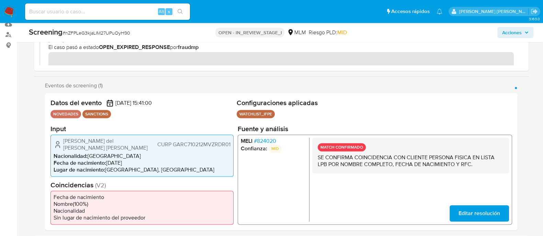
scroll to position [129, 0]
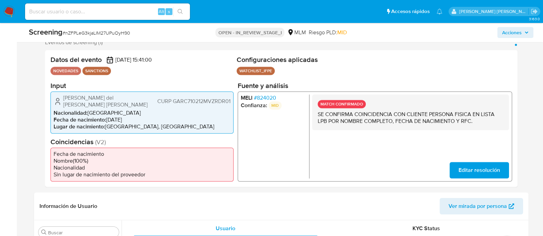
click at [506, 36] on span "Acciones" at bounding box center [512, 32] width 20 height 11
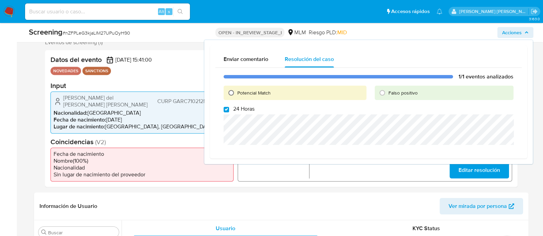
click at [231, 90] on input "Potencial Match" at bounding box center [230, 93] width 11 height 11
radio input "true"
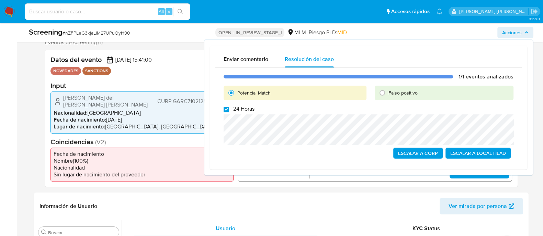
click at [225, 109] on input "24 Horas" at bounding box center [225, 109] width 5 height 5
checkbox input "true"
click at [153, 151] on li "Fecha de nacimiento" at bounding box center [142, 154] width 177 height 7
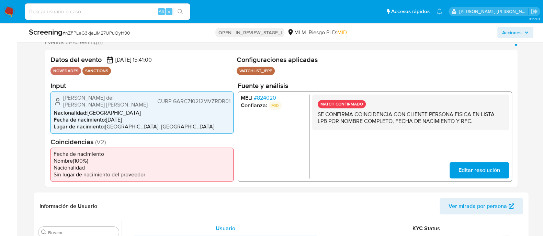
drag, startPoint x: 62, startPoint y: 102, endPoint x: 151, endPoint y: 101, distance: 88.5
click at [151, 101] on div "[PERSON_NAME] del [PERSON_NAME] [PERSON_NAME] GARC710212MVZRDR01" at bounding box center [142, 101] width 177 height 14
drag, startPoint x: 107, startPoint y: 117, endPoint x: 140, endPoint y: 115, distance: 32.3
click at [140, 116] on li "Fecha de nacimiento : [DEMOGRAPHIC_DATA]" at bounding box center [142, 119] width 177 height 7
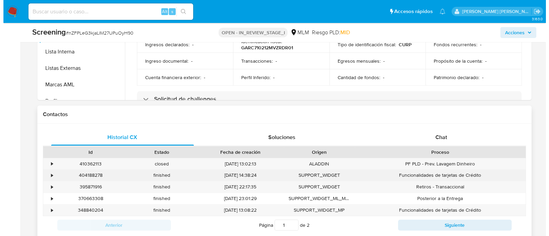
scroll to position [429, 0]
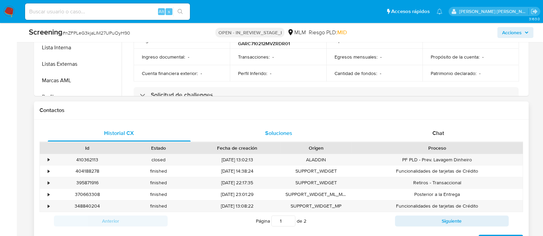
click at [275, 131] on span "Soluciones" at bounding box center [278, 133] width 27 height 8
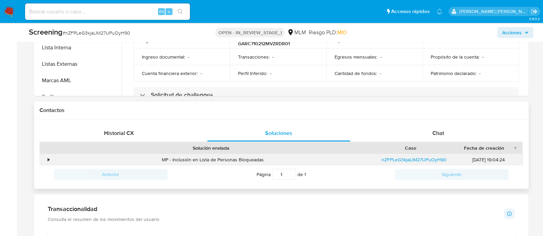
click at [47, 162] on div "•" at bounding box center [46, 159] width 12 height 11
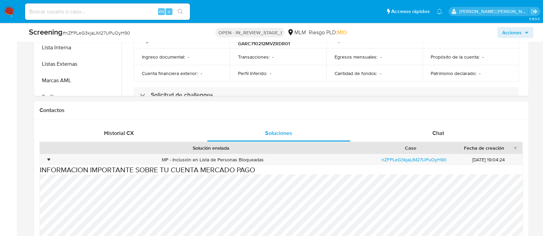
click at [510, 31] on span "Acciones" at bounding box center [512, 32] width 20 height 11
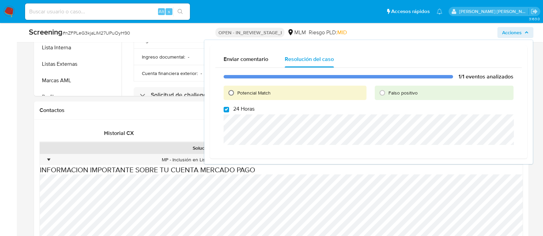
click at [232, 92] on input "Potencial Match" at bounding box center [230, 93] width 11 height 11
radio input "true"
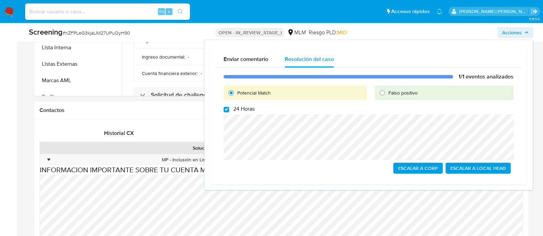
click at [462, 169] on span "Escalar a Local Head" at bounding box center [478, 169] width 56 height 10
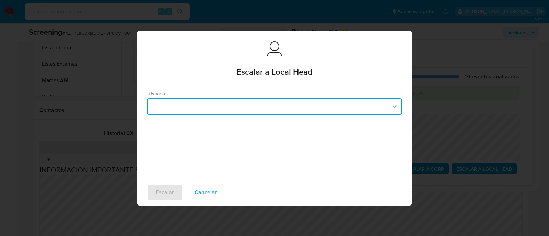
click at [289, 102] on button "button" at bounding box center [274, 106] width 255 height 16
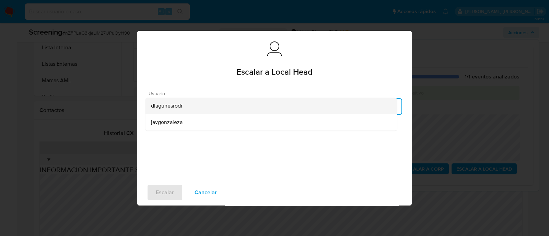
click at [177, 107] on span "dlagunesrodr" at bounding box center [167, 106] width 32 height 7
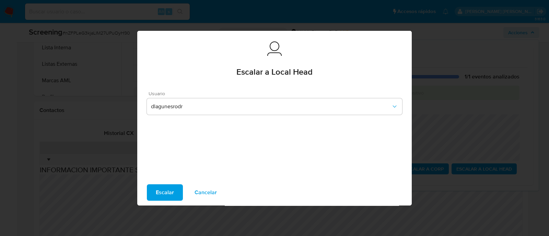
click at [176, 186] on button "Escalar" at bounding box center [165, 193] width 36 height 16
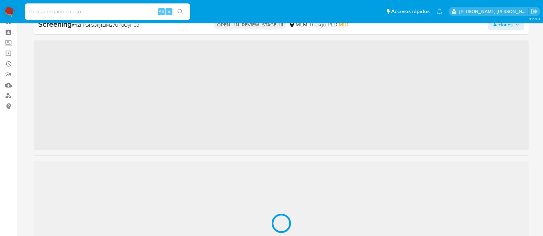
scroll to position [261, 0]
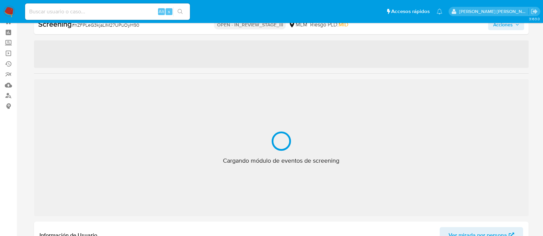
select select "10"
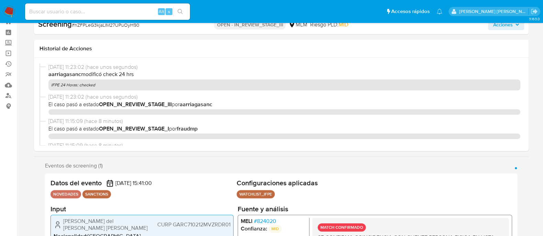
scroll to position [339, 0]
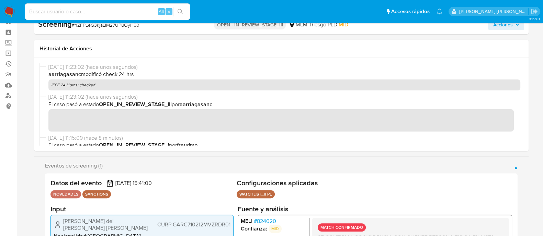
click at [6, 13] on img at bounding box center [9, 12] width 12 height 12
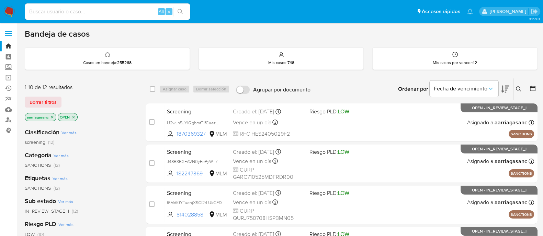
click at [8, 12] on img at bounding box center [9, 12] width 12 height 12
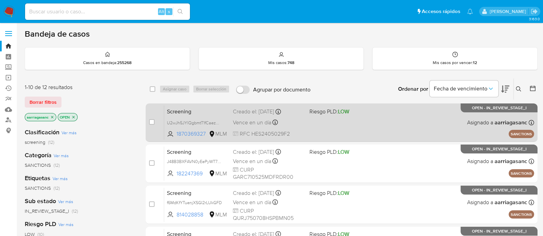
click at [322, 128] on div "Screening U2wJh5JYlQgbmtT1fCaezmBv 1870369327 MLM Riesgo PLD: LOW Creado el: [D…" at bounding box center [349, 122] width 370 height 35
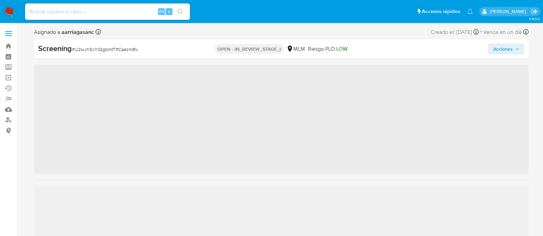
scroll to position [339, 0]
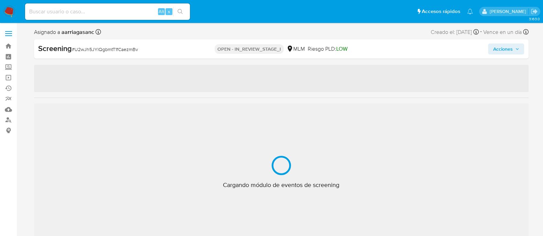
select select "10"
